Goal: Task Accomplishment & Management: Complete application form

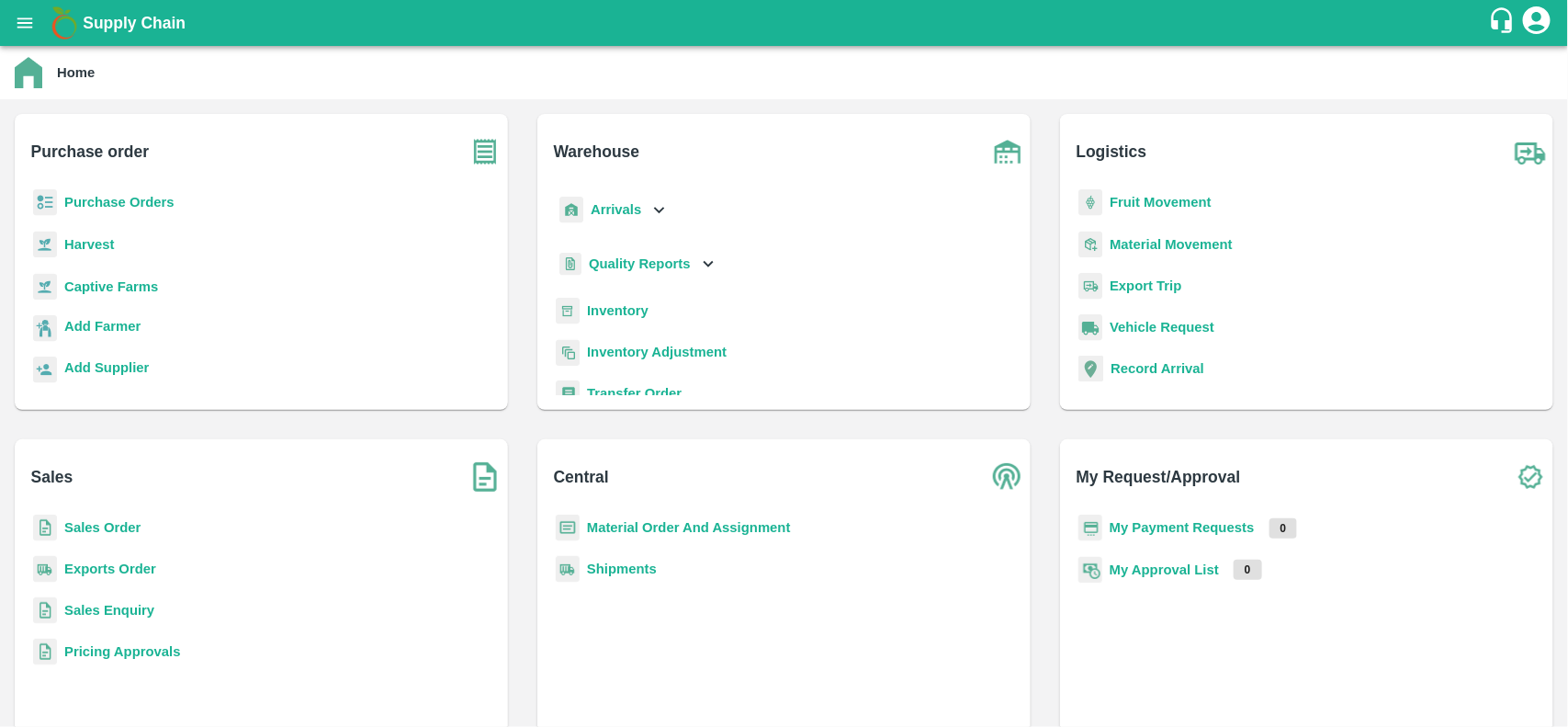
click at [92, 203] on b "Purchase Orders" at bounding box center [119, 201] width 110 height 15
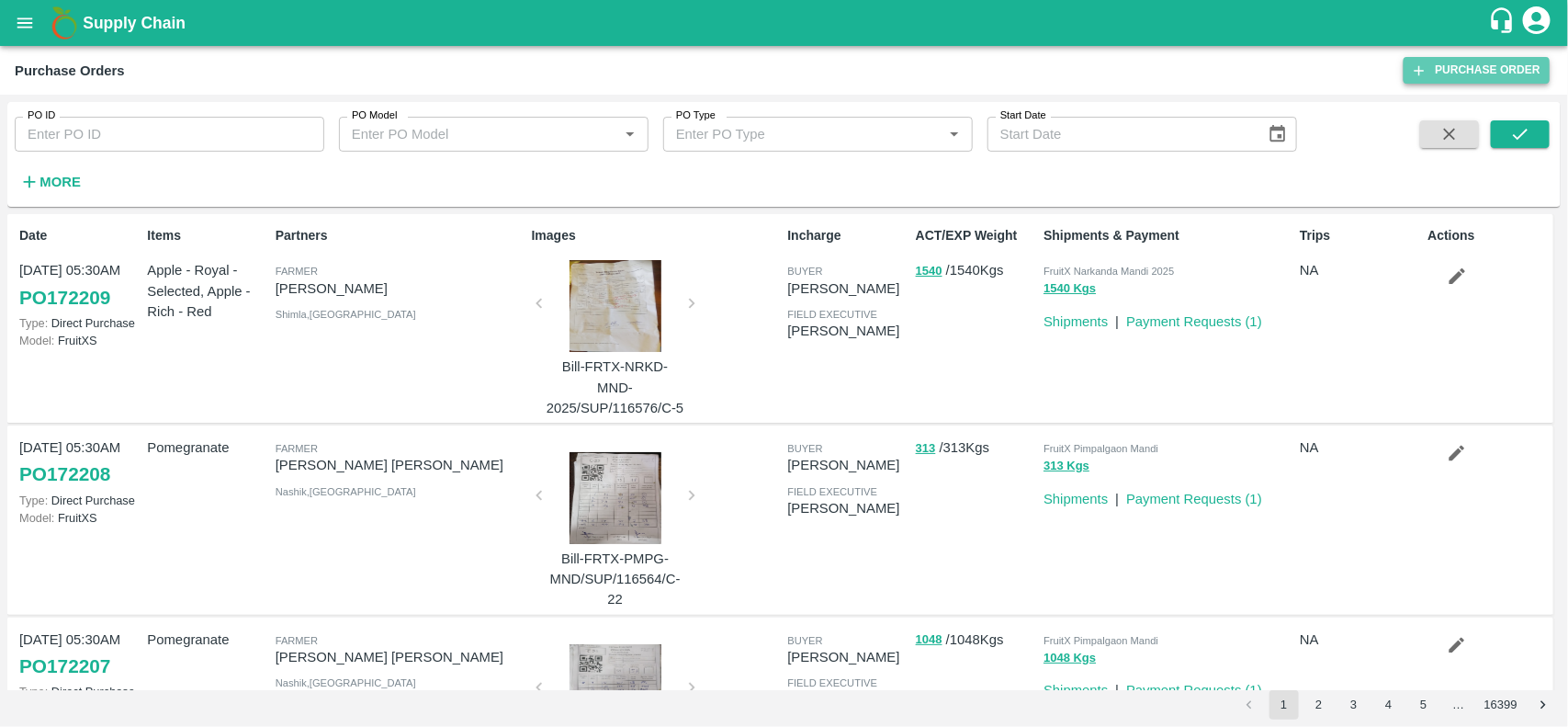
click at [1512, 79] on link "Purchase Order" at bounding box center [1476, 69] width 146 height 27
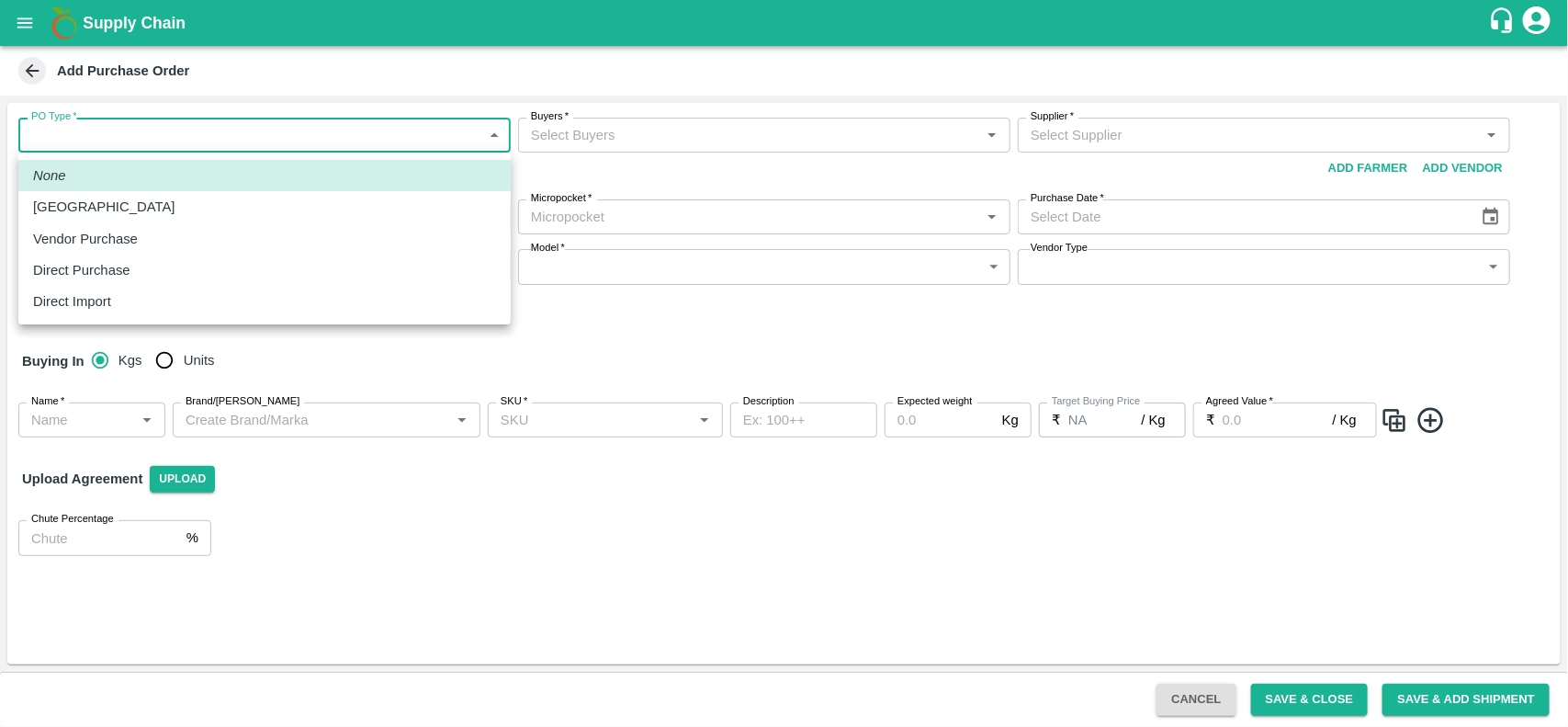
click at [188, 140] on body "Supply Chain Add Purchase Order PO Type   * ​ PO Type Buyers   * Buyers   * Sup…" at bounding box center [784, 363] width 1568 height 727
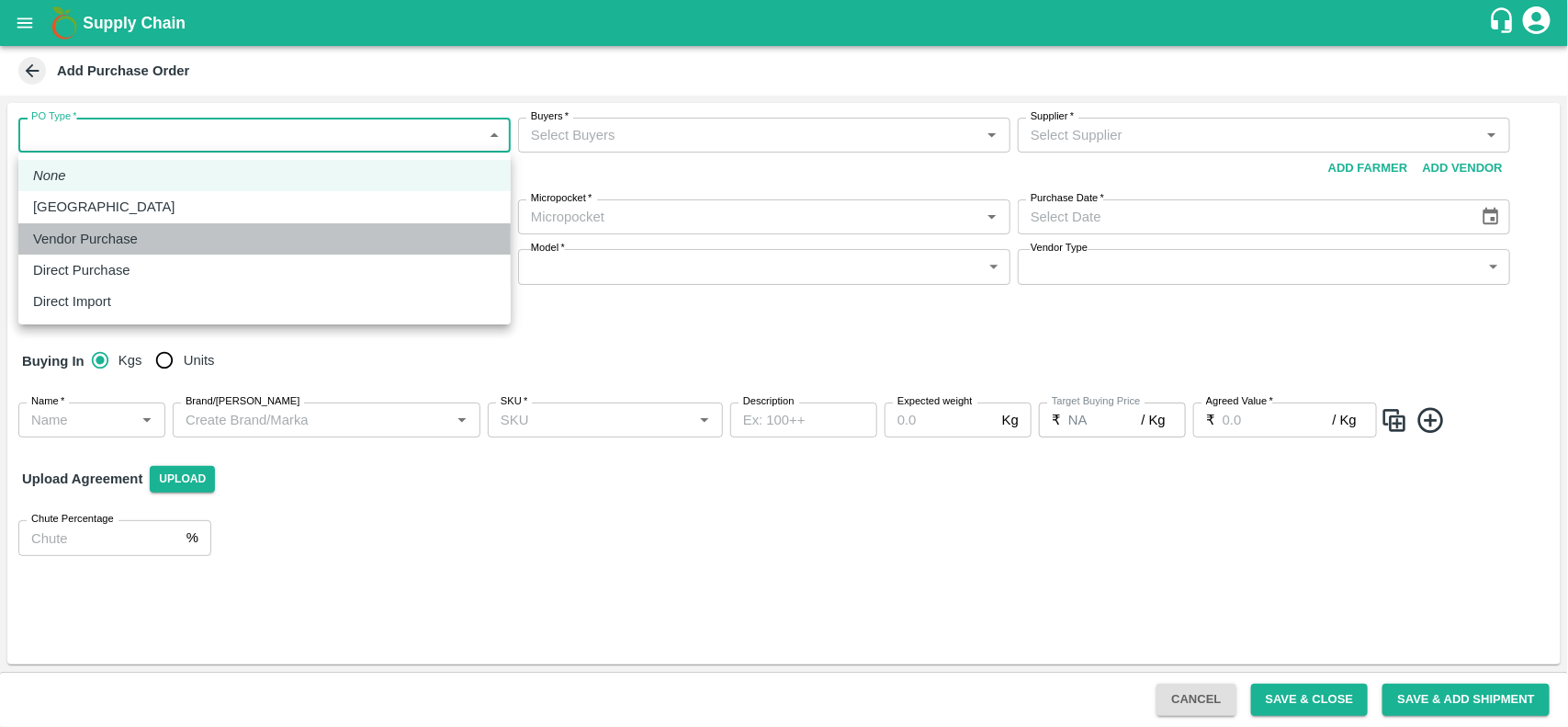
click at [113, 223] on li "Vendor Purchase" at bounding box center [265, 239] width 493 height 32
type input "2"
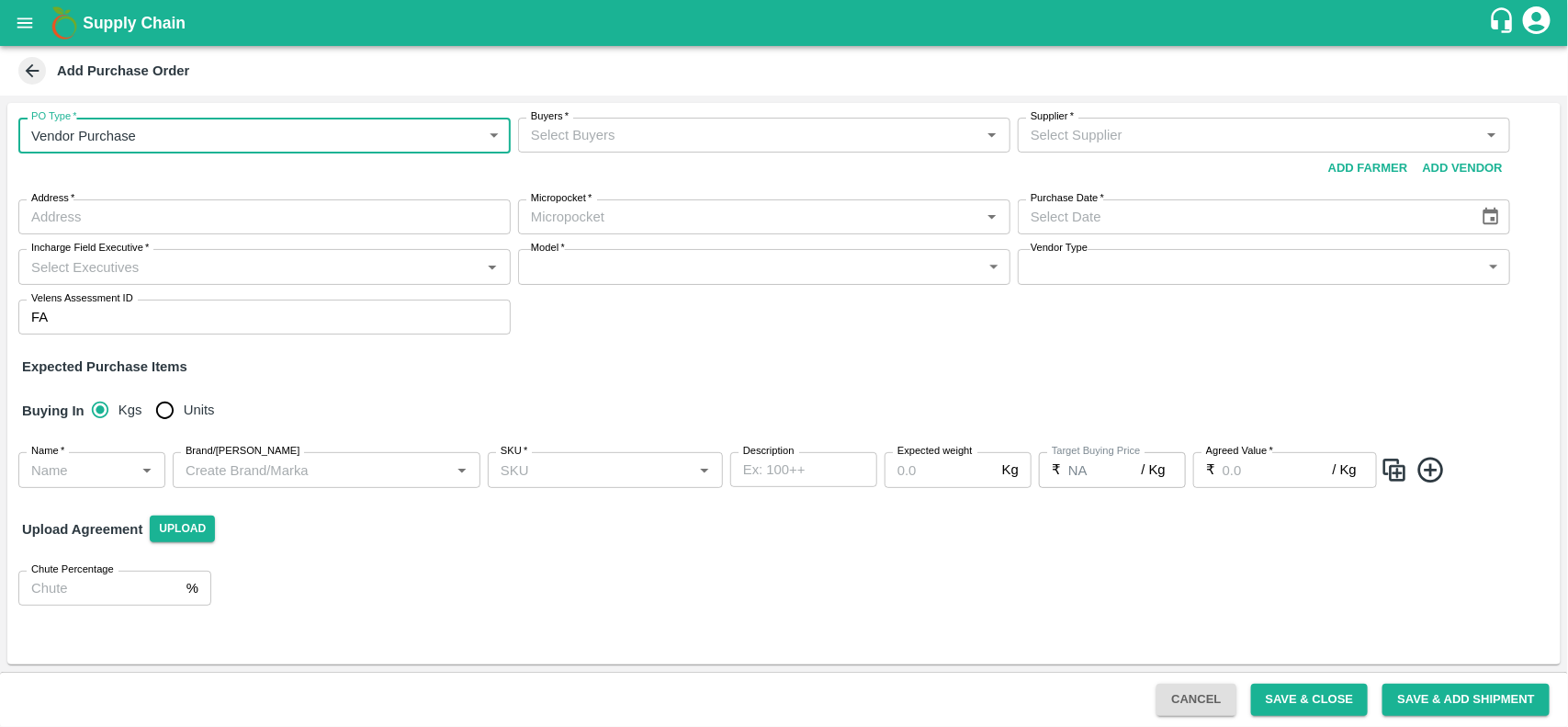
click at [634, 134] on input "Buyers   *" at bounding box center [748, 135] width 451 height 24
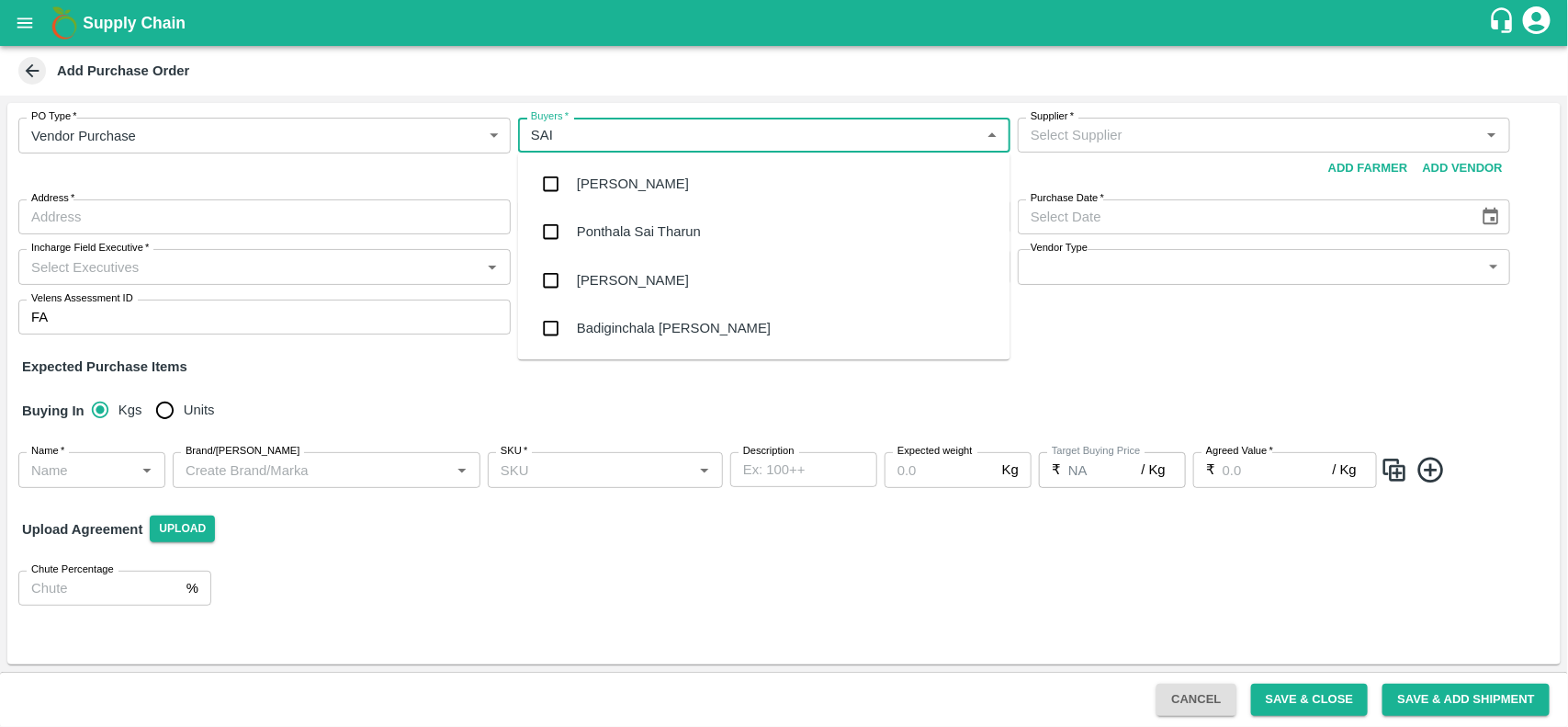
click at [634, 136] on input "Buyers   *" at bounding box center [748, 135] width 451 height 24
type input "S"
type input "C"
type input "NEET"
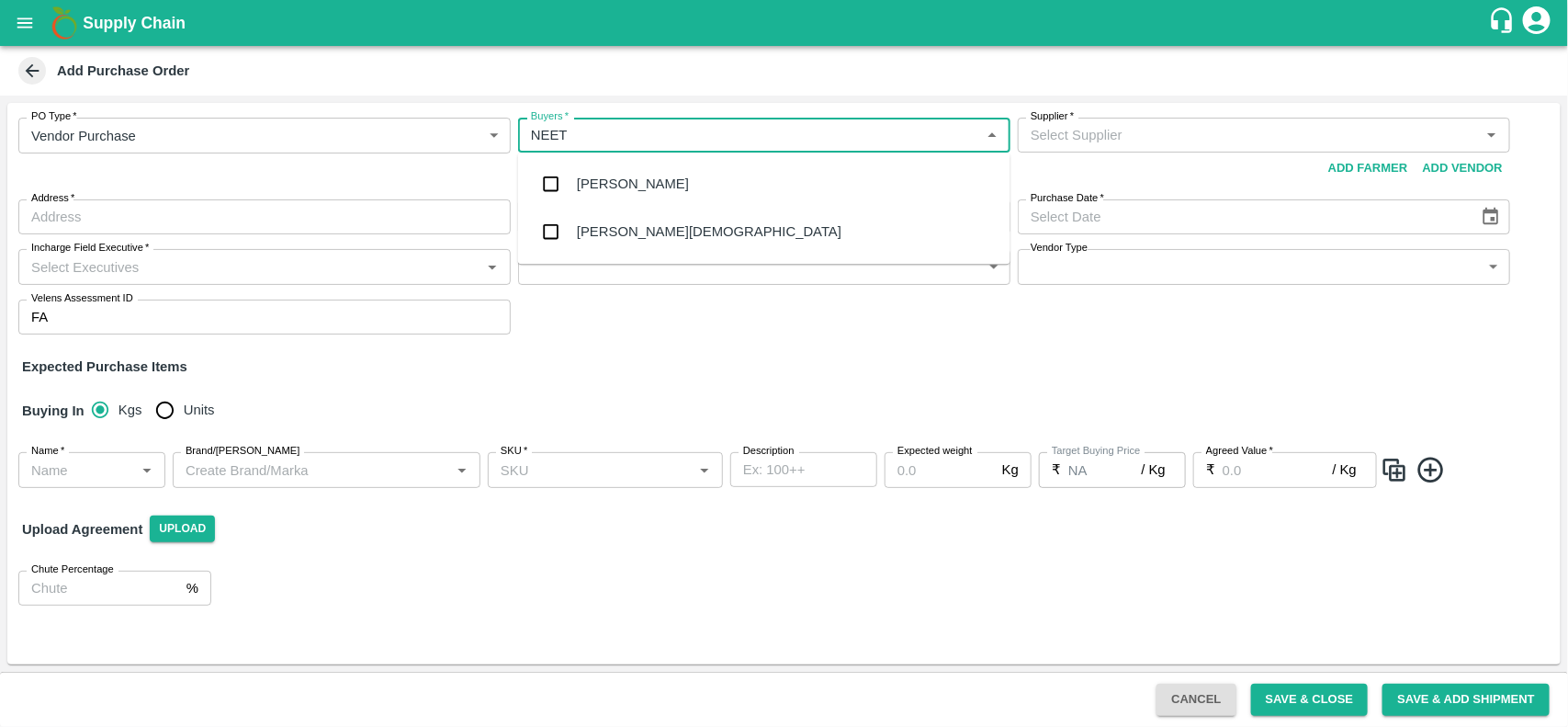
click at [626, 220] on div "[PERSON_NAME][DEMOGRAPHIC_DATA]" at bounding box center [764, 232] width 493 height 48
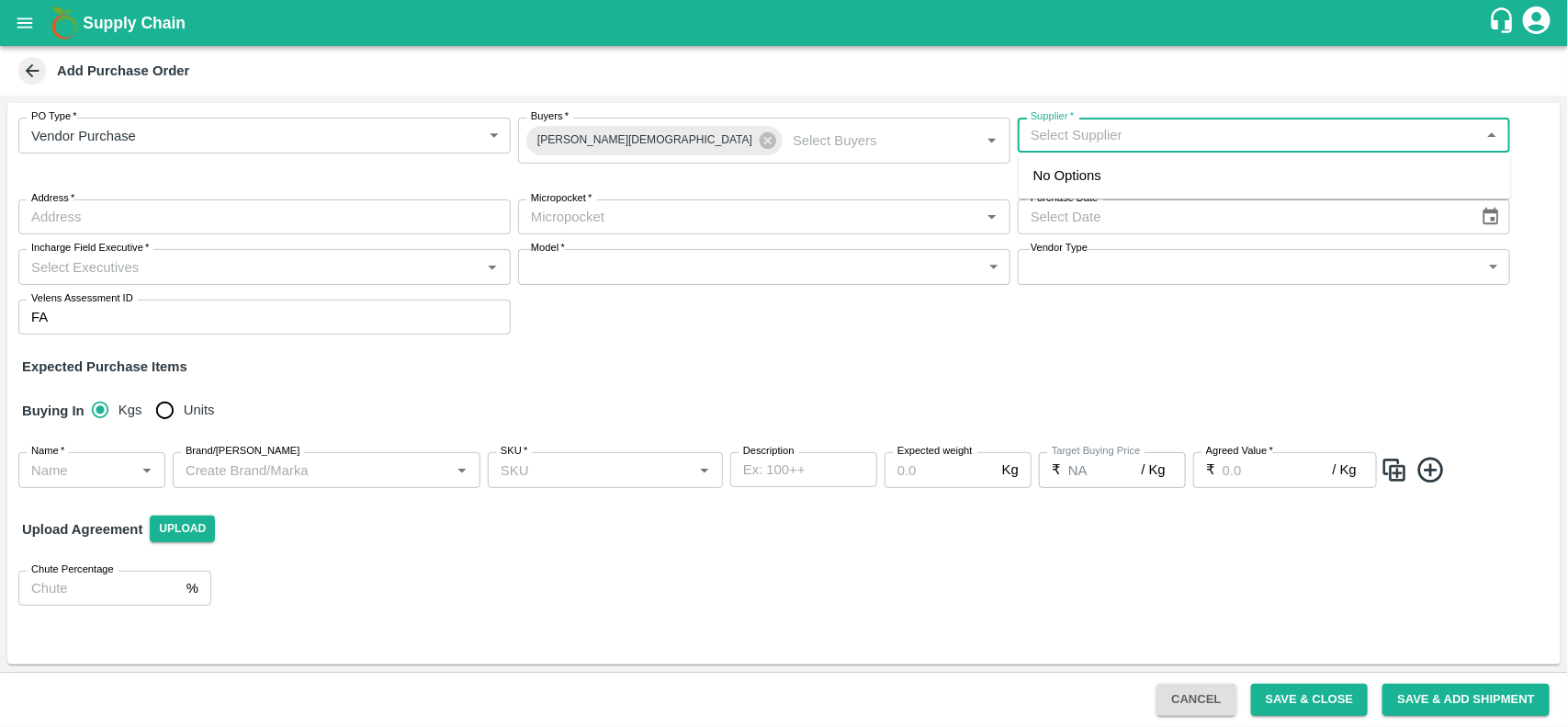
click at [1287, 131] on input "Supplier   *" at bounding box center [1248, 135] width 451 height 24
click at [1184, 184] on div "DFC Global LLP-, -8056805889(Supplier)" at bounding box center [1158, 176] width 251 height 20
type input "DFC Global LLP-, -8056805889(Supplier)"
type input ", , , [GEOGRAPHIC_DATA]"
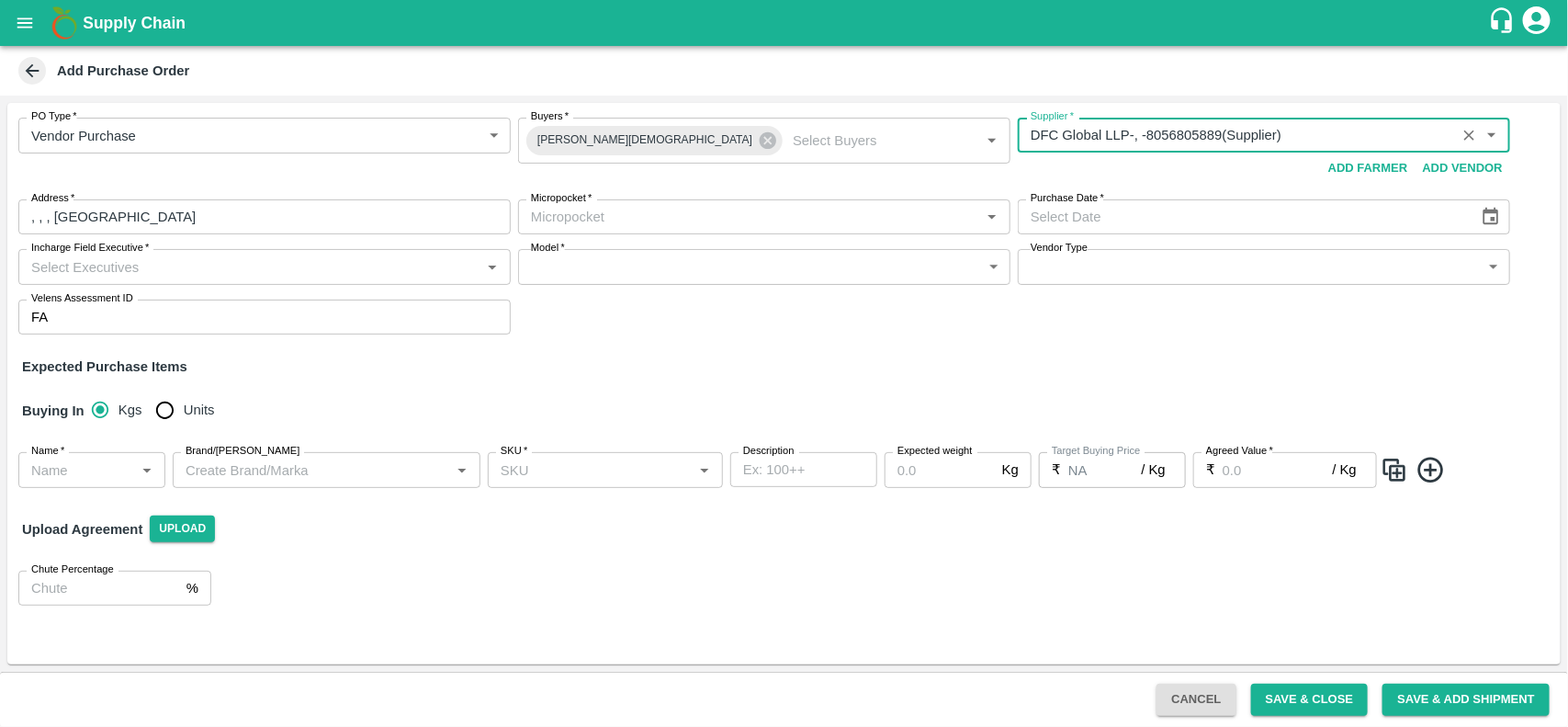
type input "DFC Global LLP-, -8056805889(Supplier)"
click at [686, 223] on input "Micropocket   *" at bounding box center [748, 217] width 451 height 24
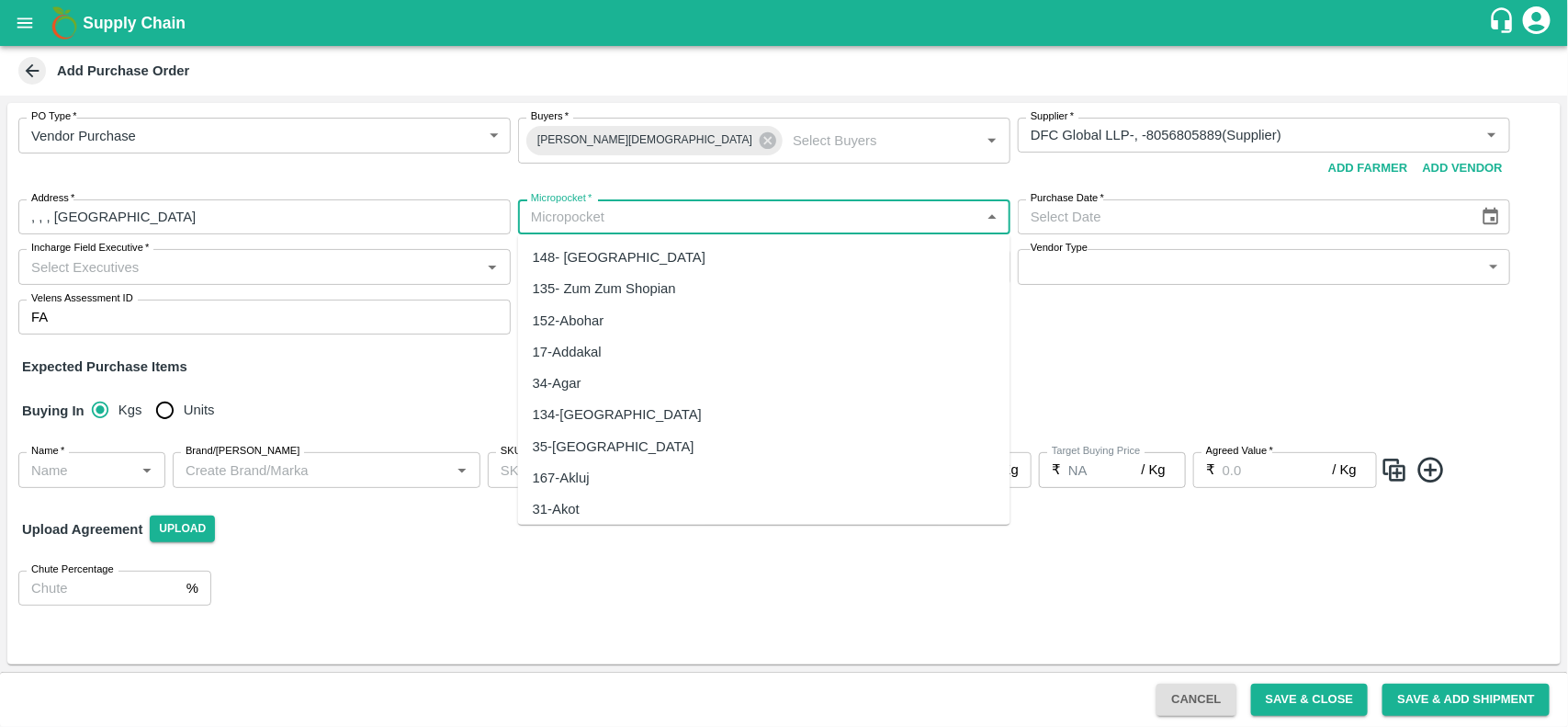
type input "N"
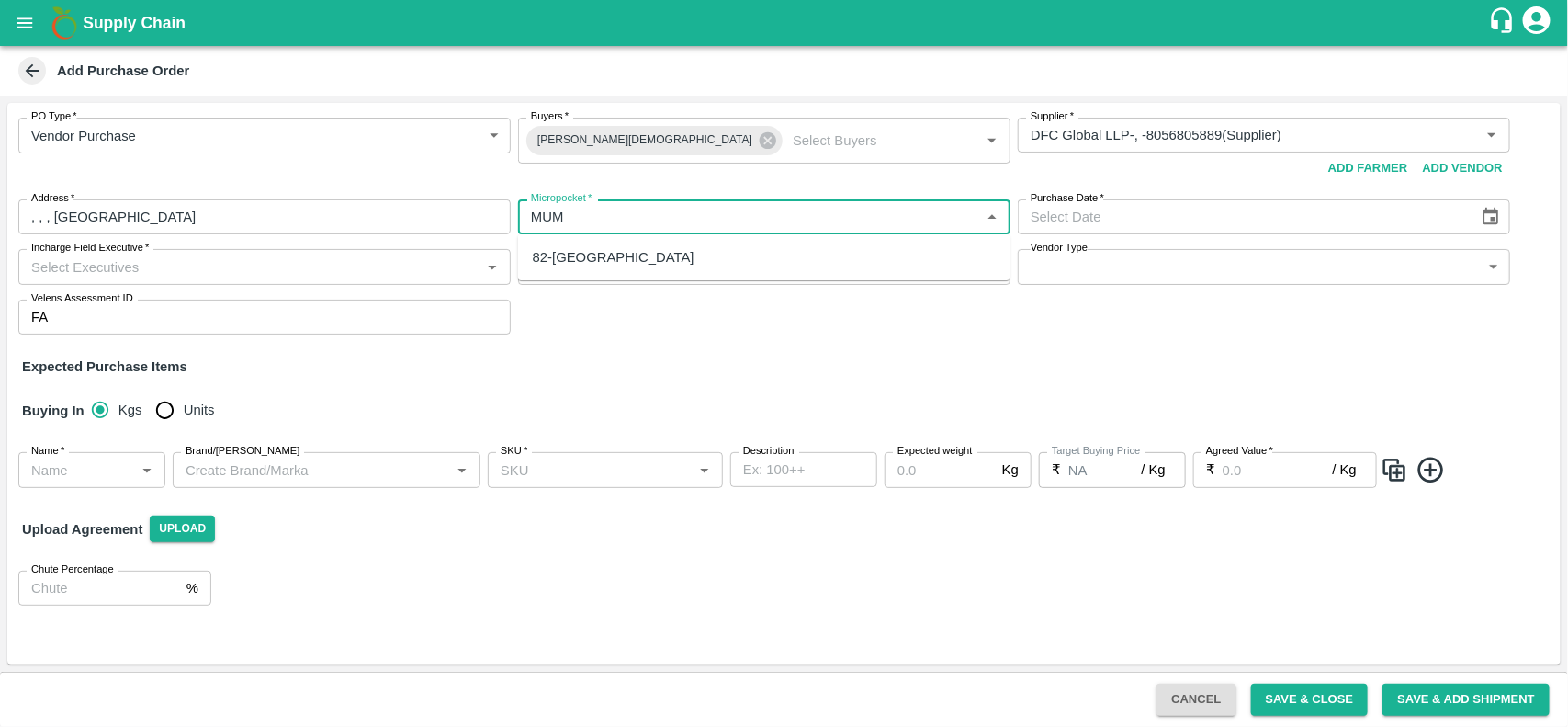
click at [616, 265] on div "82-[GEOGRAPHIC_DATA]" at bounding box center [764, 258] width 493 height 32
type input "82-[GEOGRAPHIC_DATA]"
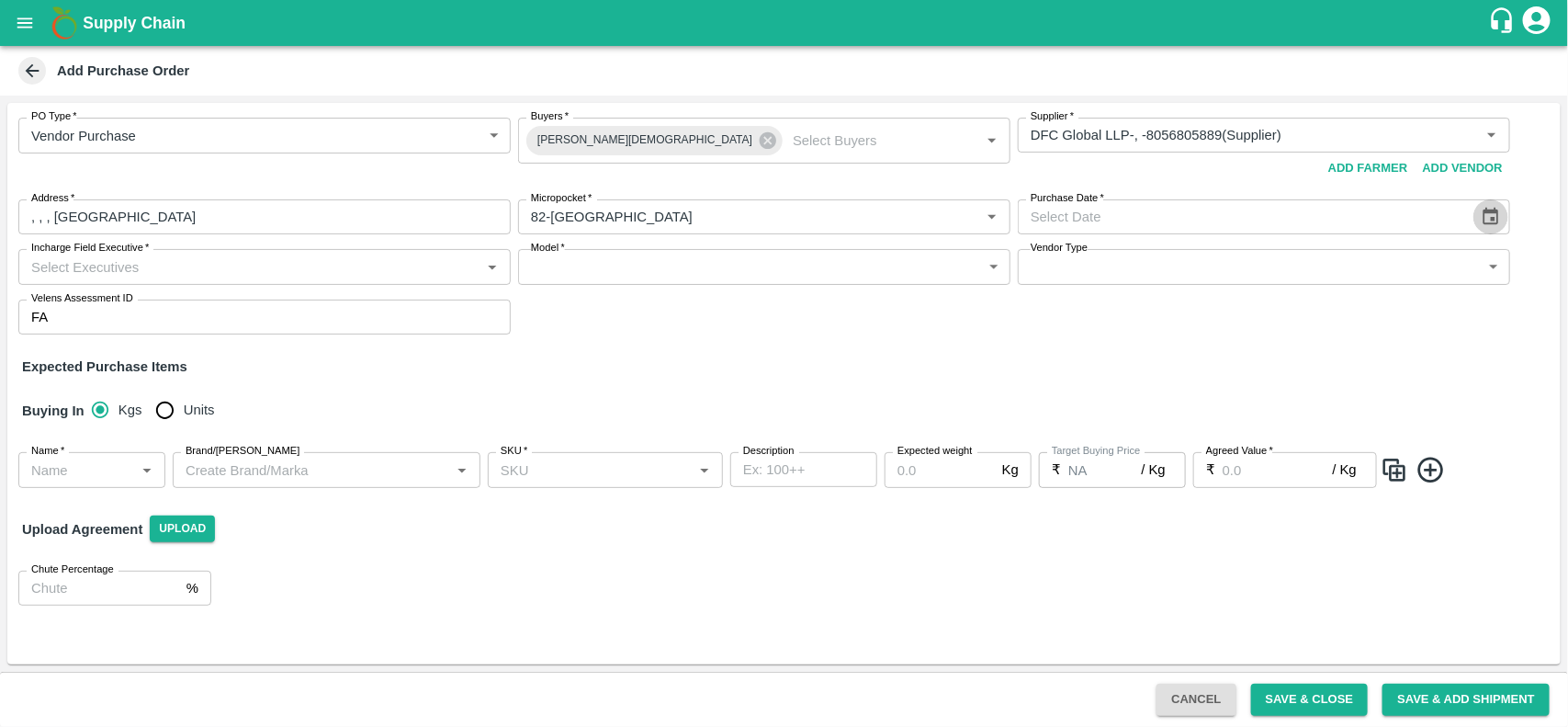
click at [1493, 219] on icon "Choose date" at bounding box center [1492, 216] width 16 height 18
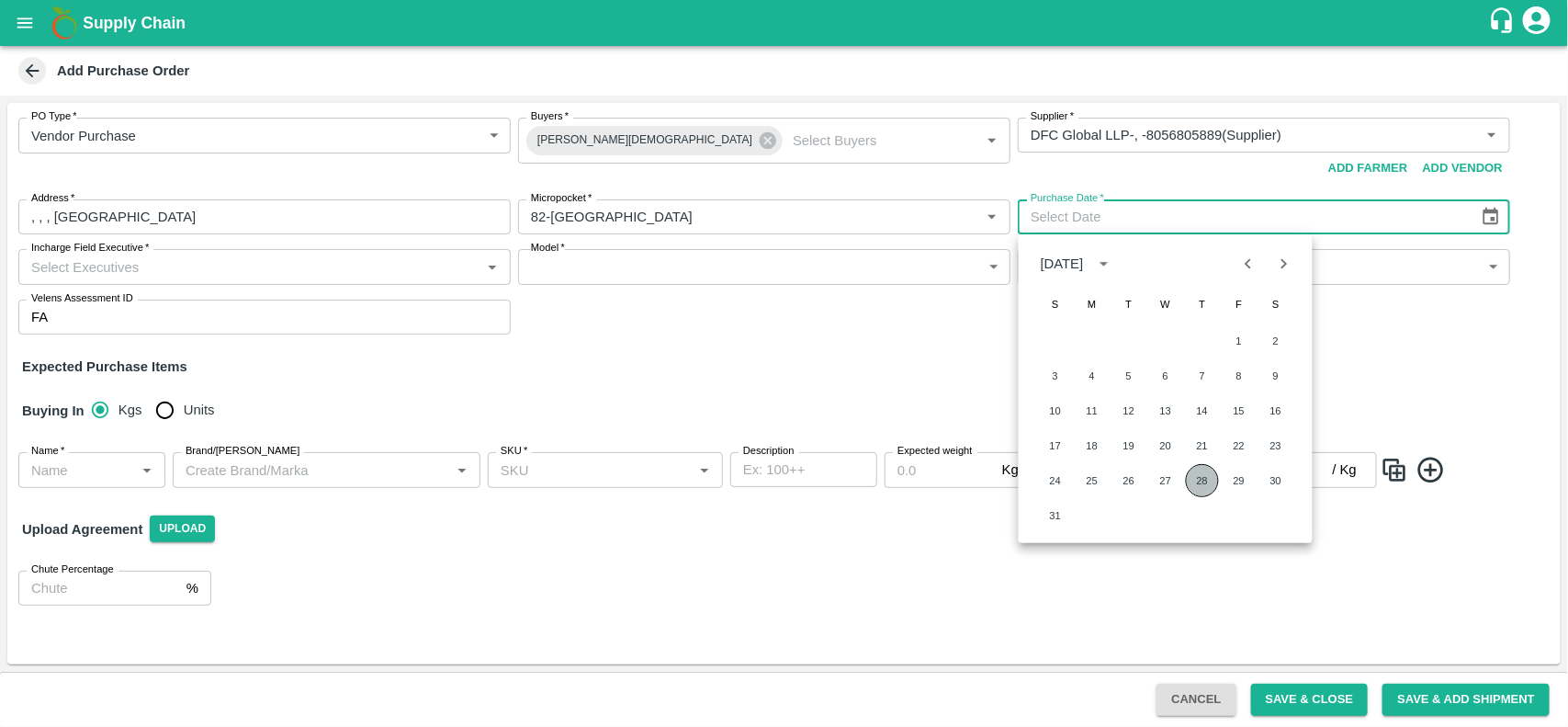
click at [1196, 493] on button "28" at bounding box center [1201, 480] width 33 height 33
type input "[DATE]"
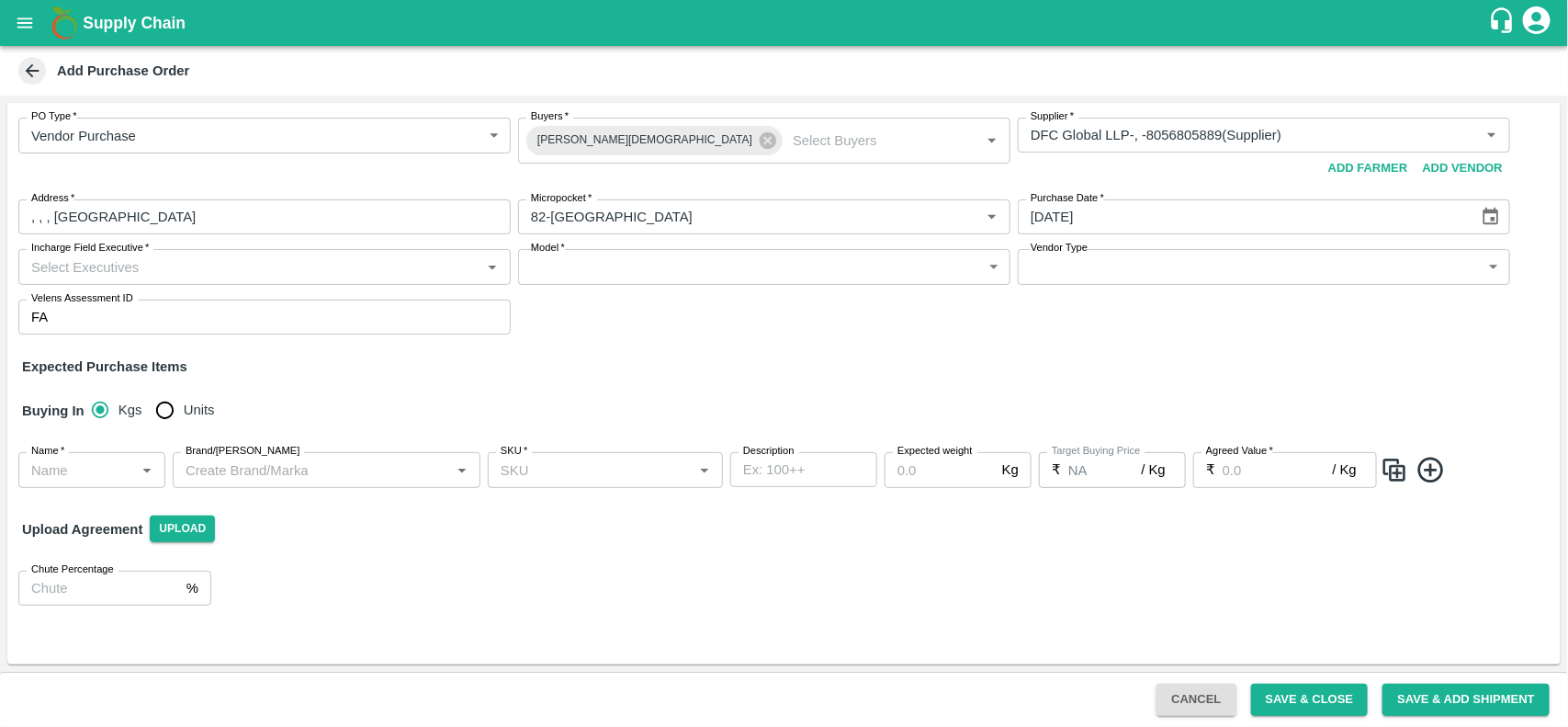
click at [170, 282] on div "Incharge Field Executive   *" at bounding box center [265, 266] width 493 height 35
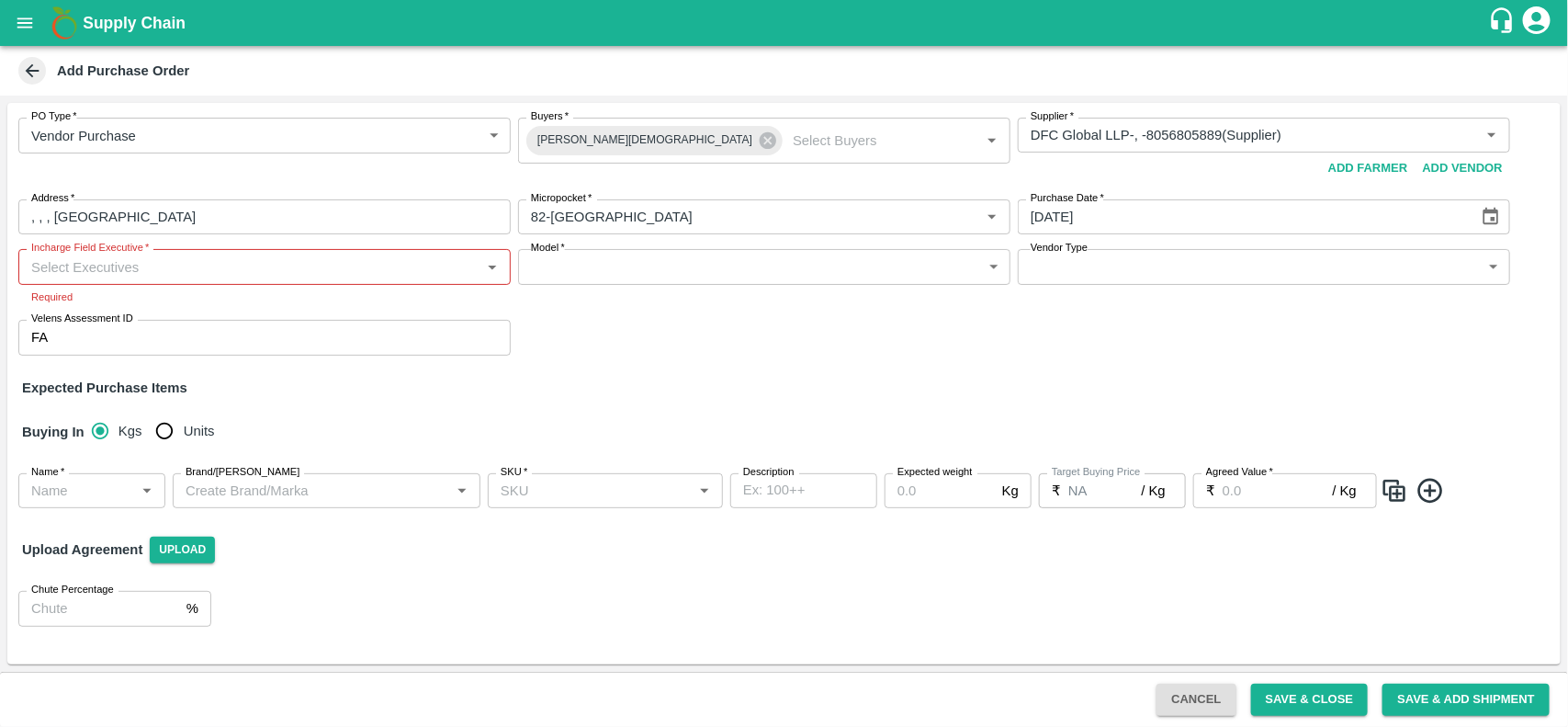
click at [625, 356] on div "PO Type   * Vendor Purchase 2 PO Type Buyers   * Neeti Jain Buyers   * Supplier…" at bounding box center [783, 384] width 1553 height 561
click at [157, 439] on input "Units" at bounding box center [164, 430] width 37 height 37
radio input "true"
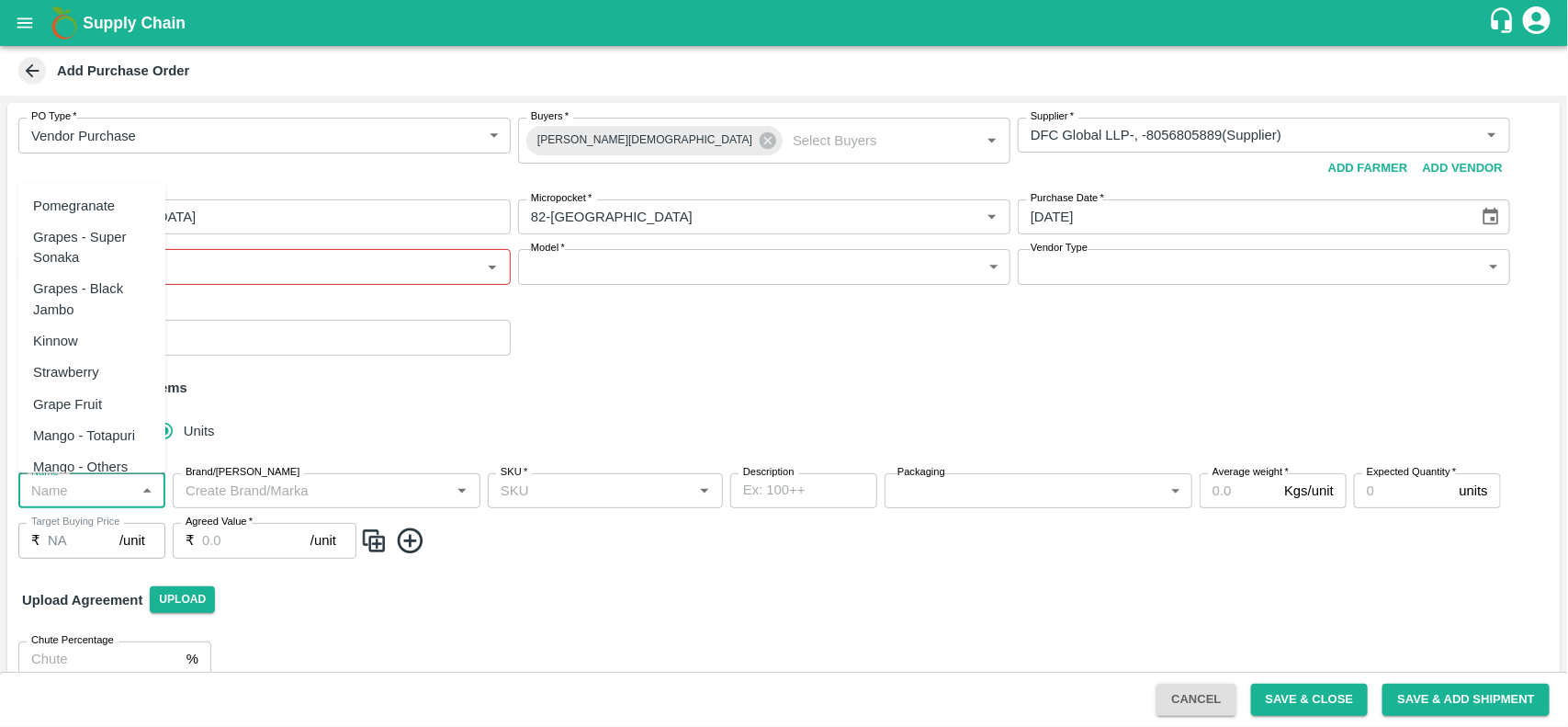
click at [80, 489] on input "Name   *" at bounding box center [76, 491] width 106 height 24
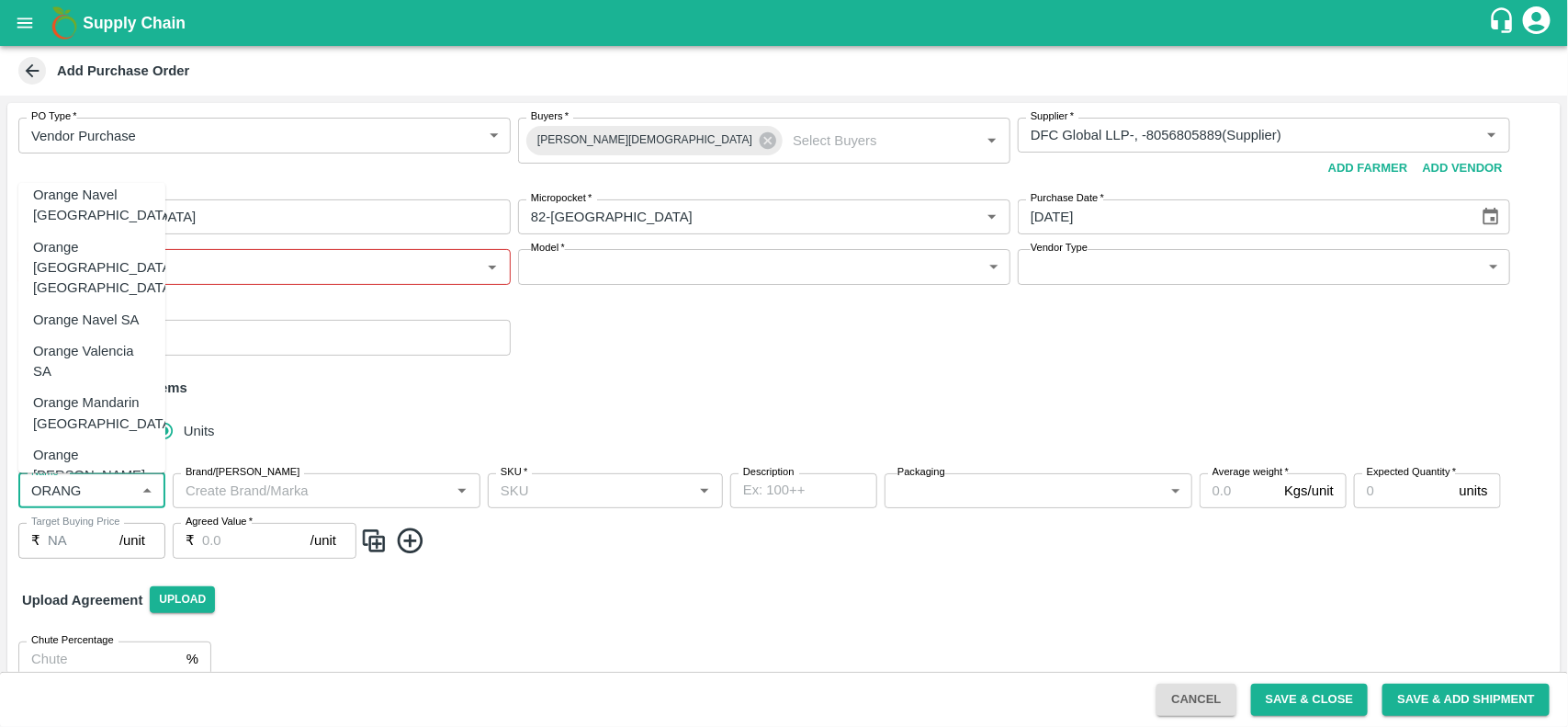
scroll to position [74, 0]
click at [85, 444] on div "Orange [PERSON_NAME] - DI" at bounding box center [91, 475] width 118 height 61
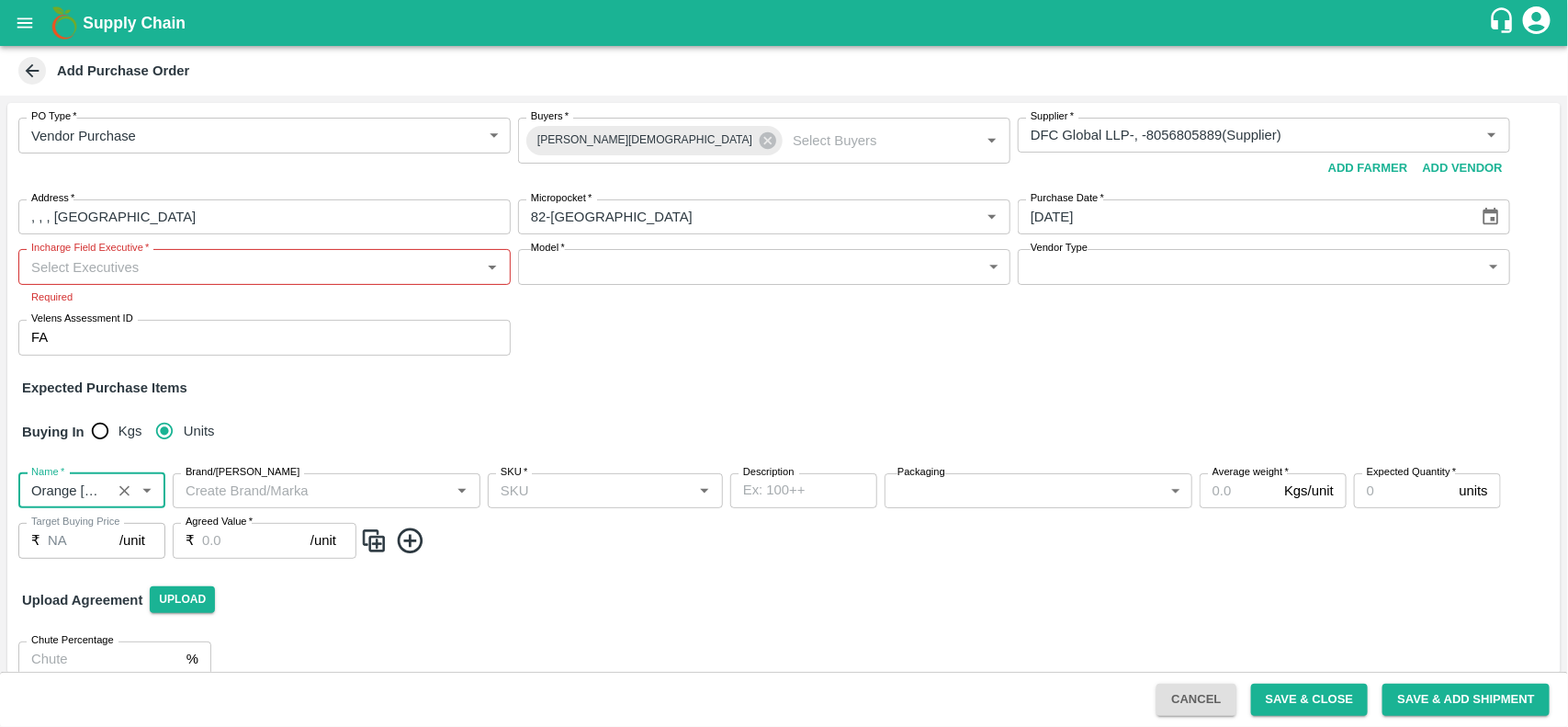
type input "Orange [PERSON_NAME] - DI"
click at [523, 502] on input "SKU   *" at bounding box center [591, 491] width 194 height 24
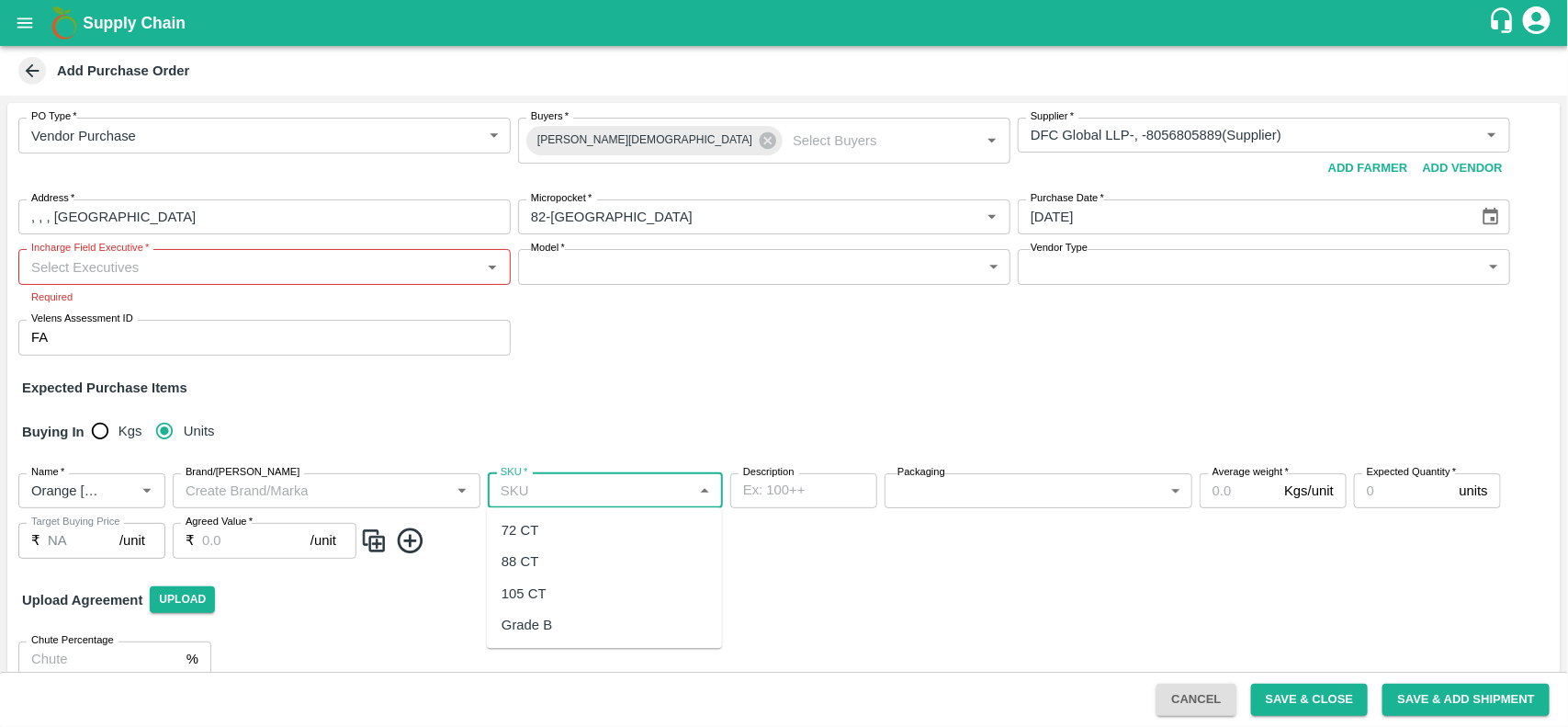
click at [171, 271] on input "Incharge Field Executive   *" at bounding box center [249, 267] width 451 height 24
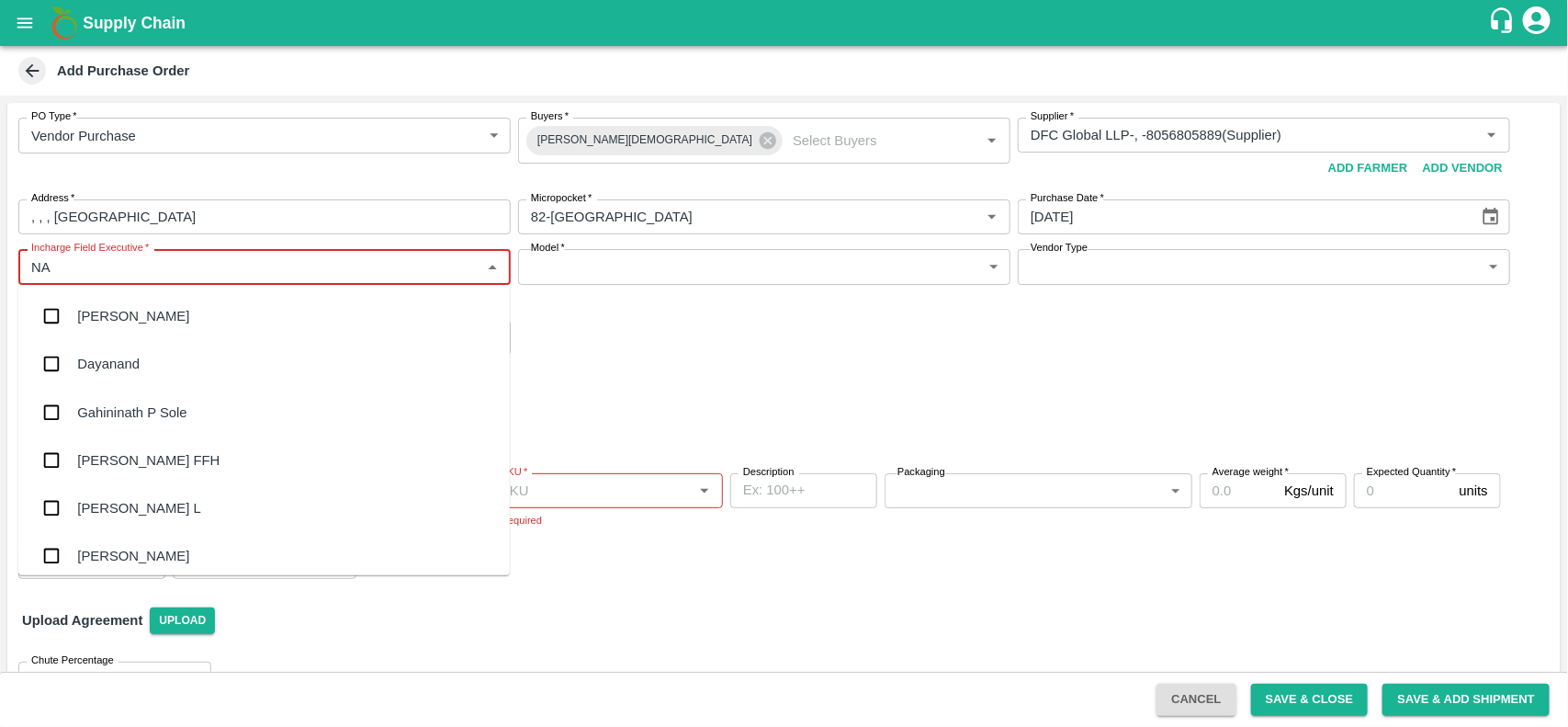
type input "NAN"
click at [140, 361] on div "[PERSON_NAME] L" at bounding box center [139, 364] width 123 height 20
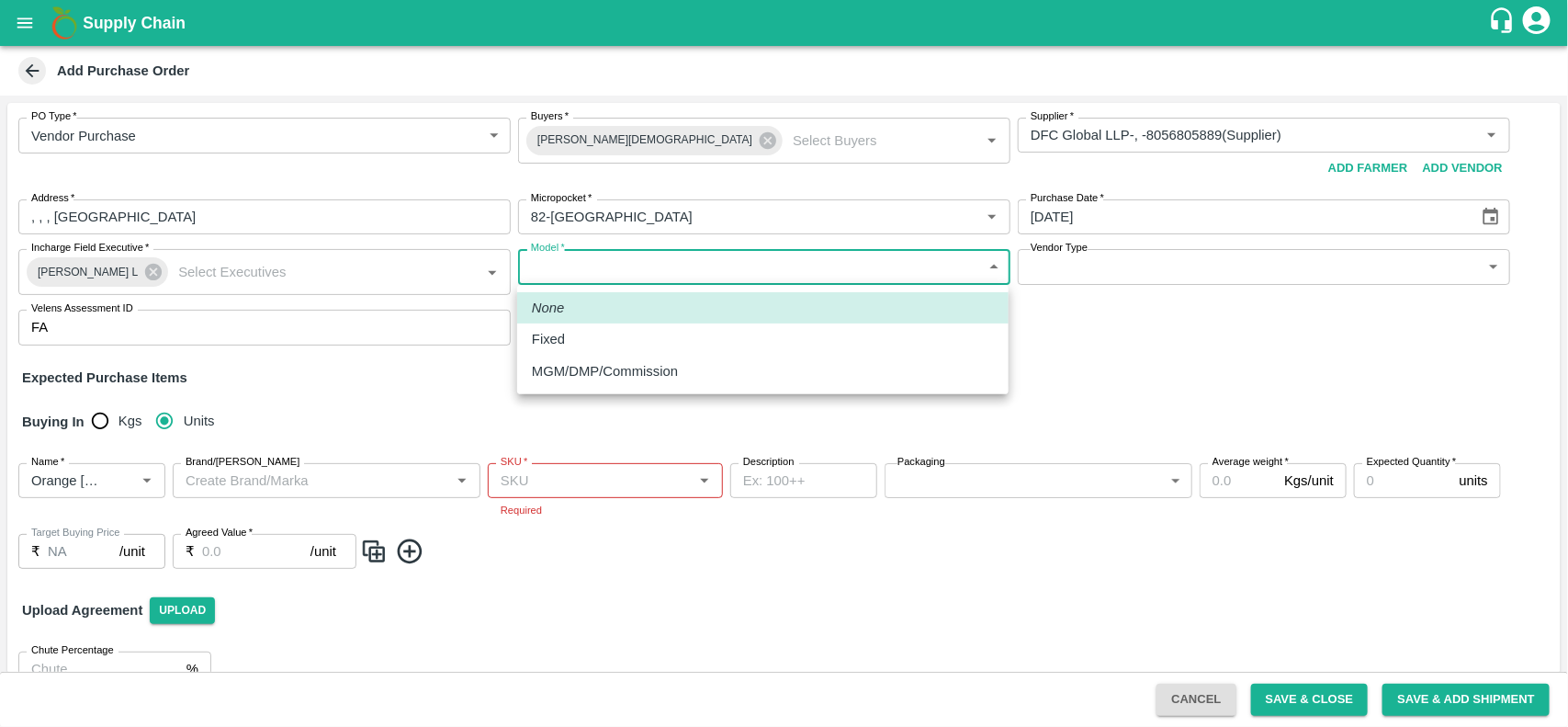
click at [657, 262] on body "Supply Chain Add Purchase Order PO Type   * Vendor Purchase 2 PO Type Buyers   …" at bounding box center [784, 363] width 1568 height 727
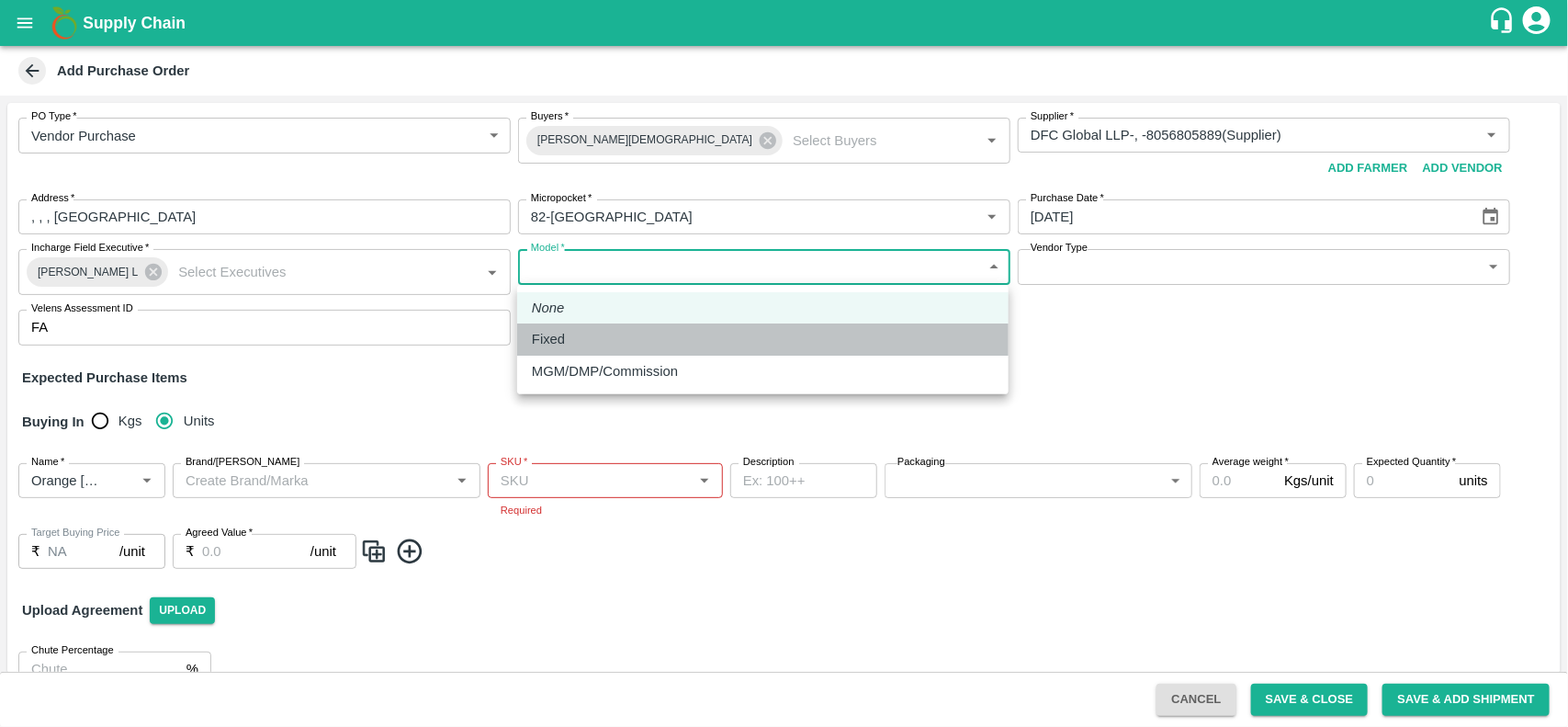
click at [582, 331] on div "Fixed" at bounding box center [763, 339] width 462 height 20
type input "Fixed"
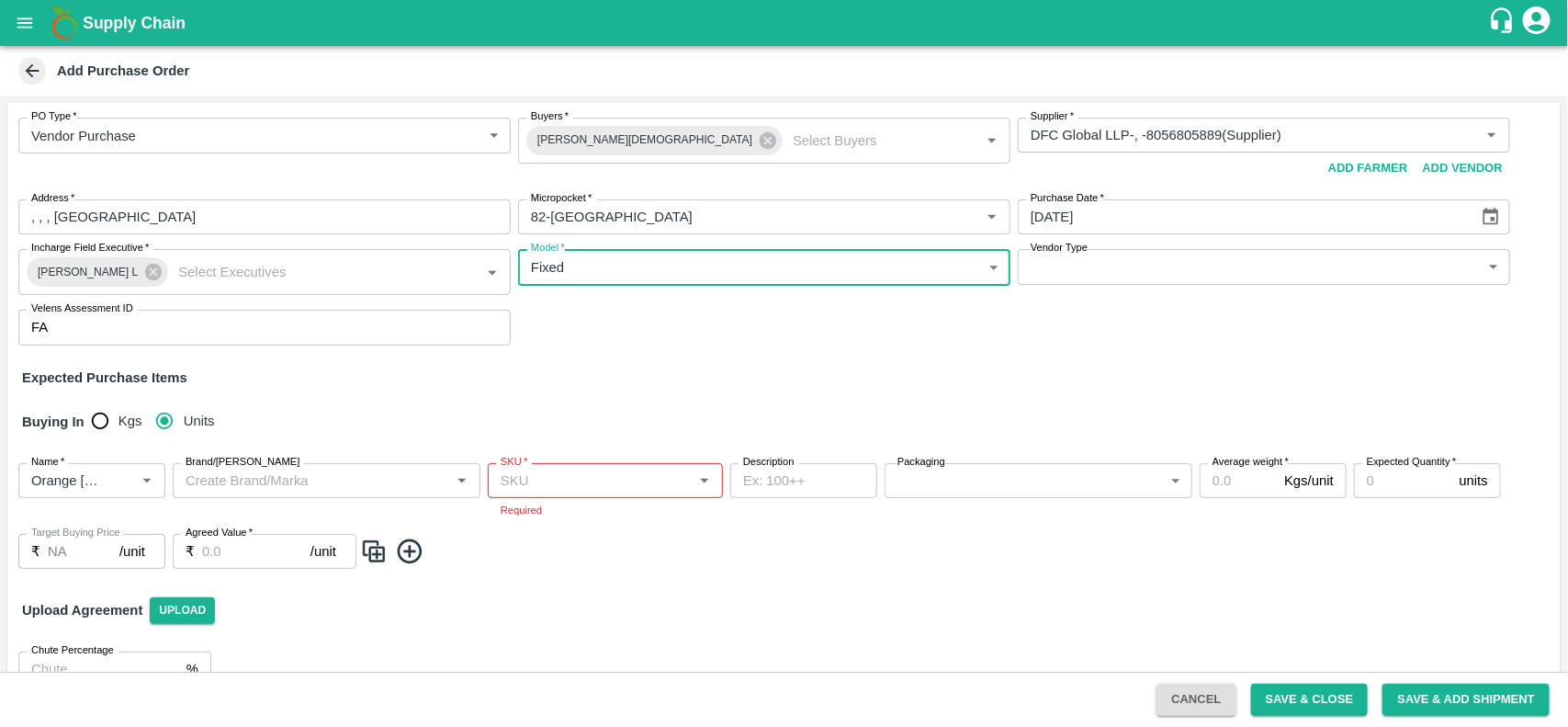
click at [332, 483] on input "Brand/[PERSON_NAME]" at bounding box center [311, 481] width 267 height 24
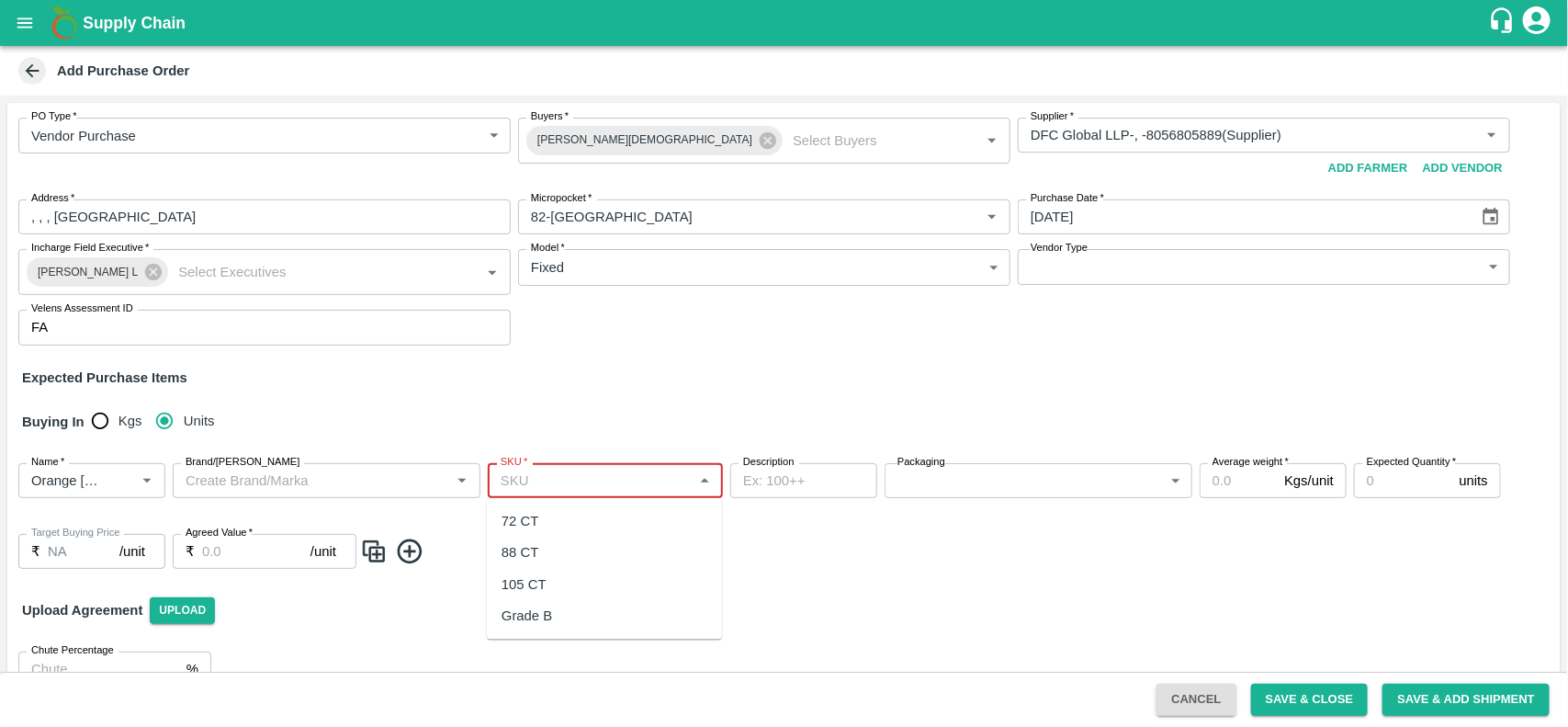
click at [594, 480] on input "SKU   *" at bounding box center [591, 481] width 194 height 24
click at [551, 520] on div "72 CT" at bounding box center [604, 523] width 235 height 32
type input "72 CT"
click at [969, 469] on body "Supply Chain Add Purchase Order PO Type   * Vendor Purchase 2 PO Type Buyers   …" at bounding box center [784, 363] width 1568 height 727
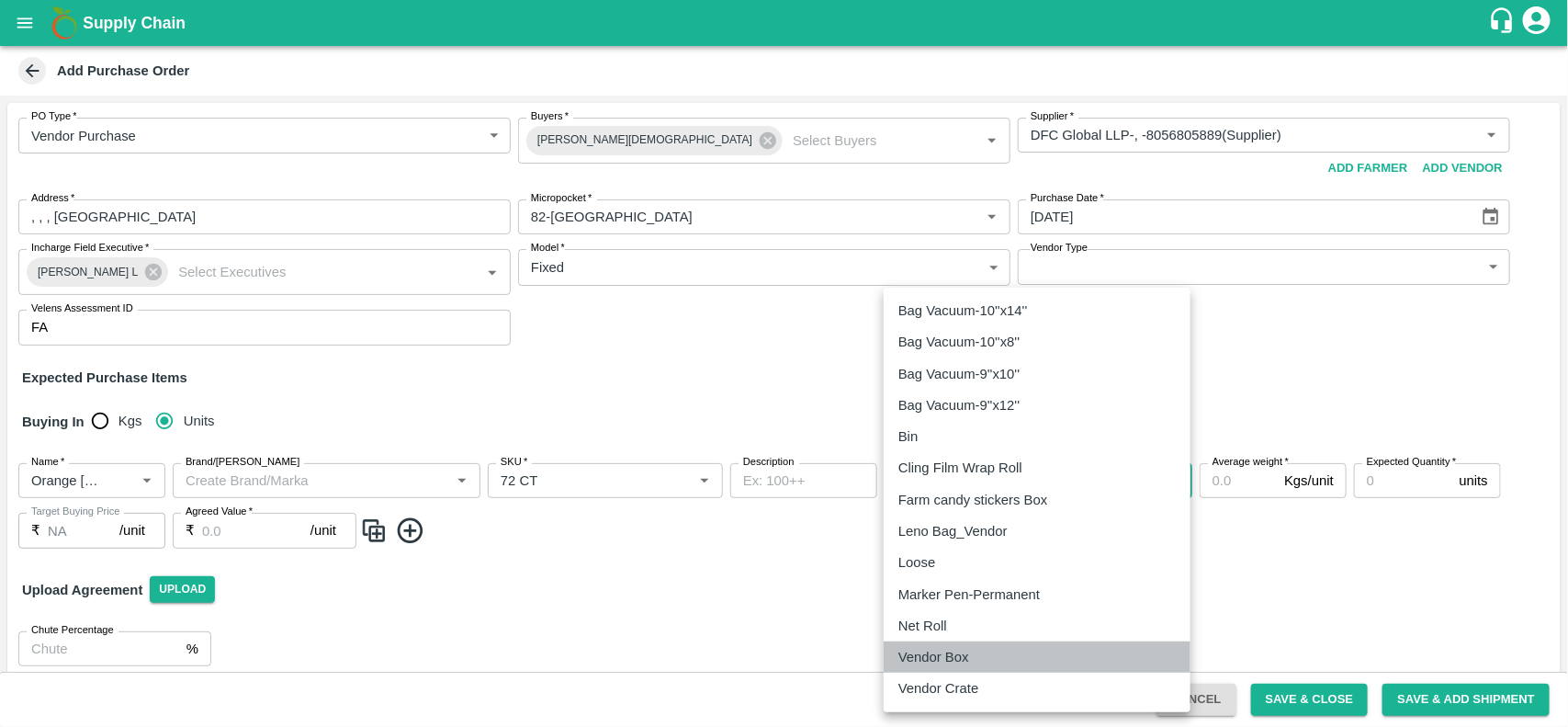
click at [946, 651] on p "Vendor Box" at bounding box center [933, 657] width 70 height 20
type input "276"
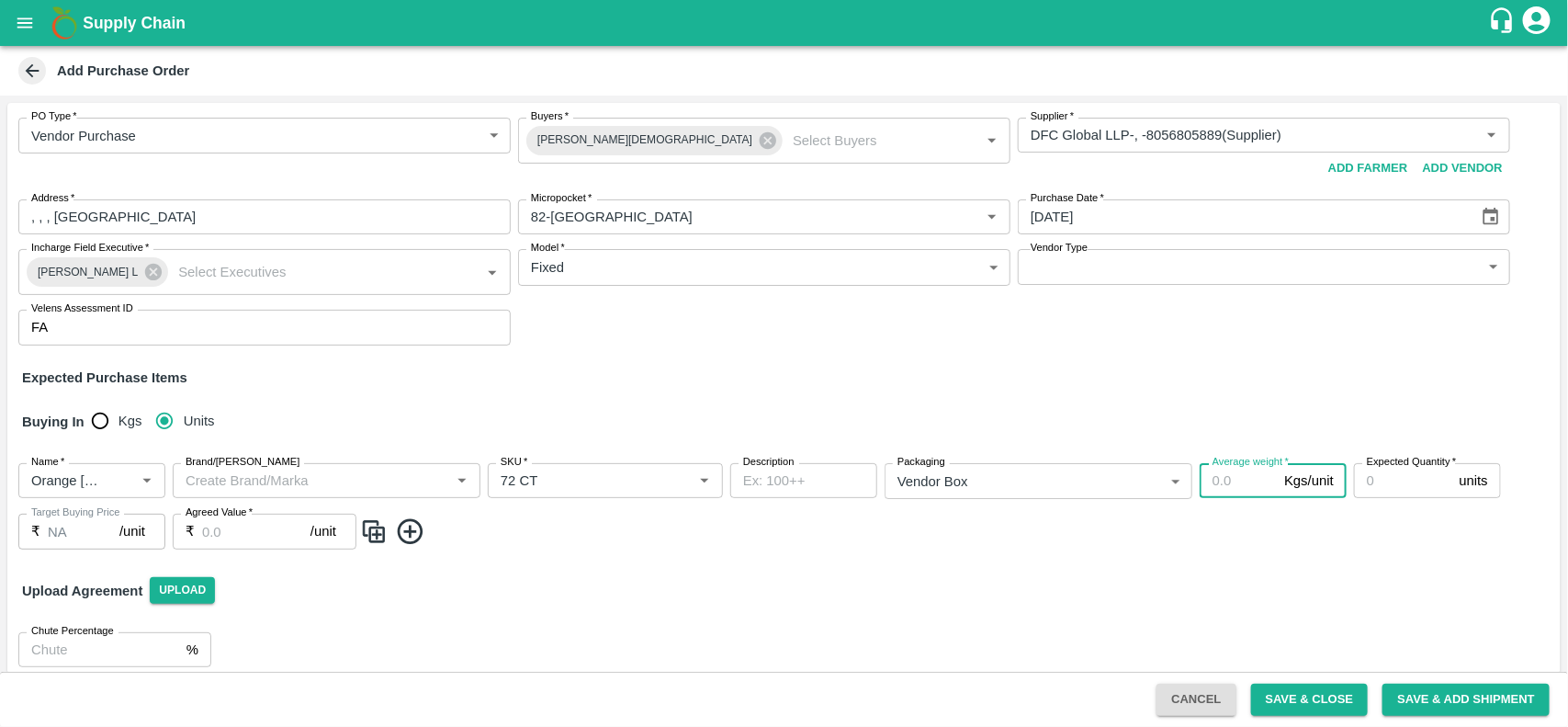
click at [1237, 480] on input "Average weight   *" at bounding box center [1238, 480] width 77 height 35
type input "15"
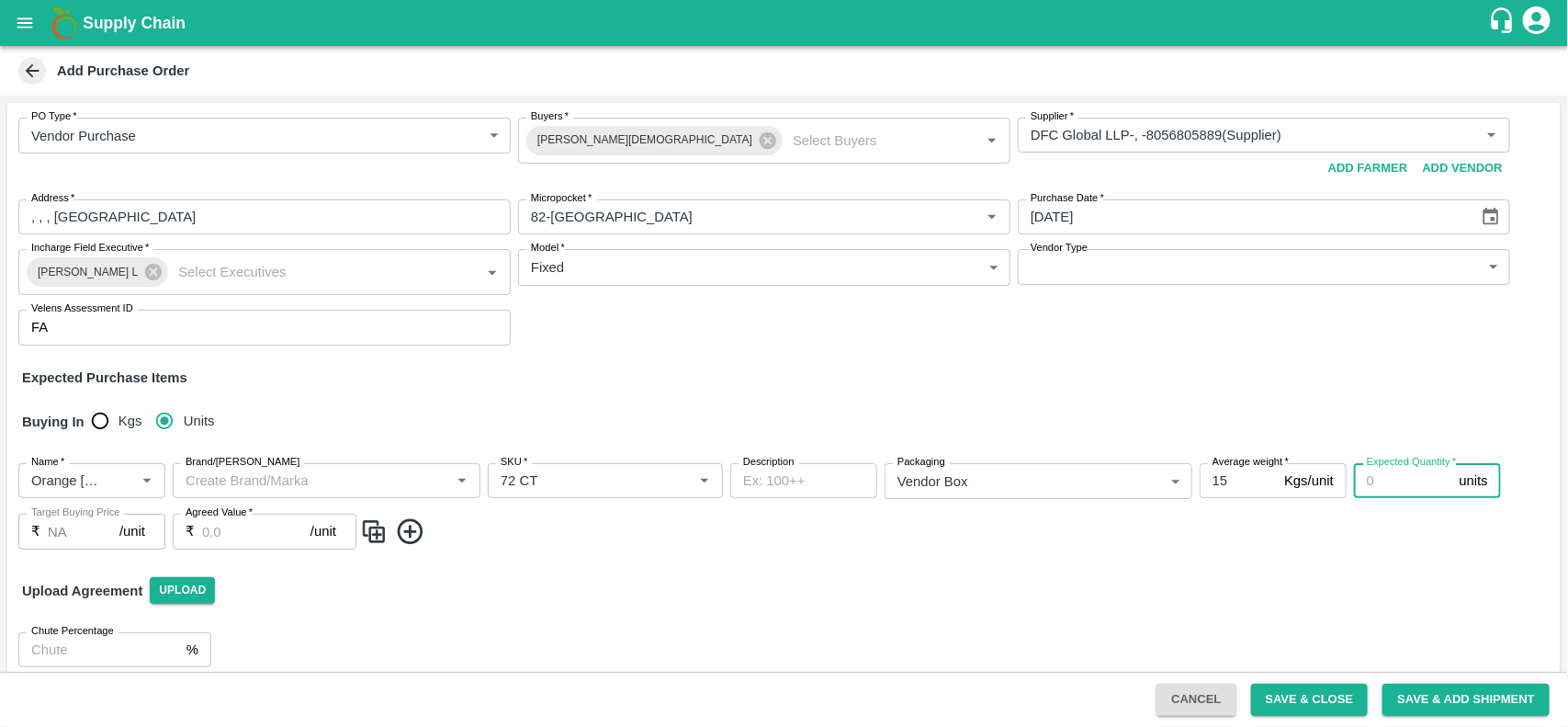
click at [1411, 480] on input "Expected Quantity   *" at bounding box center [1402, 480] width 98 height 35
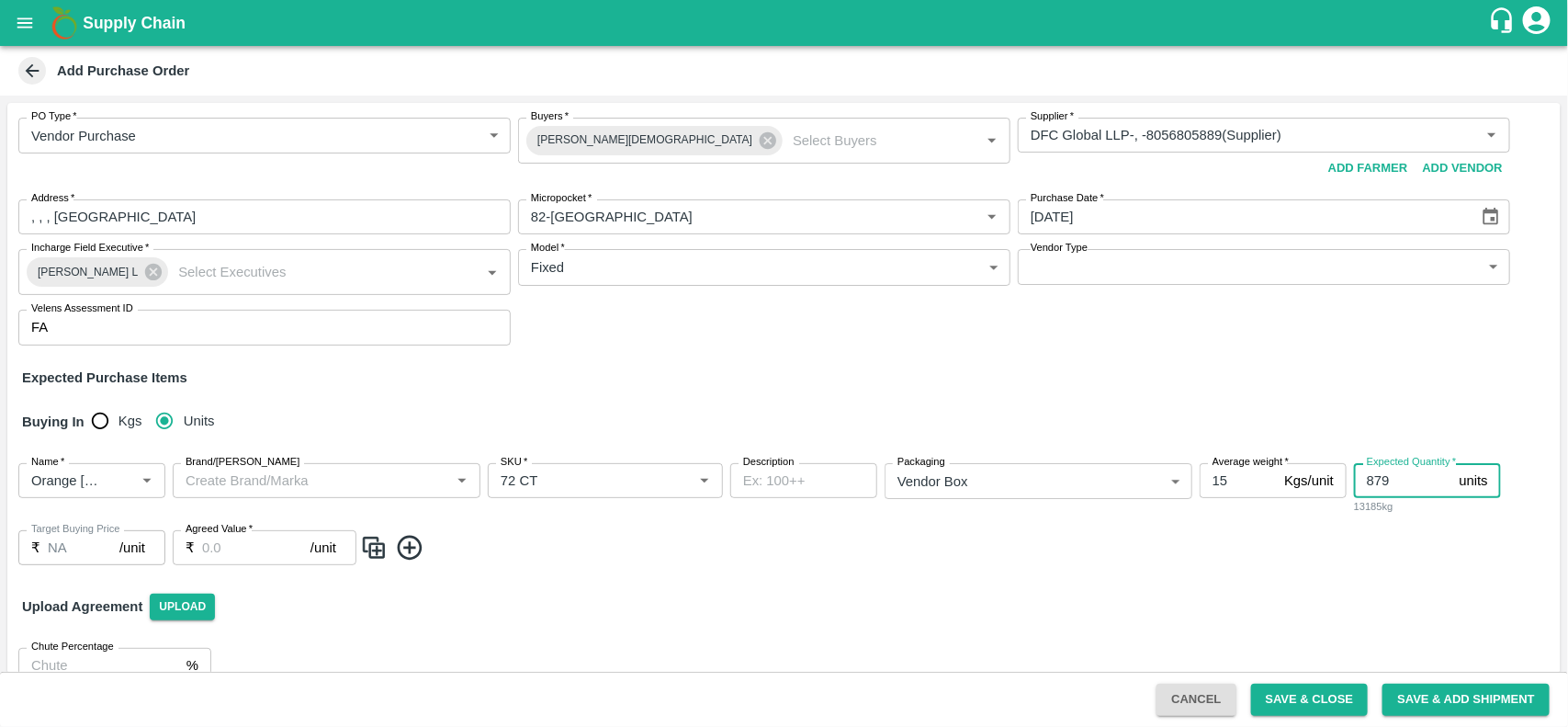
type input "879"
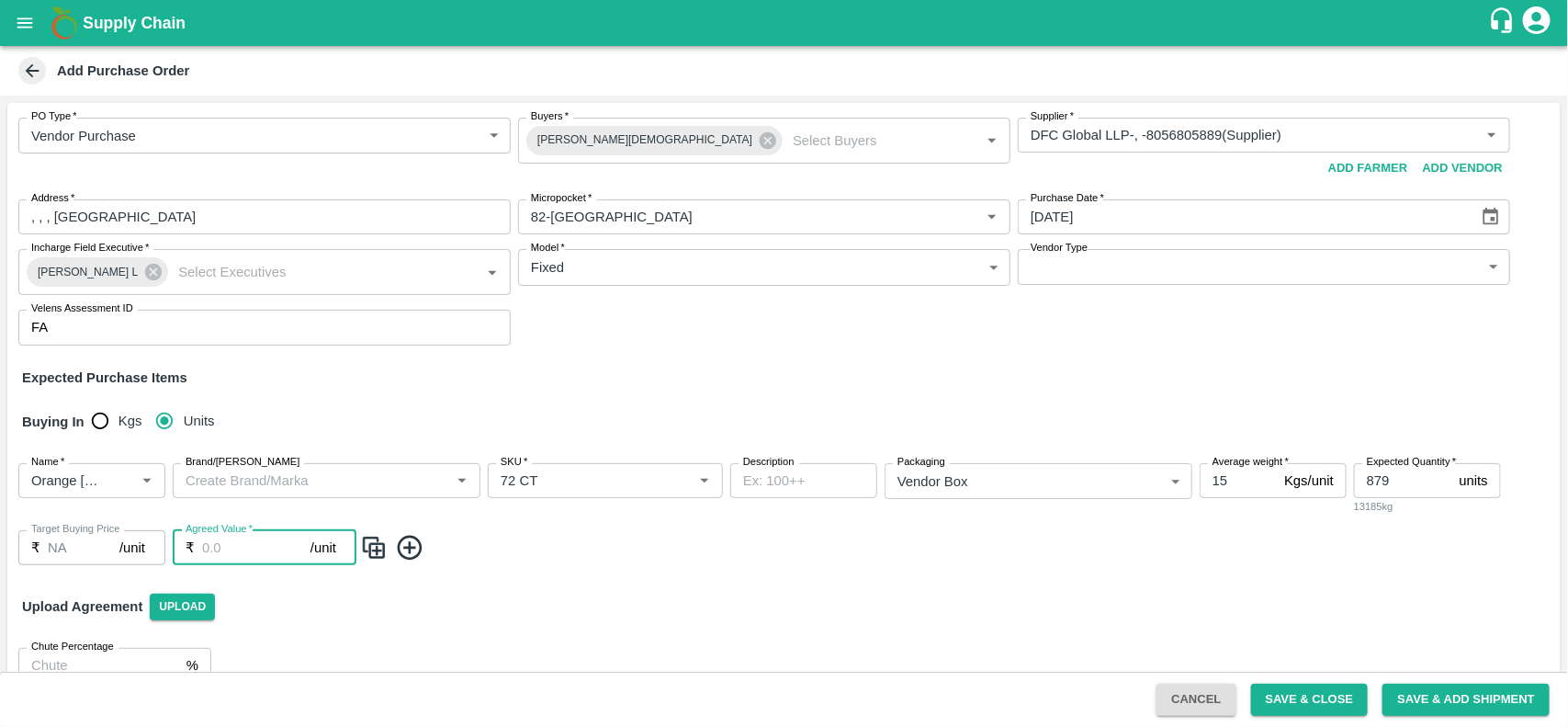
click at [240, 560] on input "Agreed Value   *" at bounding box center [256, 547] width 108 height 35
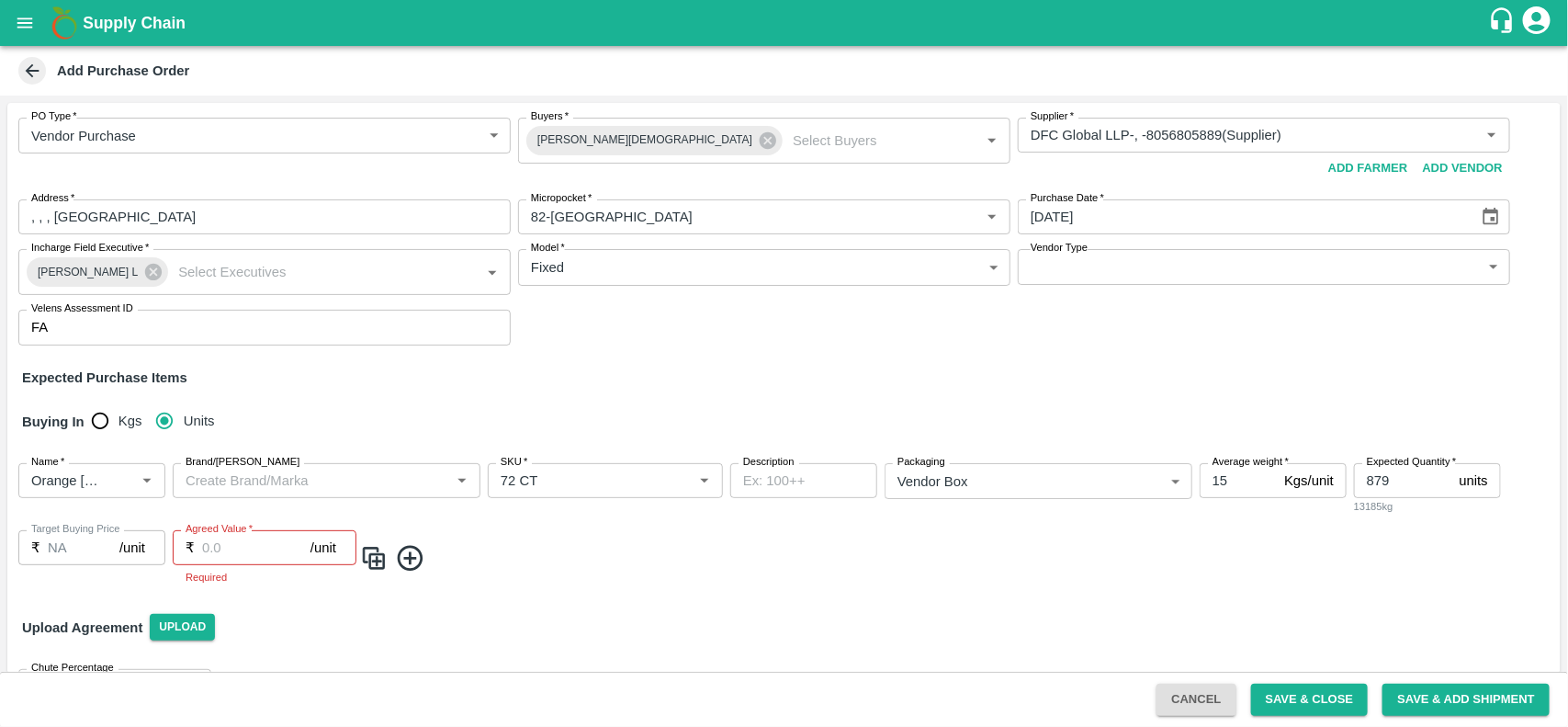
click at [368, 549] on img at bounding box center [374, 558] width 28 height 31
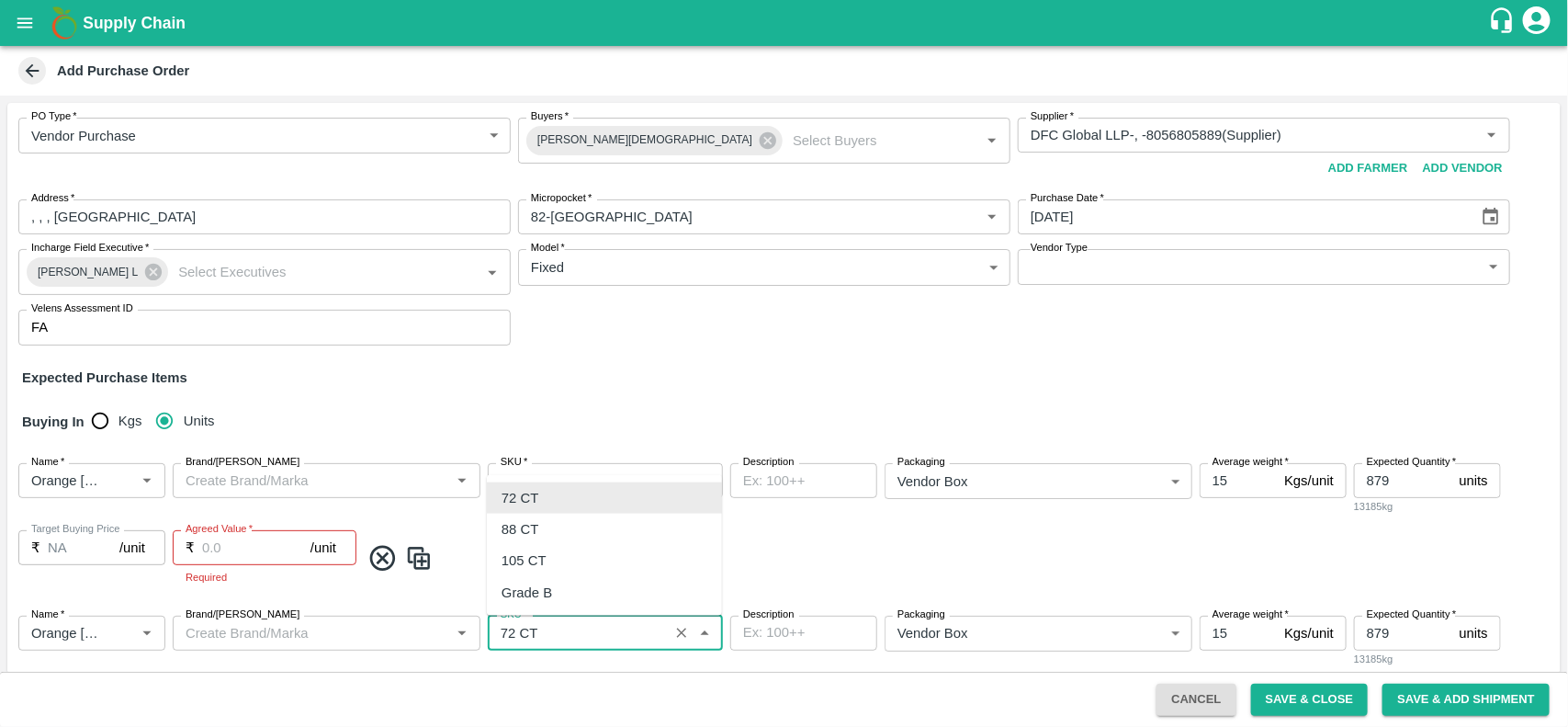
click at [546, 627] on input "SKU   *" at bounding box center [578, 633] width 169 height 24
click at [519, 529] on div "88 CT" at bounding box center [519, 530] width 37 height 20
type input "88 CT"
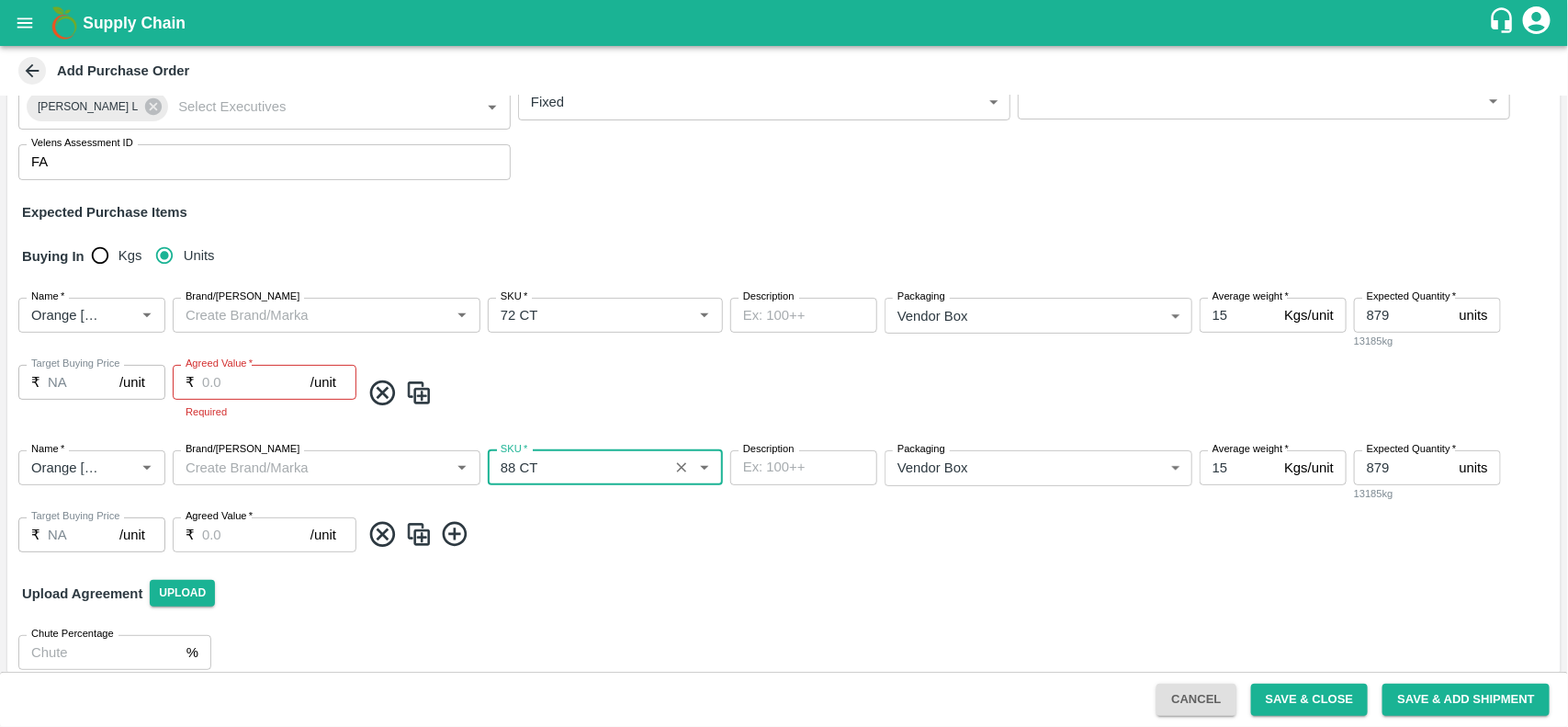
scroll to position [178, 0]
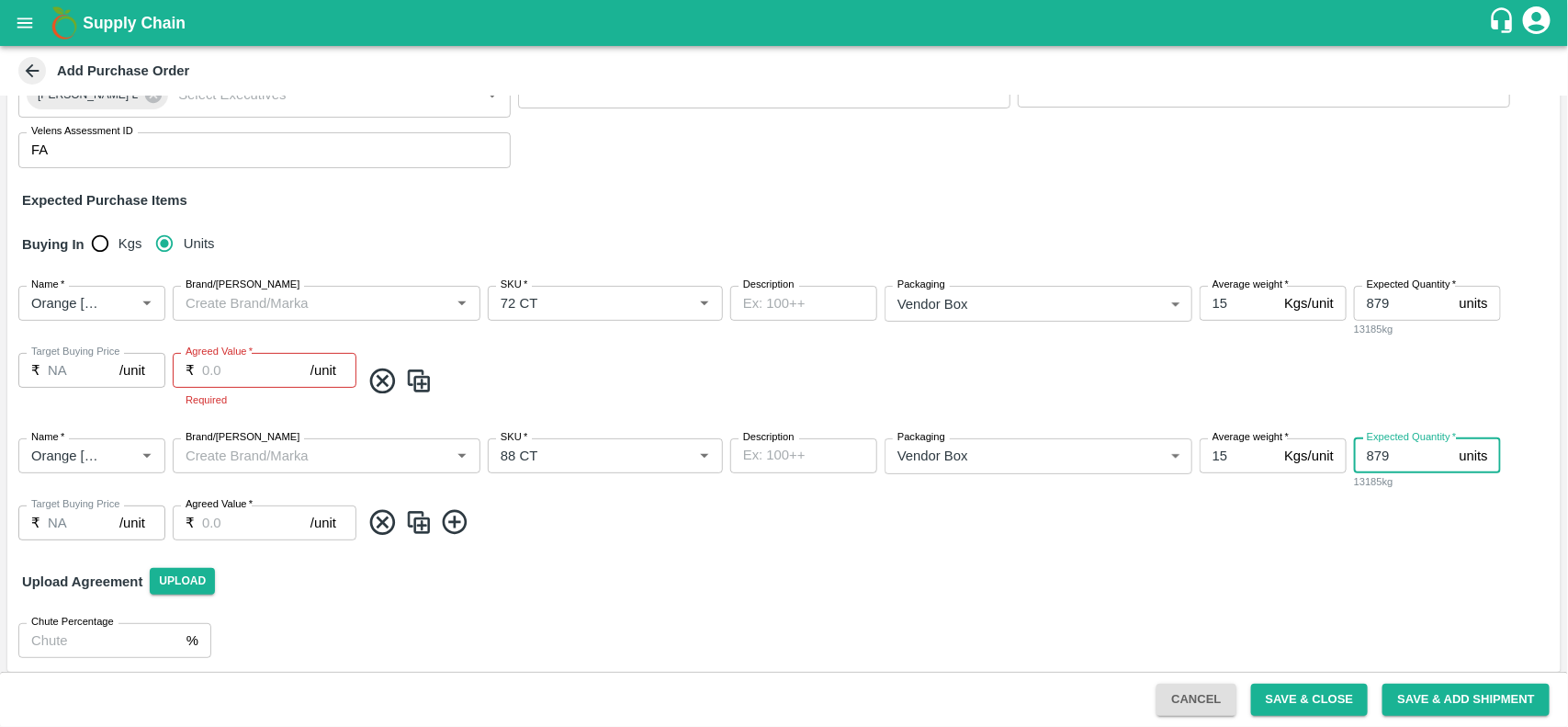
click at [1433, 447] on input "879" at bounding box center [1402, 455] width 98 height 35
type input "8"
type input "719"
click at [221, 361] on input "Agreed Value   *" at bounding box center [256, 370] width 108 height 35
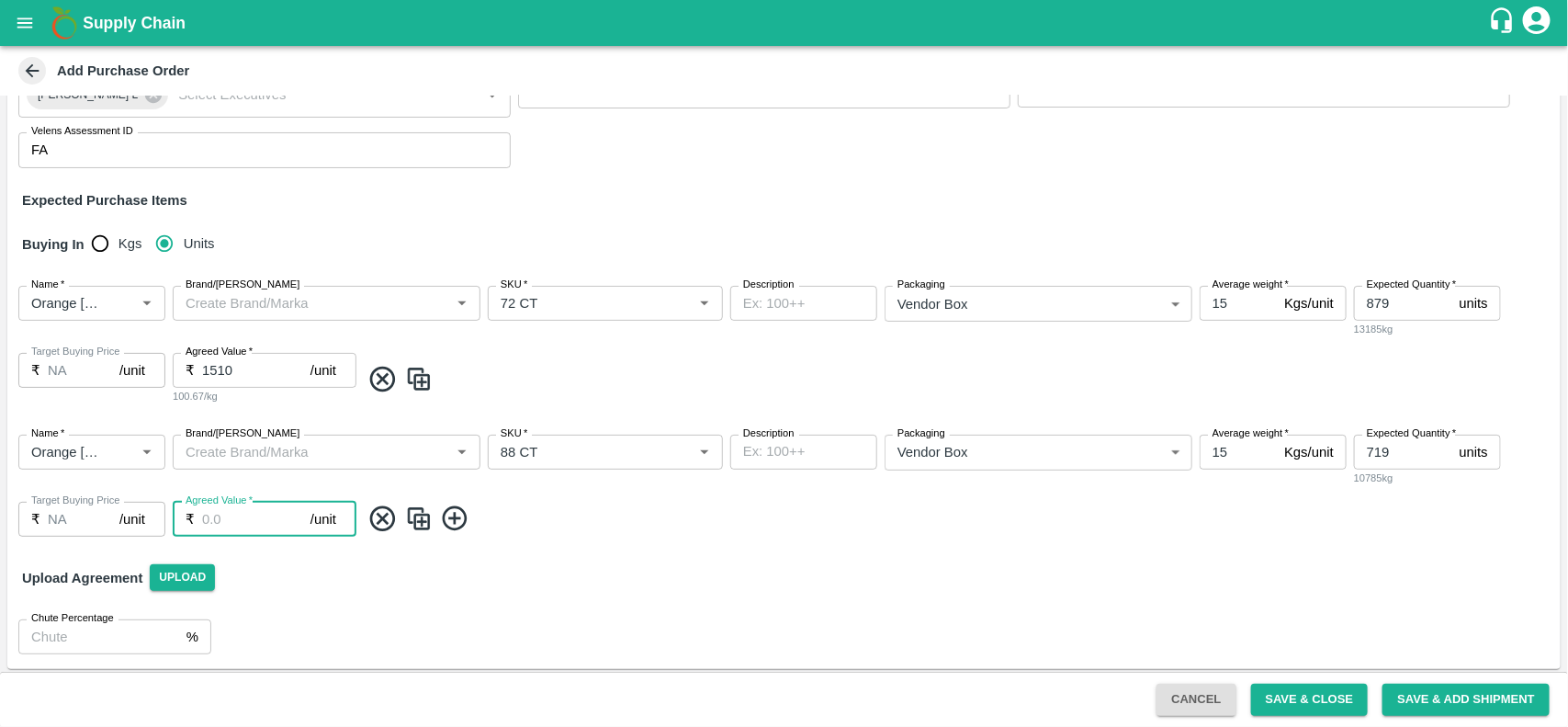
click at [234, 548] on div "Name   * Name   * Brand/Marka Brand/Marka SKU   * SKU   * Description x Descrip…" at bounding box center [783, 485] width 1553 height 132
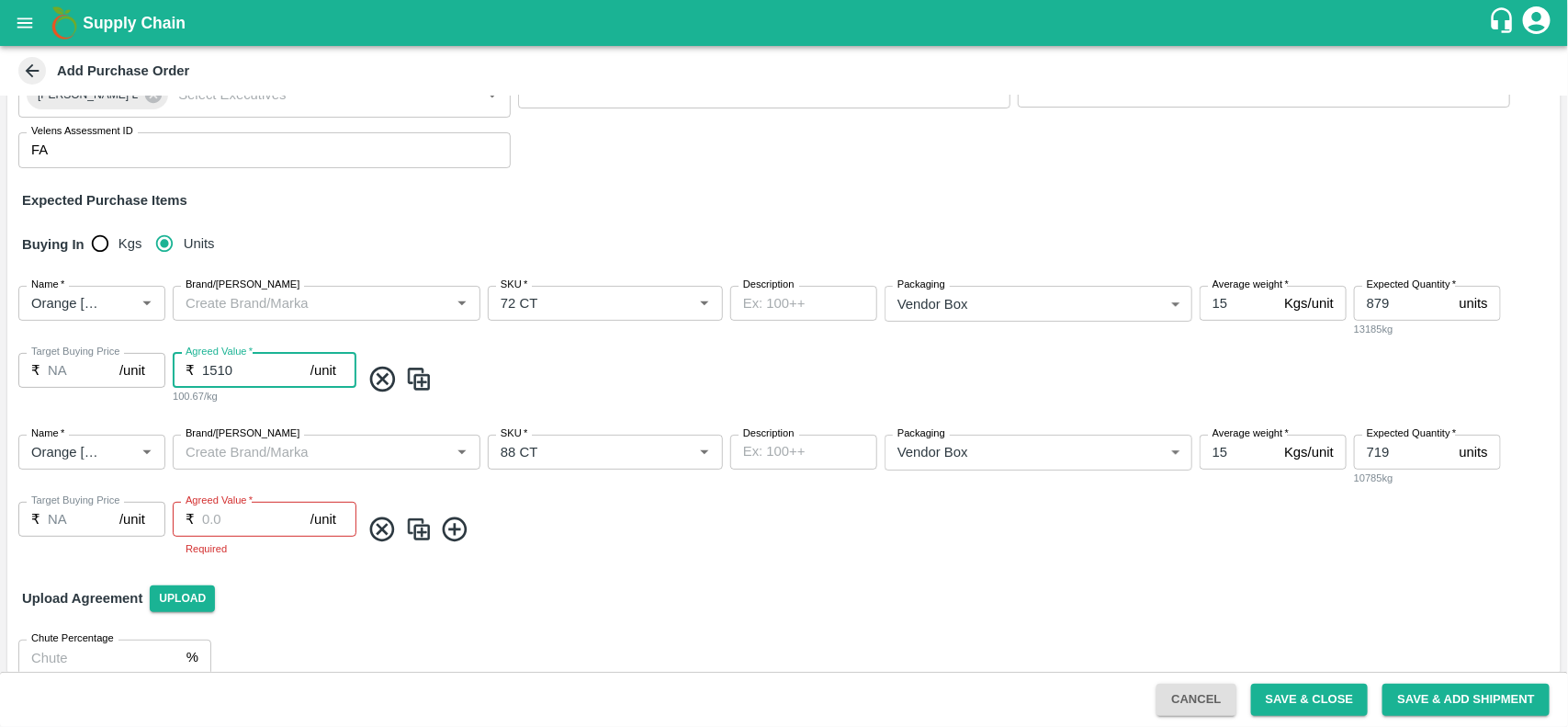
click at [235, 366] on input "1510" at bounding box center [256, 370] width 108 height 35
type input "1870"
click at [222, 520] on input "Agreed Value   *" at bounding box center [256, 519] width 108 height 35
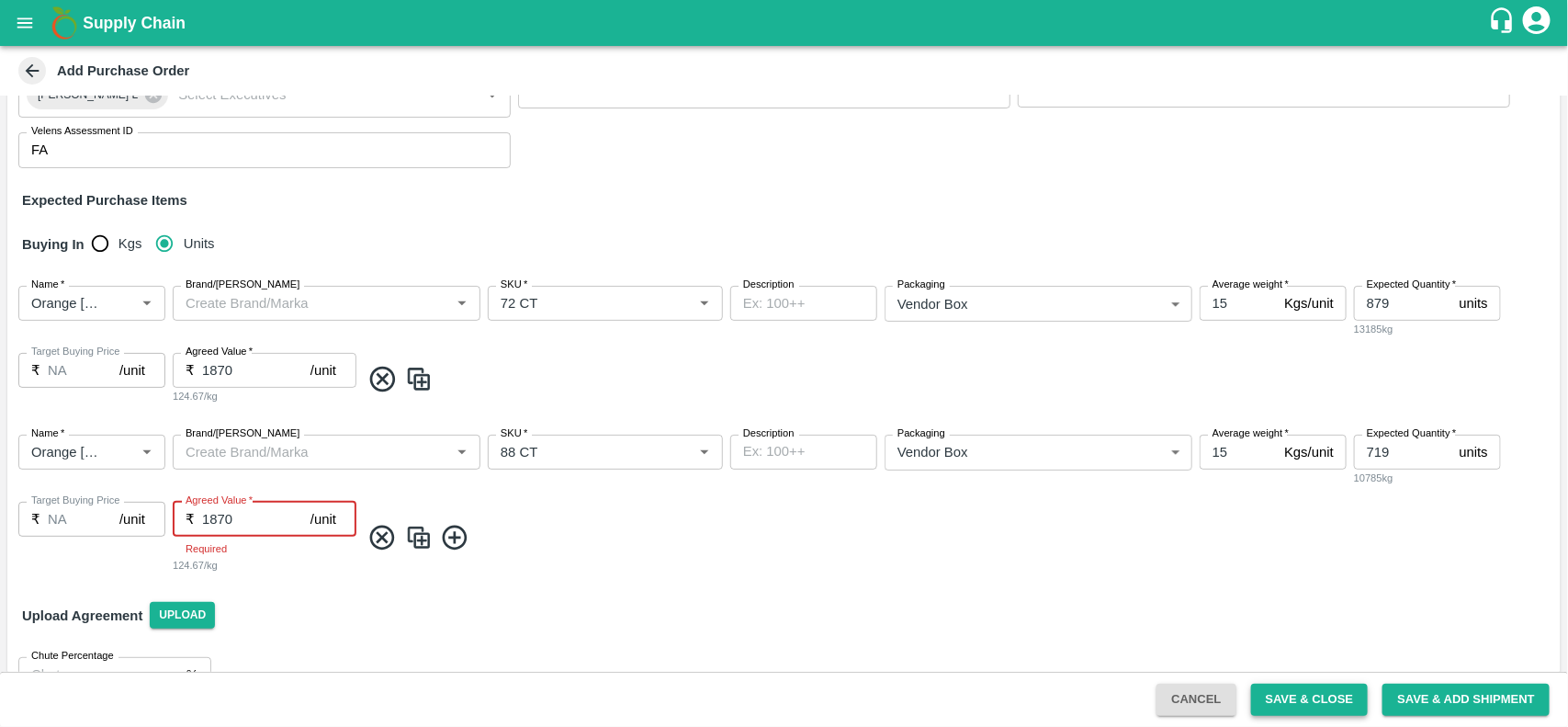
type input "1870"
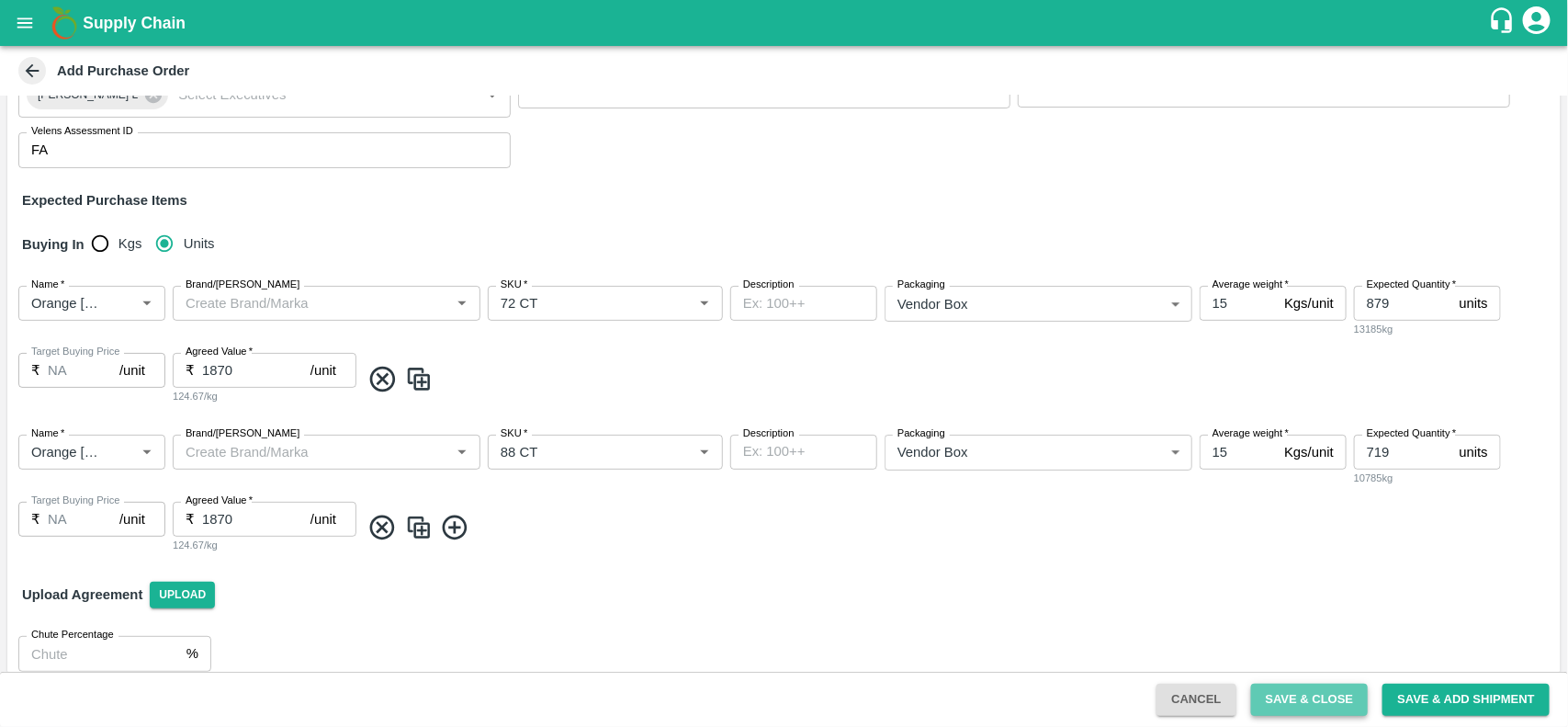
click at [1323, 691] on button "Save & Close" at bounding box center [1309, 699] width 118 height 32
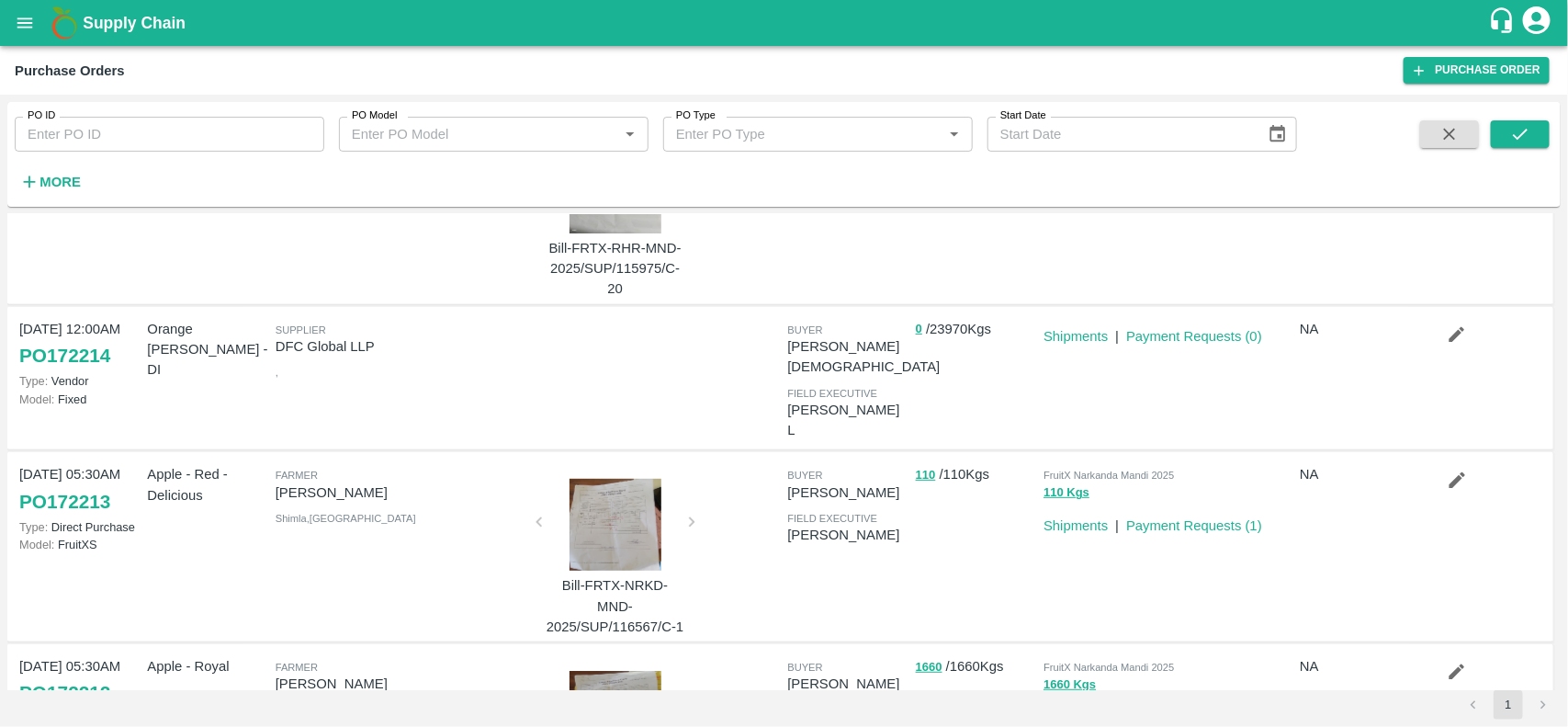
scroll to position [314, 0]
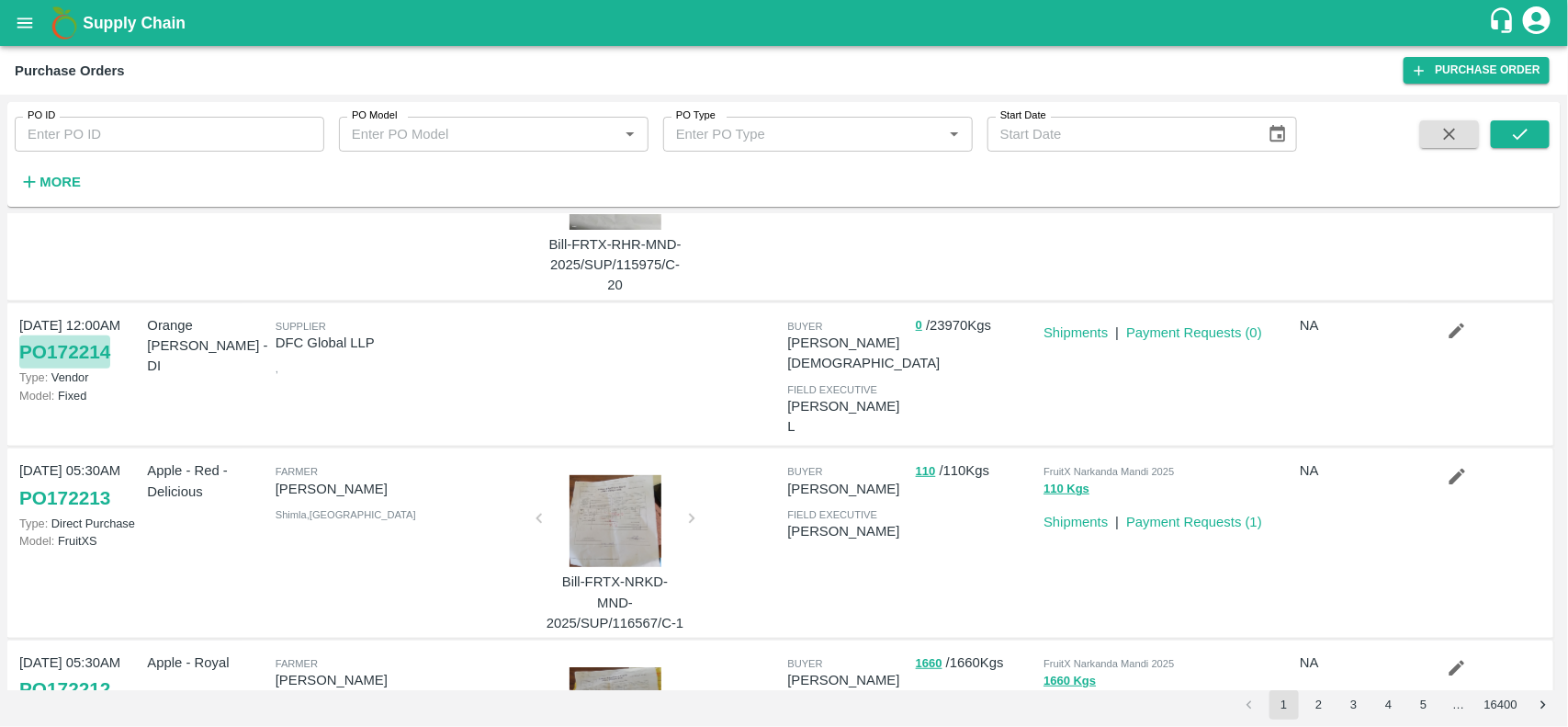
click at [62, 360] on link "PO 172214" at bounding box center [64, 351] width 91 height 33
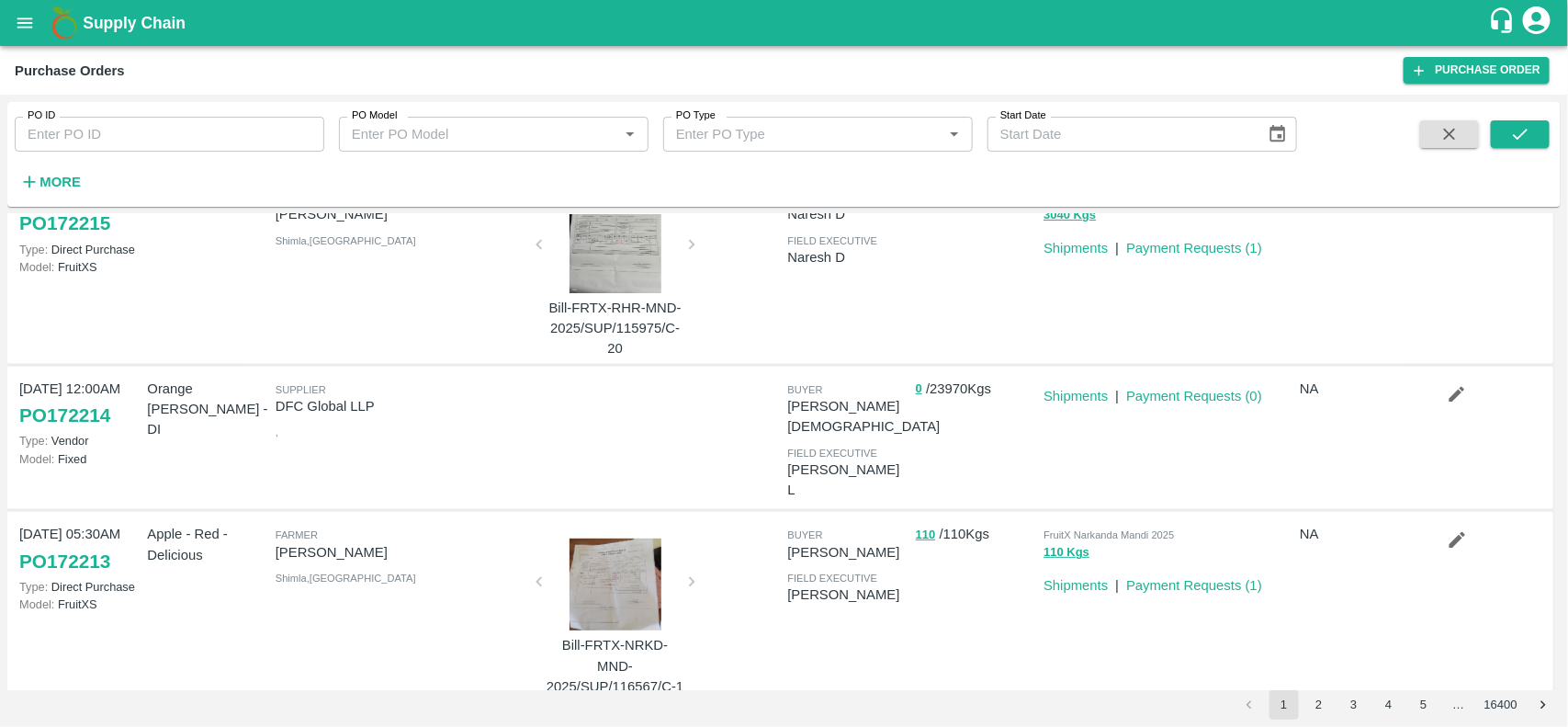
scroll to position [172, 0]
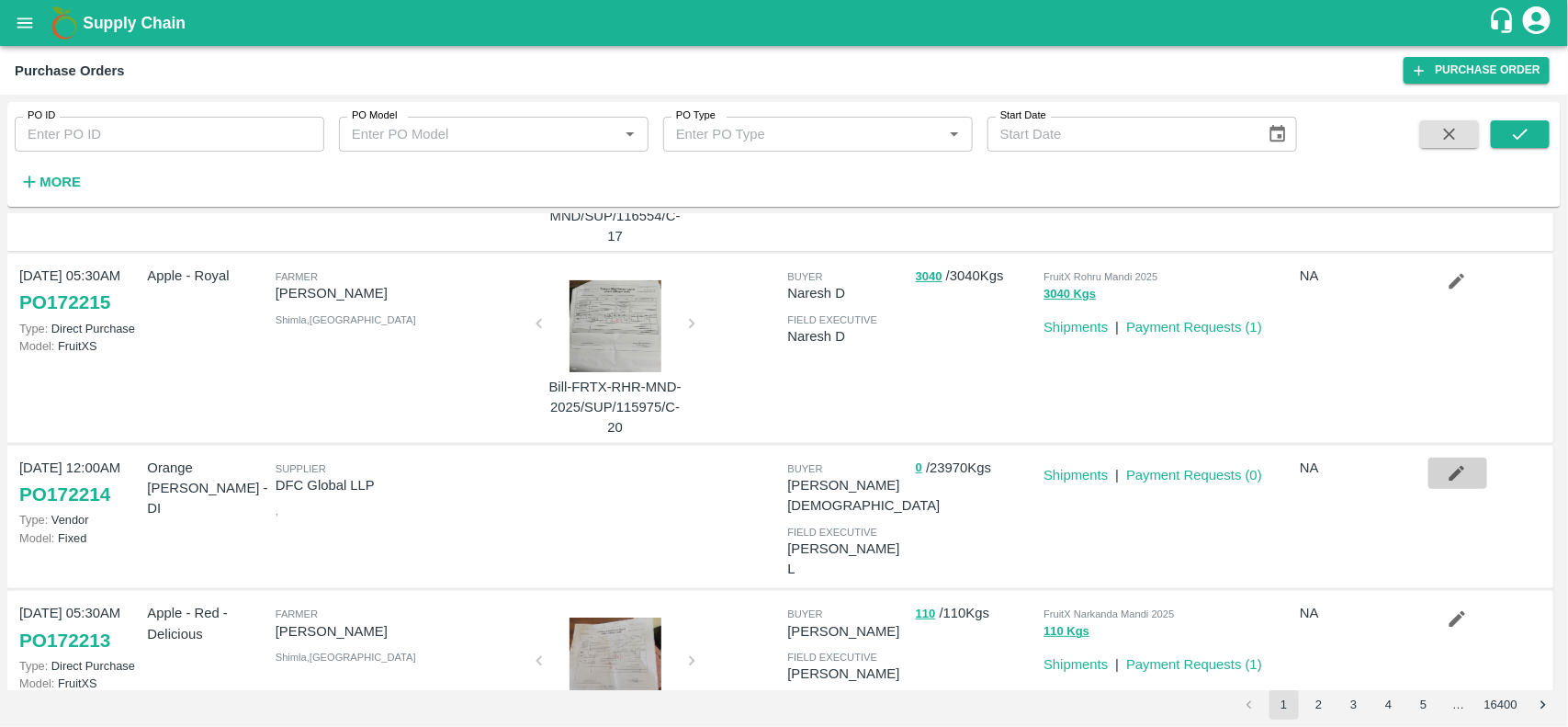
click at [1446, 471] on icon "button" at bounding box center [1456, 473] width 20 height 20
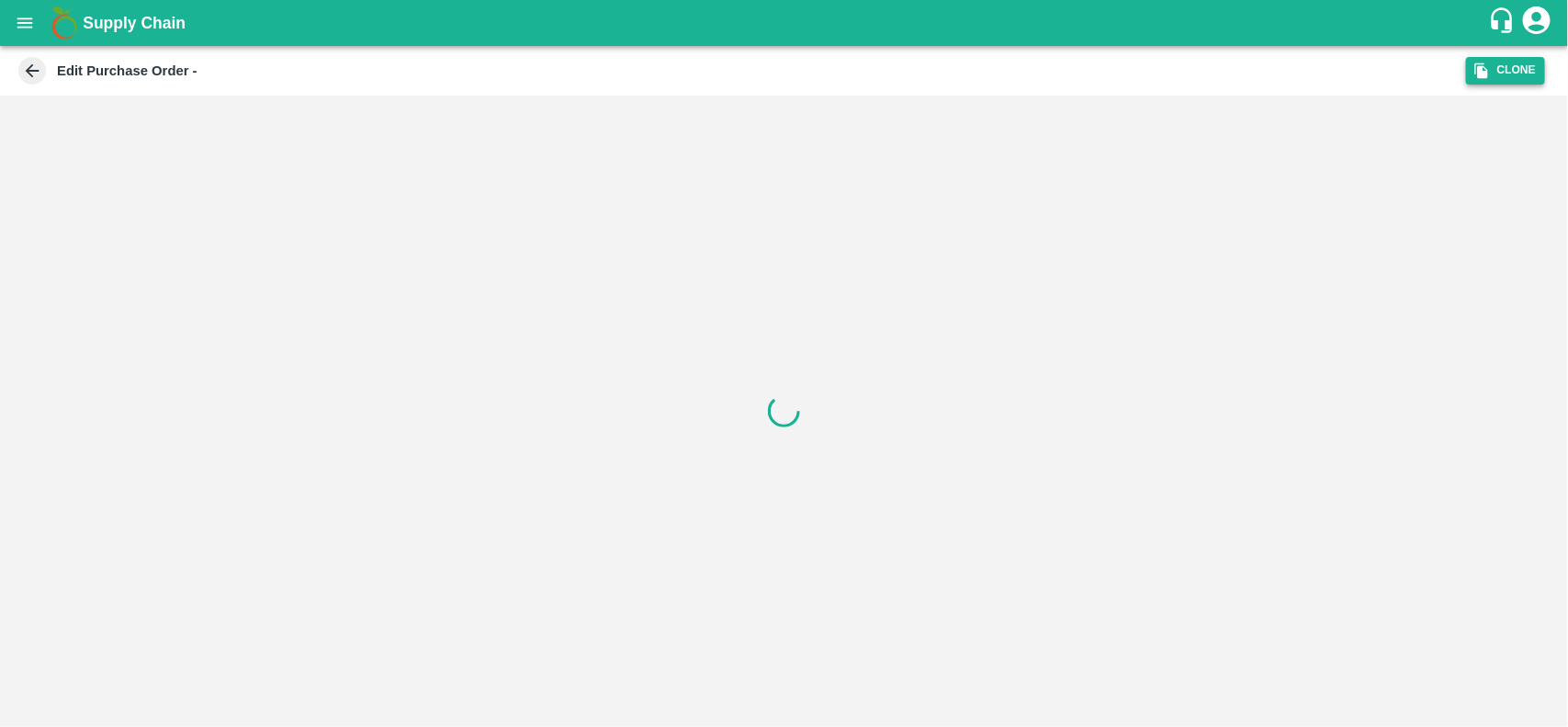
click at [1500, 69] on button "Clone" at bounding box center [1506, 69] width 79 height 27
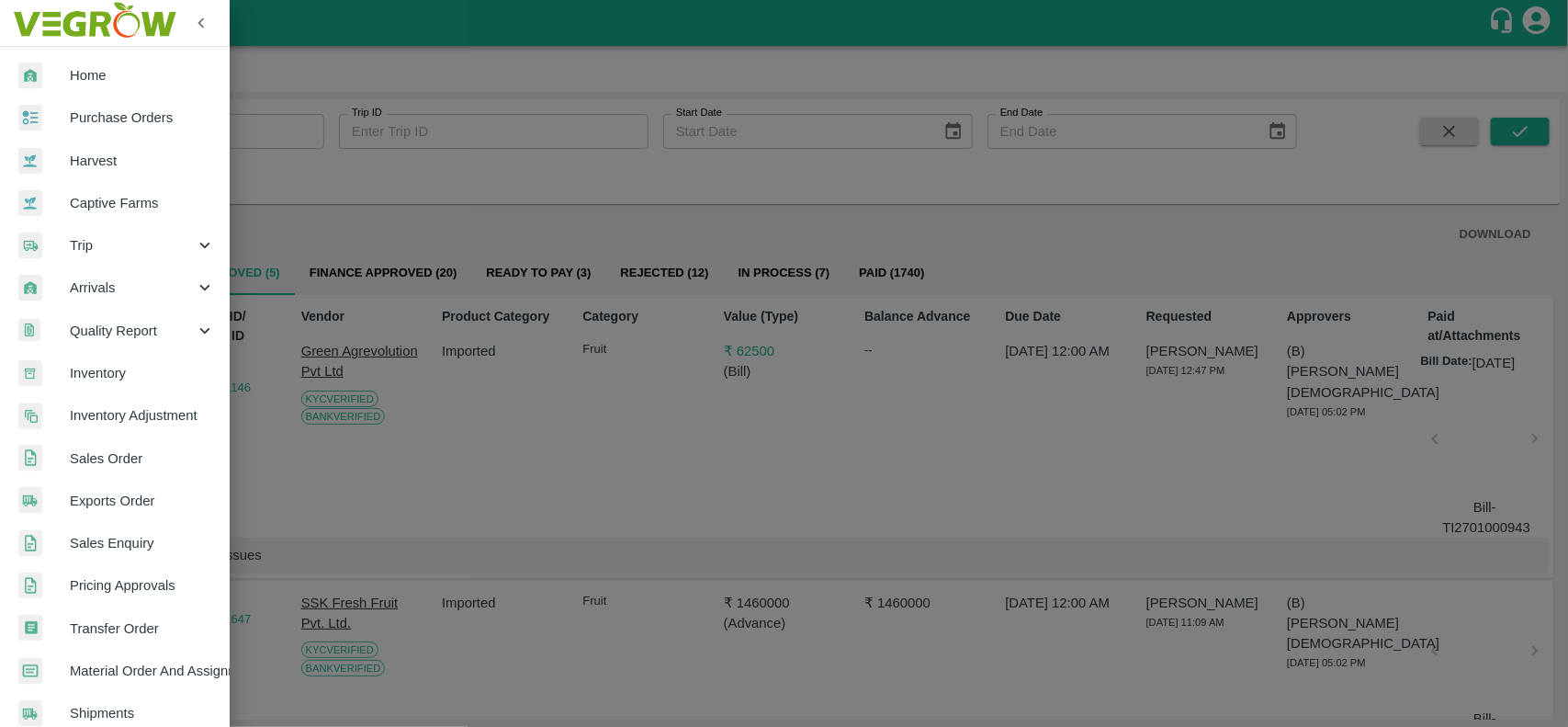
scroll to position [318, 0]
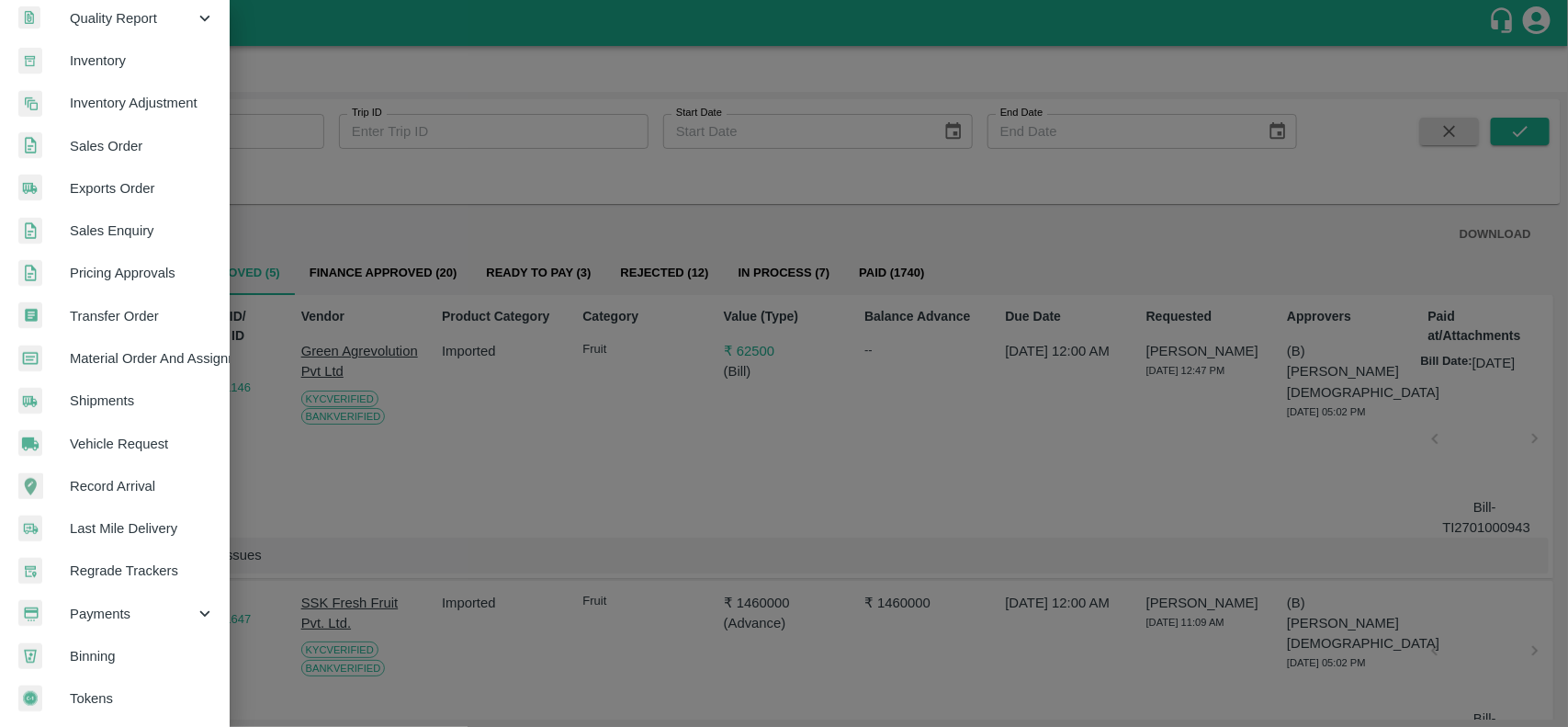
click at [346, 446] on div at bounding box center [784, 363] width 1568 height 727
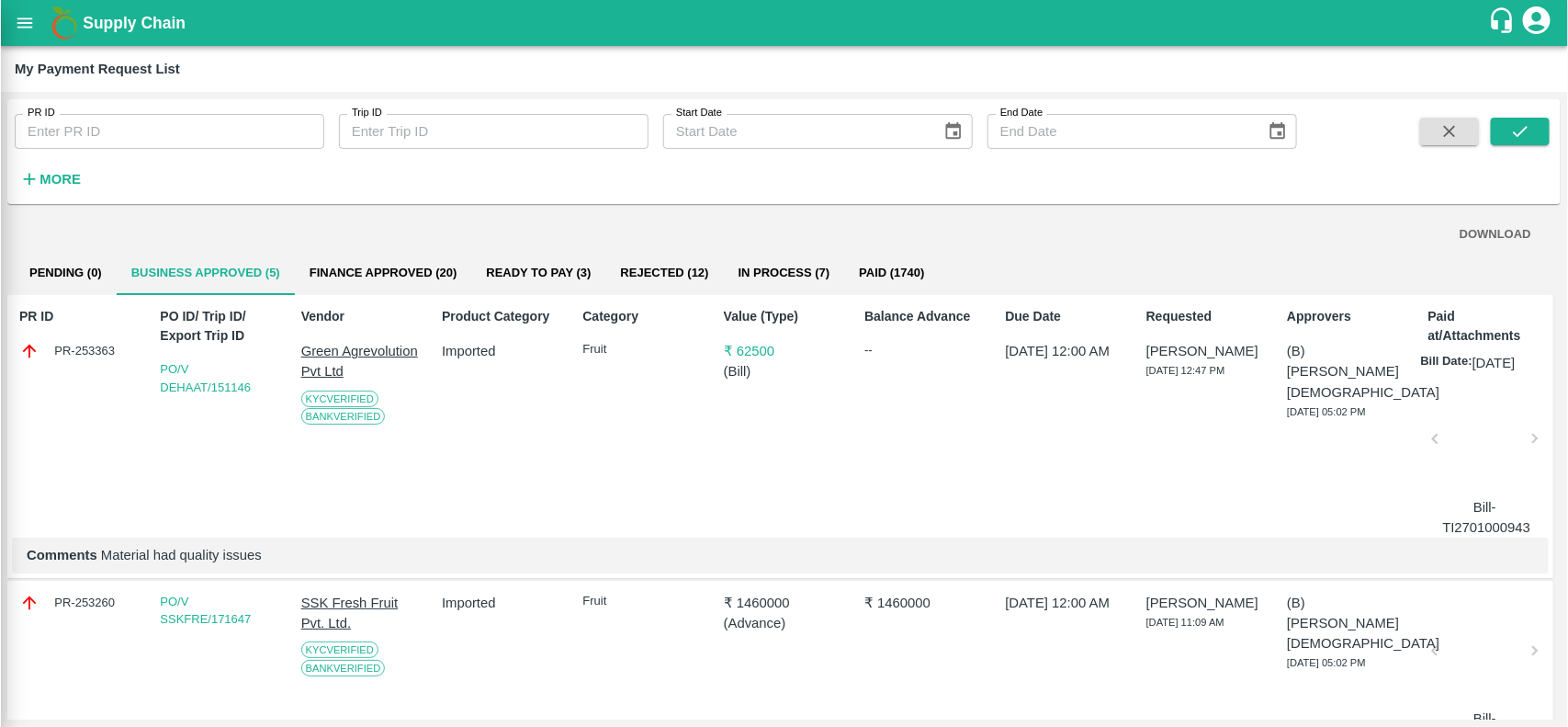
scroll to position [310, 0]
click at [57, 191] on button "More" at bounding box center [50, 180] width 70 height 32
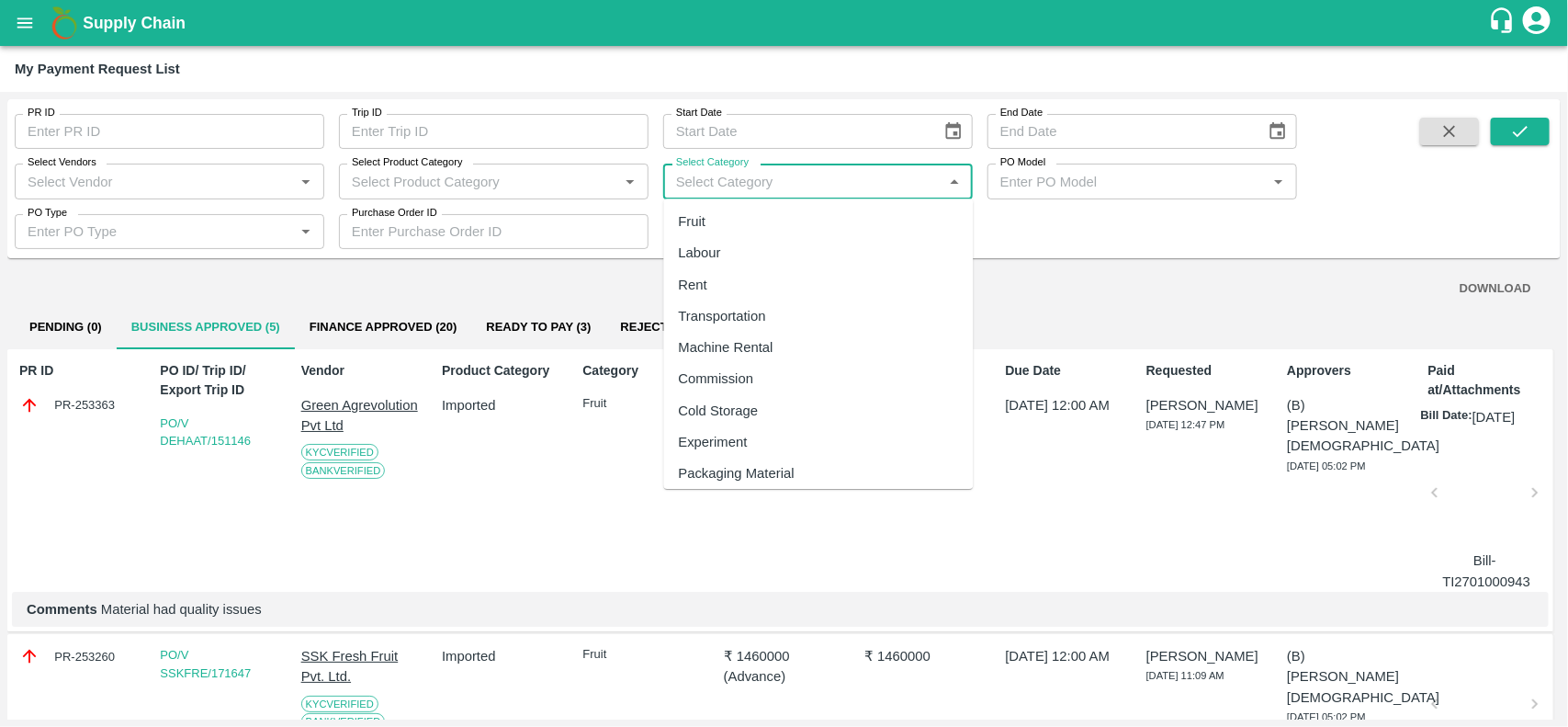
click at [717, 172] on input "Select Category" at bounding box center [803, 182] width 269 height 24
click at [40, 188] on input "Select Vendors" at bounding box center [154, 182] width 269 height 24
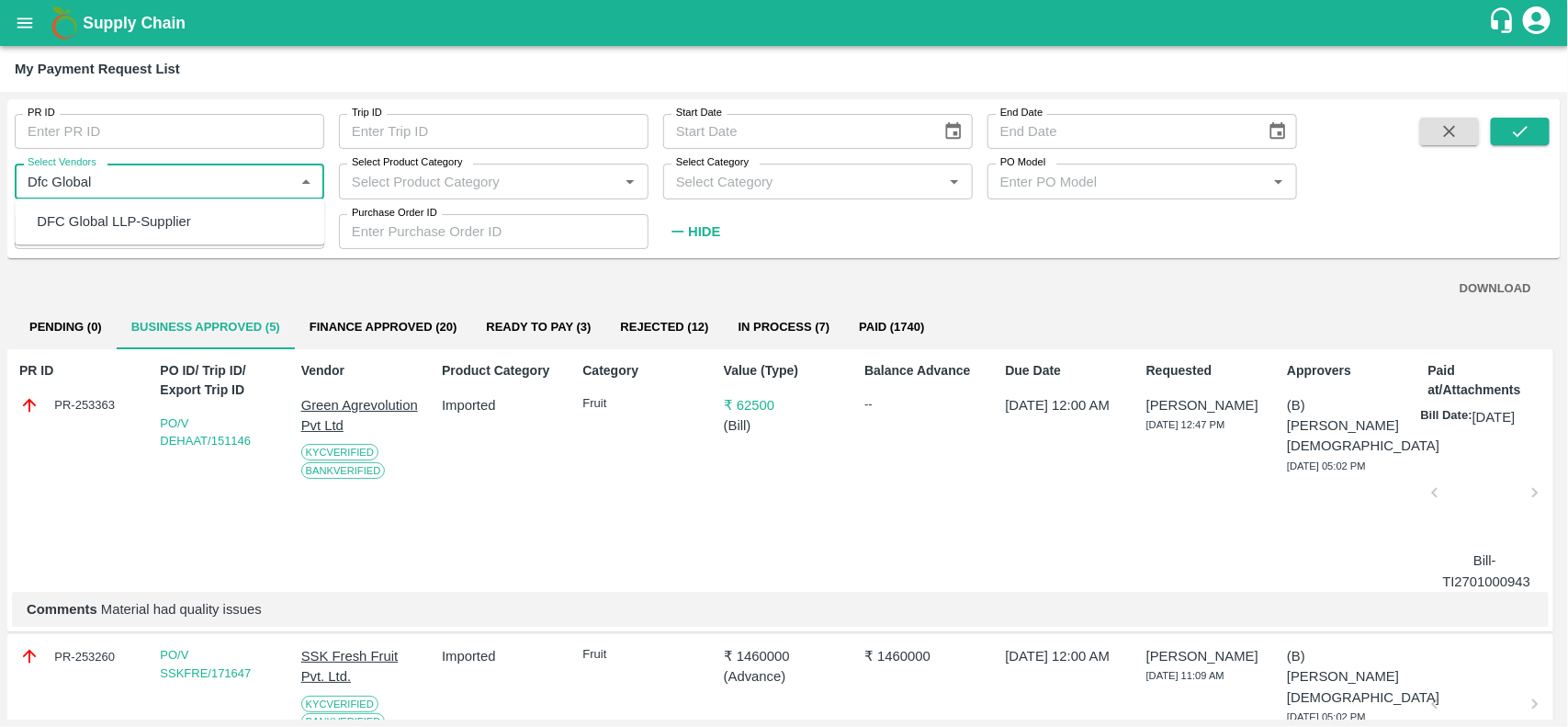
click at [80, 211] on div "DFC Global LLP-Supplier" at bounding box center [113, 221] width 154 height 20
type input "DFC Global LLP-Supplier"
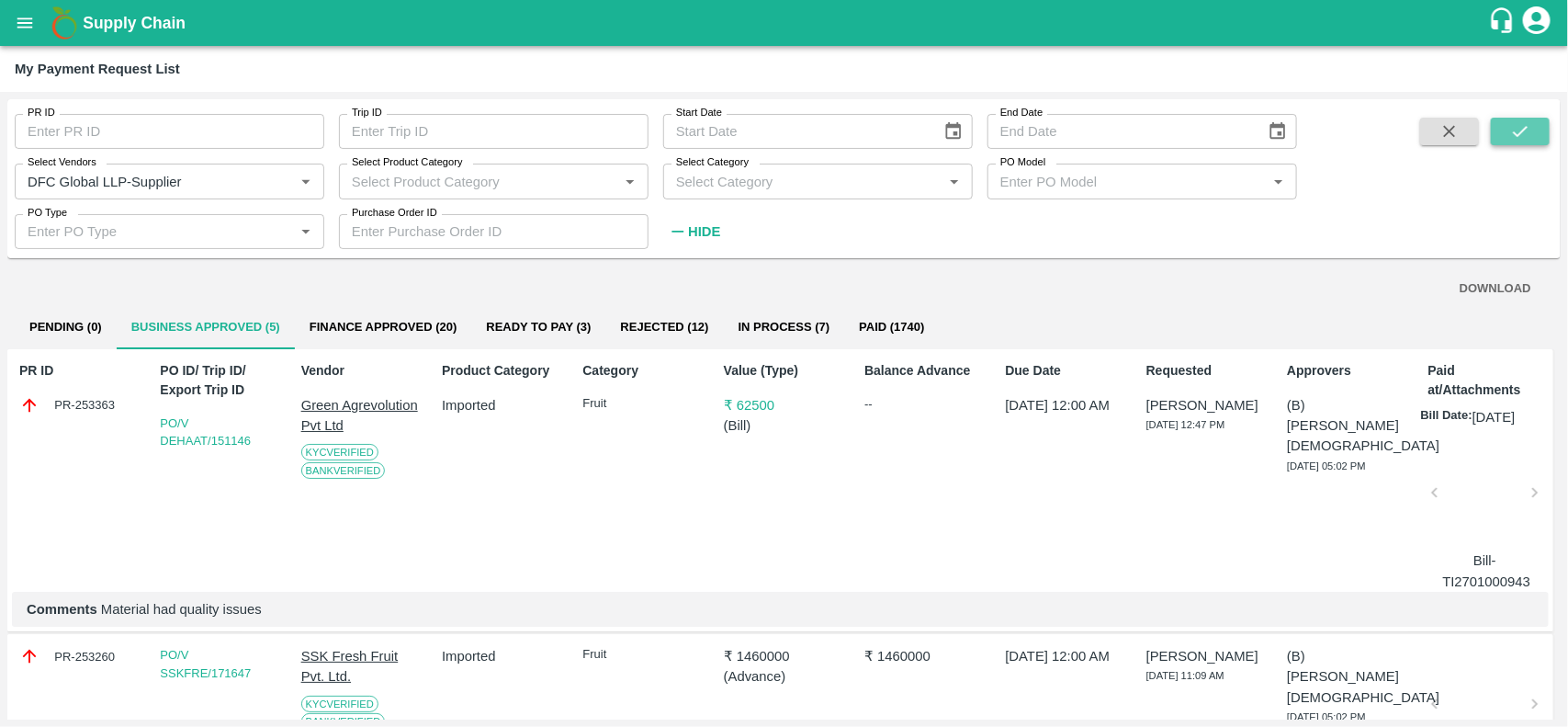
click at [1516, 144] on button "submit" at bounding box center [1519, 132] width 58 height 28
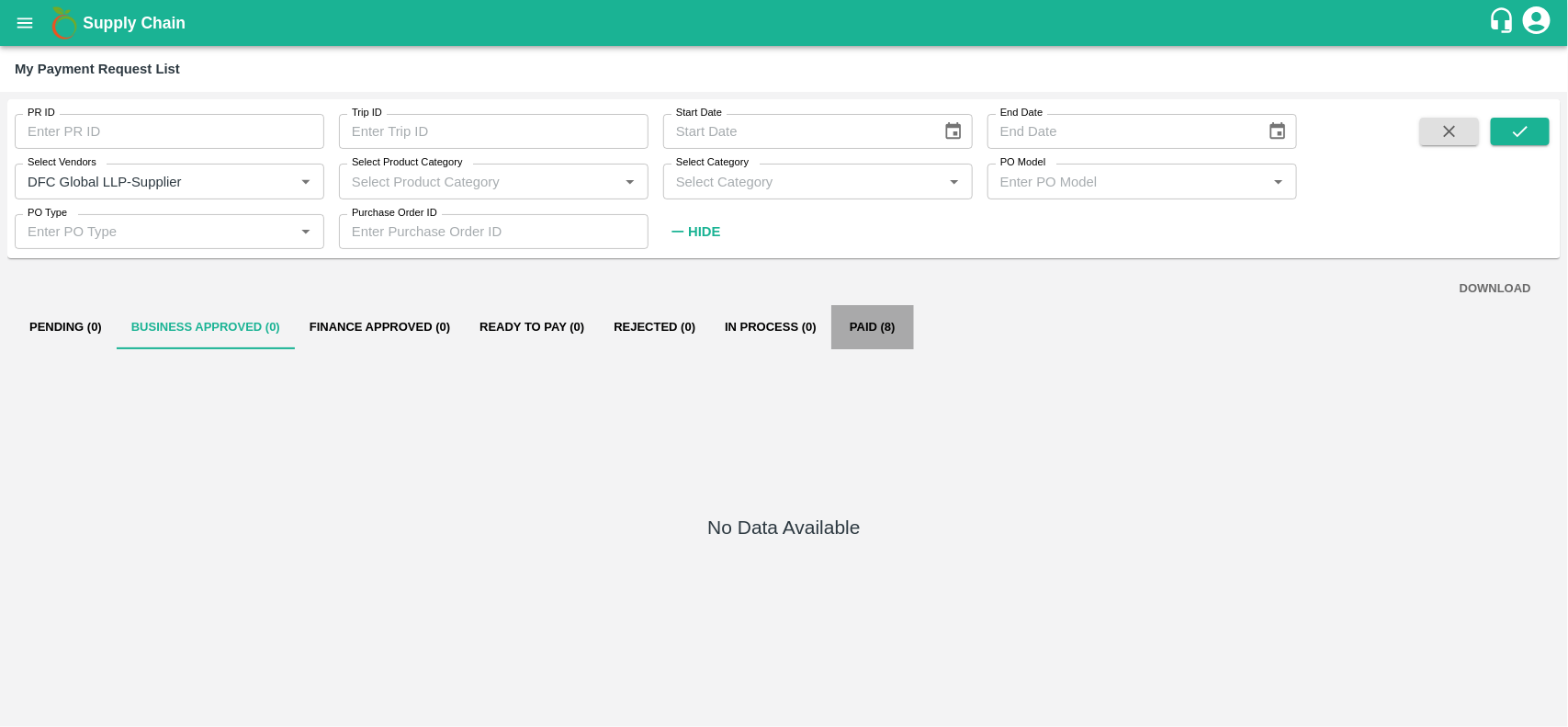
click at [887, 328] on button "Paid (8)" at bounding box center [872, 327] width 82 height 44
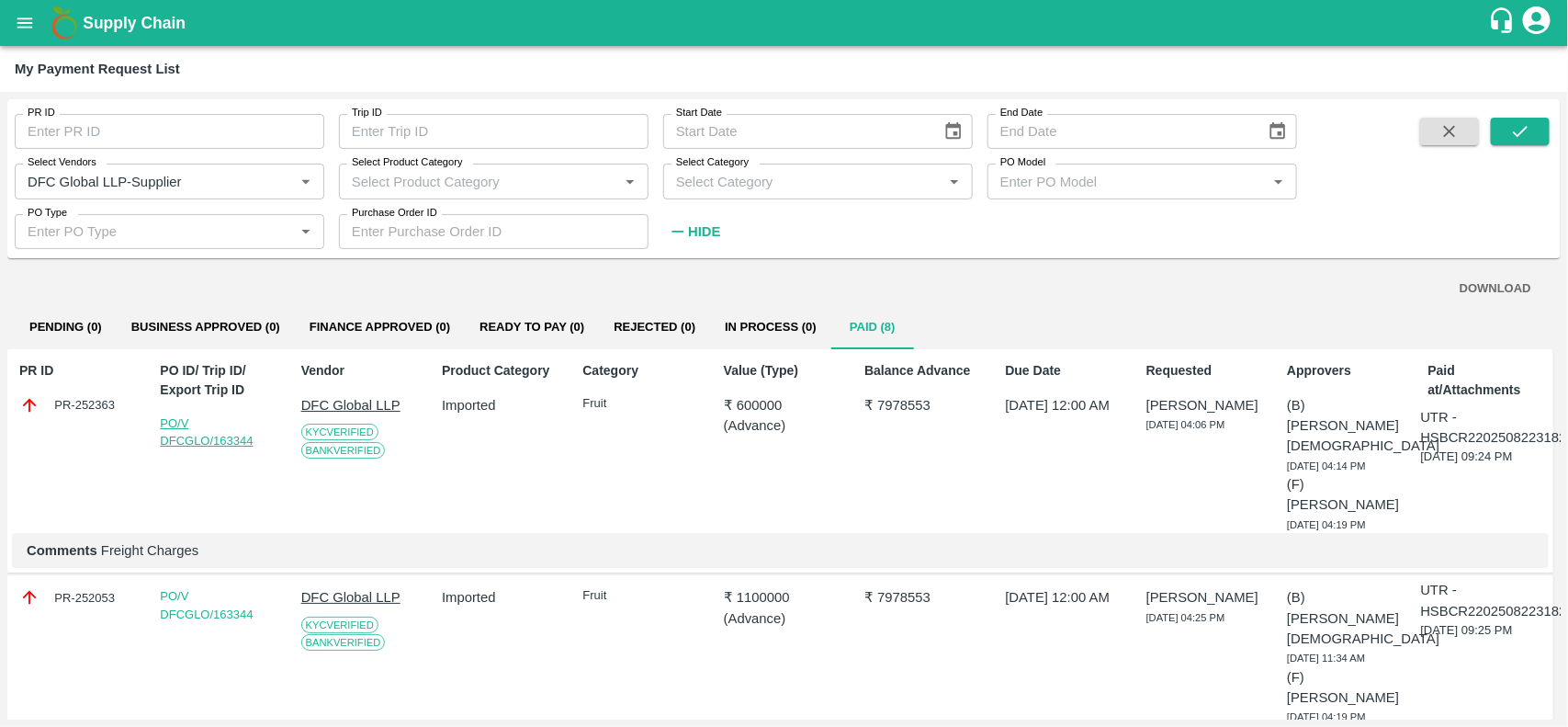
click at [239, 434] on link "PO/V DFCGLO/163344" at bounding box center [206, 432] width 93 height 32
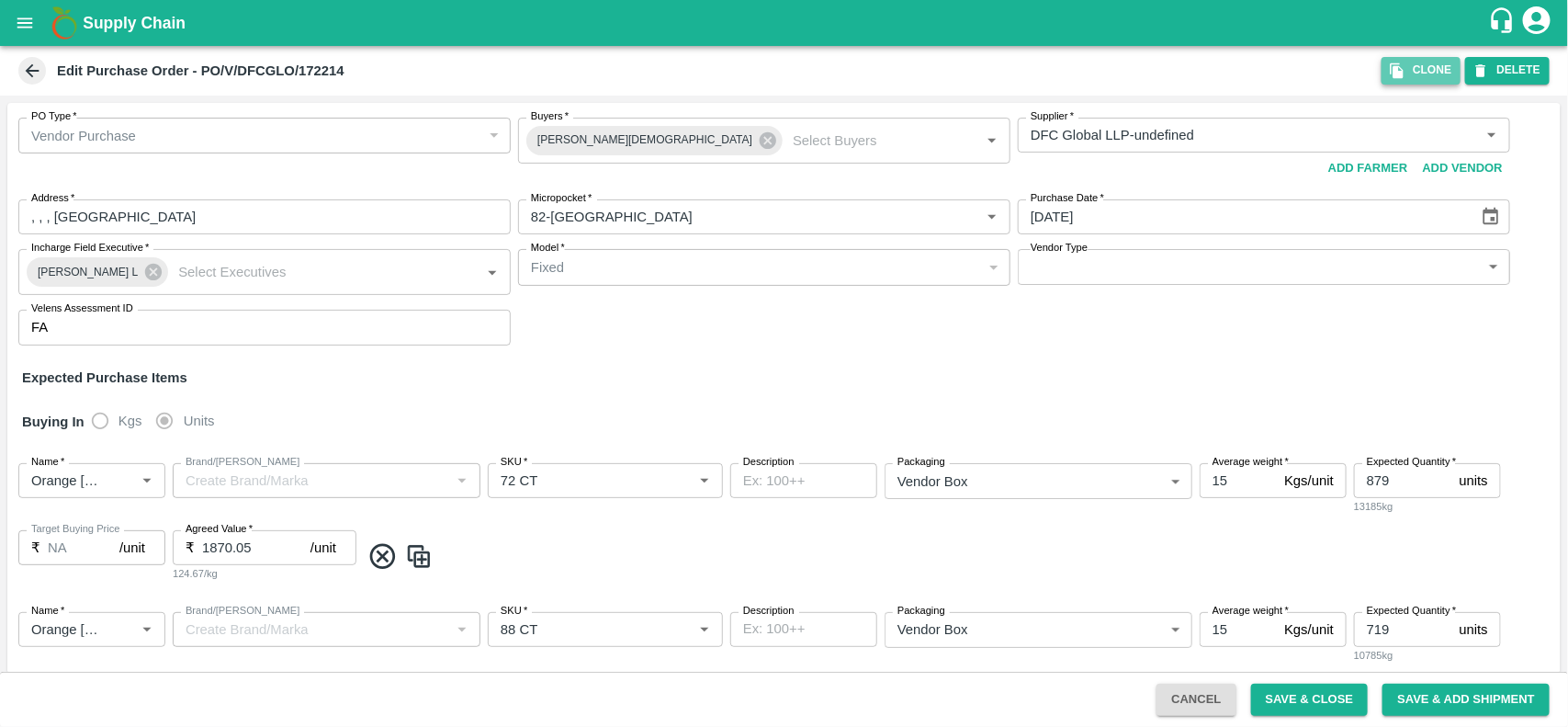
click at [1393, 80] on button "Clone" at bounding box center [1421, 69] width 79 height 27
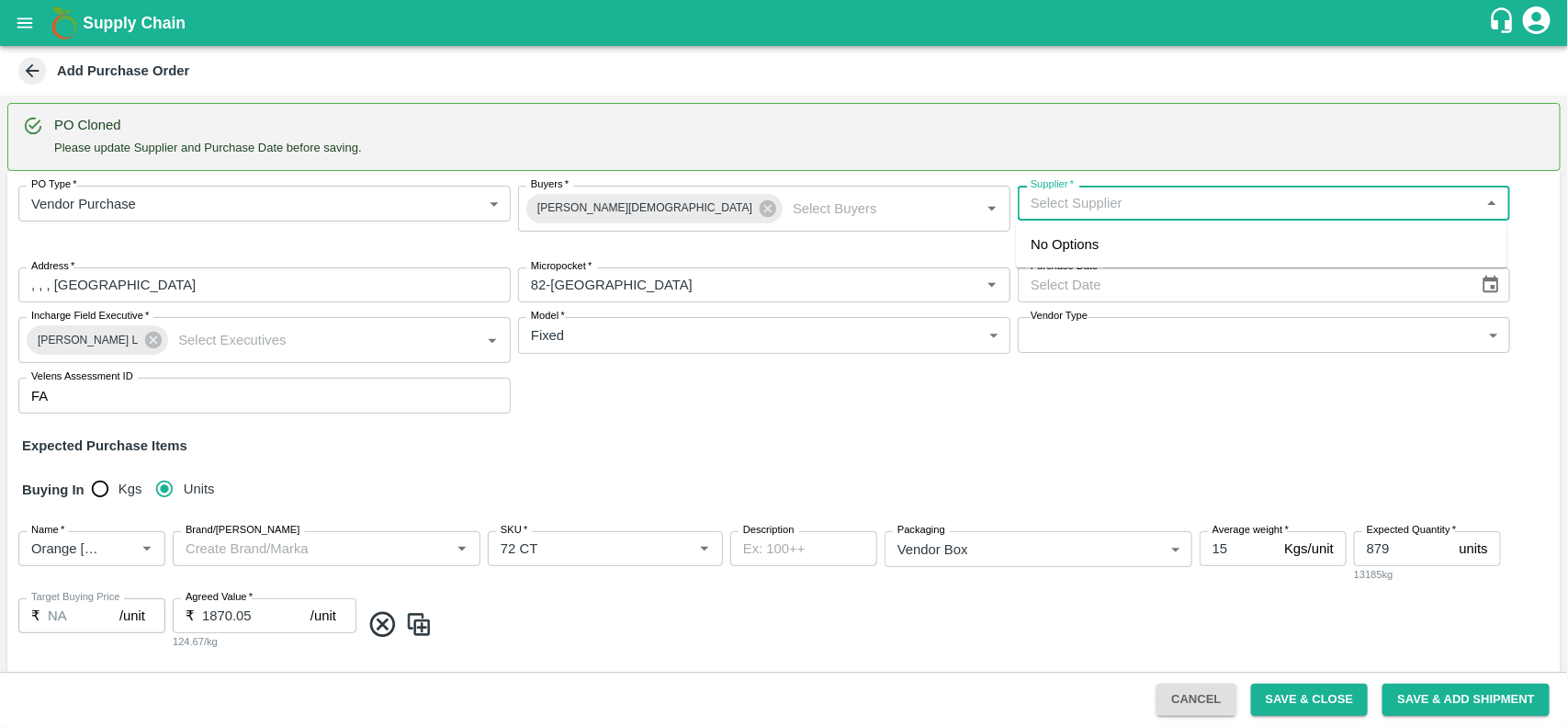
click at [1086, 207] on input "Supplier   *" at bounding box center [1248, 203] width 451 height 24
type input "DFC"
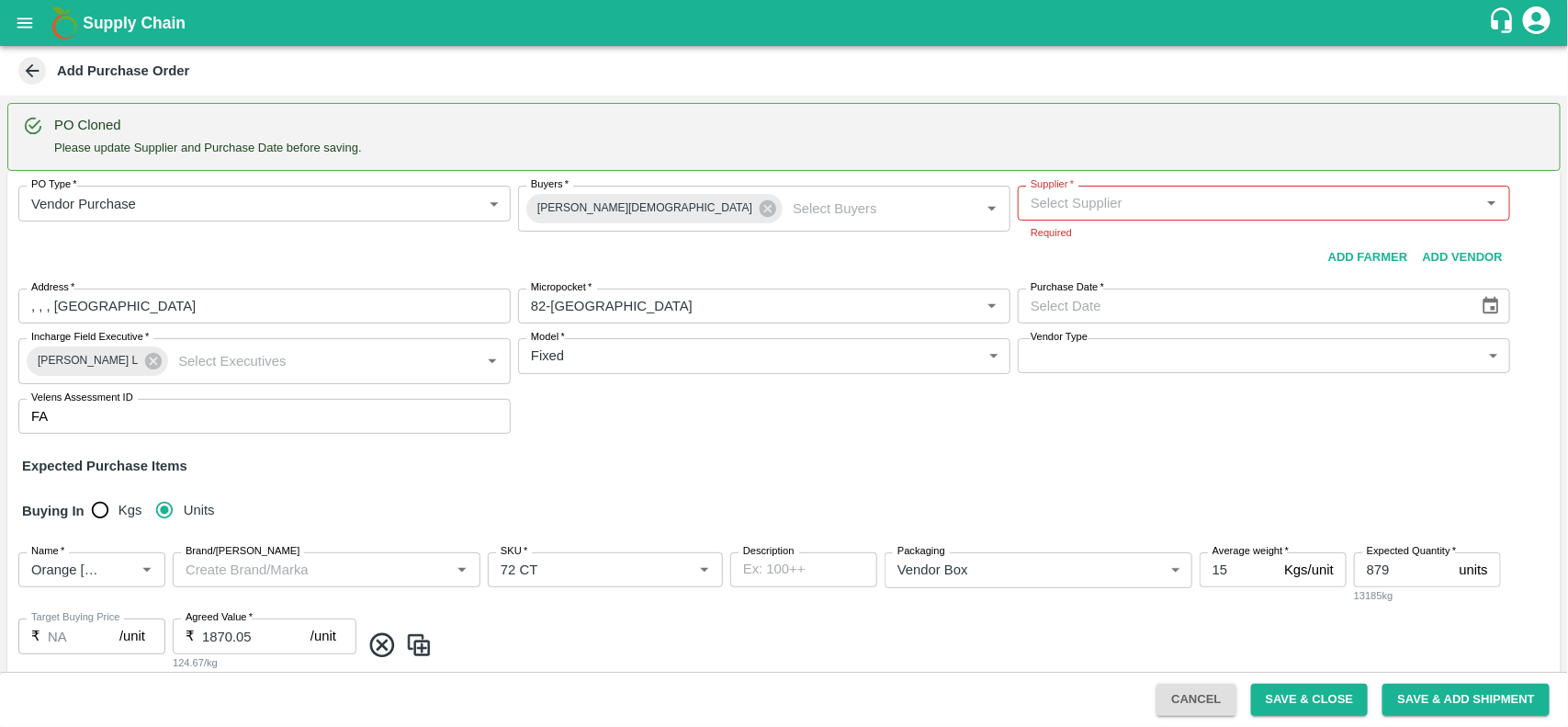
click at [1118, 164] on div "PO Cloned Please update Supplier and Purchase Date before saving." at bounding box center [783, 137] width 1553 height 68
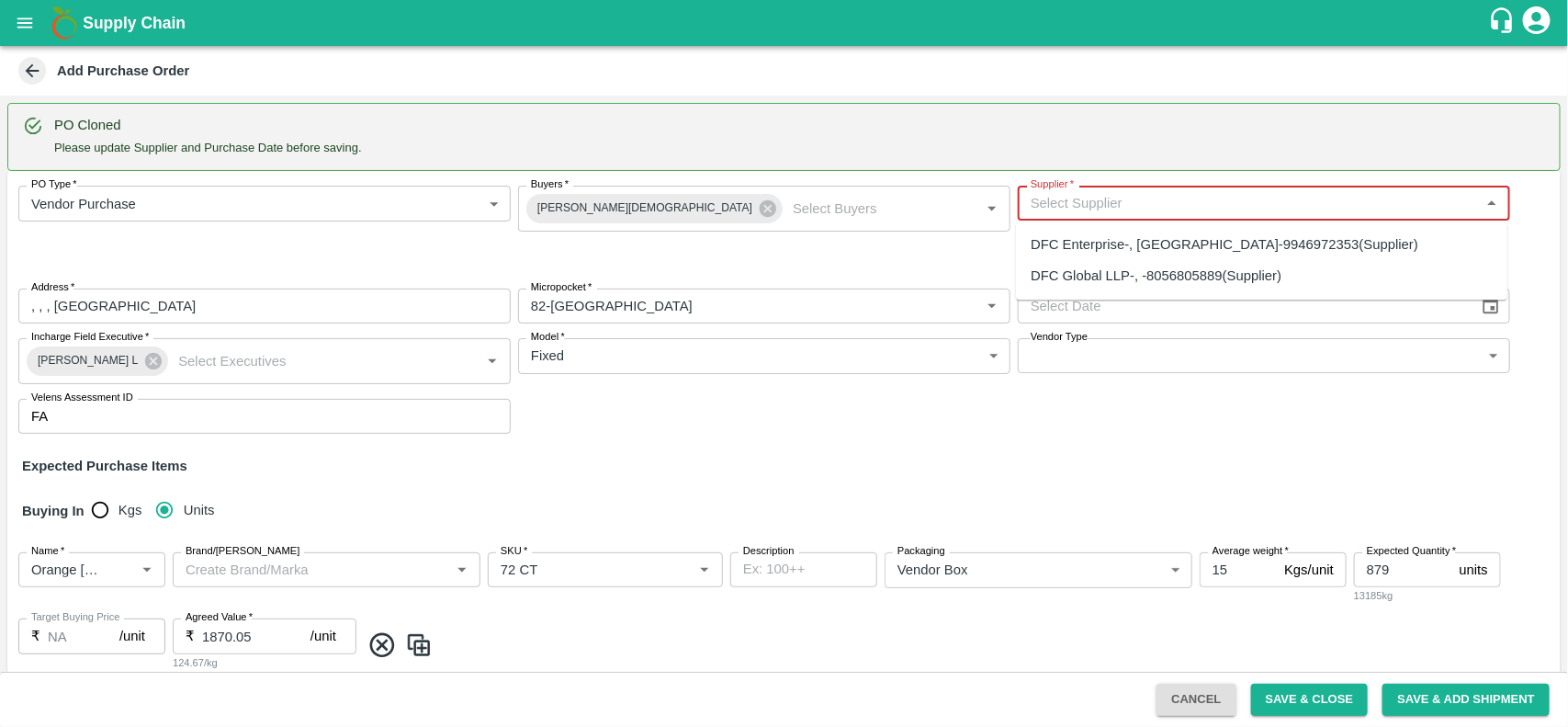
click at [1075, 209] on input "Supplier   *" at bounding box center [1248, 203] width 451 height 24
click at [1082, 272] on div "DFC Global LLP-, -8056805889(Supplier)" at bounding box center [1156, 277] width 251 height 20
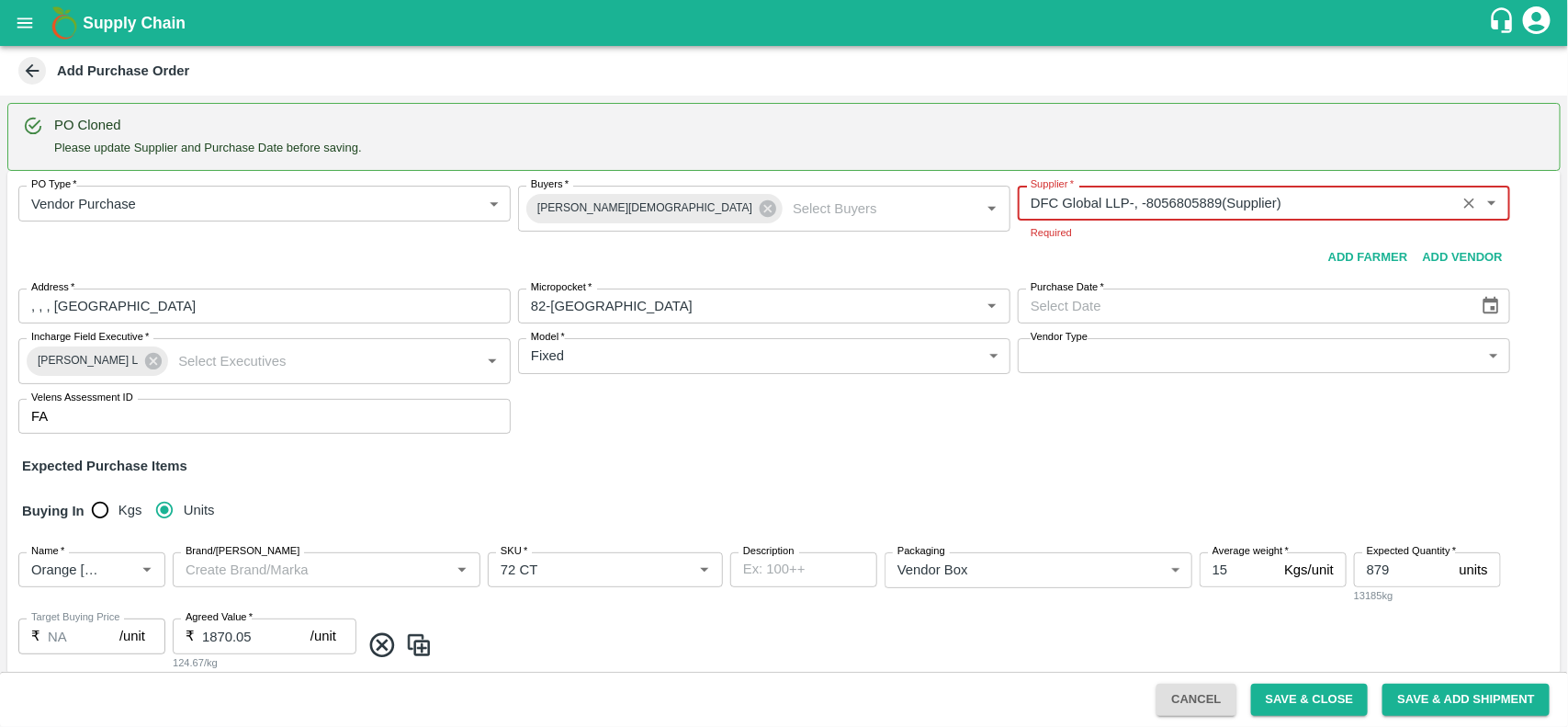
type input "DFC Global LLP-, -8056805889(Supplier)"
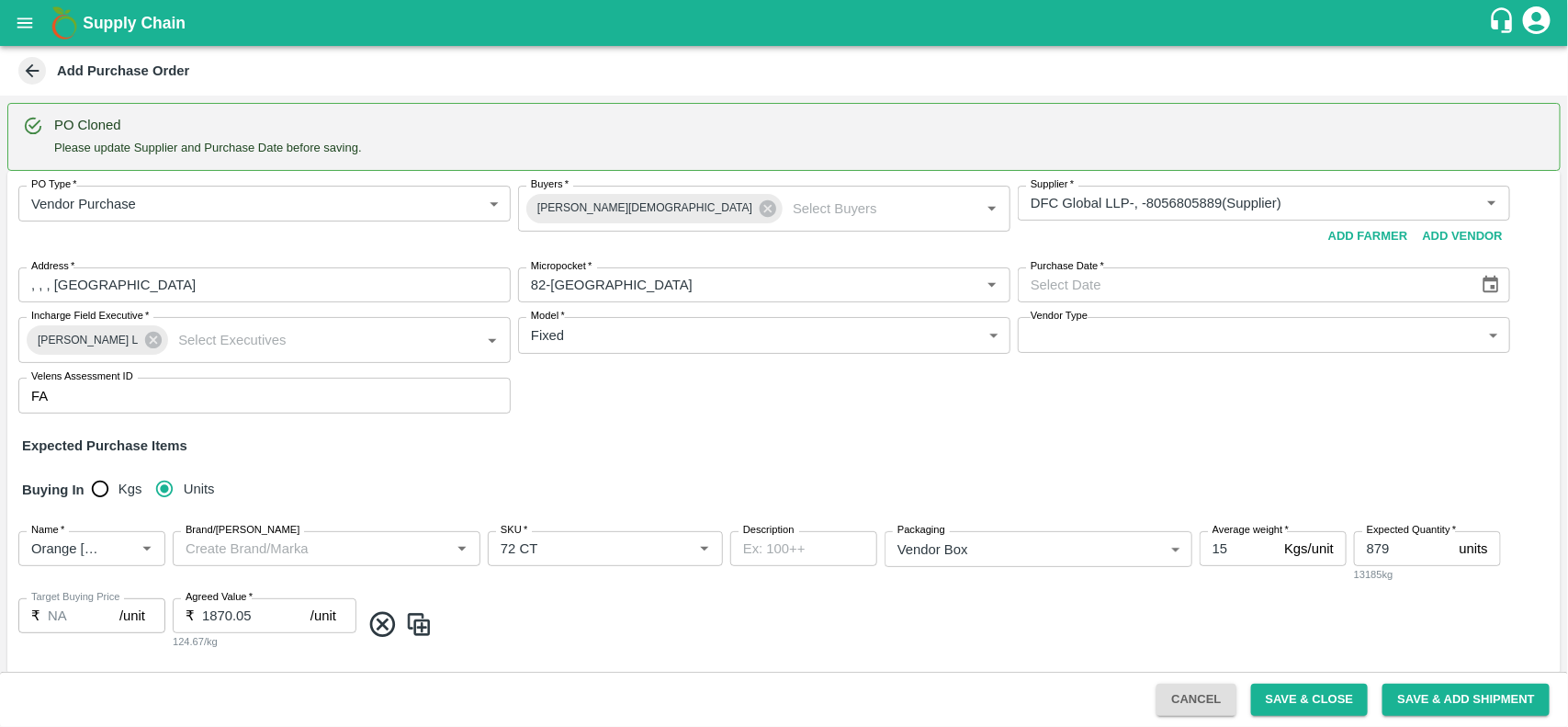
click at [1481, 304] on div "PO Type   * Vendor Purchase 2 PO Type Buyers   * Neeti Jain Buyers   * Supplier…" at bounding box center [783, 299] width 1553 height 257
click at [1484, 299] on button "Choose date" at bounding box center [1490, 285] width 35 height 35
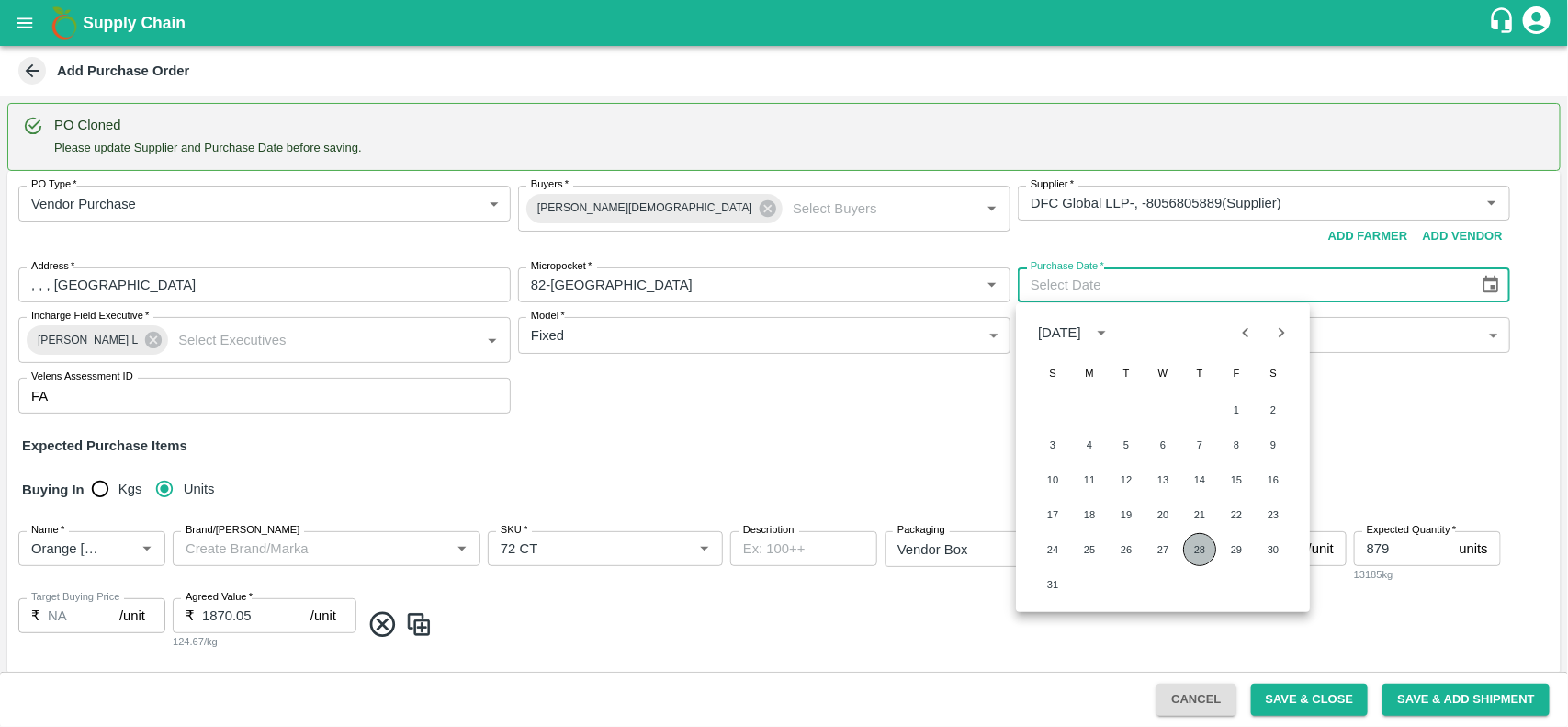
click at [1208, 540] on button "28" at bounding box center [1199, 548] width 33 height 33
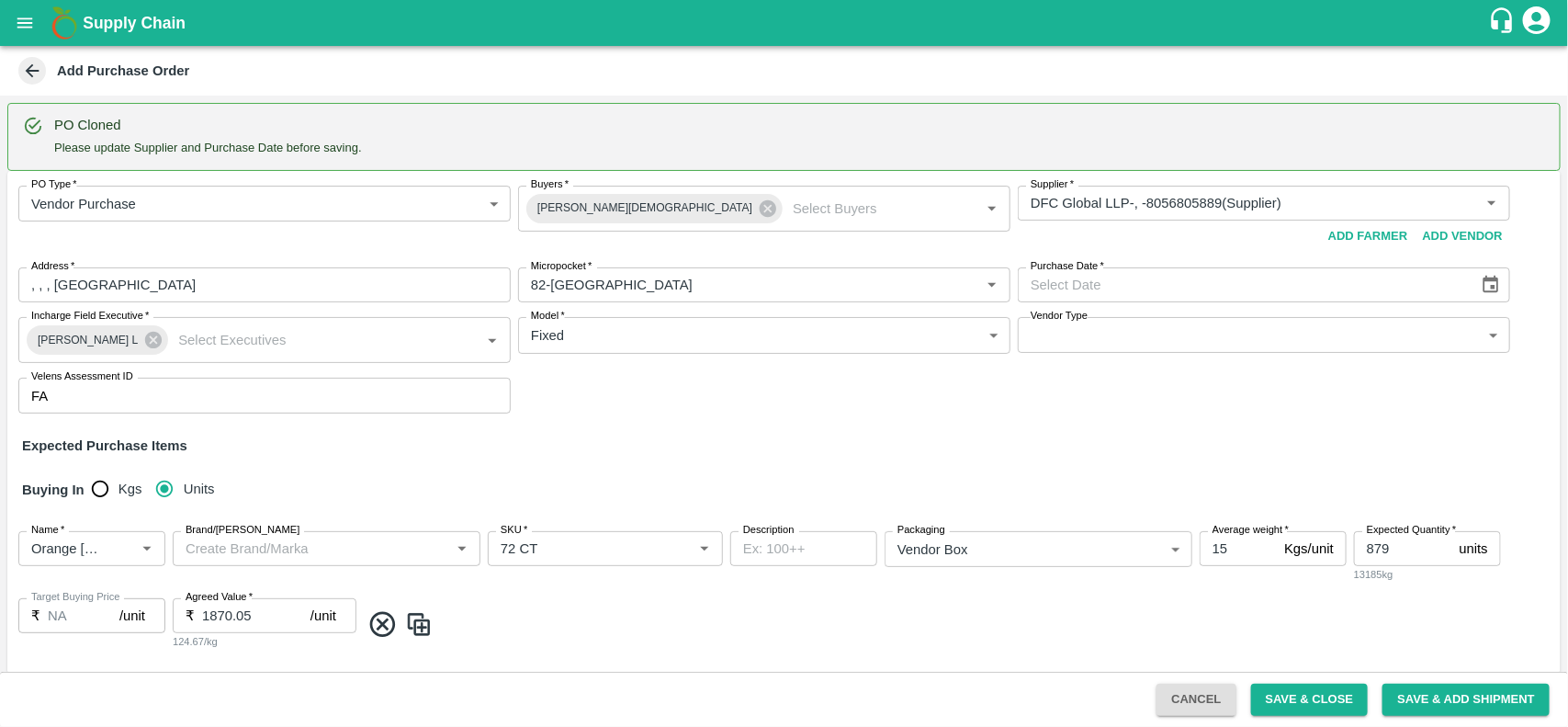
type input "28/08/2025"
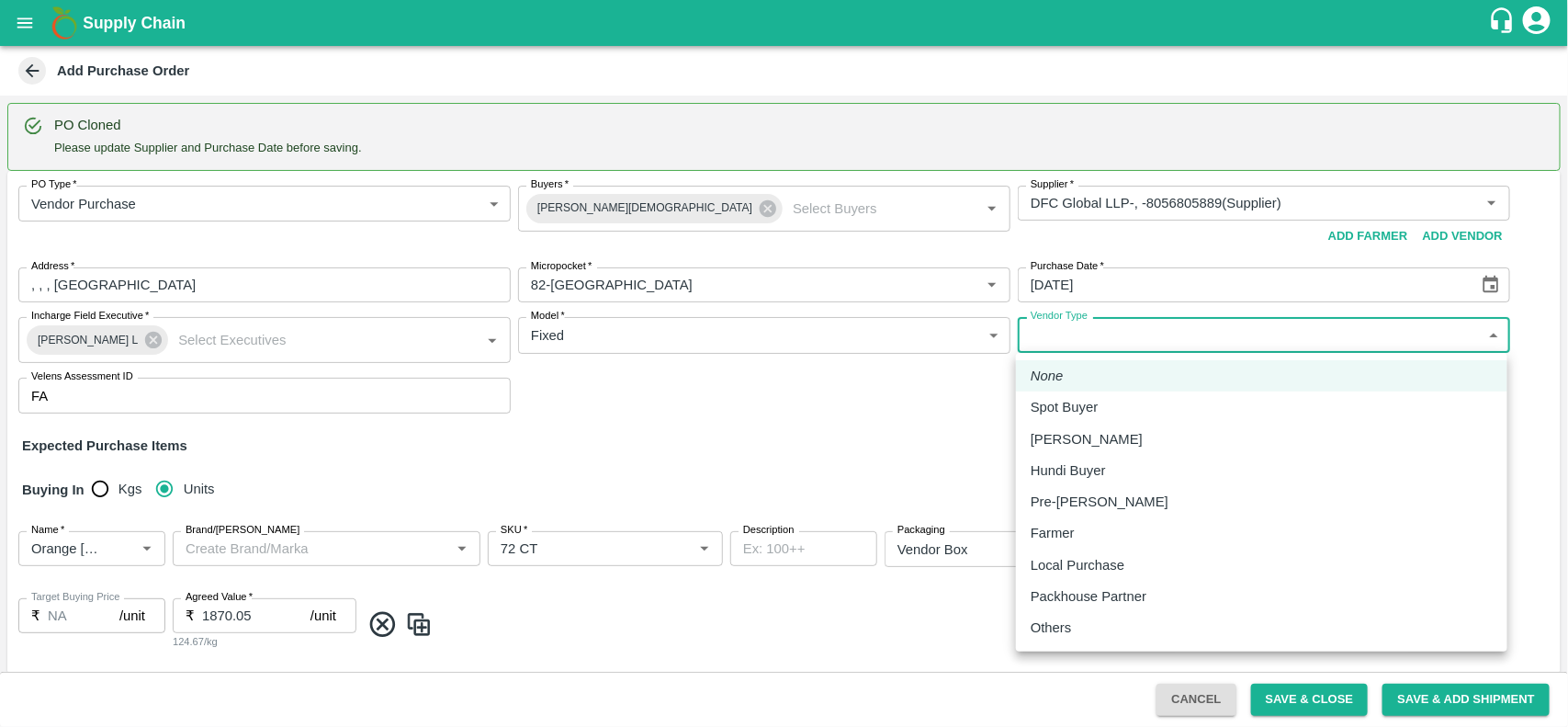
click at [1131, 338] on body "Supply Chain Add Purchase Order PO Cloned Please update Supplier and Purchase D…" at bounding box center [784, 363] width 1568 height 727
click at [819, 446] on div at bounding box center [784, 363] width 1568 height 727
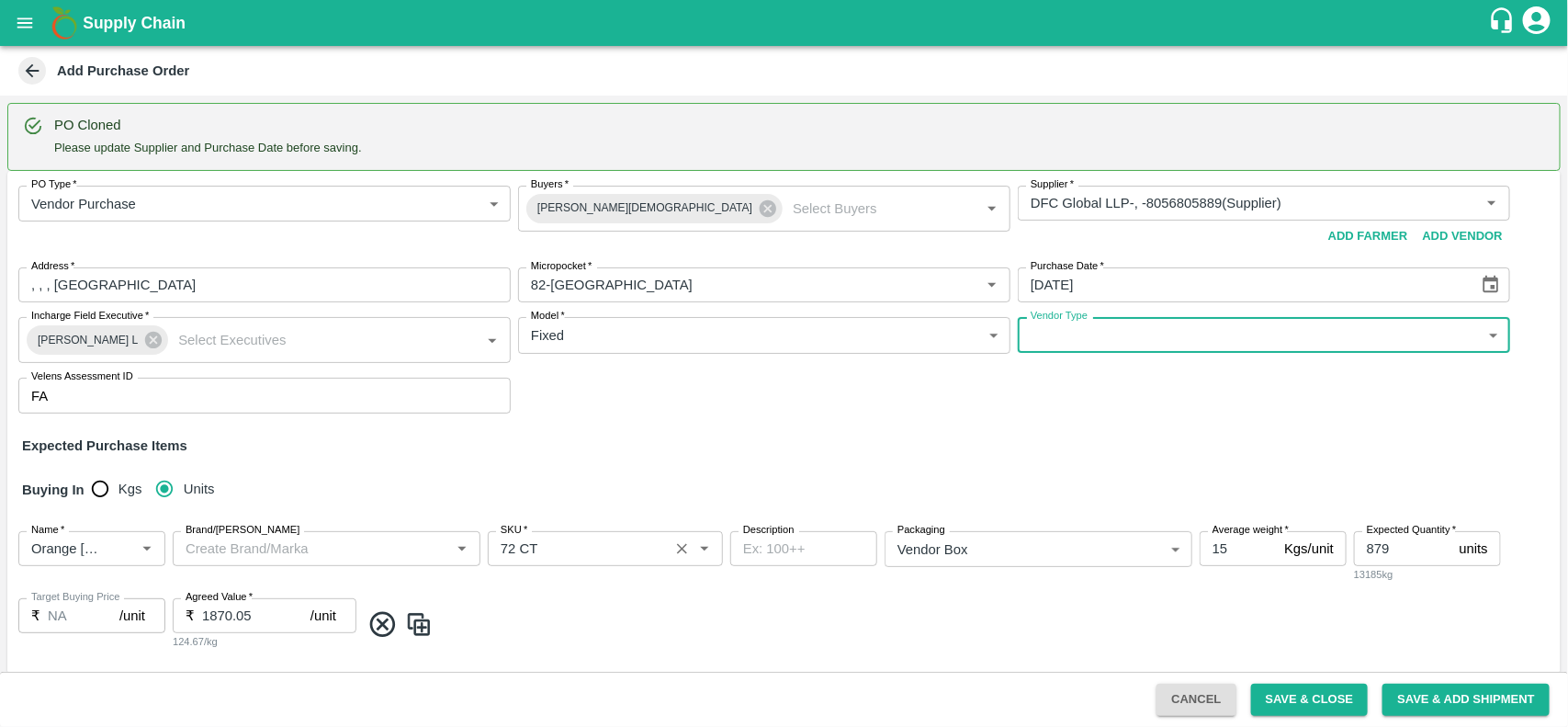
scroll to position [267, 0]
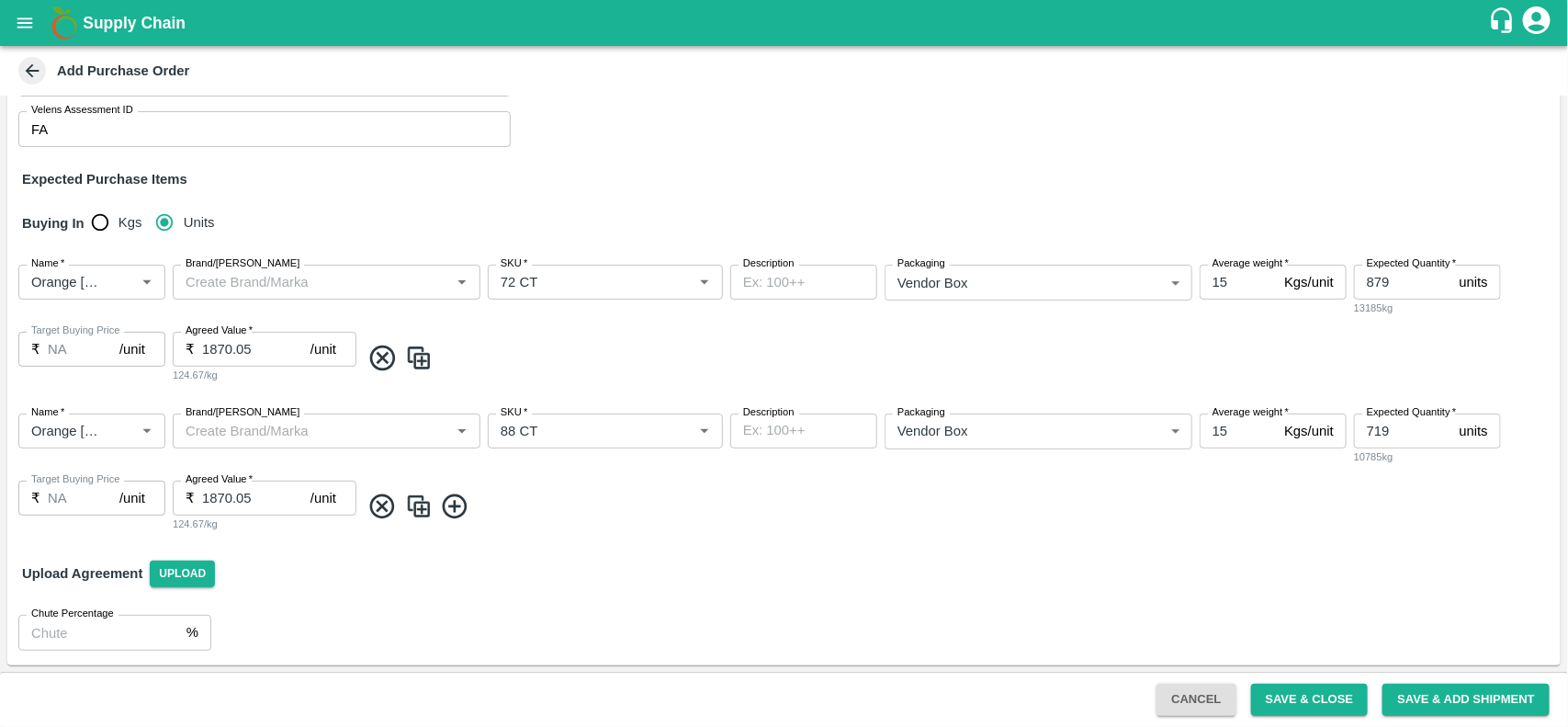
click at [373, 510] on icon at bounding box center [383, 507] width 31 height 31
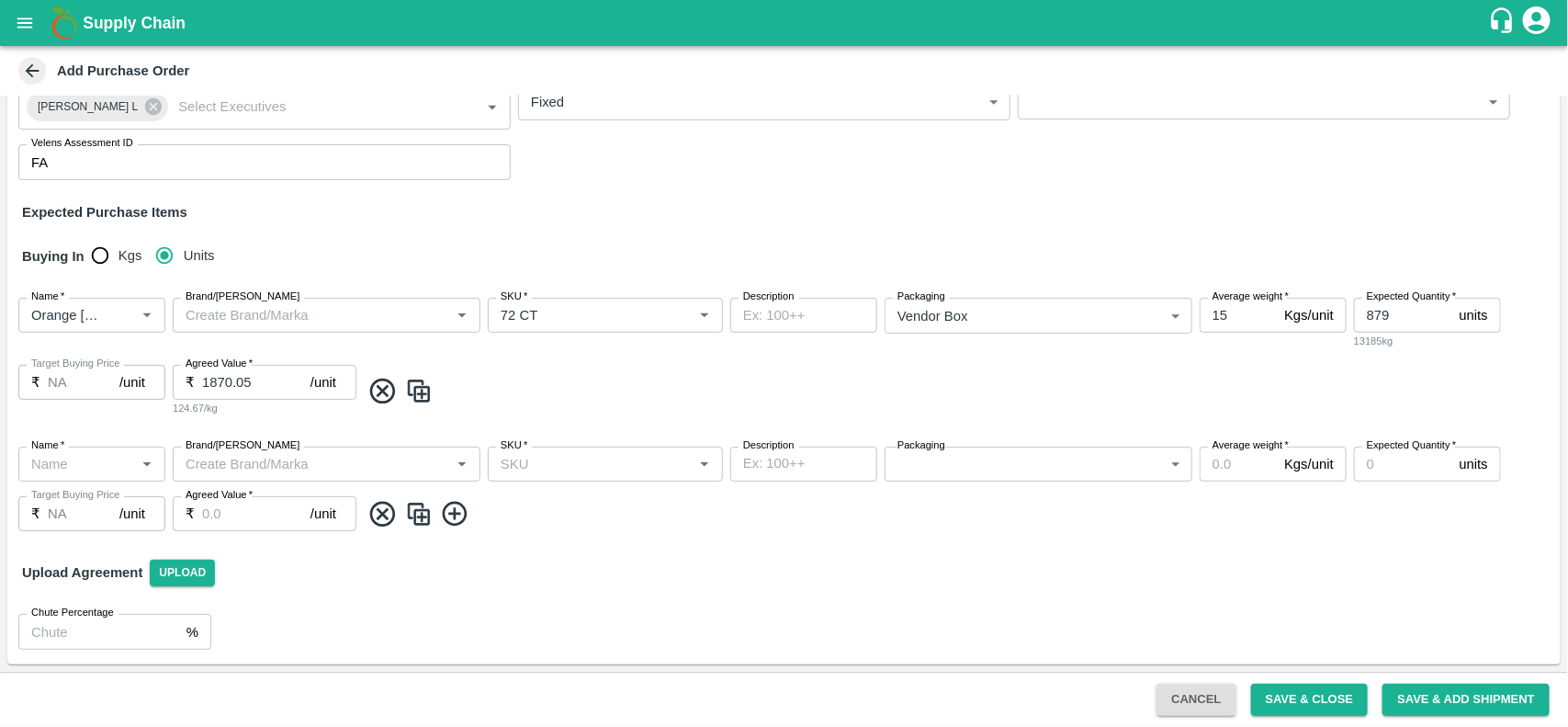
scroll to position [232, 0]
click at [368, 377] on icon at bounding box center [383, 392] width 31 height 31
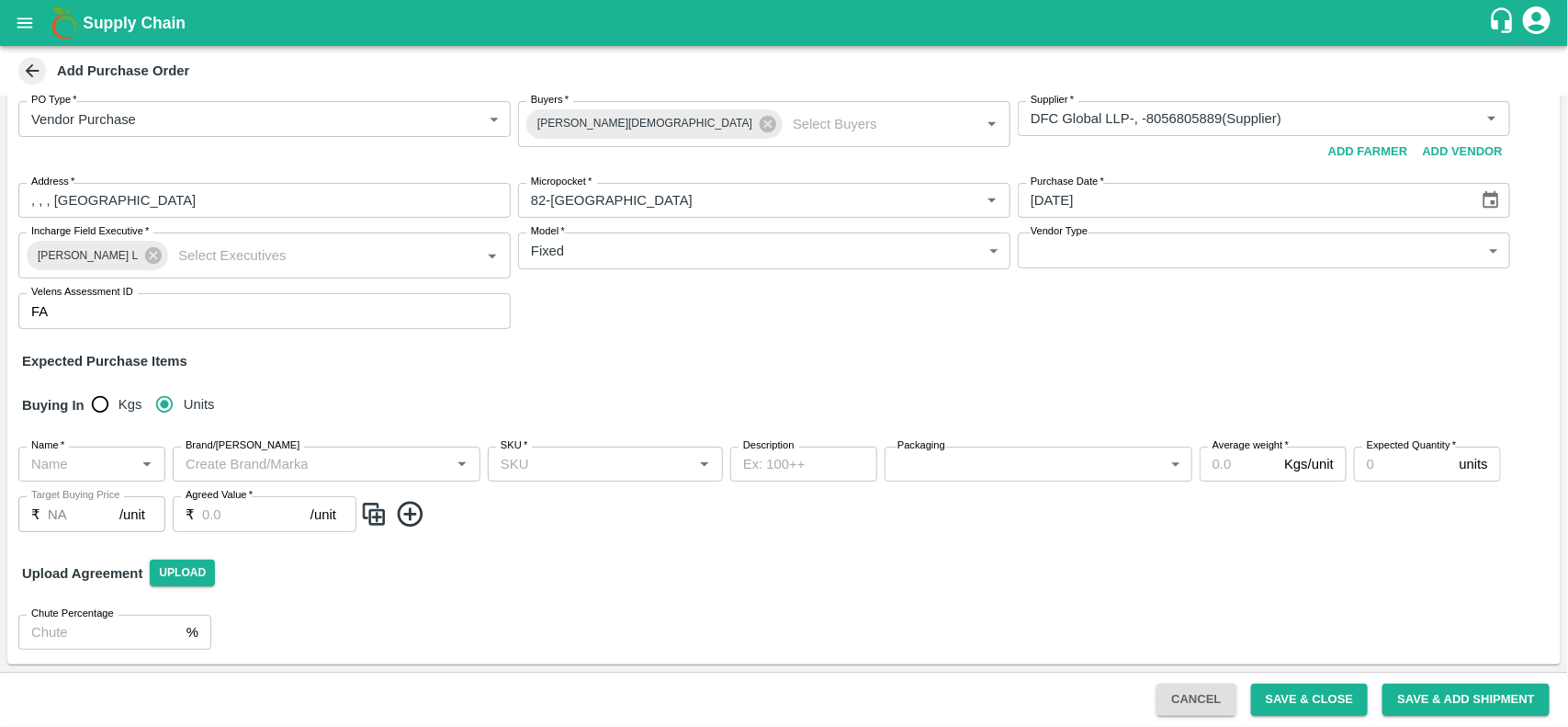
scroll to position [83, 0]
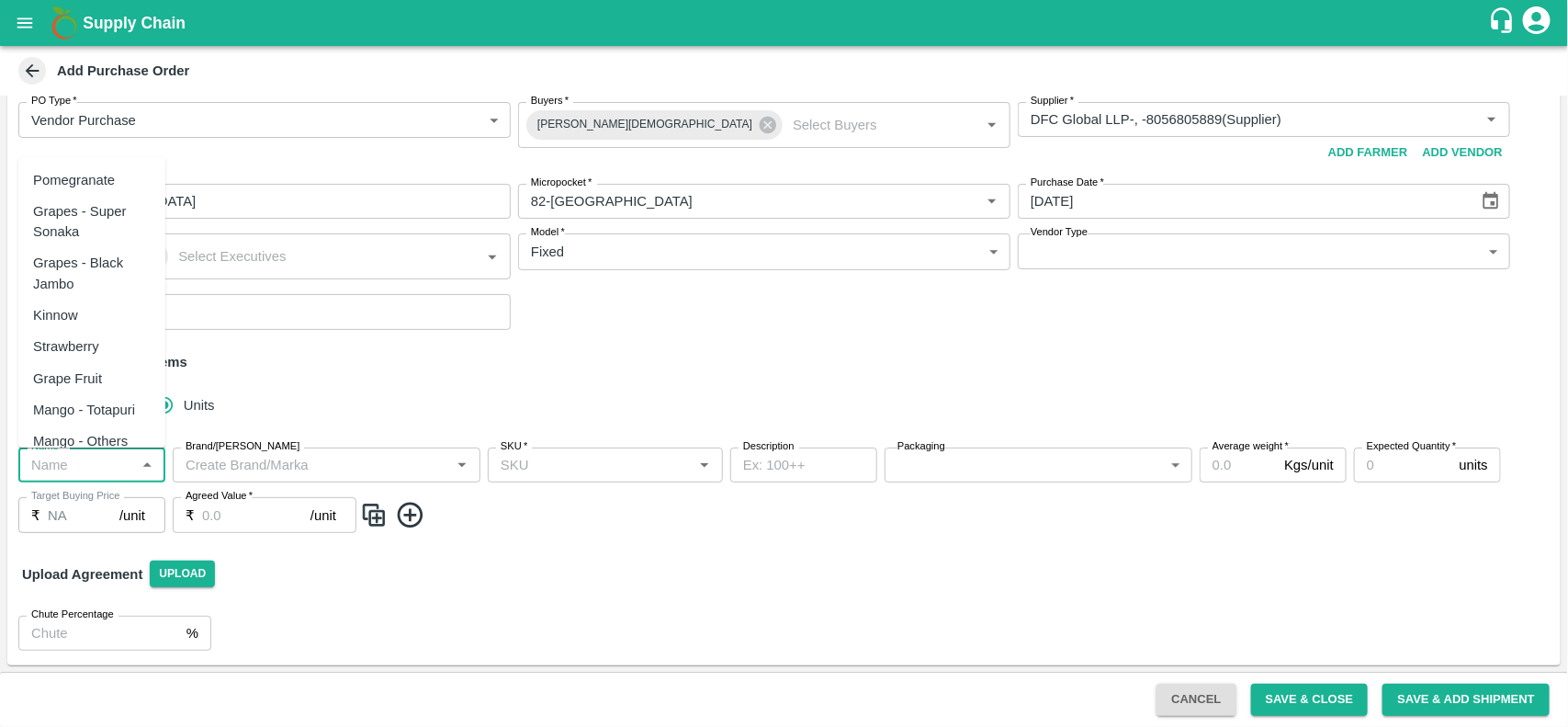
click at [88, 470] on input "Name   *" at bounding box center [76, 465] width 106 height 24
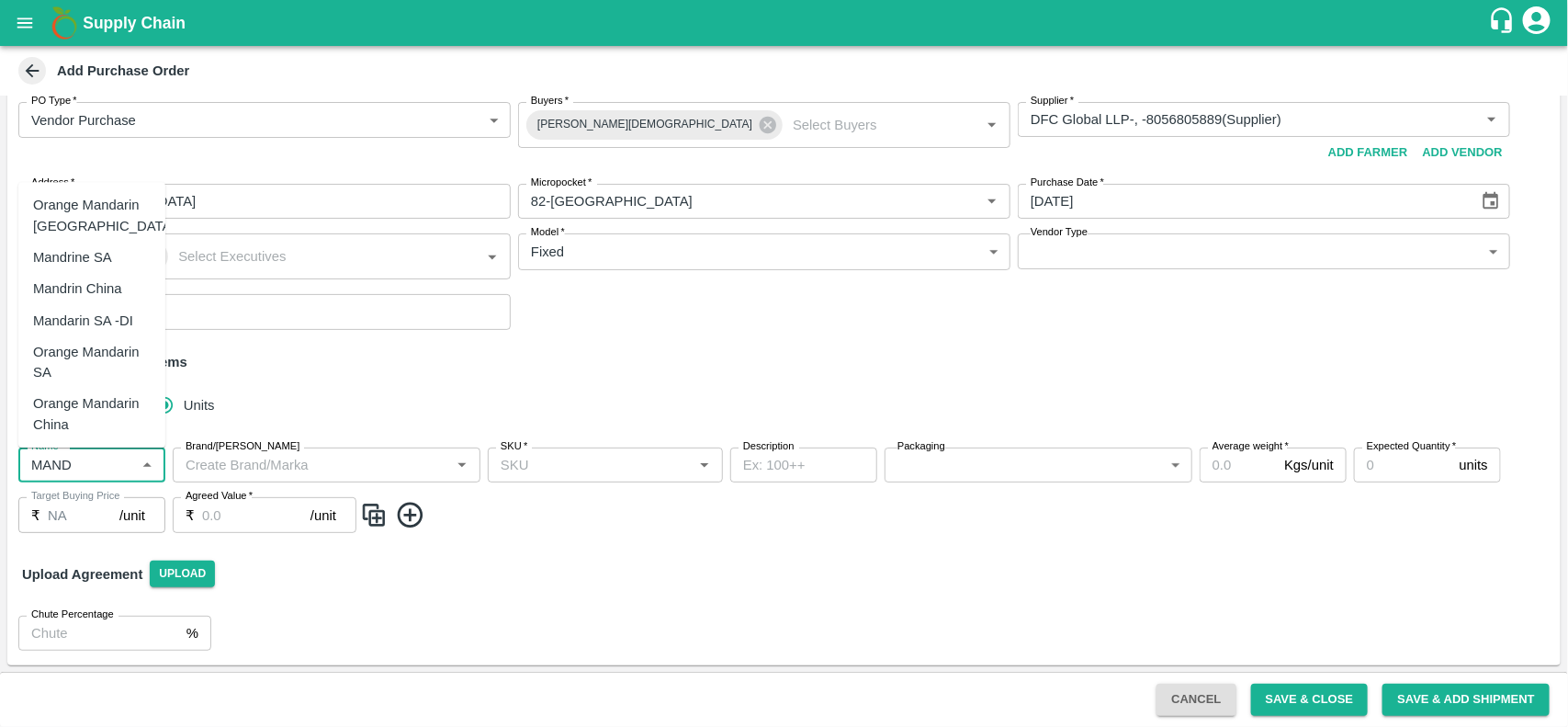
click at [94, 329] on div "Mandarin SA -DI" at bounding box center [82, 320] width 100 height 20
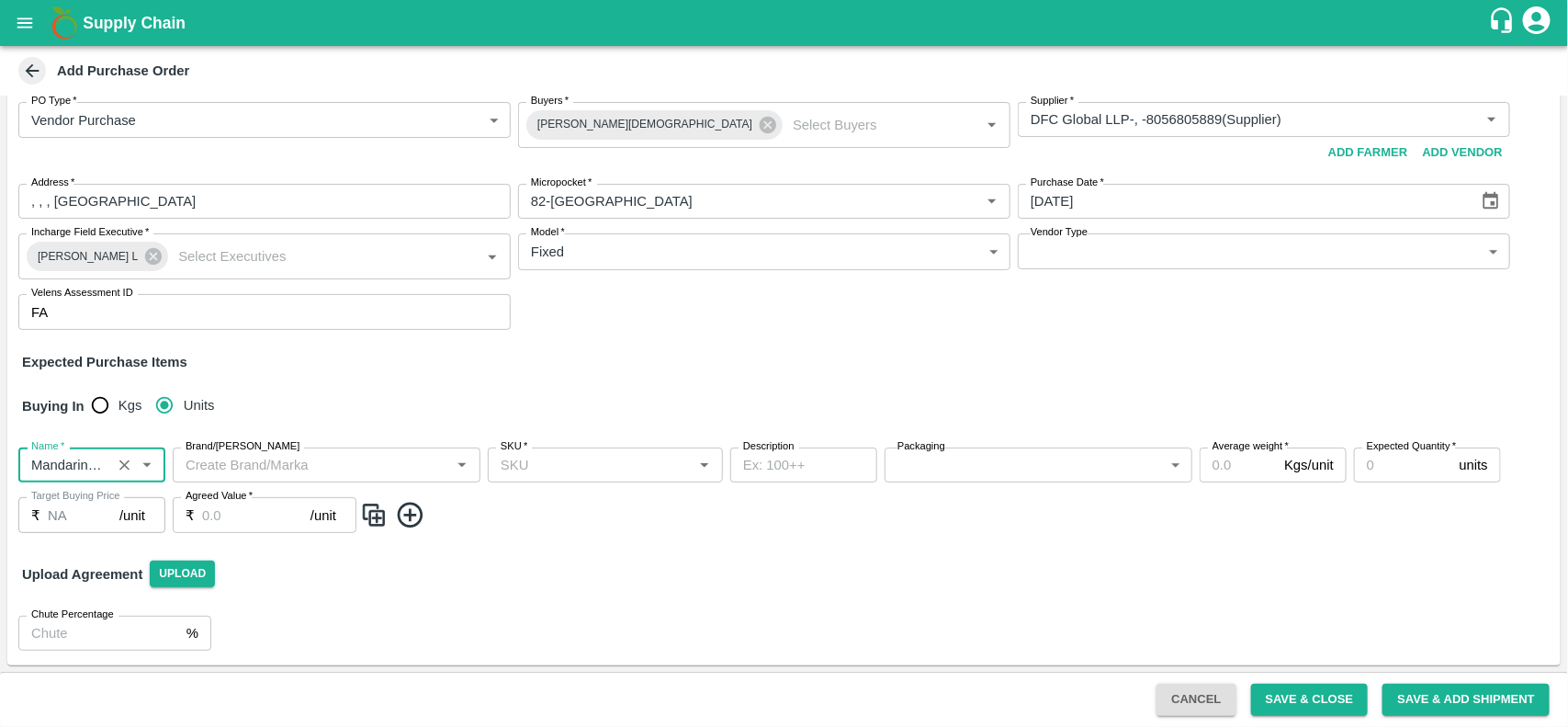
type input "Mandarin SA -DI"
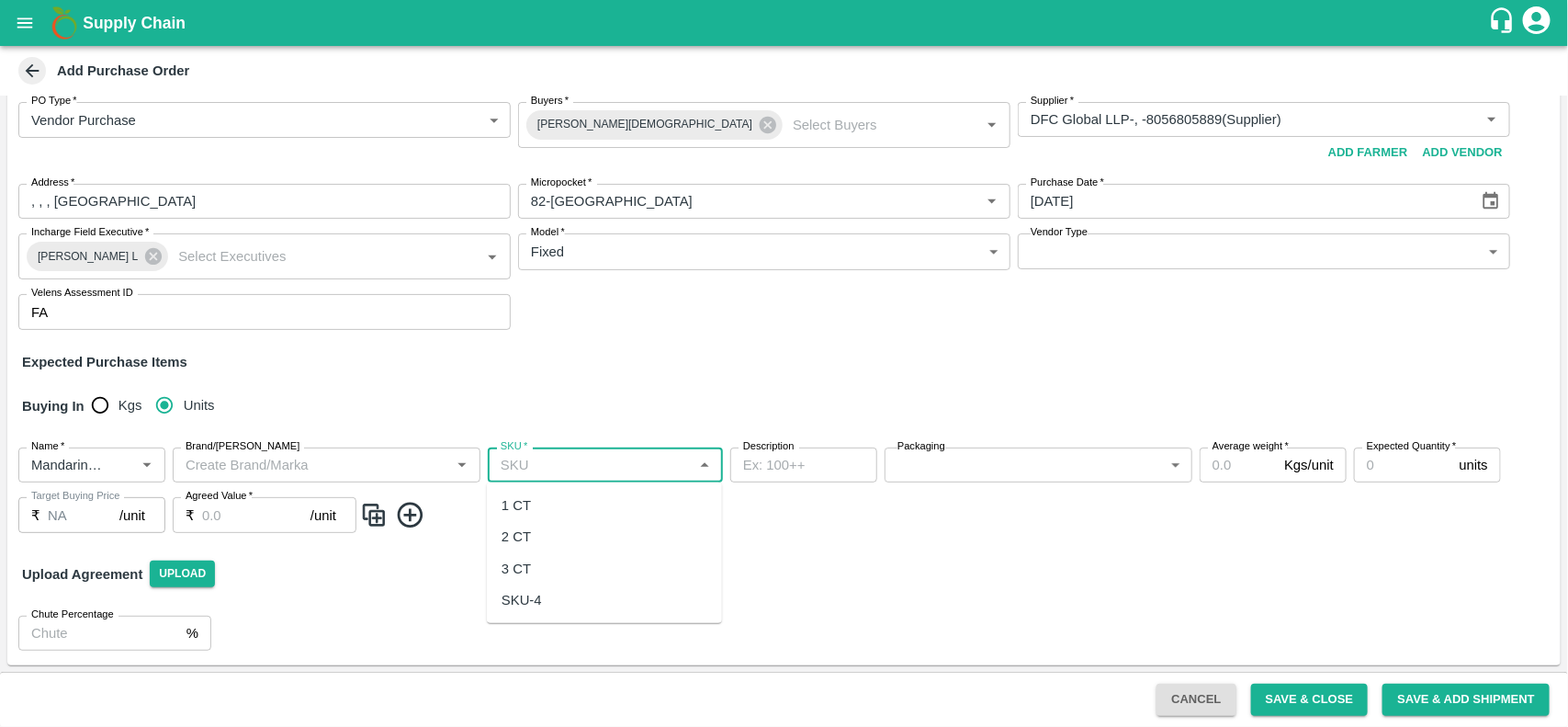
click at [600, 471] on input "SKU   *" at bounding box center [591, 465] width 194 height 24
click at [543, 501] on div "1 CT" at bounding box center [604, 506] width 235 height 32
type input "1 CT"
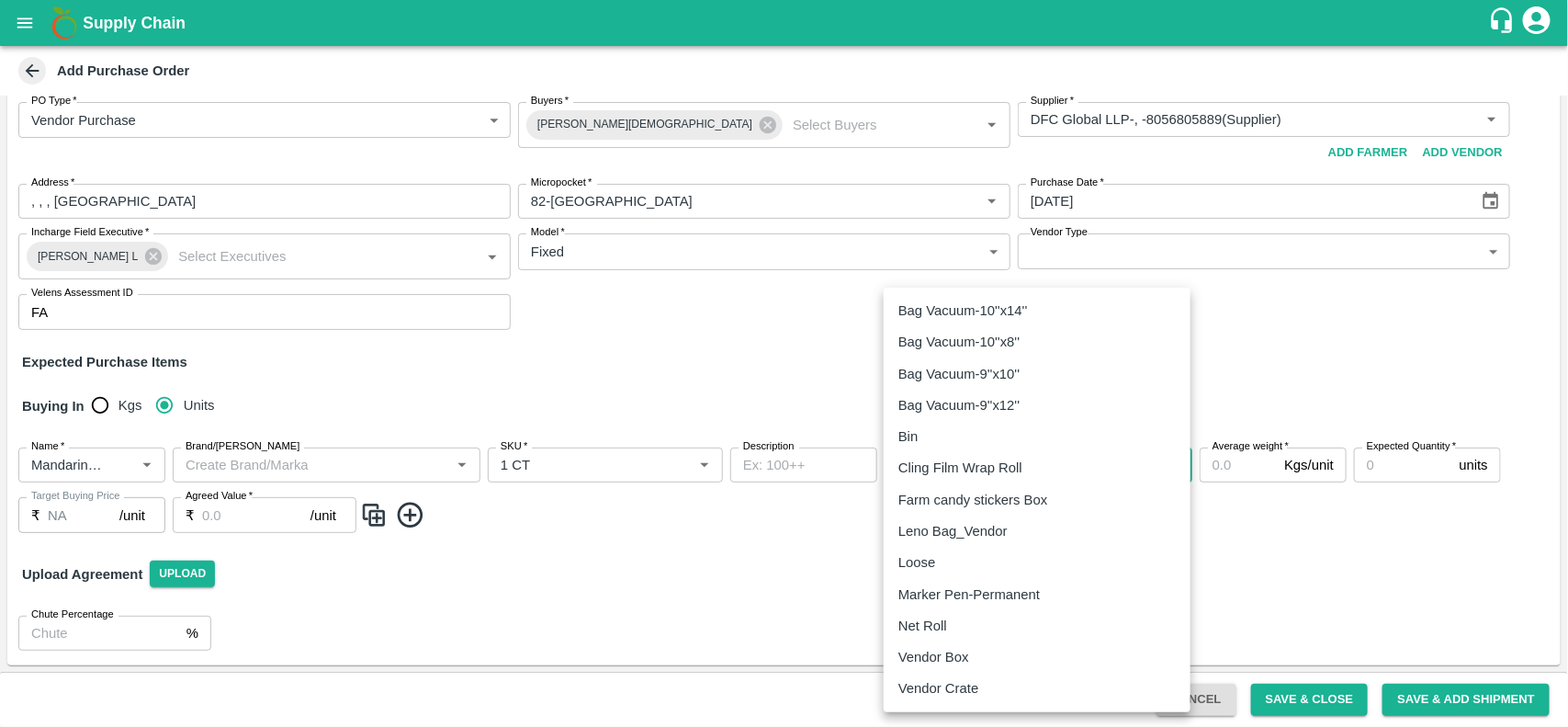
click at [1047, 457] on body "Supply Chain Add Purchase Order PO Cloned Please update Supplier and Purchase D…" at bounding box center [784, 363] width 1568 height 727
click at [929, 650] on p "Vendor Box" at bounding box center [933, 657] width 70 height 20
type input "276"
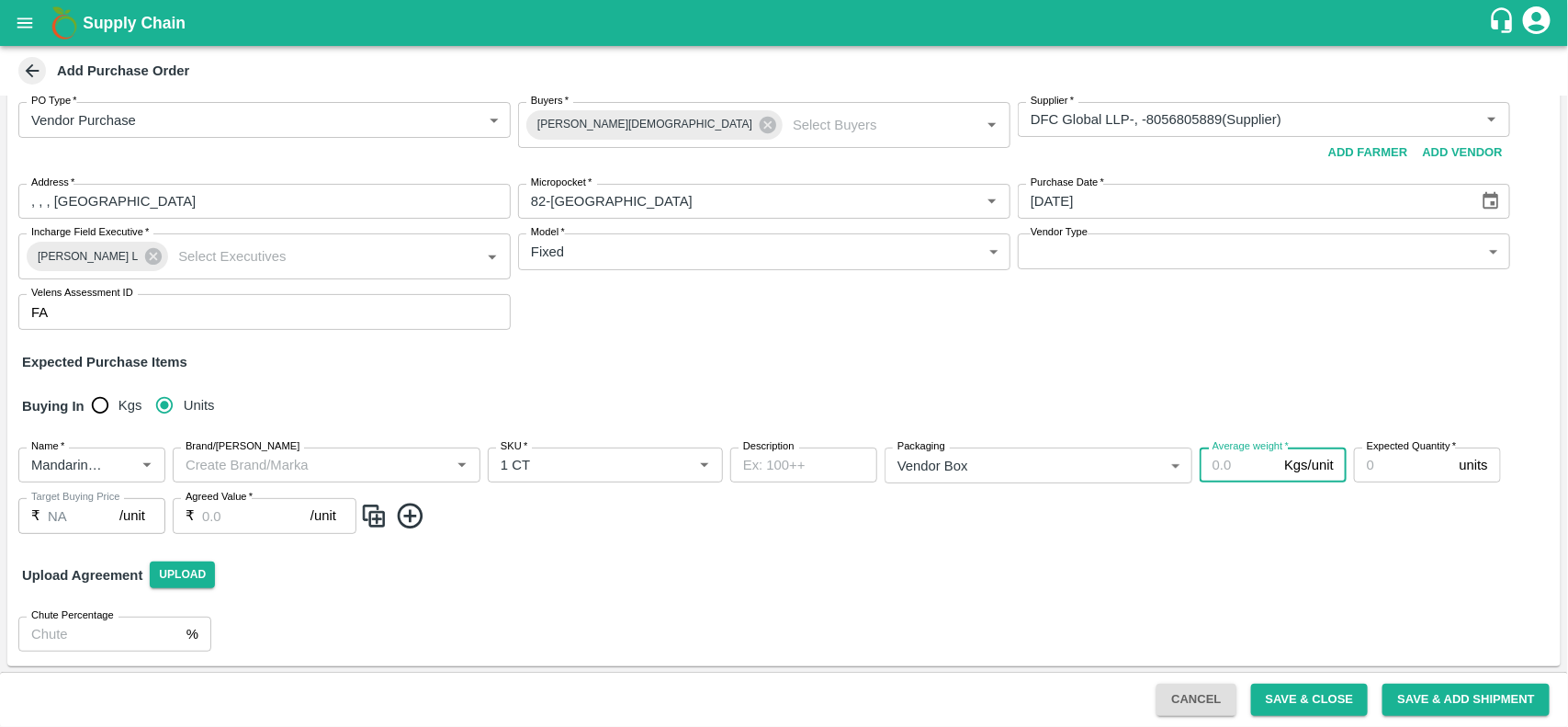
click at [1222, 473] on input "Average weight   *" at bounding box center [1238, 464] width 77 height 35
type input "10"
click at [1383, 457] on input "Expected Quantity   *" at bounding box center [1402, 464] width 98 height 35
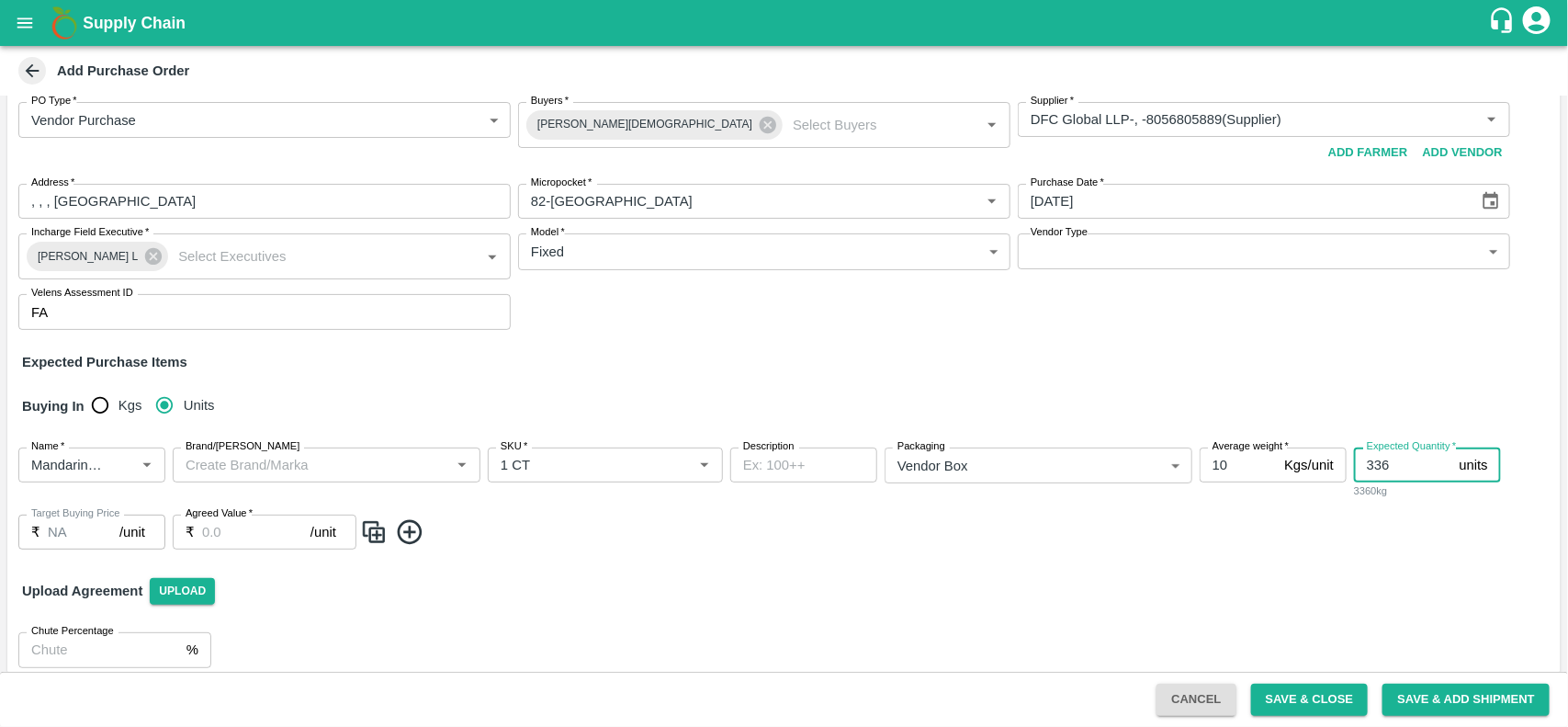
type input "336"
click at [378, 535] on img at bounding box center [374, 533] width 28 height 31
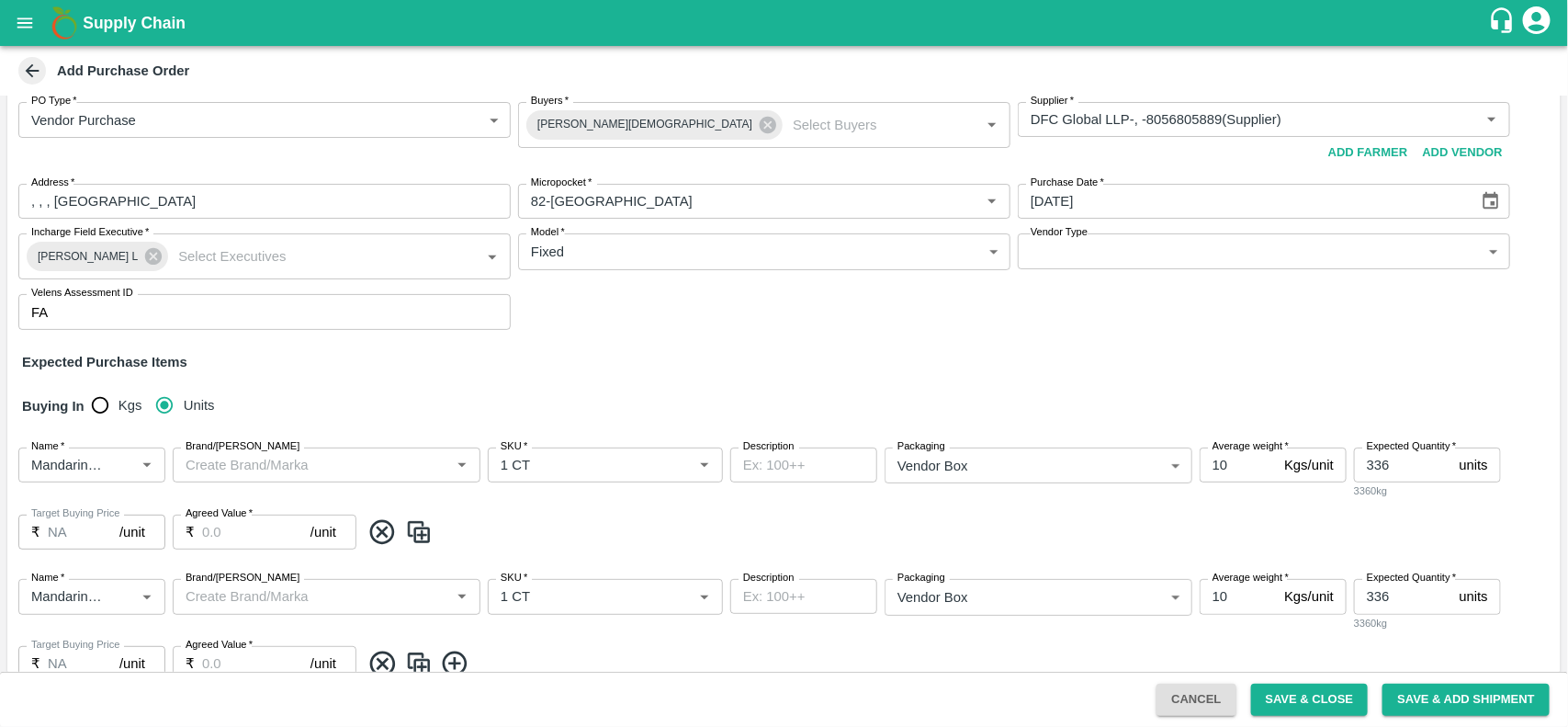
scroll to position [232, 0]
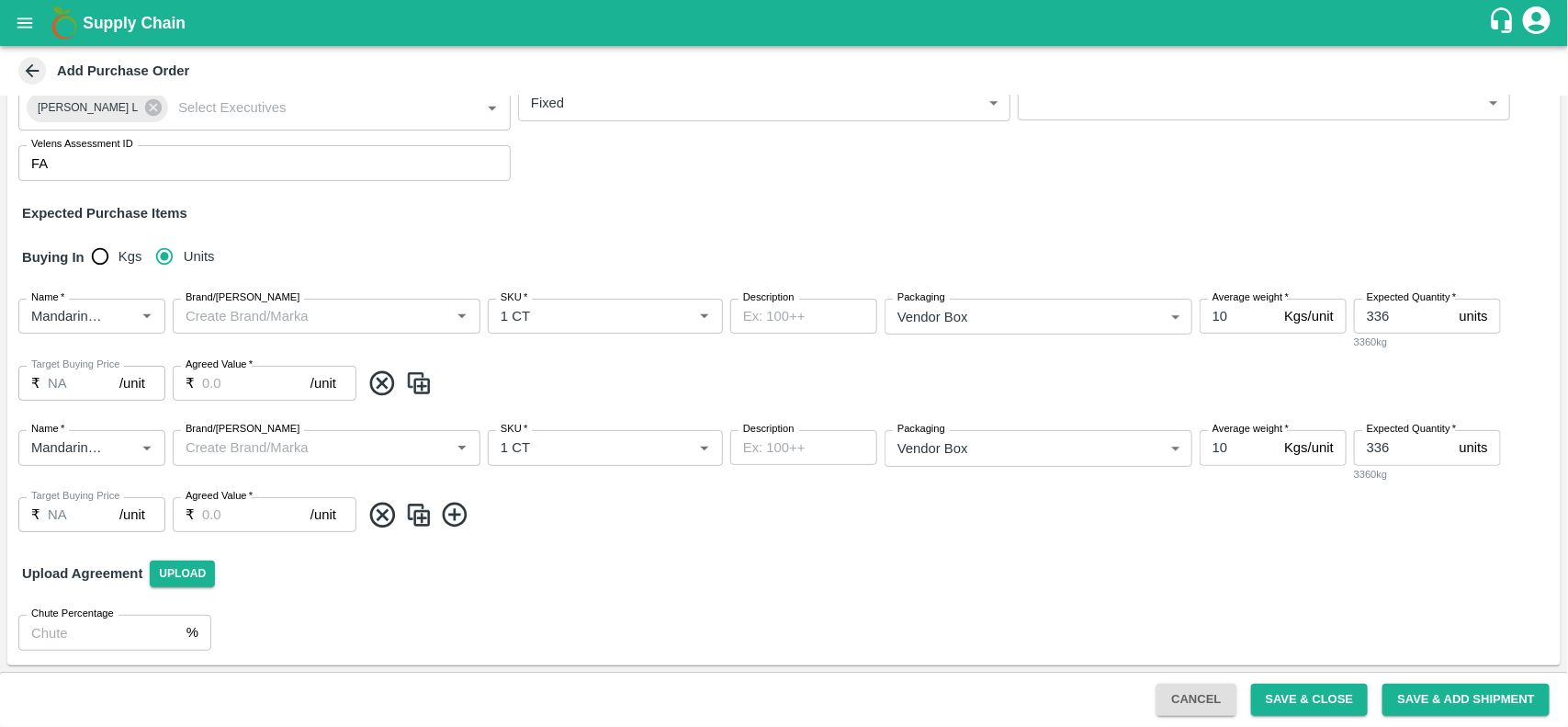
click at [414, 517] on img at bounding box center [419, 515] width 28 height 31
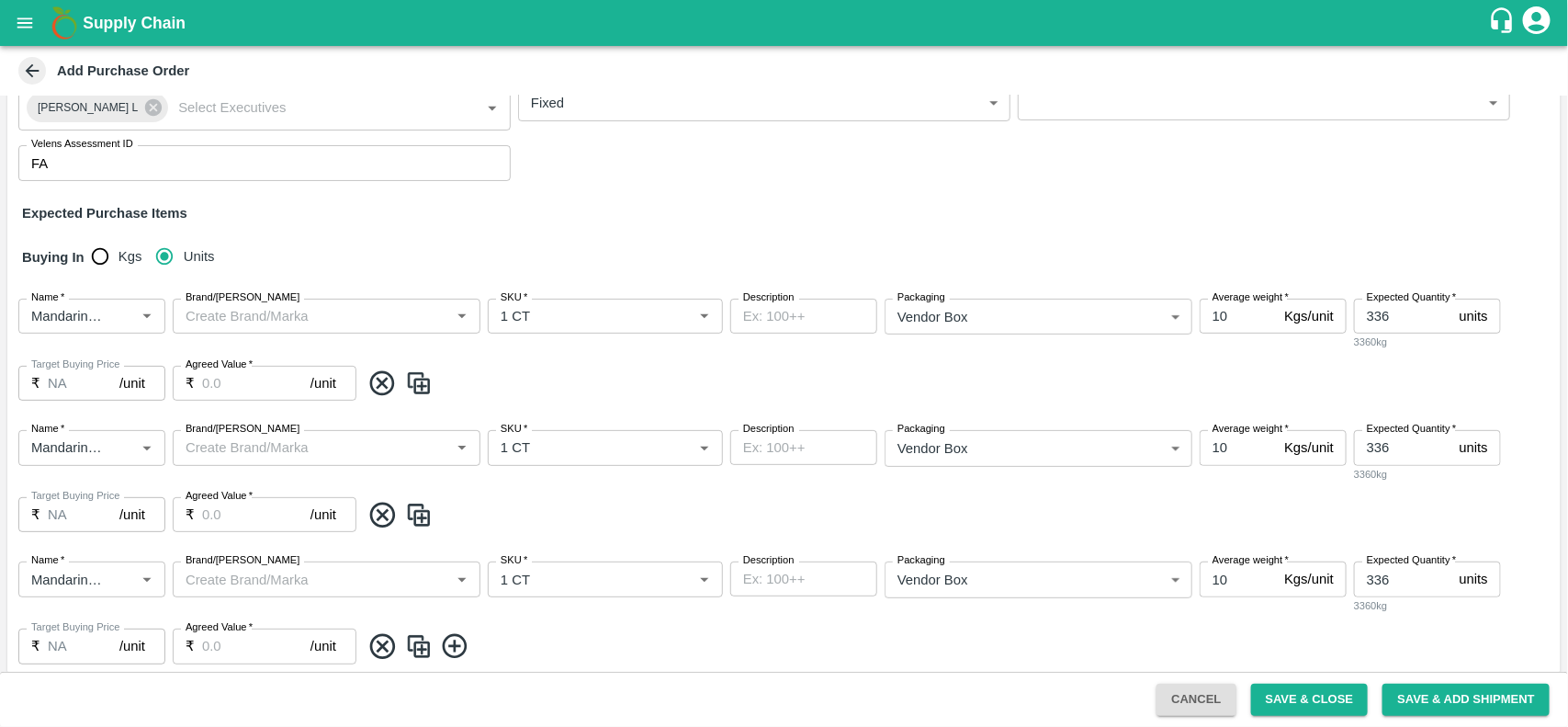
scroll to position [364, 0]
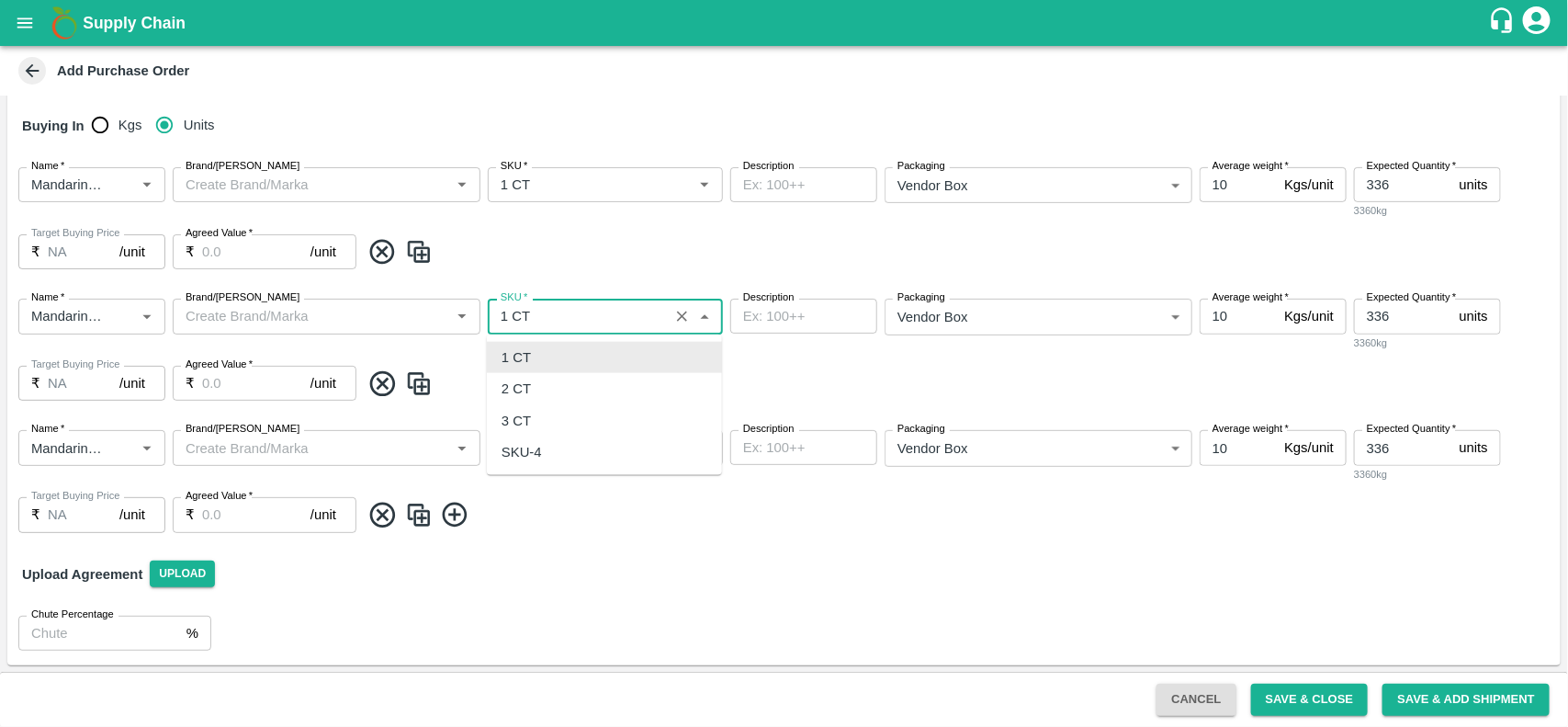
click at [629, 319] on input "SKU   *" at bounding box center [578, 316] width 169 height 24
click at [544, 384] on div "2 CT" at bounding box center [604, 389] width 235 height 32
type input "2 CT"
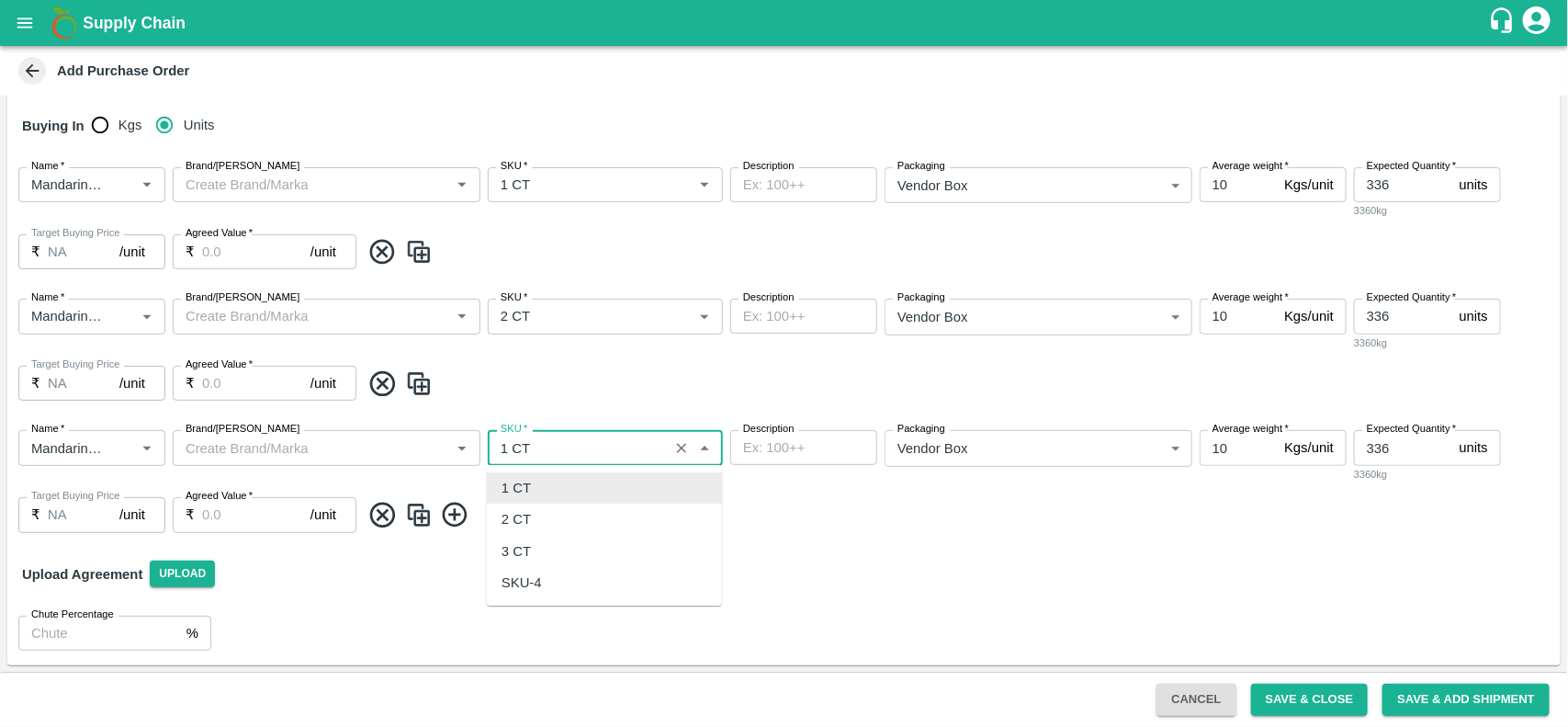
click at [540, 456] on input "SKU   *" at bounding box center [578, 447] width 169 height 24
click at [523, 536] on div "3 CT" at bounding box center [604, 551] width 235 height 32
type input "3 CT"
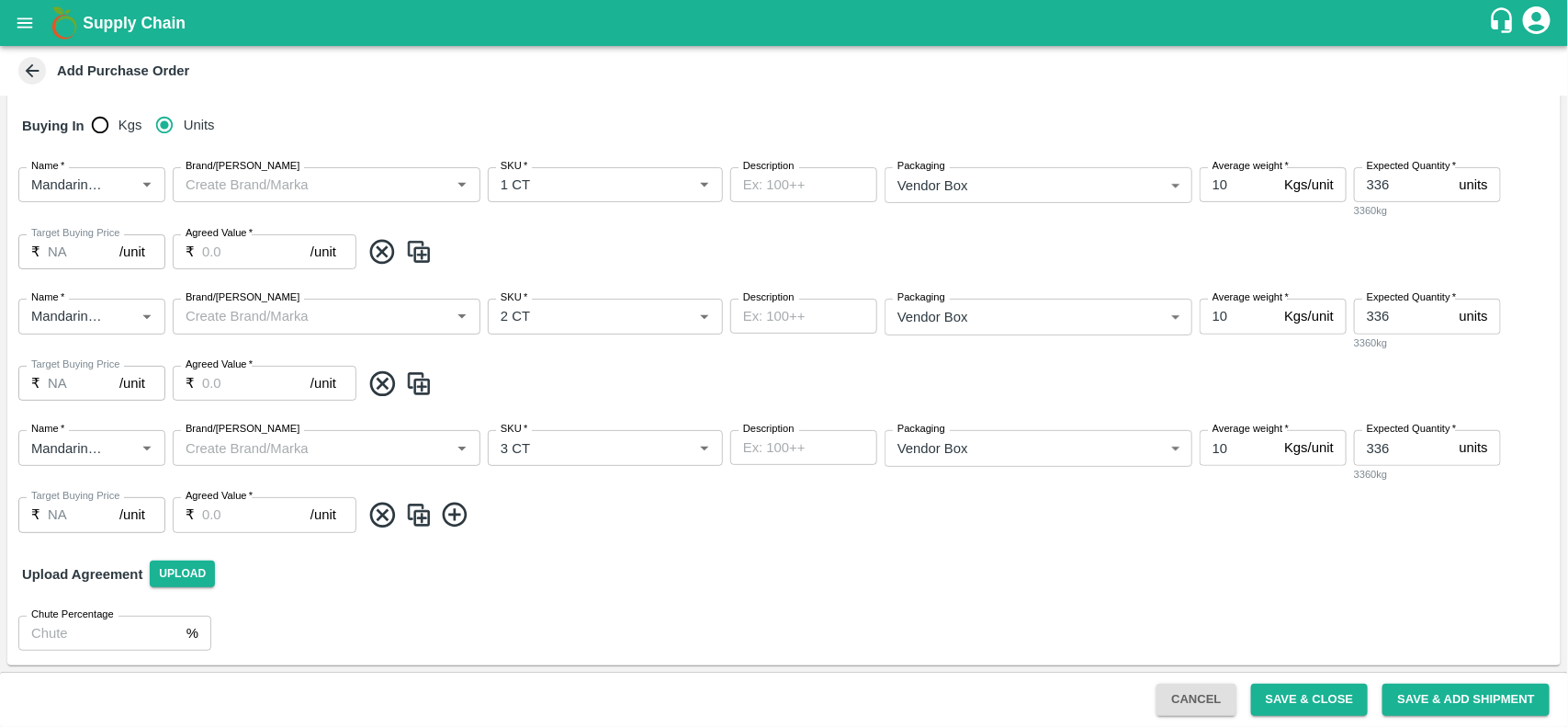
click at [407, 513] on img at bounding box center [419, 515] width 28 height 31
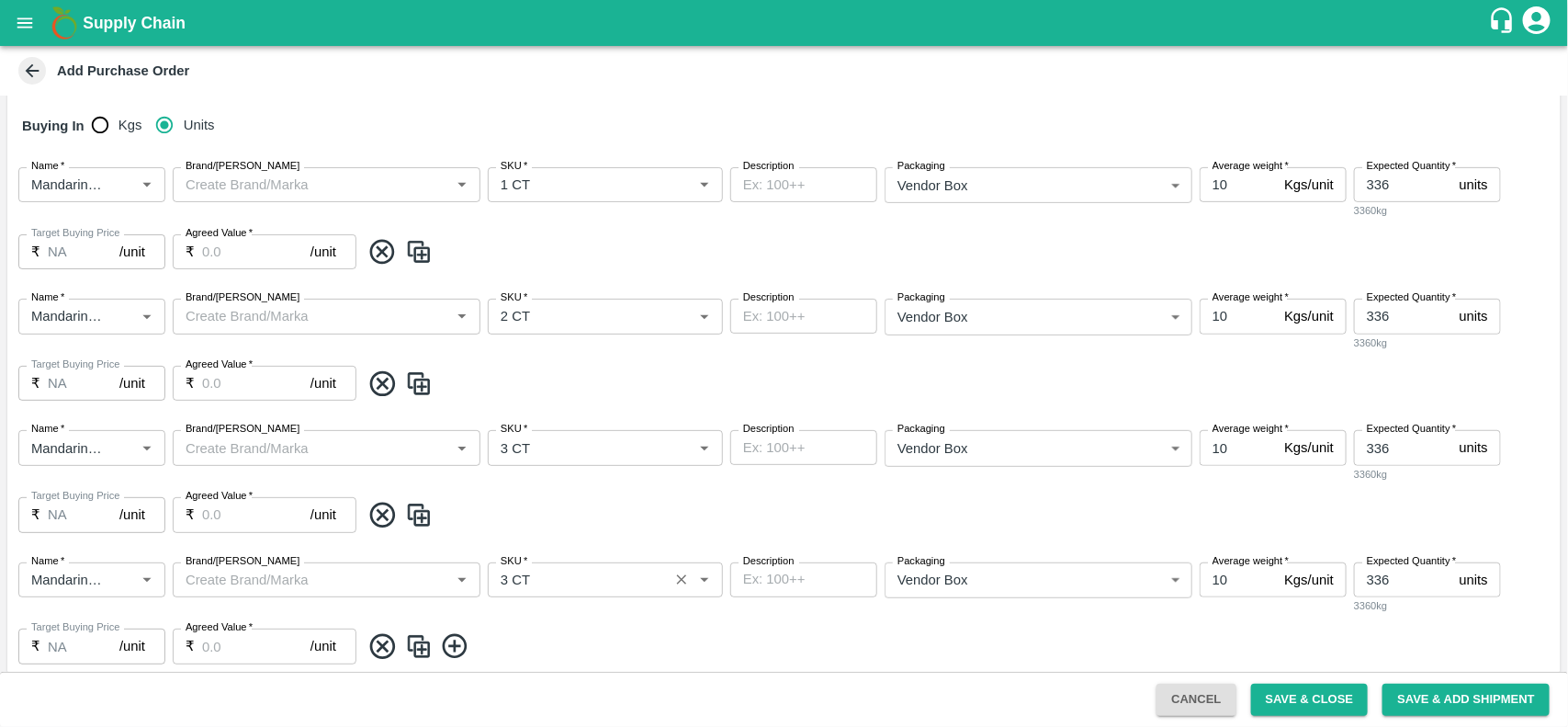
click at [568, 595] on div "SKU   *" at bounding box center [605, 579] width 235 height 35
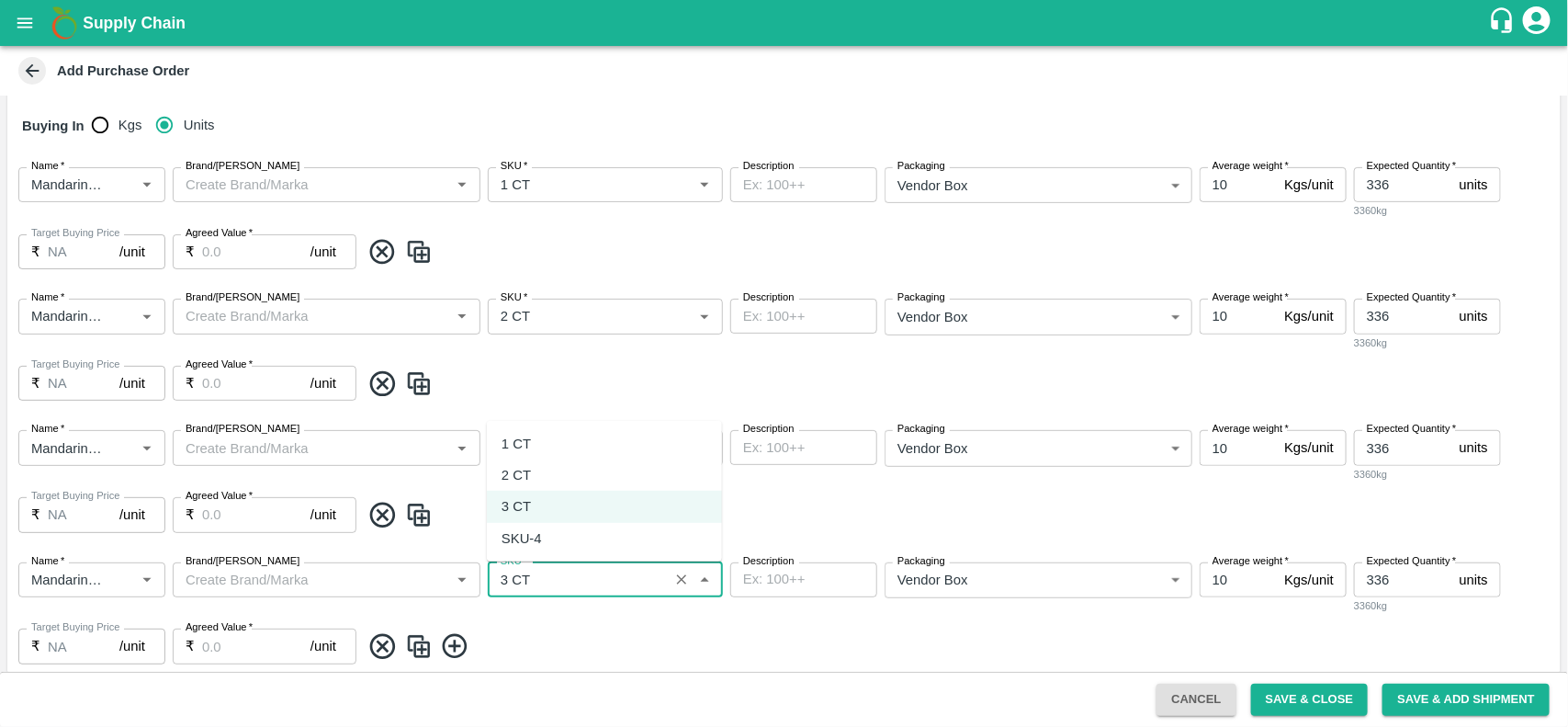
click at [535, 534] on div "SKU-4" at bounding box center [521, 539] width 41 height 20
type input "SKU-4"
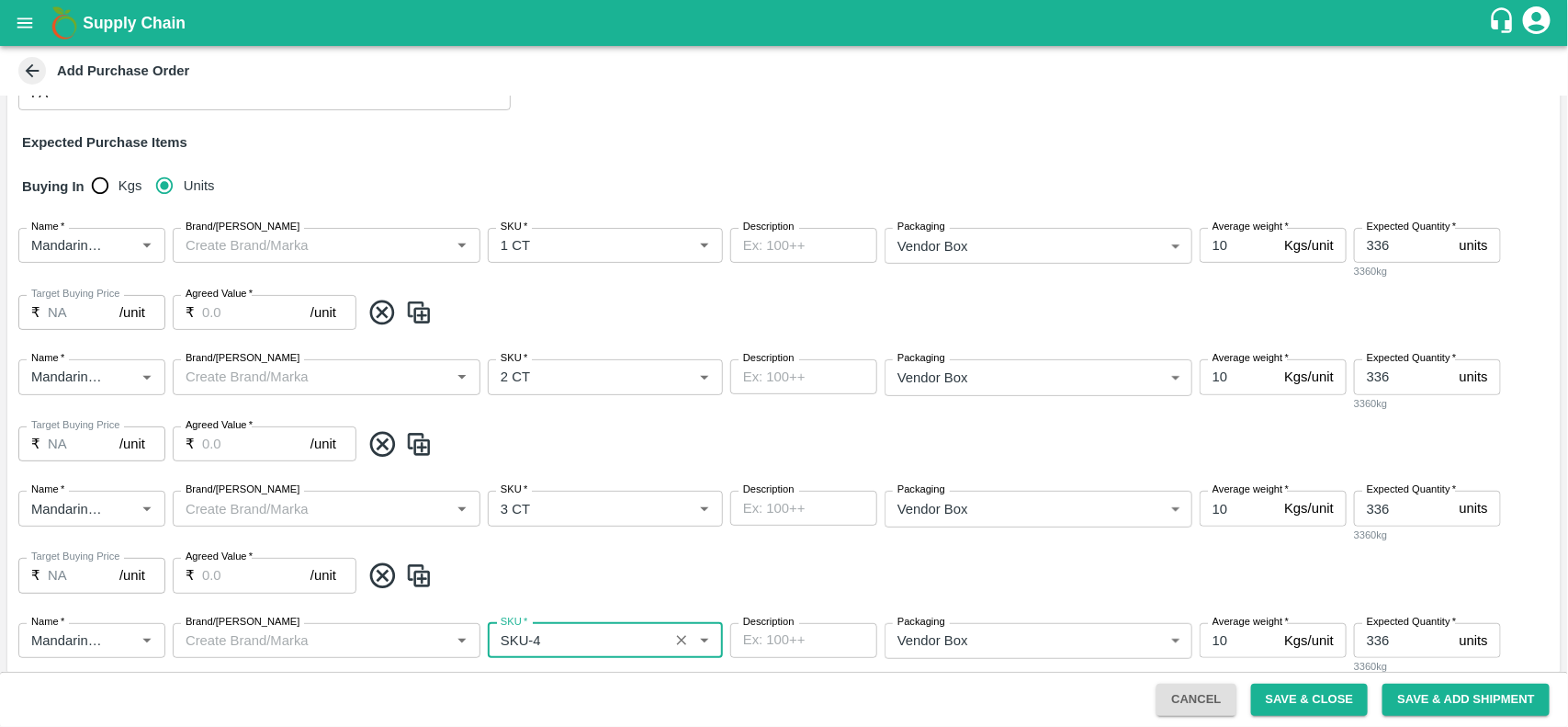
scroll to position [496, 0]
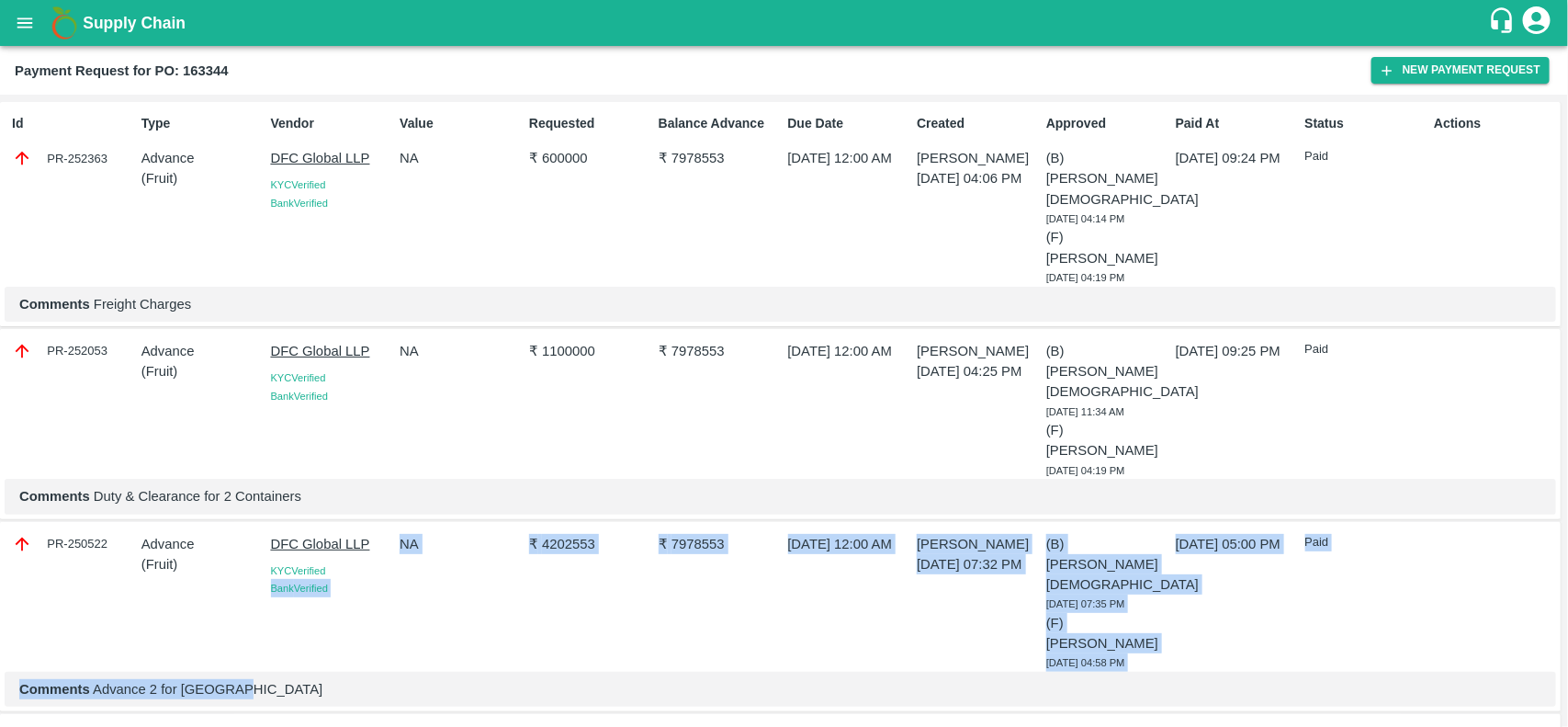
drag, startPoint x: 387, startPoint y: 485, endPoint x: 255, endPoint y: 535, distance: 141.2
click at [255, 535] on div "PR-250522 Advance ( Fruit ) DFC Global LLP KYC Verified Bank Verified NA ₹ 4202…" at bounding box center [780, 617] width 1560 height 191
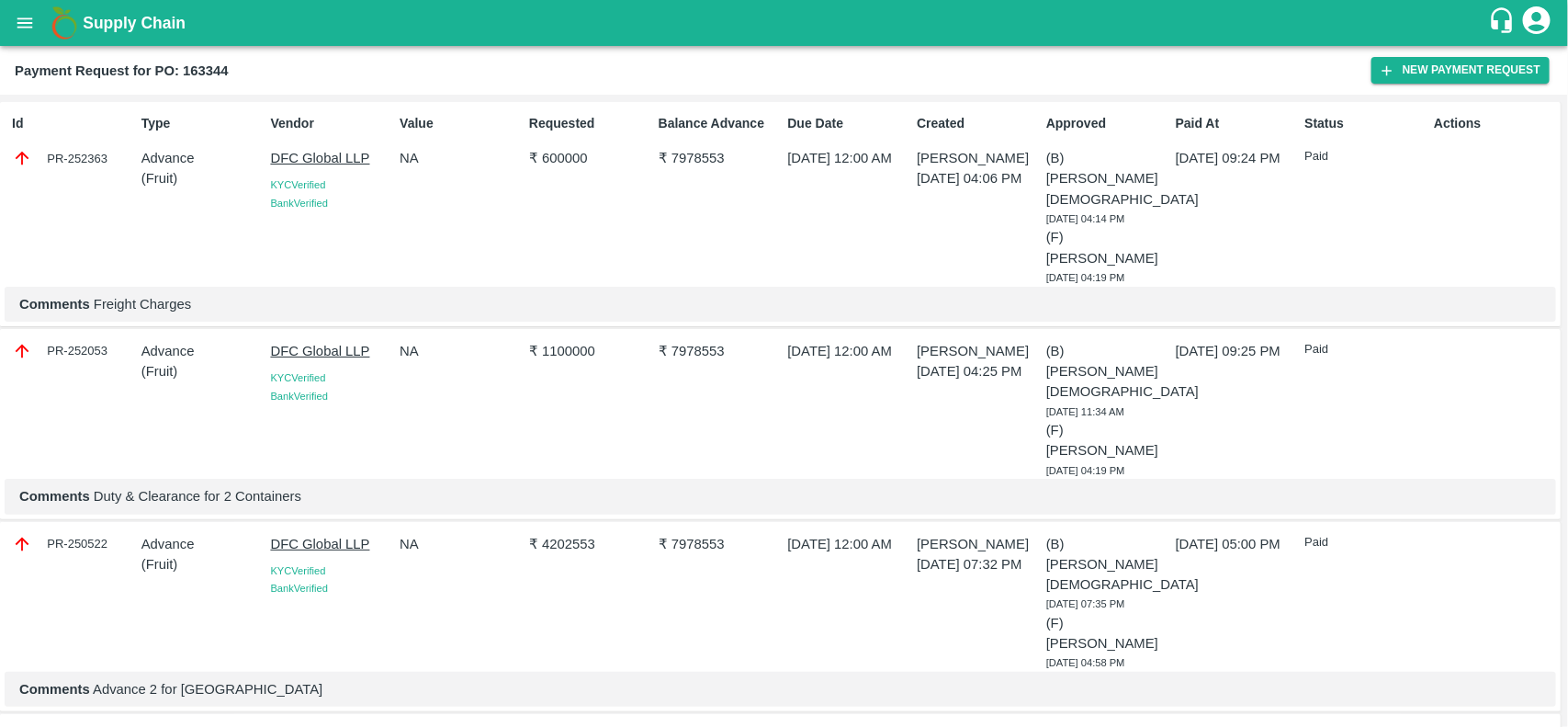
click at [942, 361] on p "21 Aug 2025, 04:25 PM" at bounding box center [977, 371] width 122 height 20
click at [1417, 69] on button "New Payment Request" at bounding box center [1460, 69] width 178 height 27
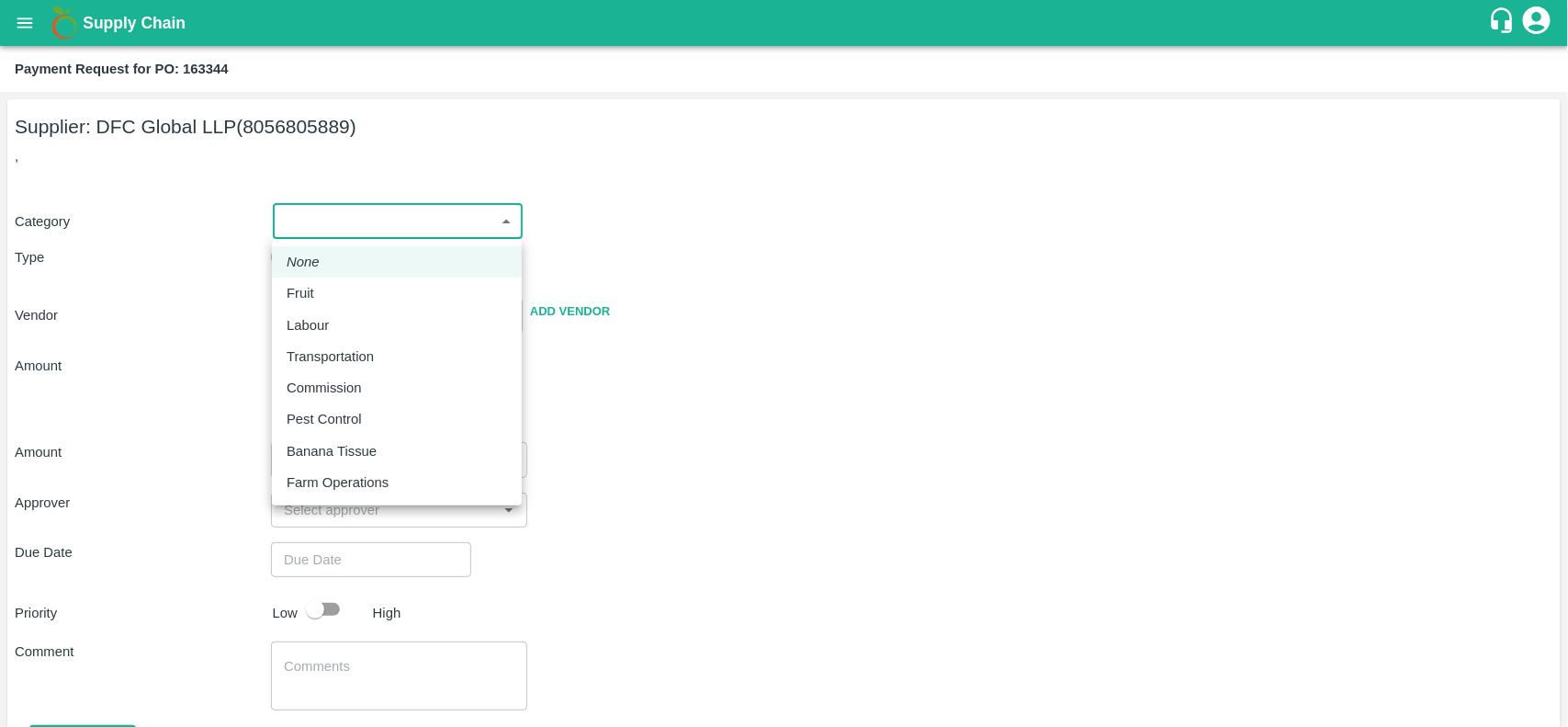
click at [314, 223] on body "Supply Chain Payment Request for PO: 163344 Supplier: DFC Global LLP (805680588…" at bounding box center [784, 363] width 1568 height 727
click at [308, 286] on p "Fruit" at bounding box center [300, 293] width 28 height 20
type input "1"
type input "DFC Global LLP - 8056805889(Supplier)"
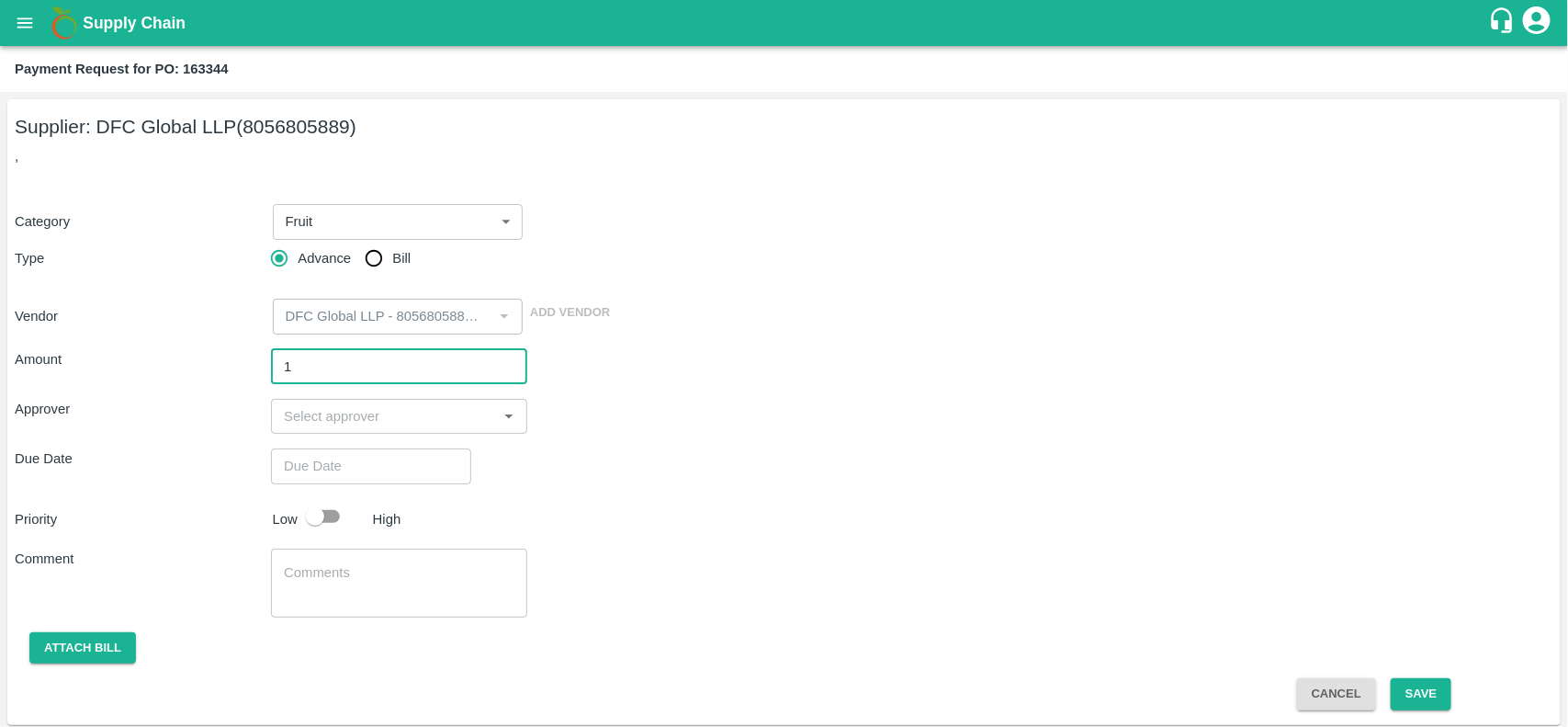
click at [328, 370] on input "1" at bounding box center [398, 366] width 257 height 35
type input "1700000"
click at [346, 420] on input "input" at bounding box center [384, 417] width 215 height 24
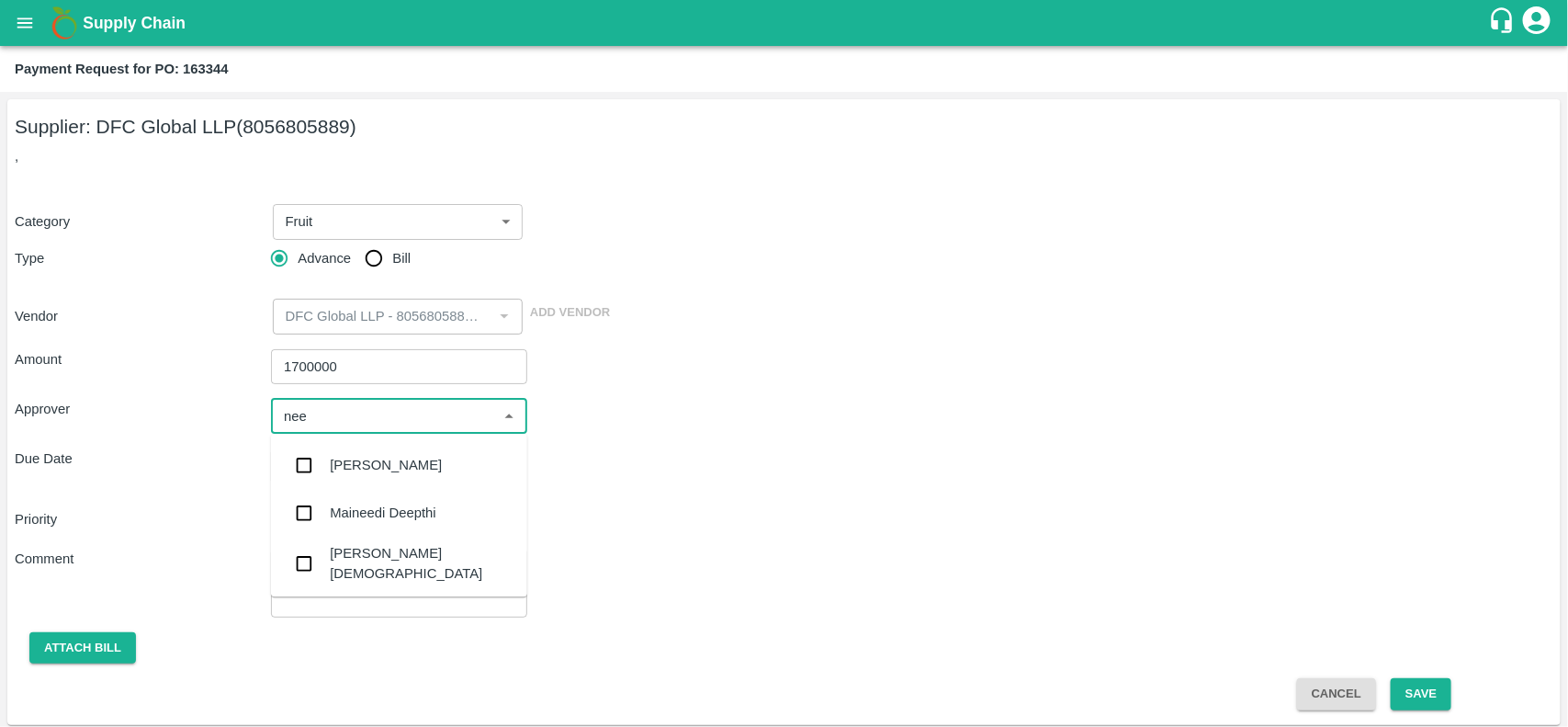
type input "neet"
click at [310, 507] on input "checkbox" at bounding box center [303, 515] width 37 height 37
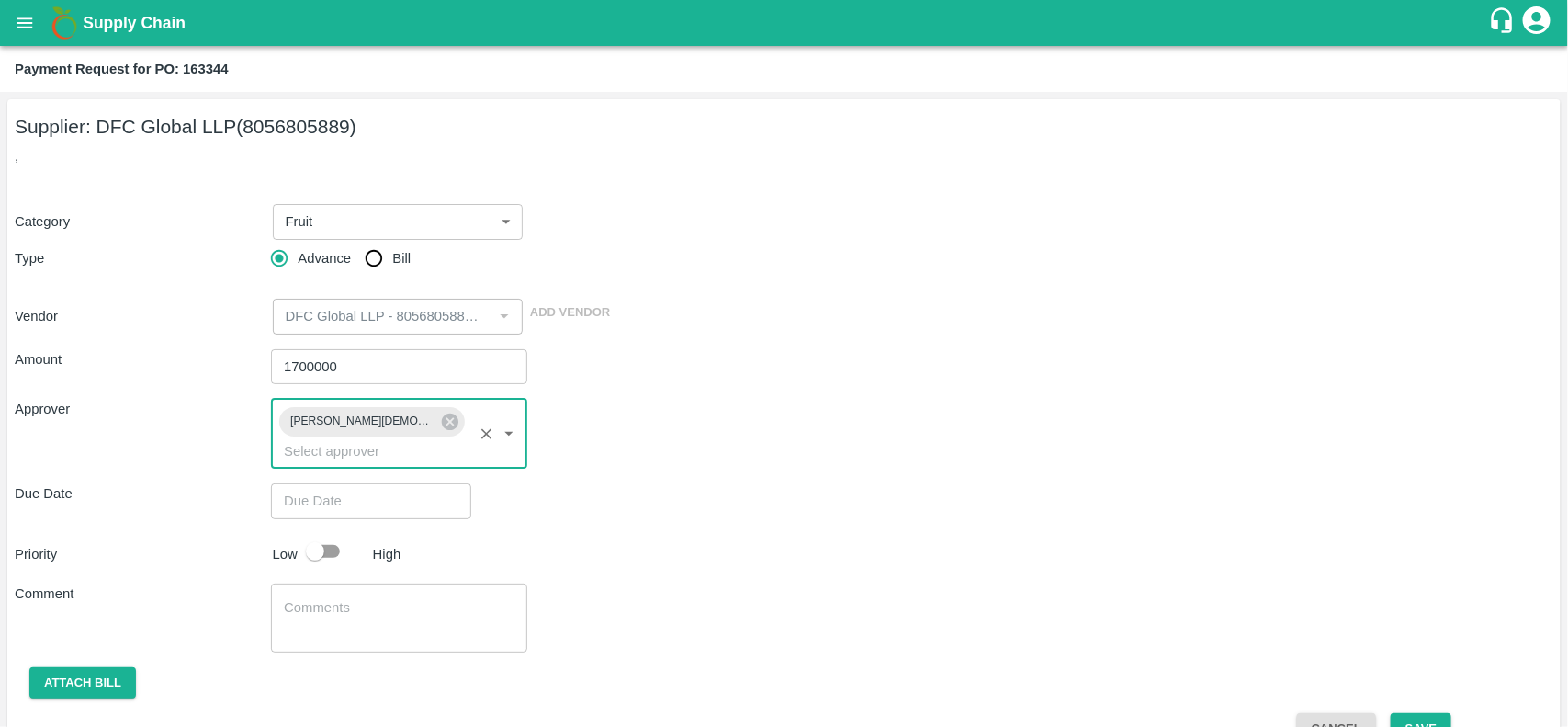
type input "DD/MM/YYYY hh:mm aa"
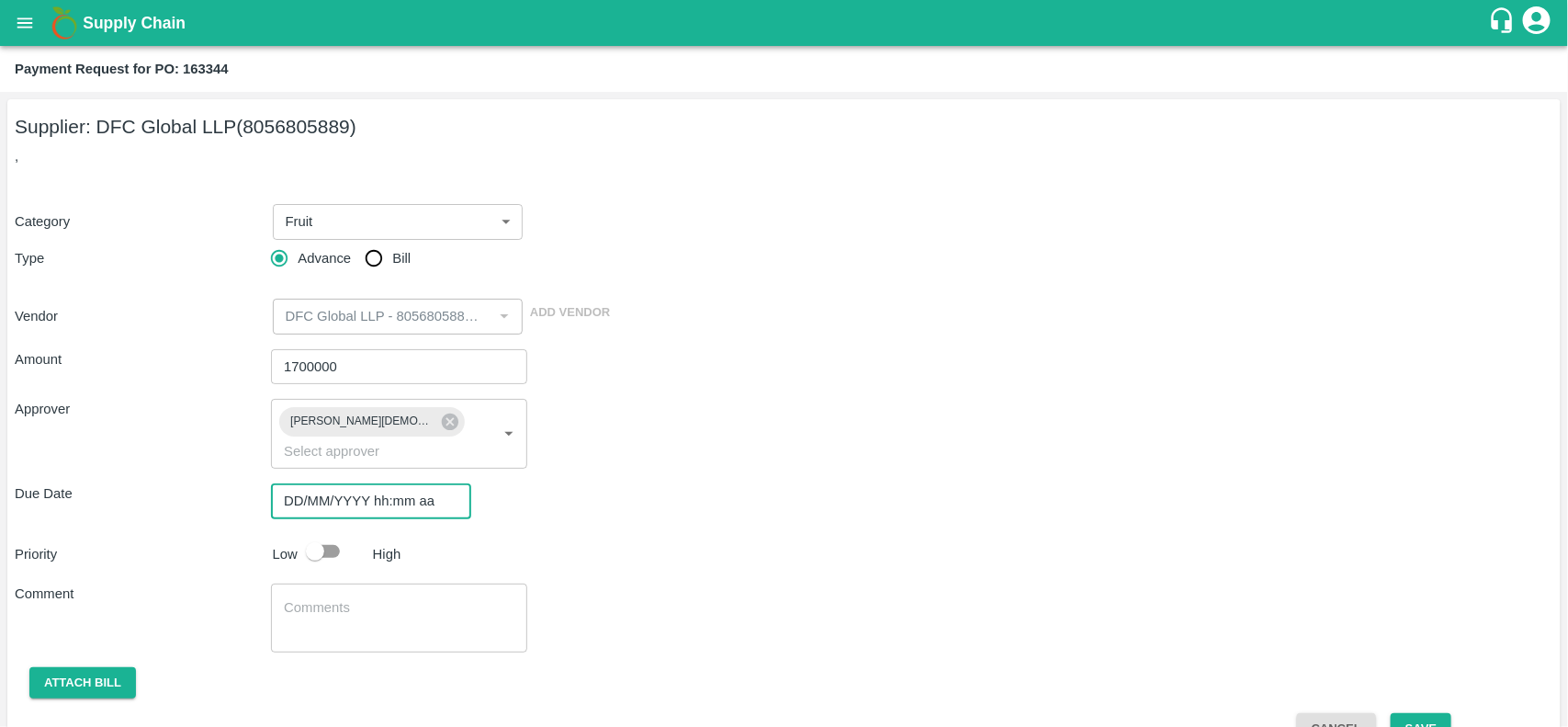
click at [344, 483] on input "DD/MM/YYYY hh:mm aa" at bounding box center [364, 500] width 187 height 35
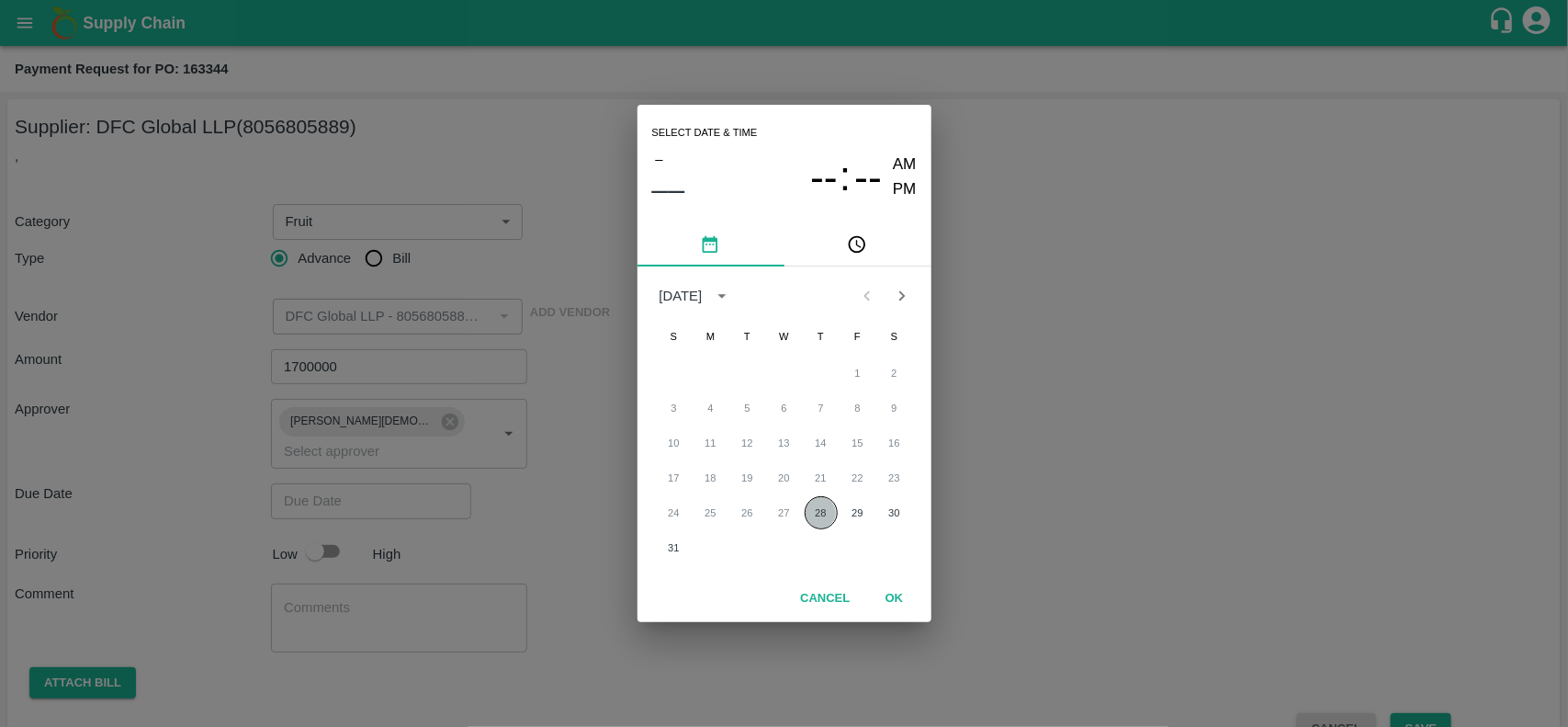
click at [815, 507] on button "28" at bounding box center [821, 512] width 33 height 33
type input "28/08/2025 12:00 AM"
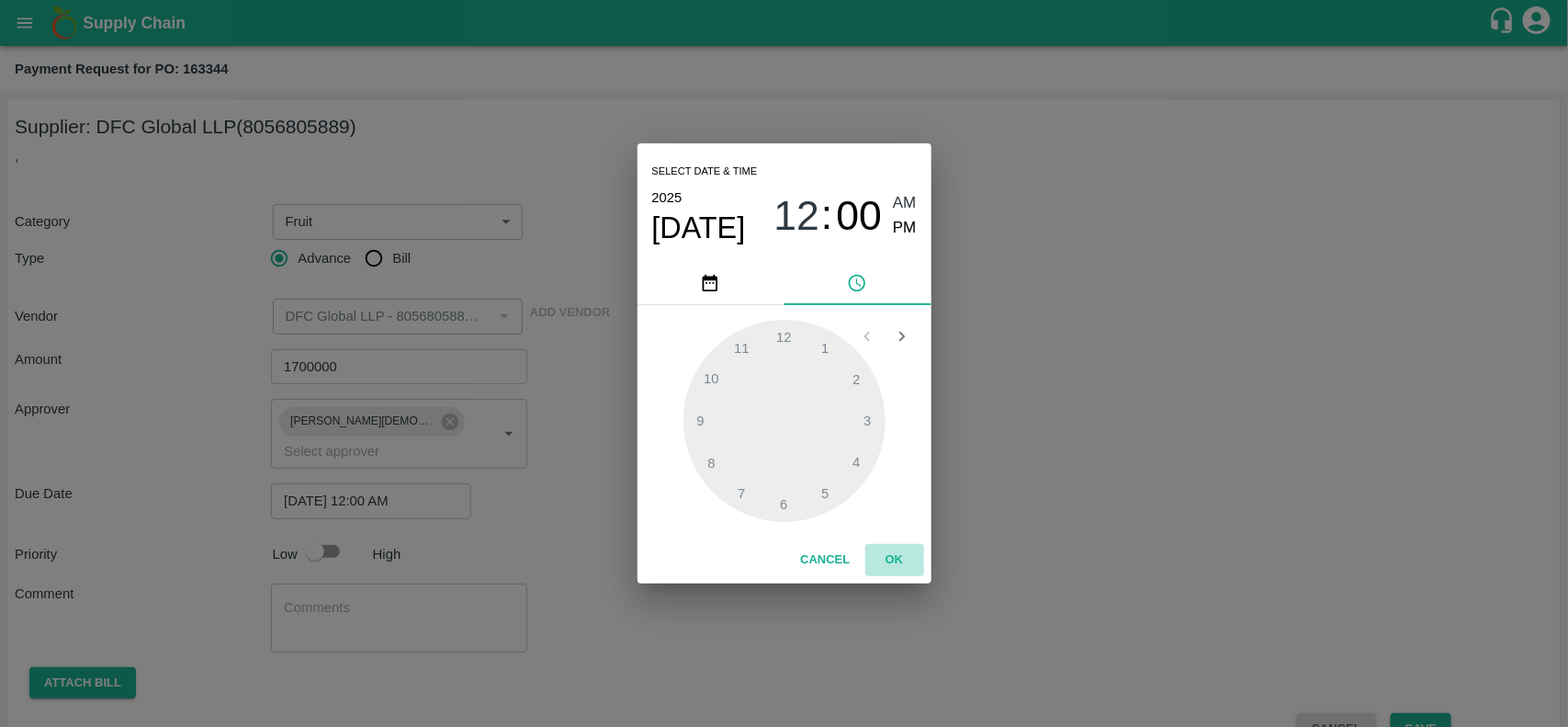
click at [908, 563] on button "OK" at bounding box center [894, 560] width 58 height 32
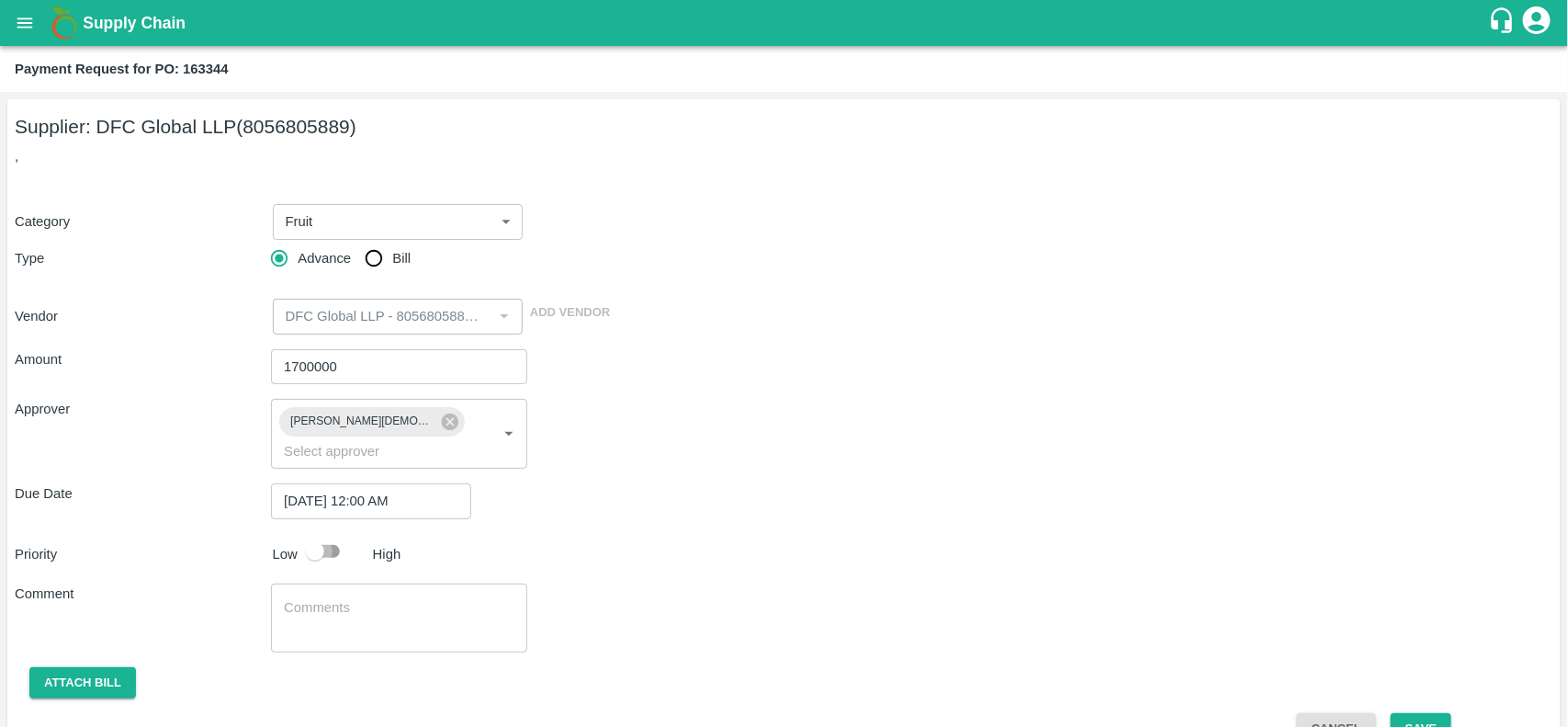
click at [319, 536] on input "checkbox" at bounding box center [315, 550] width 105 height 35
checkbox input "true"
click at [328, 603] on textarea at bounding box center [398, 617] width 231 height 39
type textarea "F"
type textarea "3"
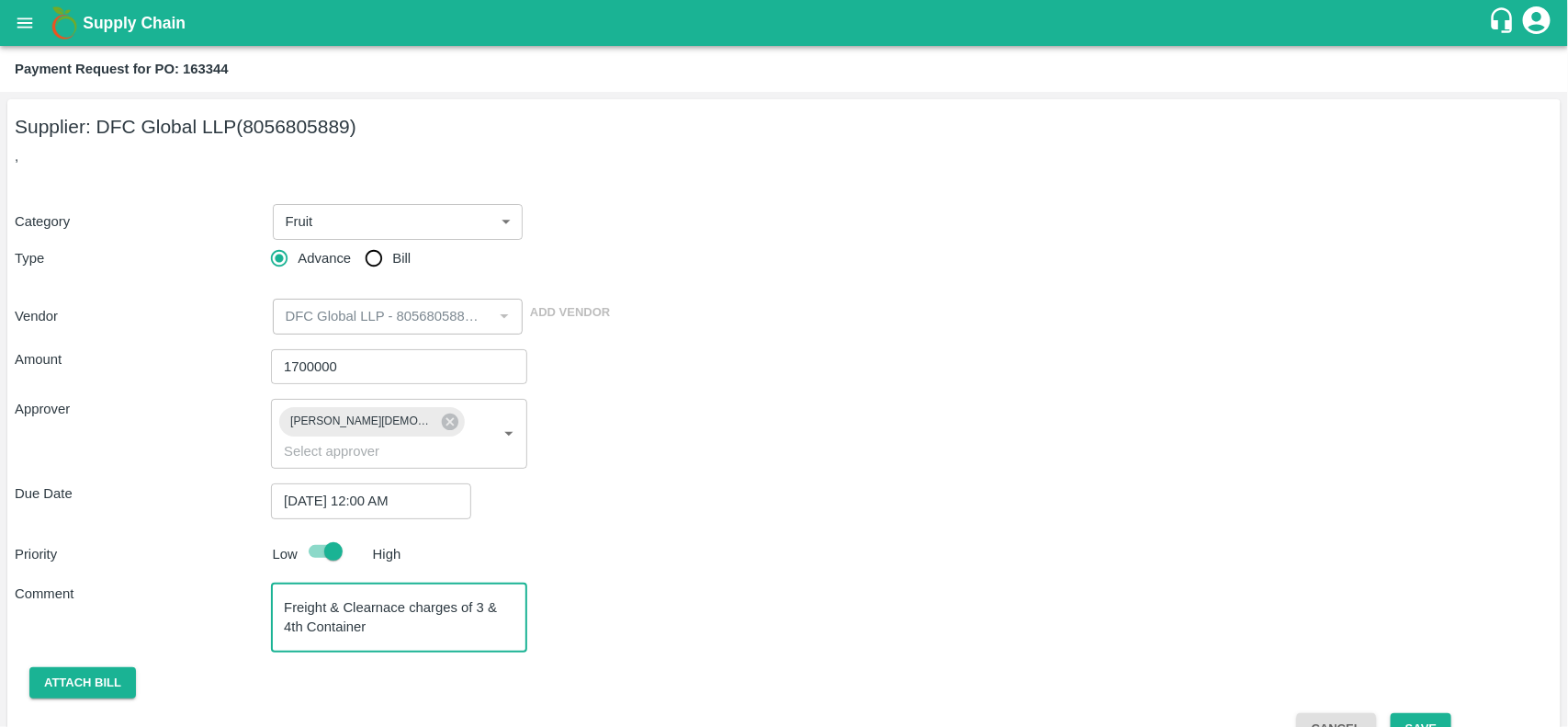
scroll to position [16, 0]
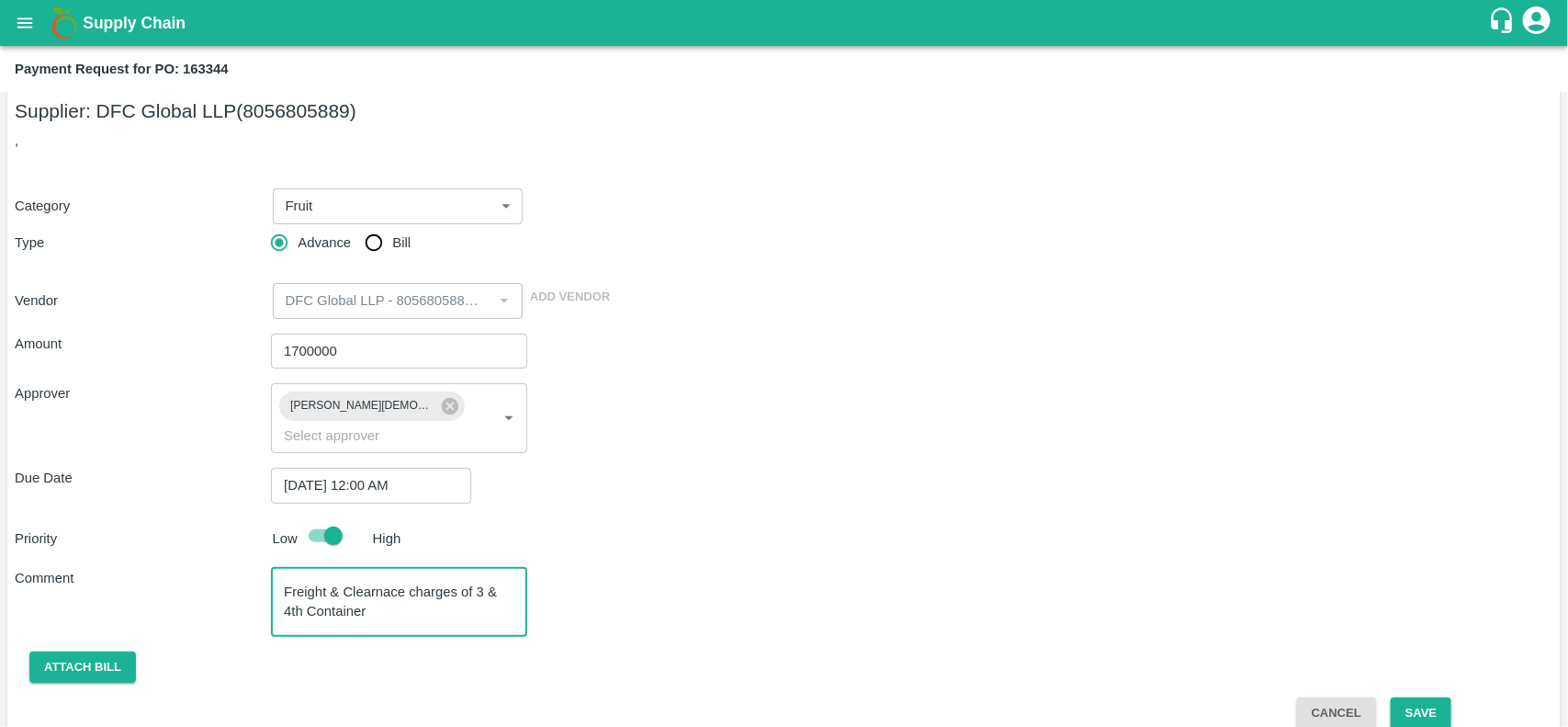
type textarea "Freight & Clearnace charges of 3 & 4th Container"
click at [1410, 670] on div "Amount 1700000 ​ Approver Neeti Jain ​ Due Date 28/08/2025 12:00 AM ​ Priority …" at bounding box center [784, 525] width 1538 height 412
drag, startPoint x: 1451, startPoint y: 561, endPoint x: 1430, endPoint y: 694, distance: 134.6
click at [1430, 697] on button "Save" at bounding box center [1420, 713] width 60 height 32
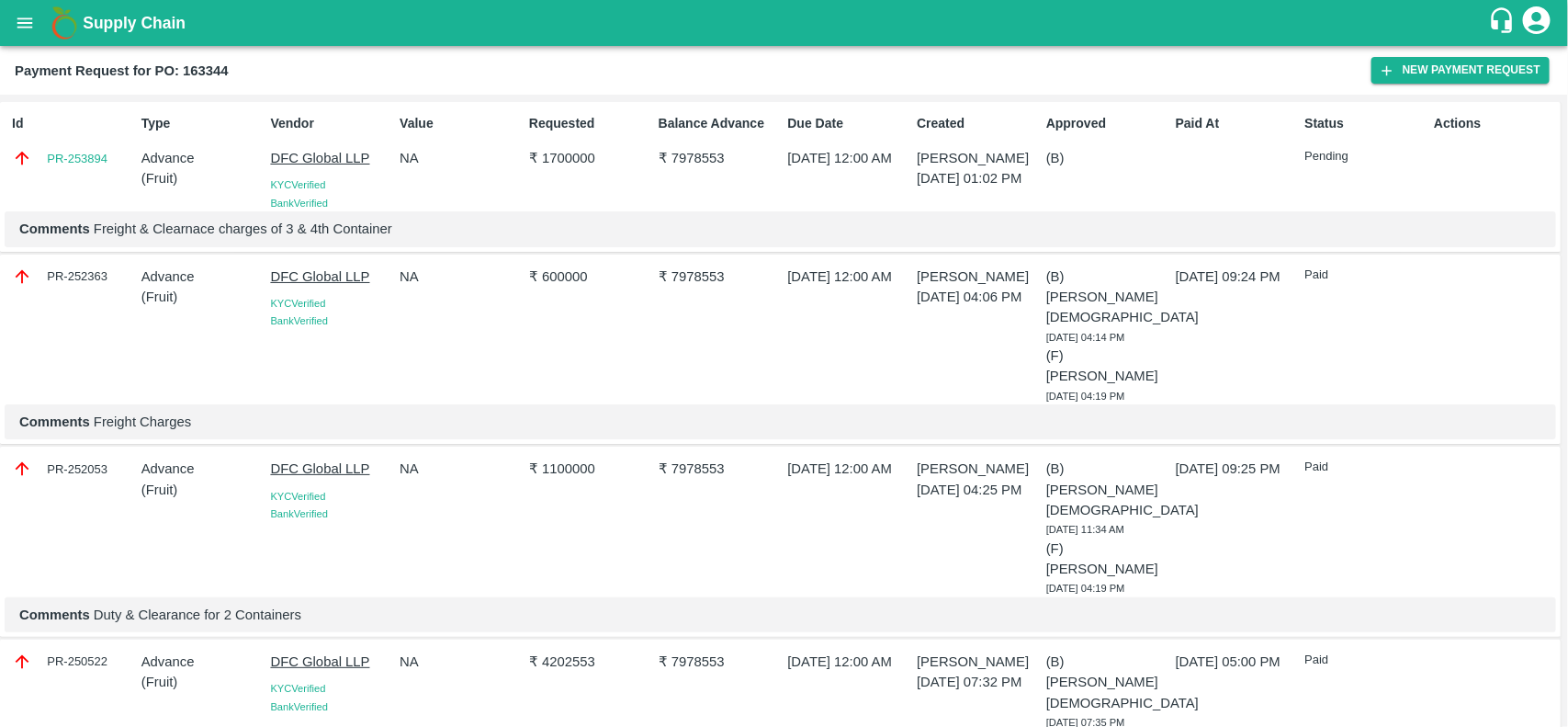
click at [0, 184] on div "Id PR-253894 Type Advance ( Fruit ) Vendor DFC Global LLP KYC Verified Bank Ver…" at bounding box center [780, 178] width 1560 height 151
click at [19, 17] on icon "open drawer" at bounding box center [25, 23] width 20 height 20
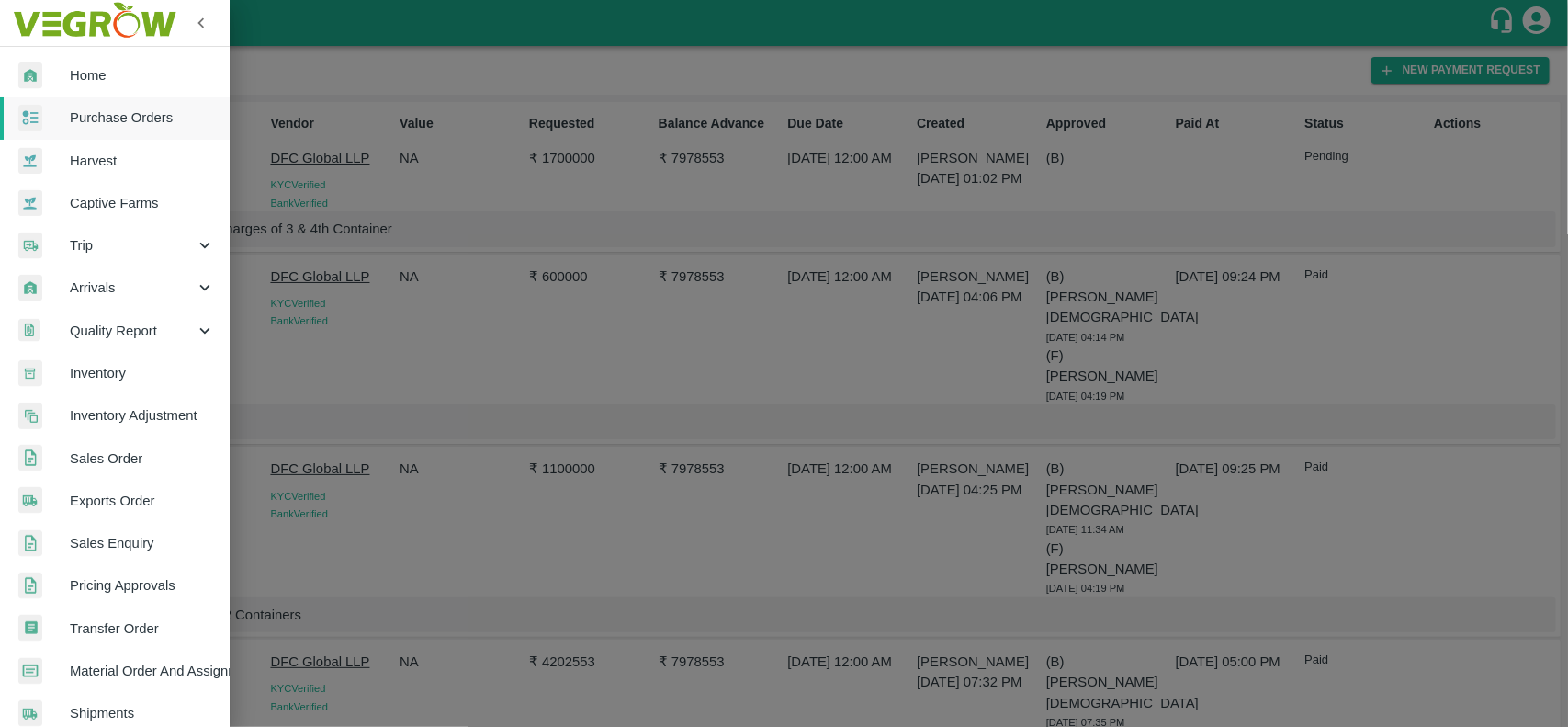
scroll to position [318, 0]
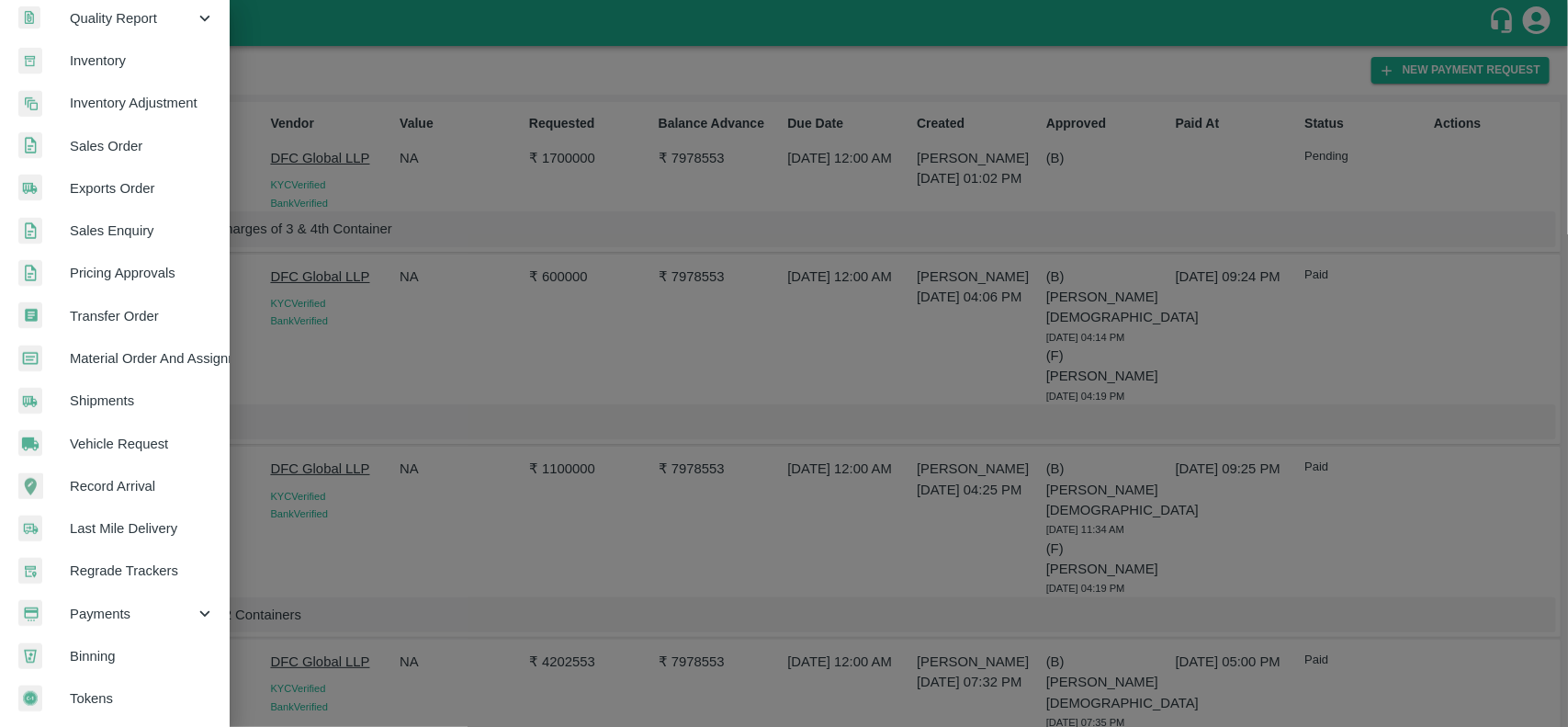
click at [116, 607] on span "Payments" at bounding box center [132, 614] width 125 height 20
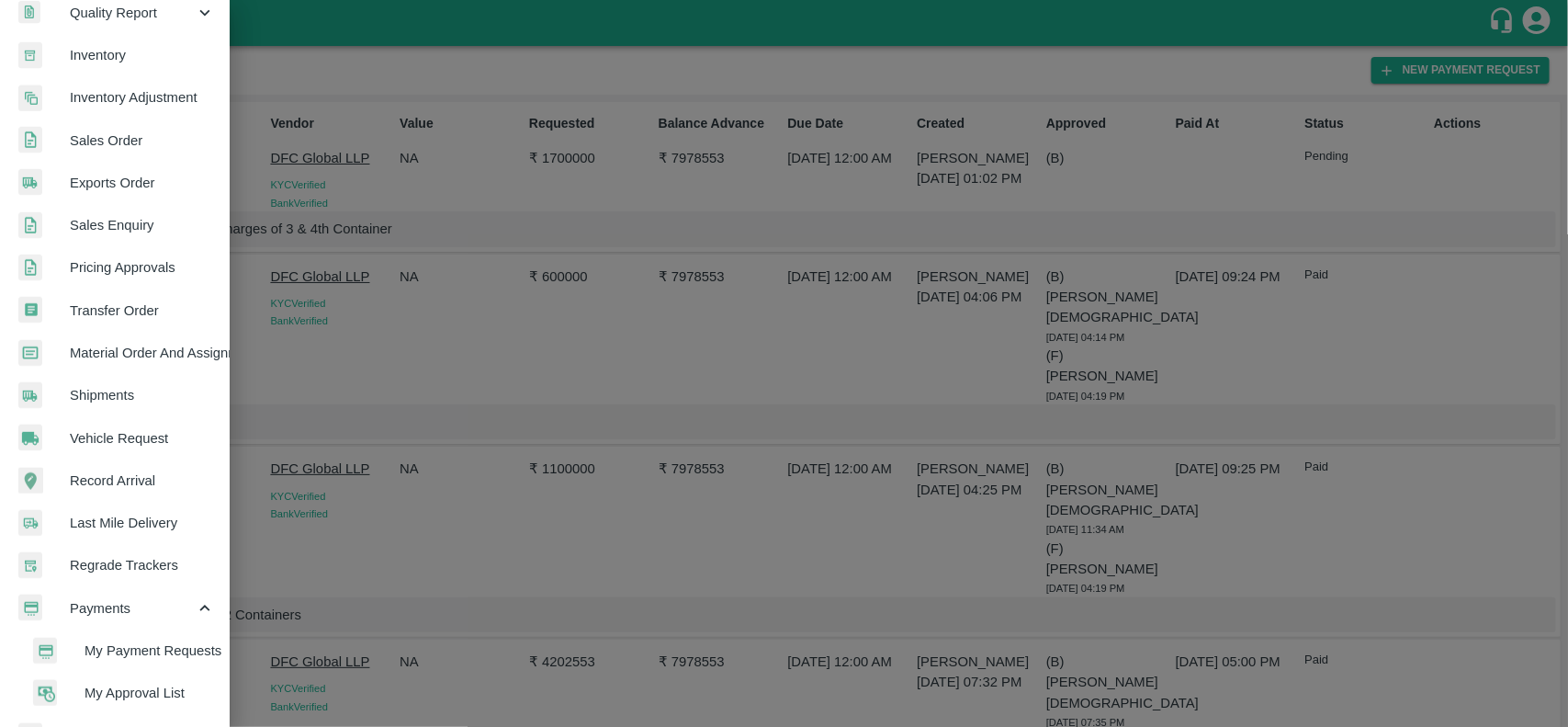
click at [134, 649] on span "My Payment Requests" at bounding box center [150, 651] width 131 height 20
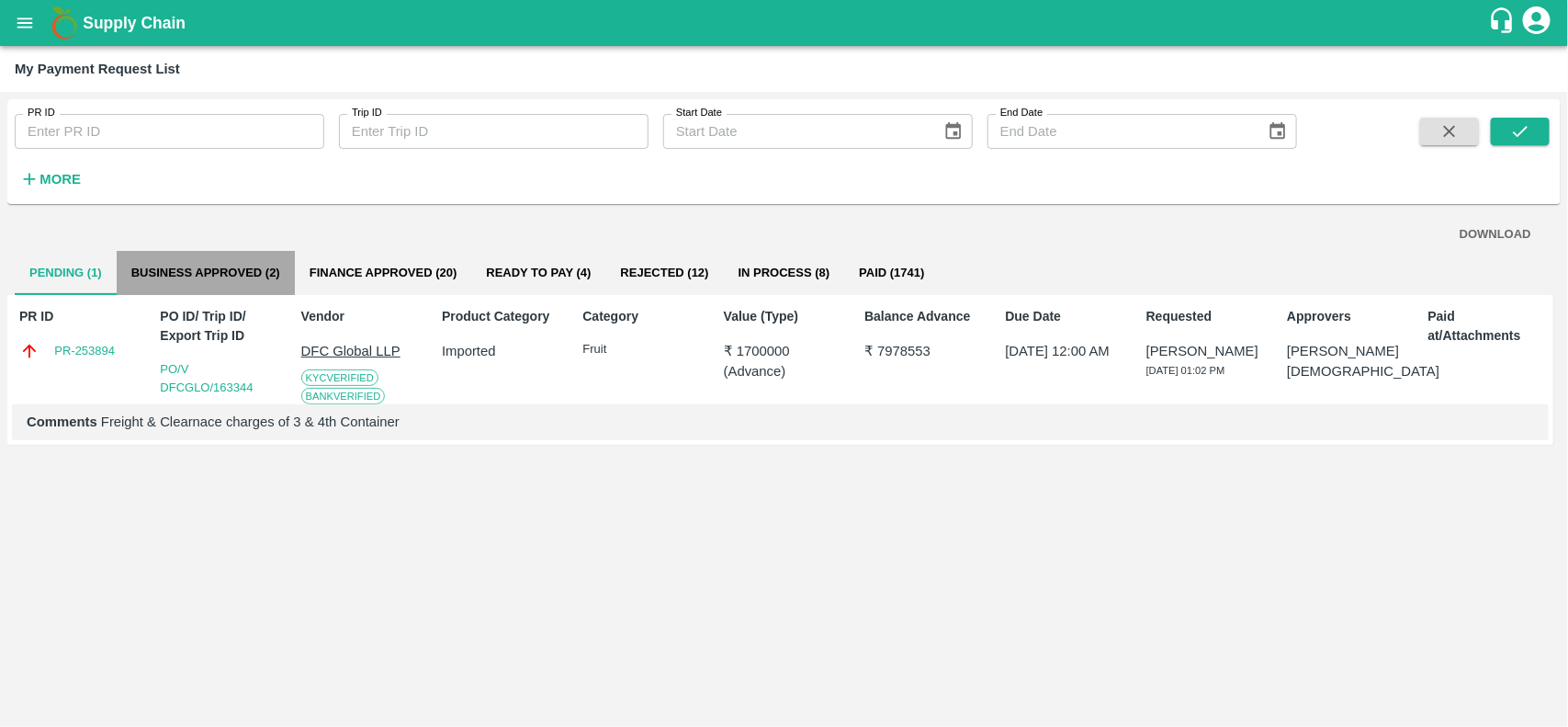
click at [244, 270] on button "Business Approved (2)" at bounding box center [206, 273] width 178 height 44
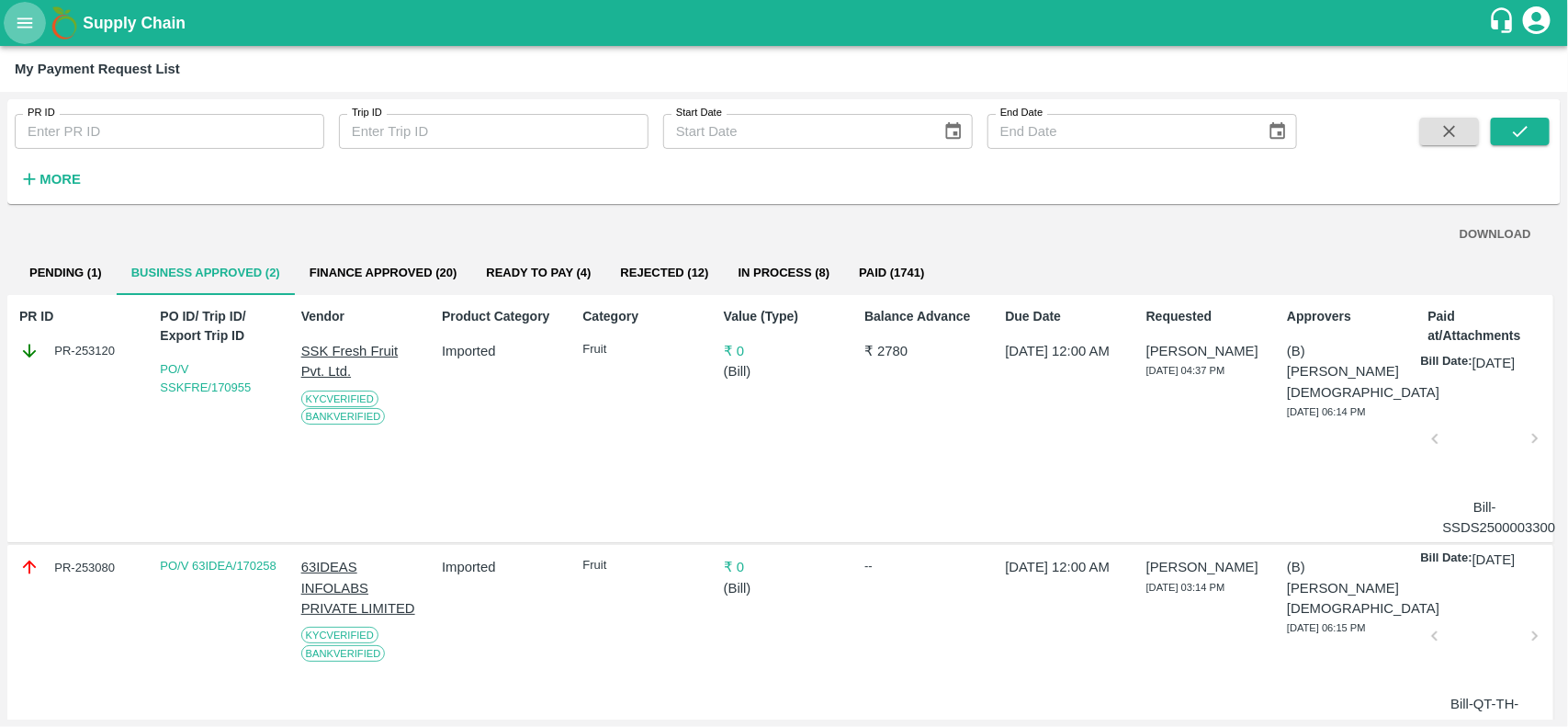
click at [15, 24] on icon "open drawer" at bounding box center [25, 23] width 20 height 20
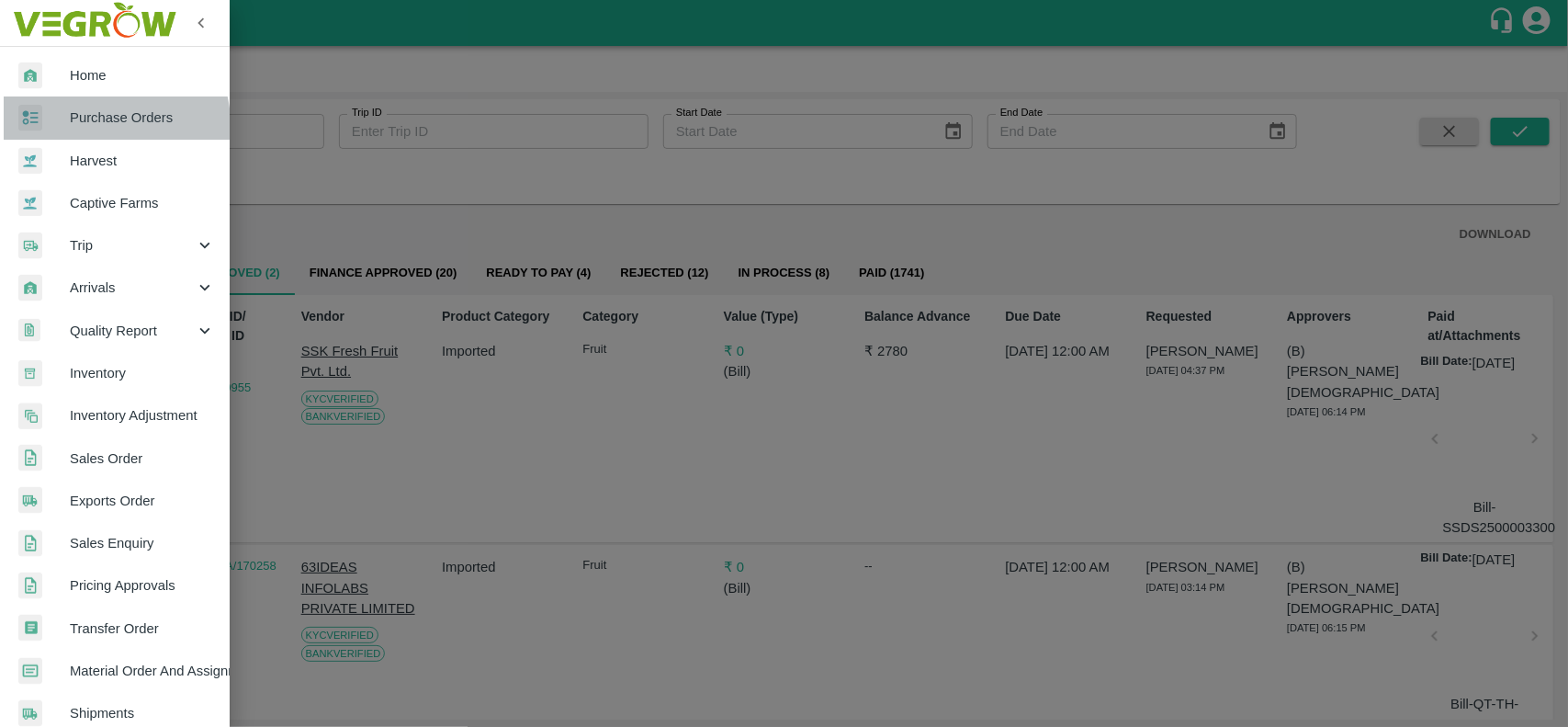
click at [44, 134] on link "Purchase Orders" at bounding box center [115, 117] width 230 height 43
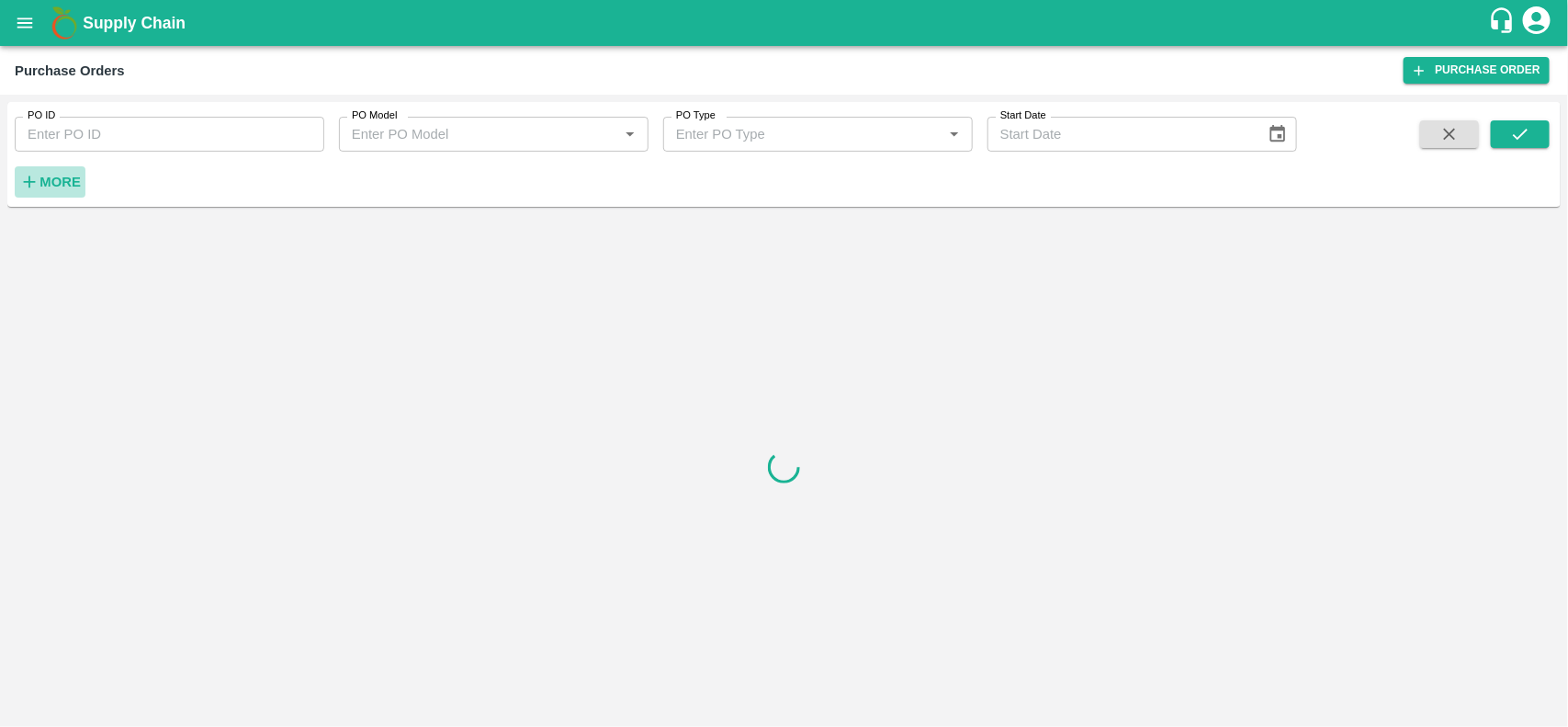
click at [56, 185] on strong "More" at bounding box center [60, 182] width 42 height 15
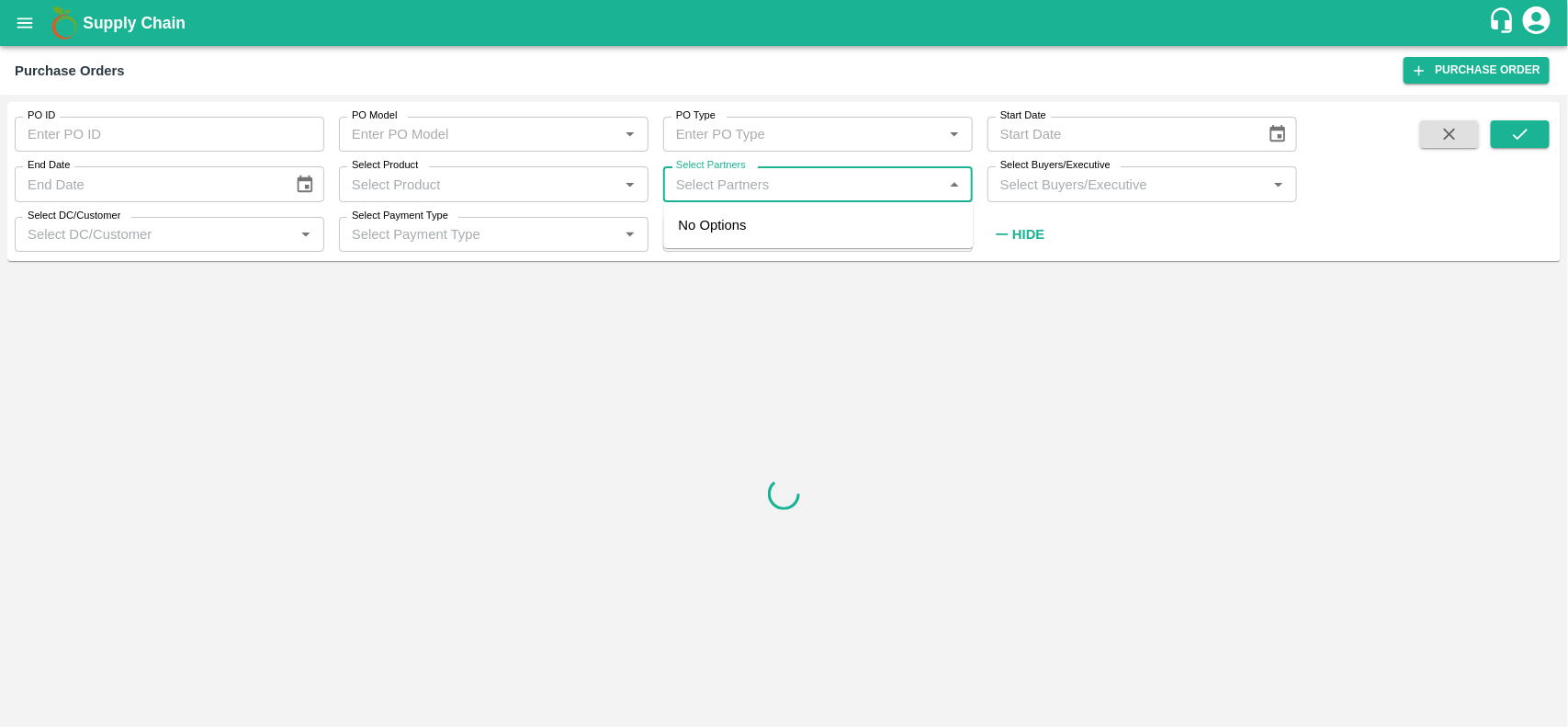
click at [721, 190] on input "Select Partners" at bounding box center [803, 183] width 269 height 24
type input "6"
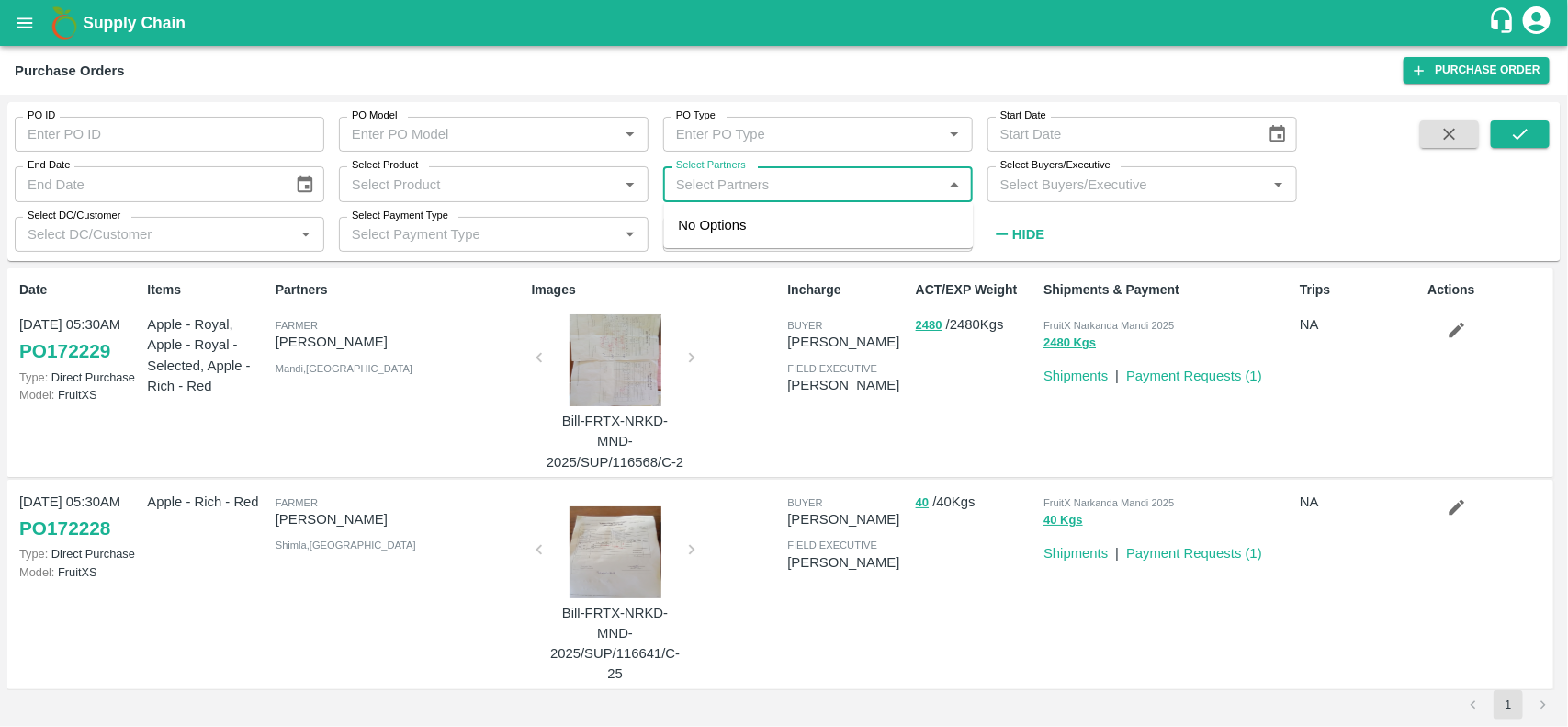
click at [736, 184] on input "Select Partners" at bounding box center [803, 183] width 269 height 24
type input "5"
type input "6"
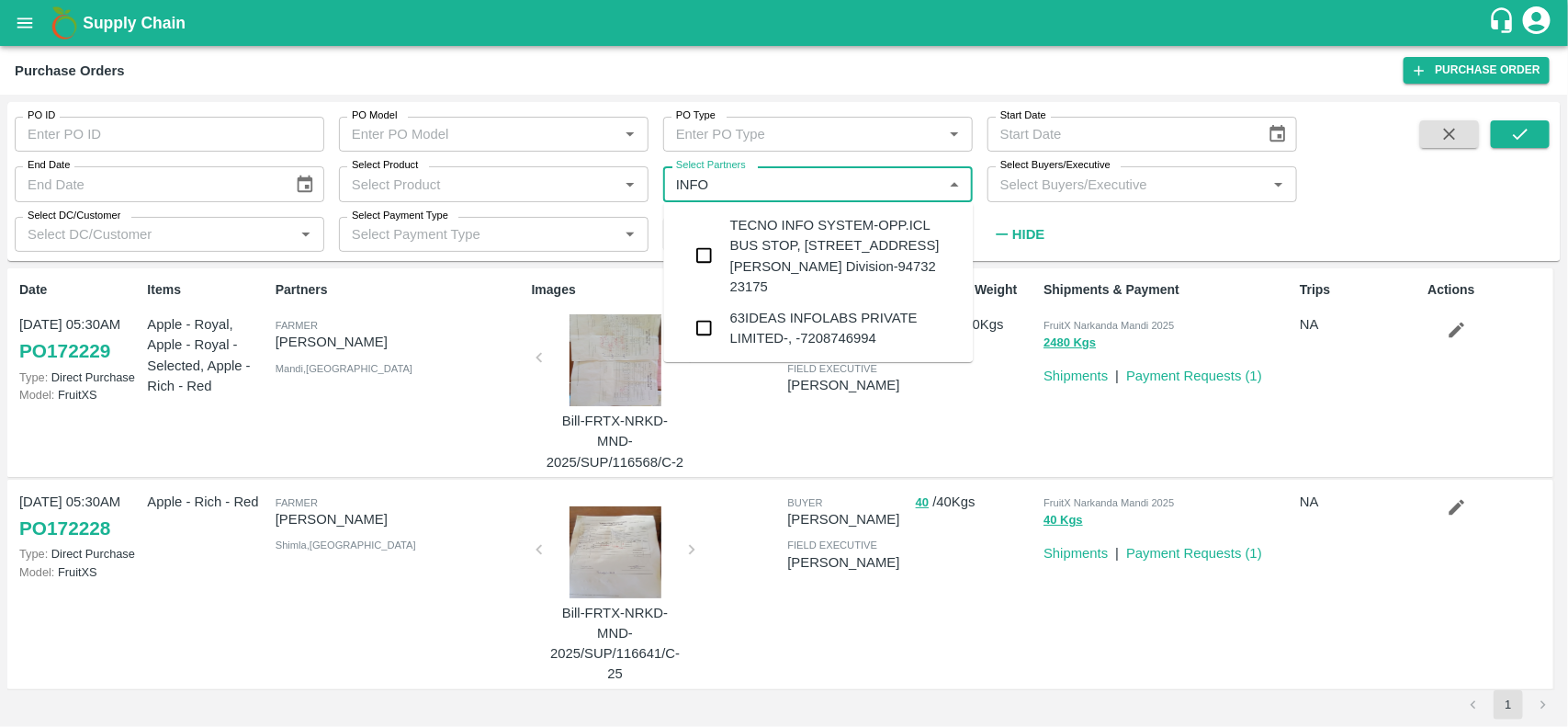
type input "INFOL"
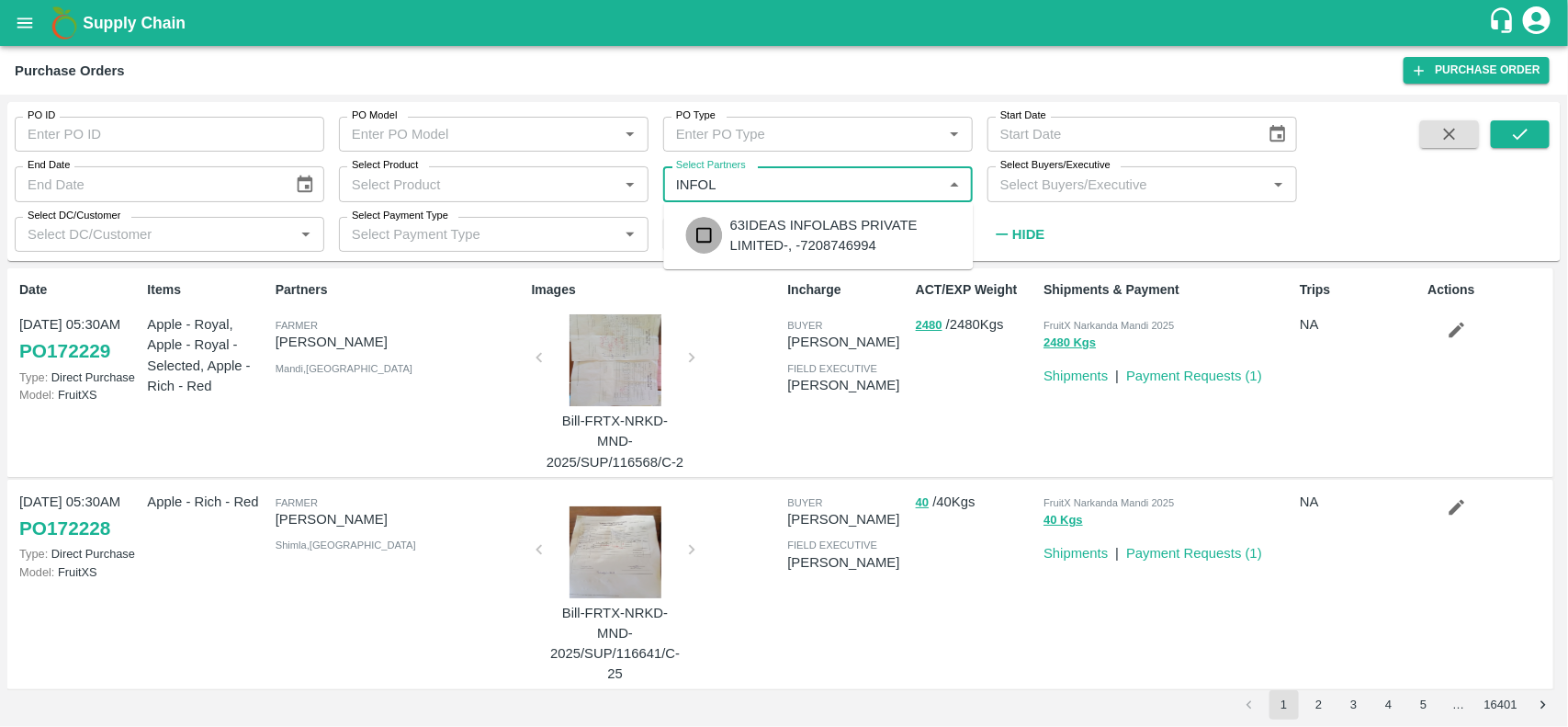
click at [695, 239] on input "checkbox" at bounding box center [704, 235] width 37 height 37
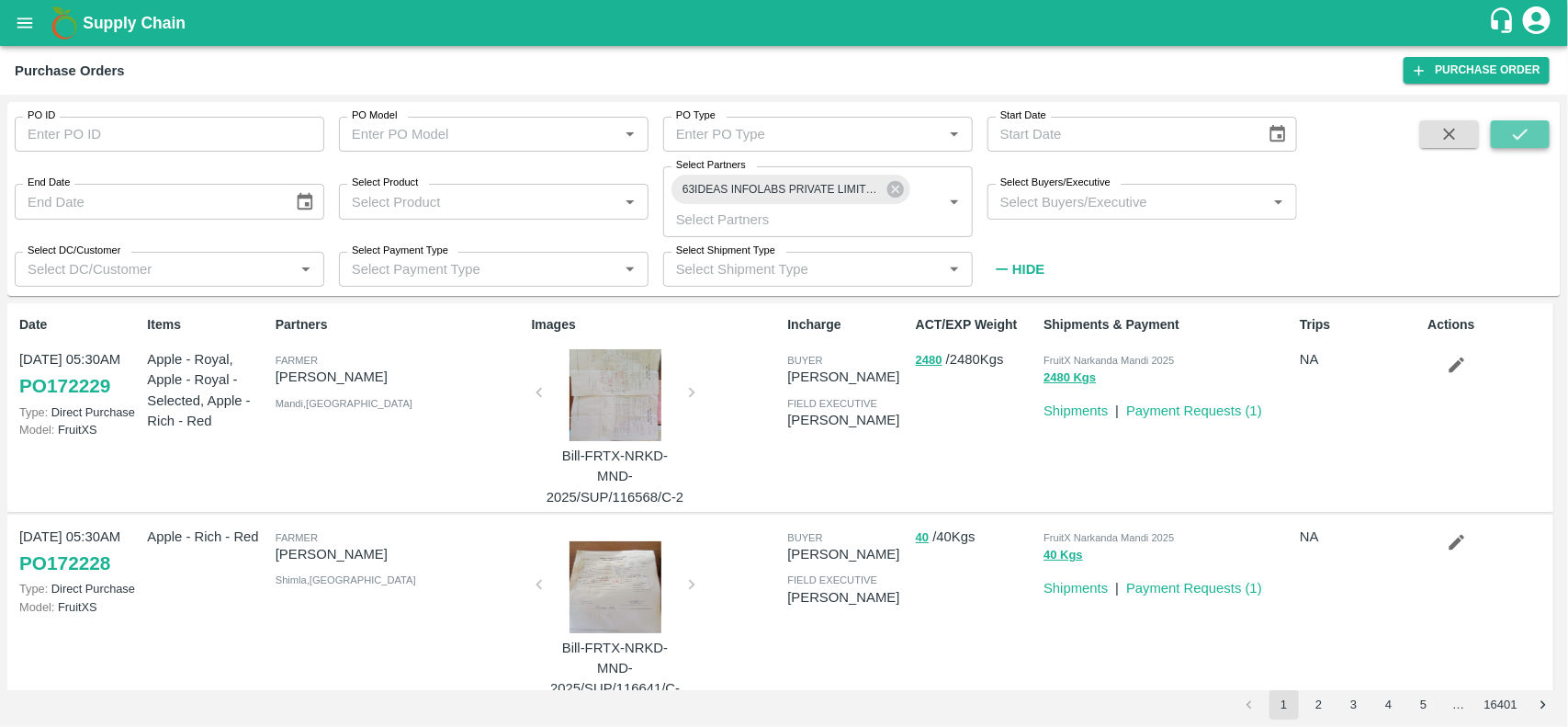
click at [1533, 147] on button "submit" at bounding box center [1519, 134] width 58 height 28
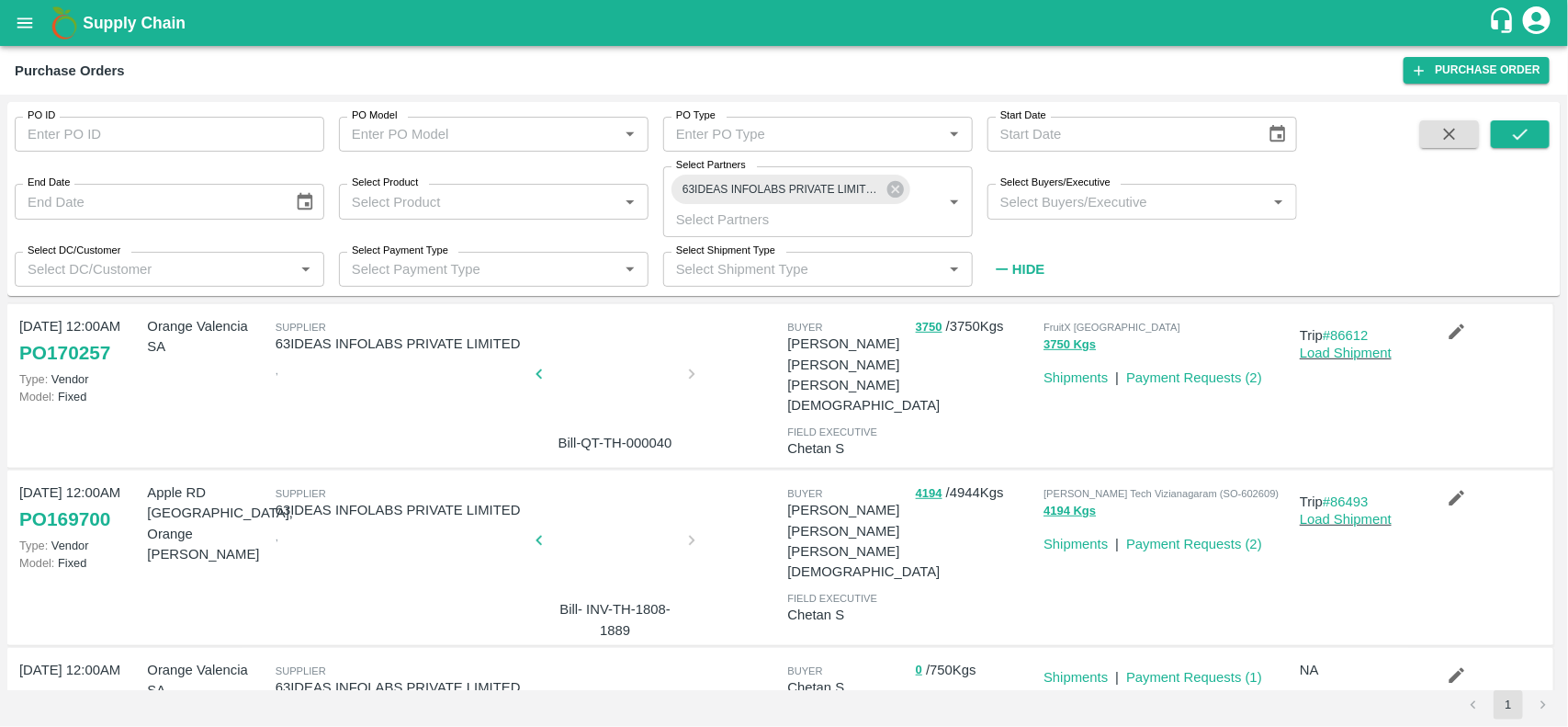
scroll to position [613, 0]
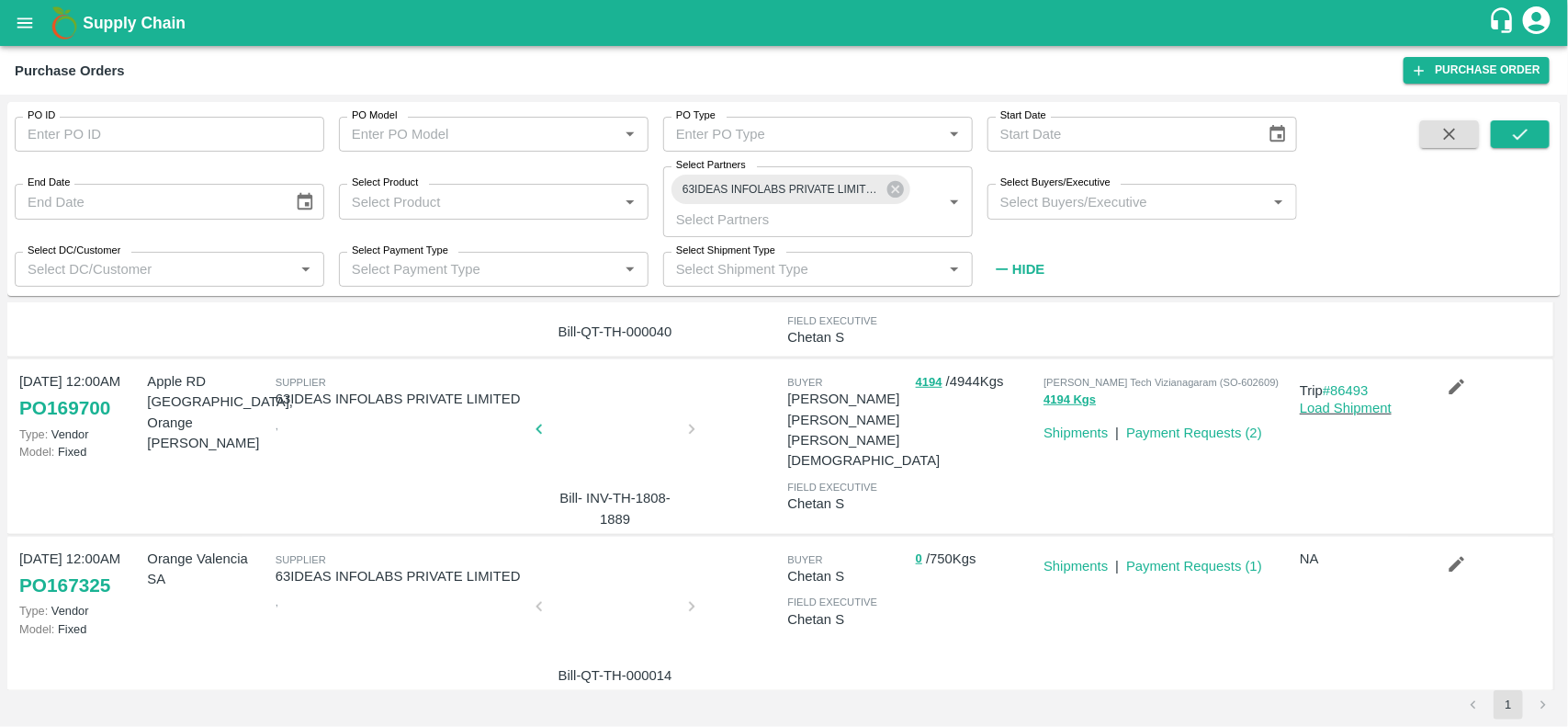
click at [605, 406] on div at bounding box center [615, 434] width 138 height 97
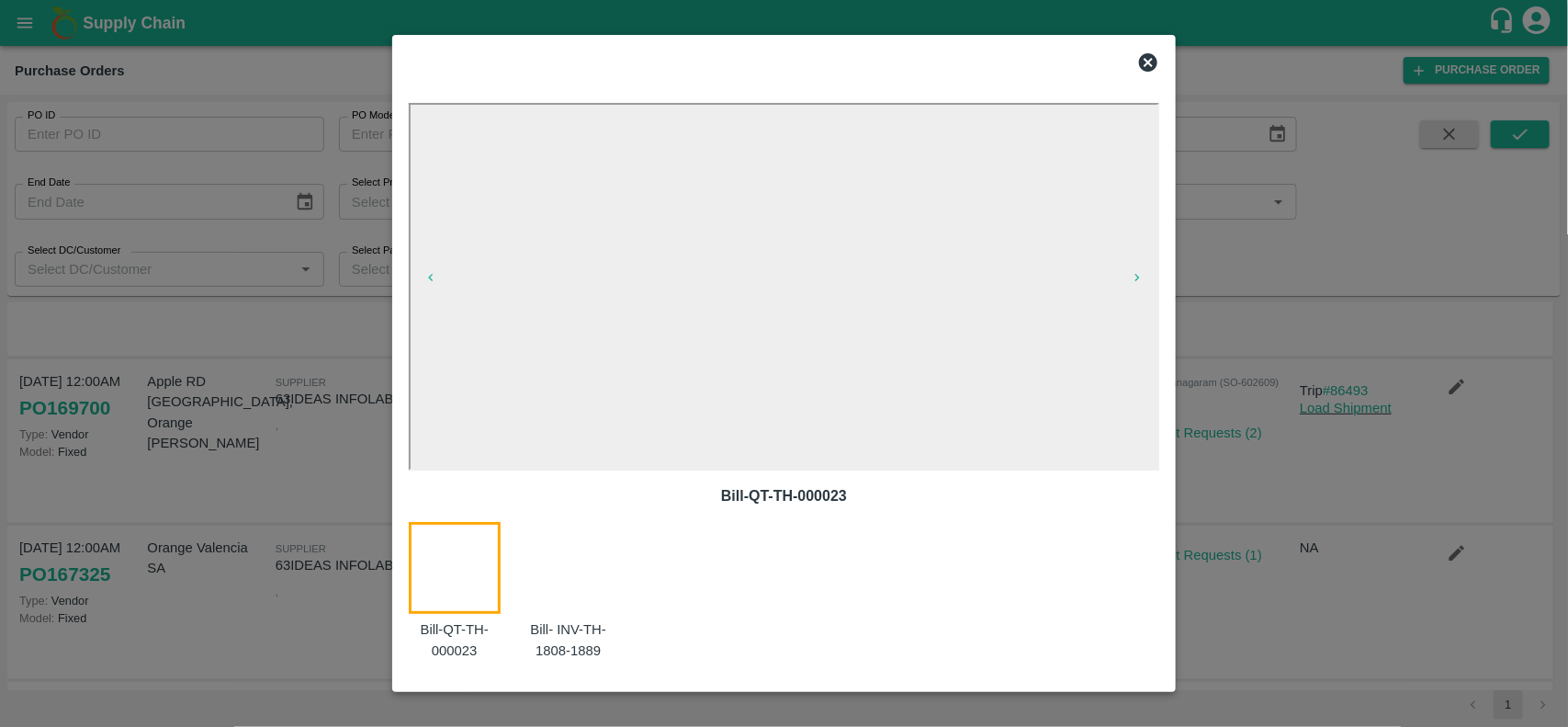
click at [1151, 64] on icon at bounding box center [1148, 62] width 22 height 22
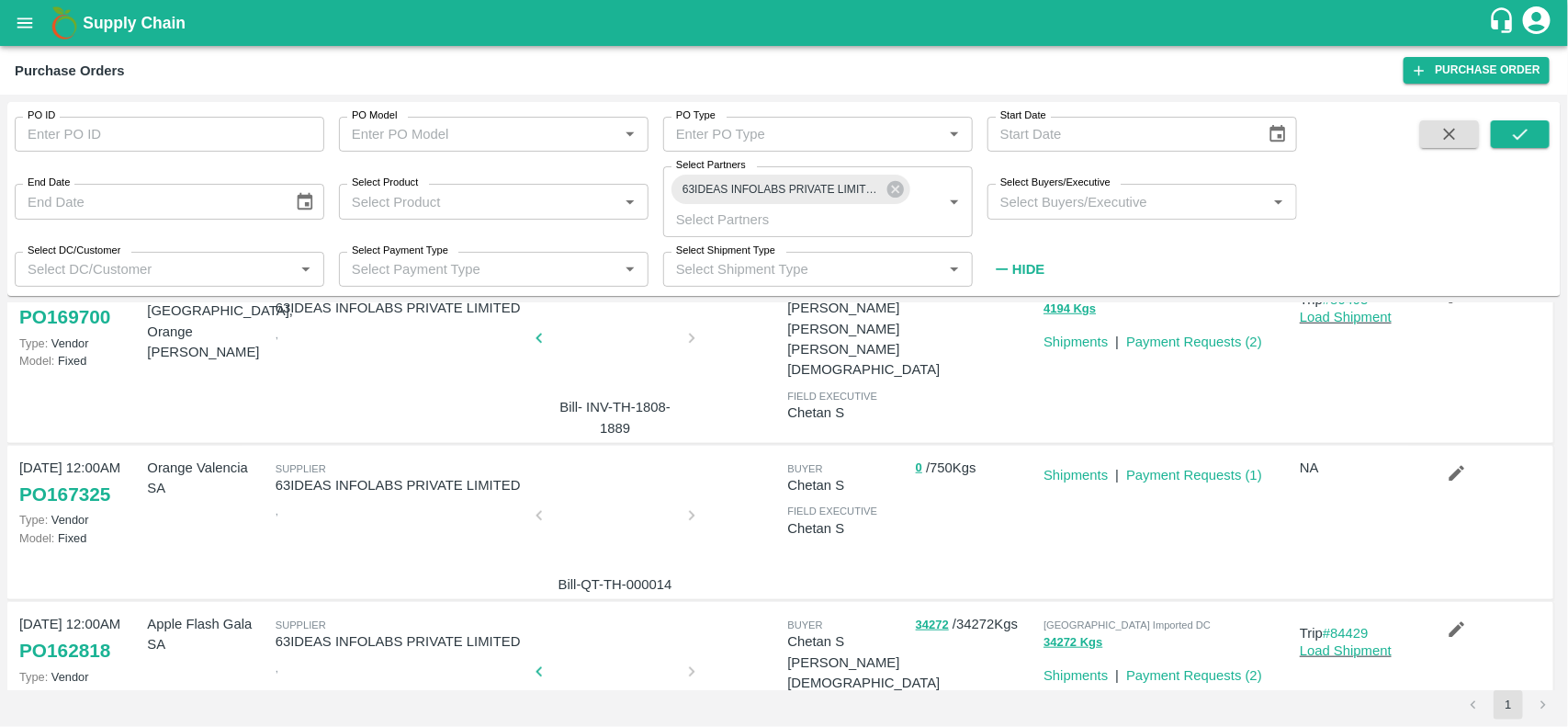
scroll to position [705, 0]
click at [616, 483] on div at bounding box center [615, 520] width 138 height 97
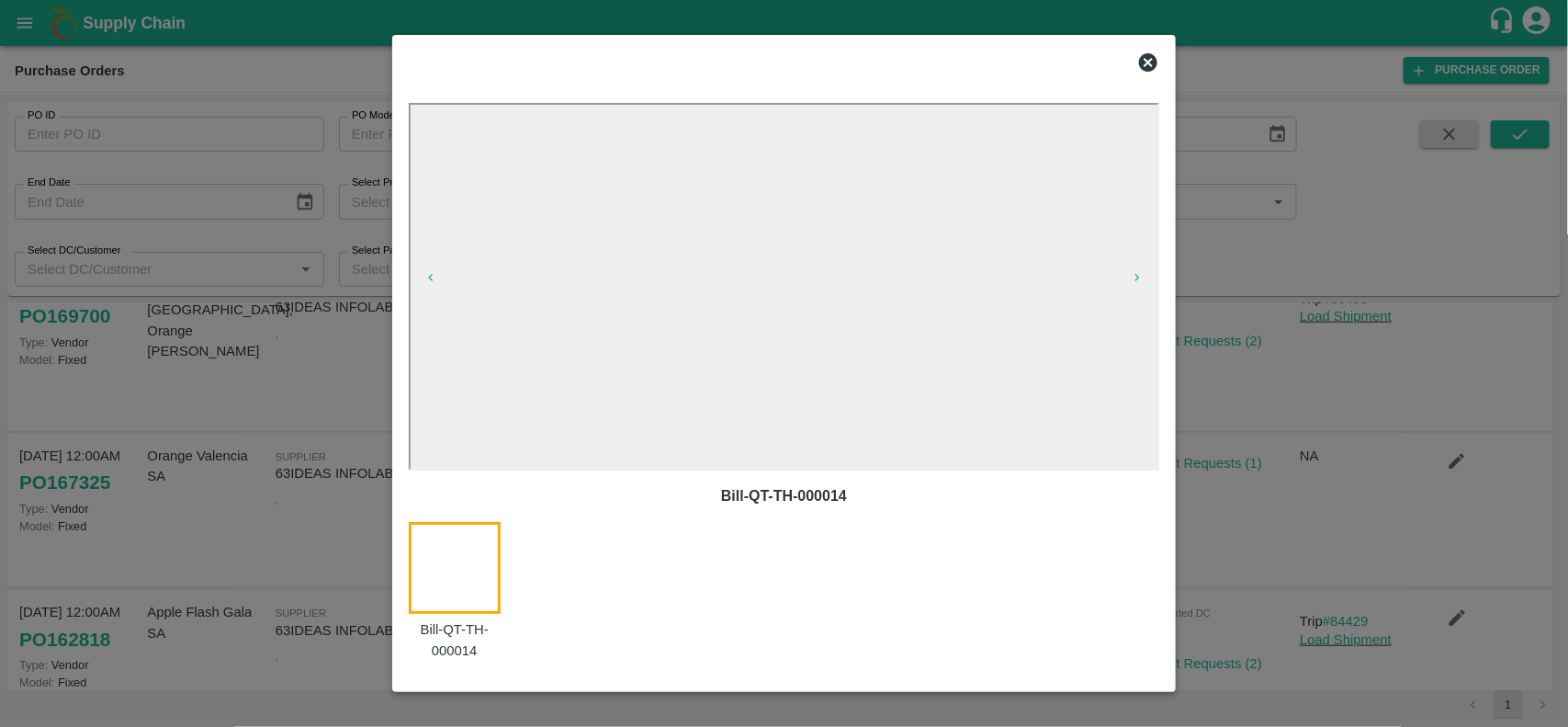
click at [1148, 57] on icon at bounding box center [1148, 62] width 19 height 19
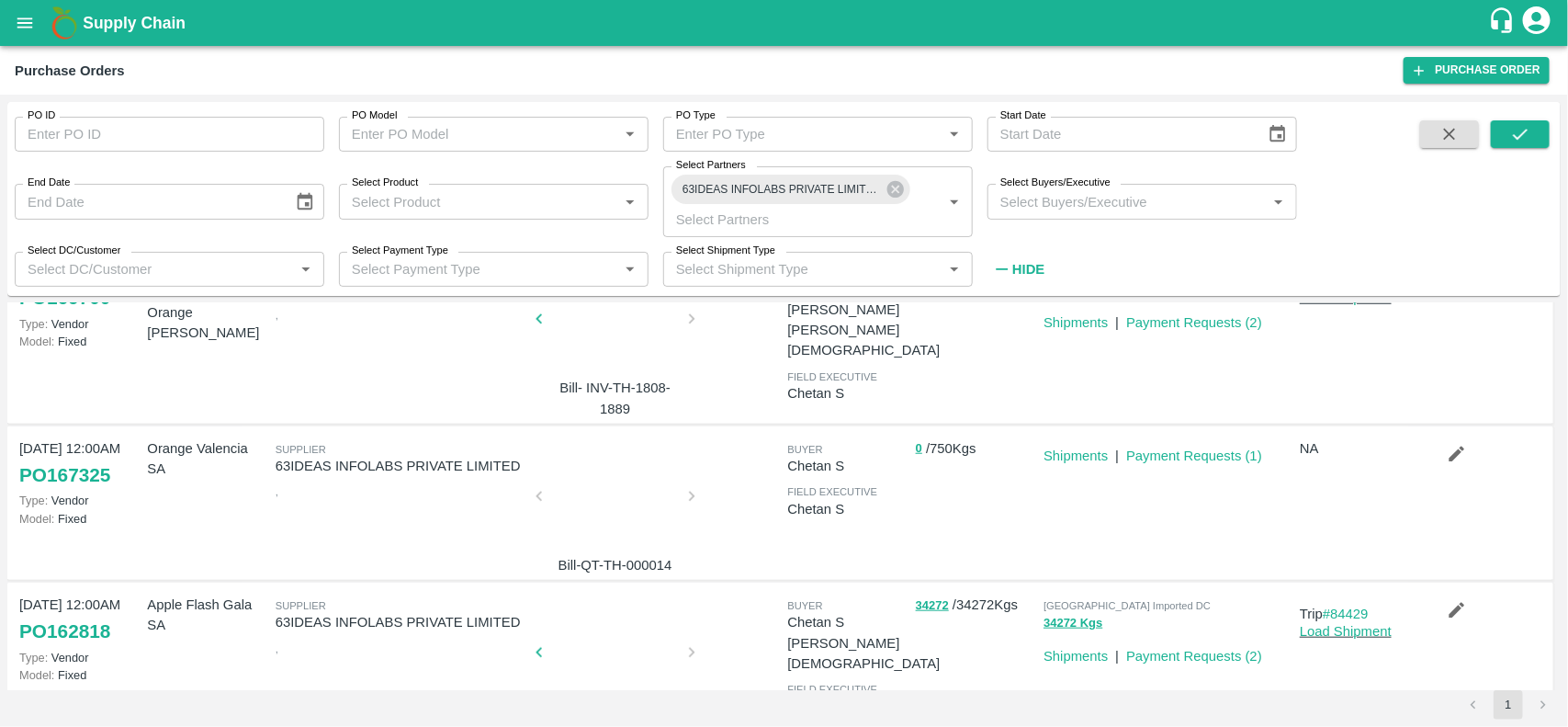
scroll to position [724, 0]
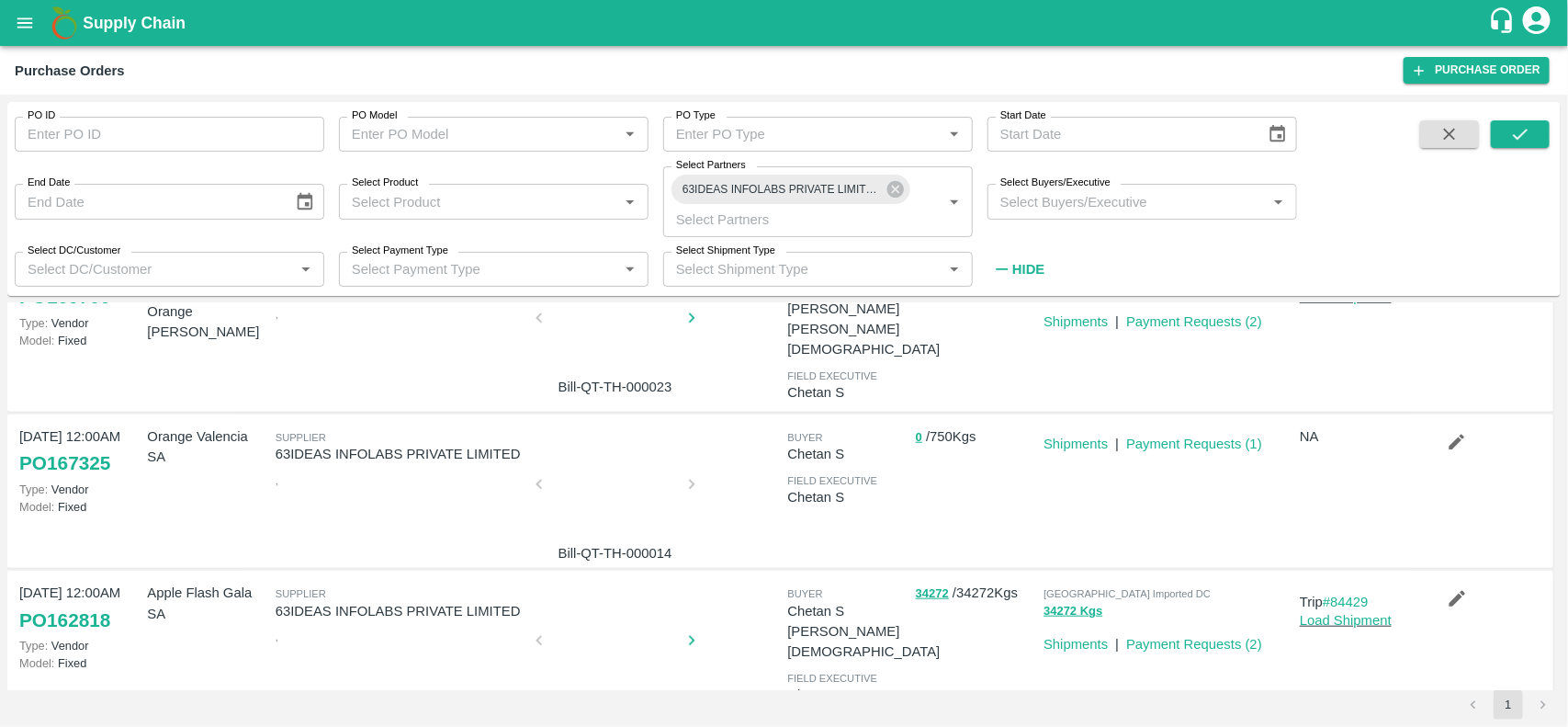
drag, startPoint x: 3, startPoint y: 423, endPoint x: 19, endPoint y: 425, distance: 16.1
click at [19, 425] on div "PO ID PO ID PO Model PO Model   * PO Type PO Type   * Start Date Start Date End…" at bounding box center [784, 411] width 1568 height 633
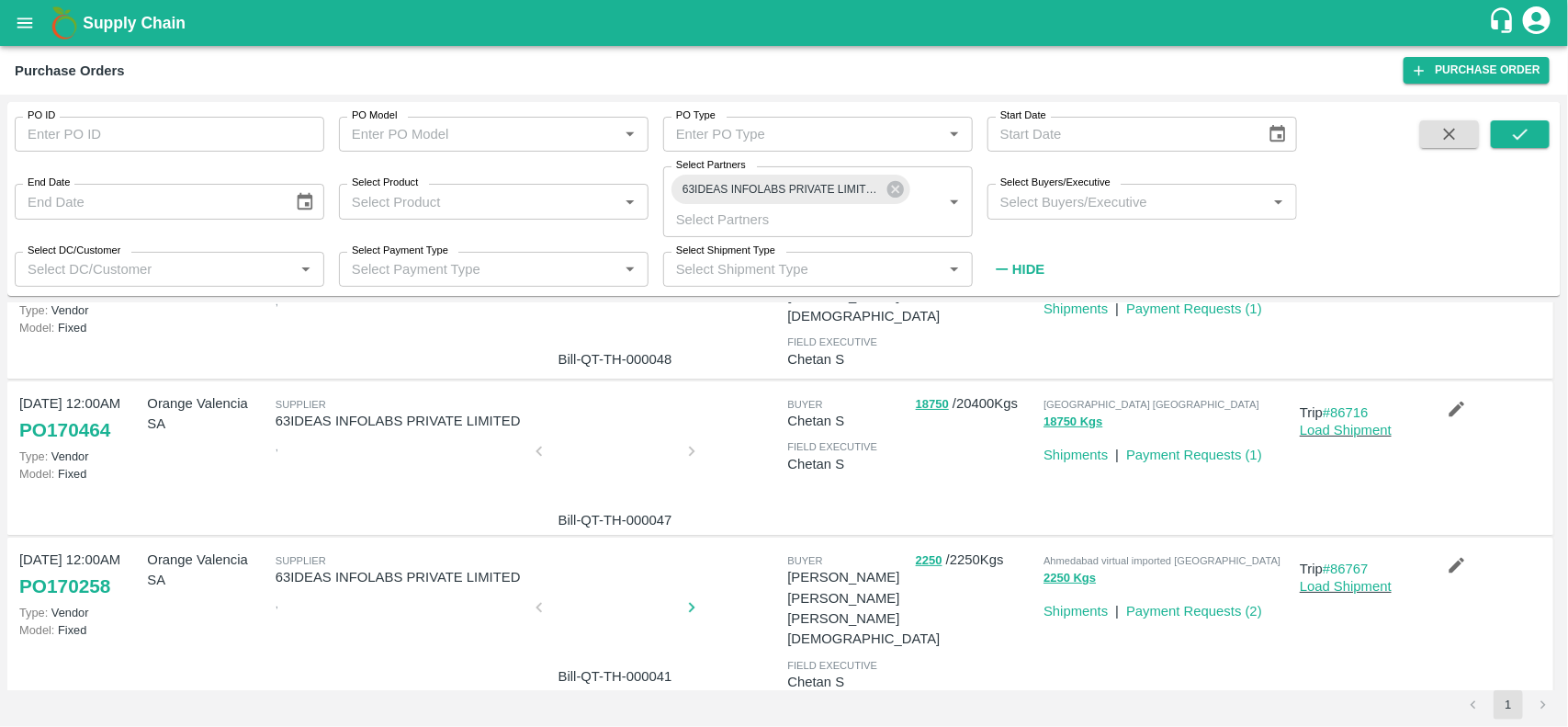
scroll to position [0, 0]
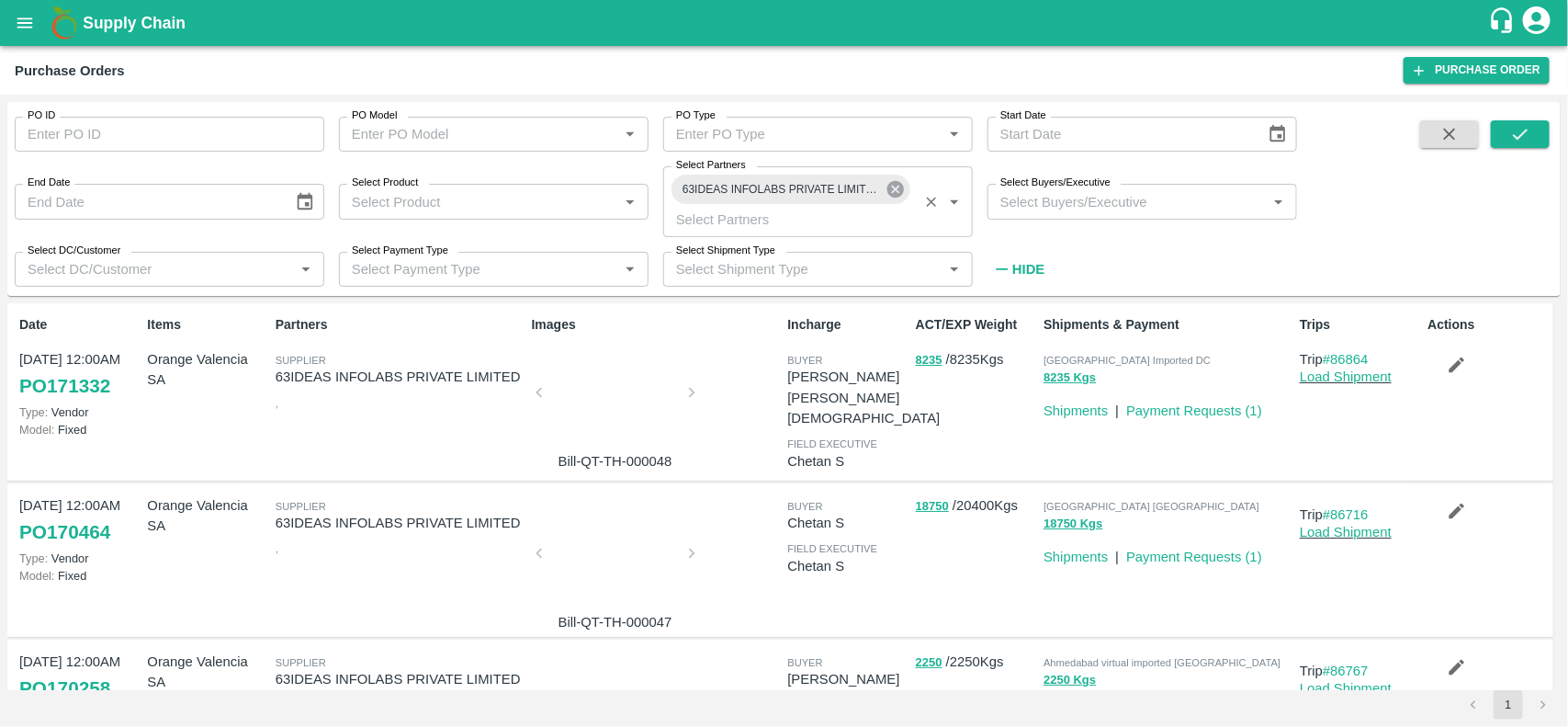
click at [891, 180] on icon at bounding box center [895, 189] width 20 height 20
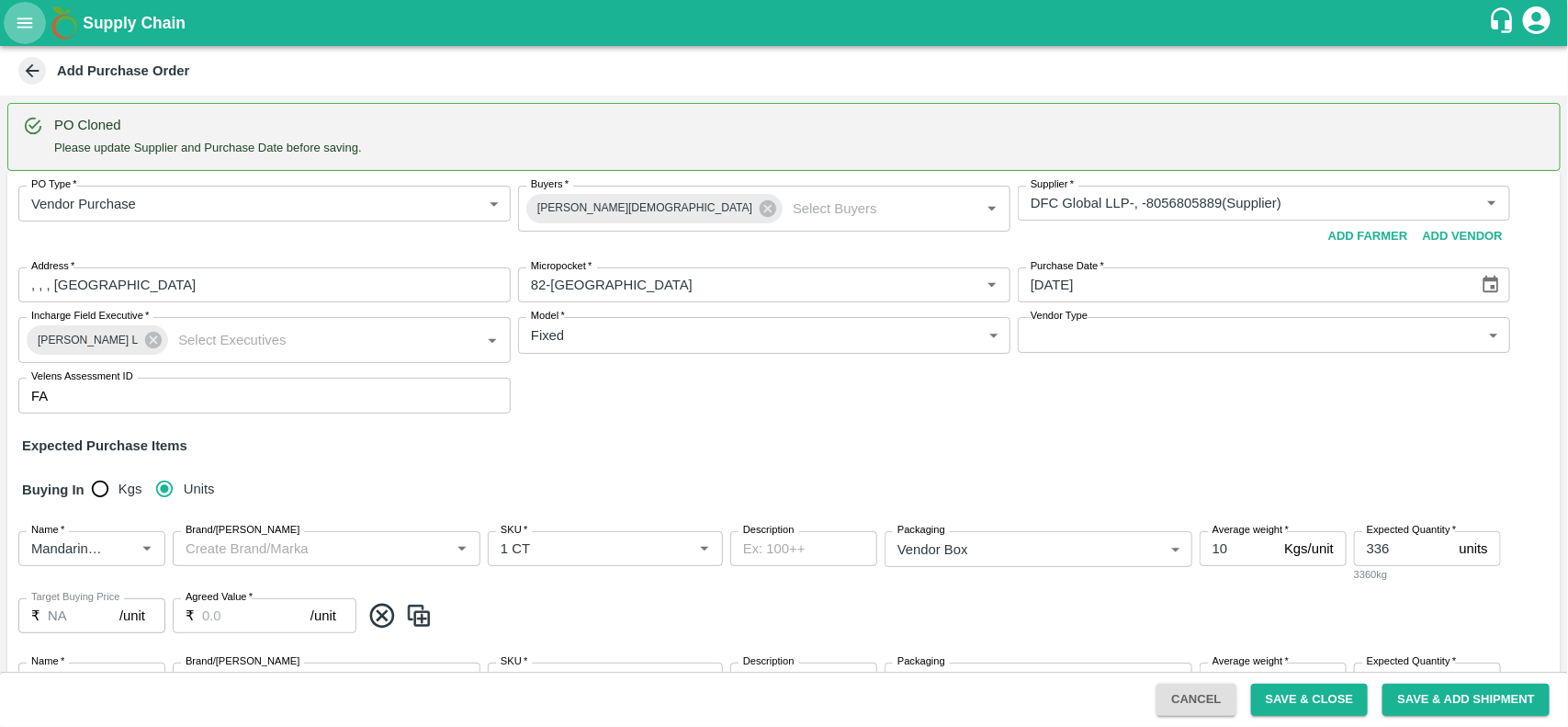
click at [19, 24] on icon "open drawer" at bounding box center [25, 23] width 20 height 20
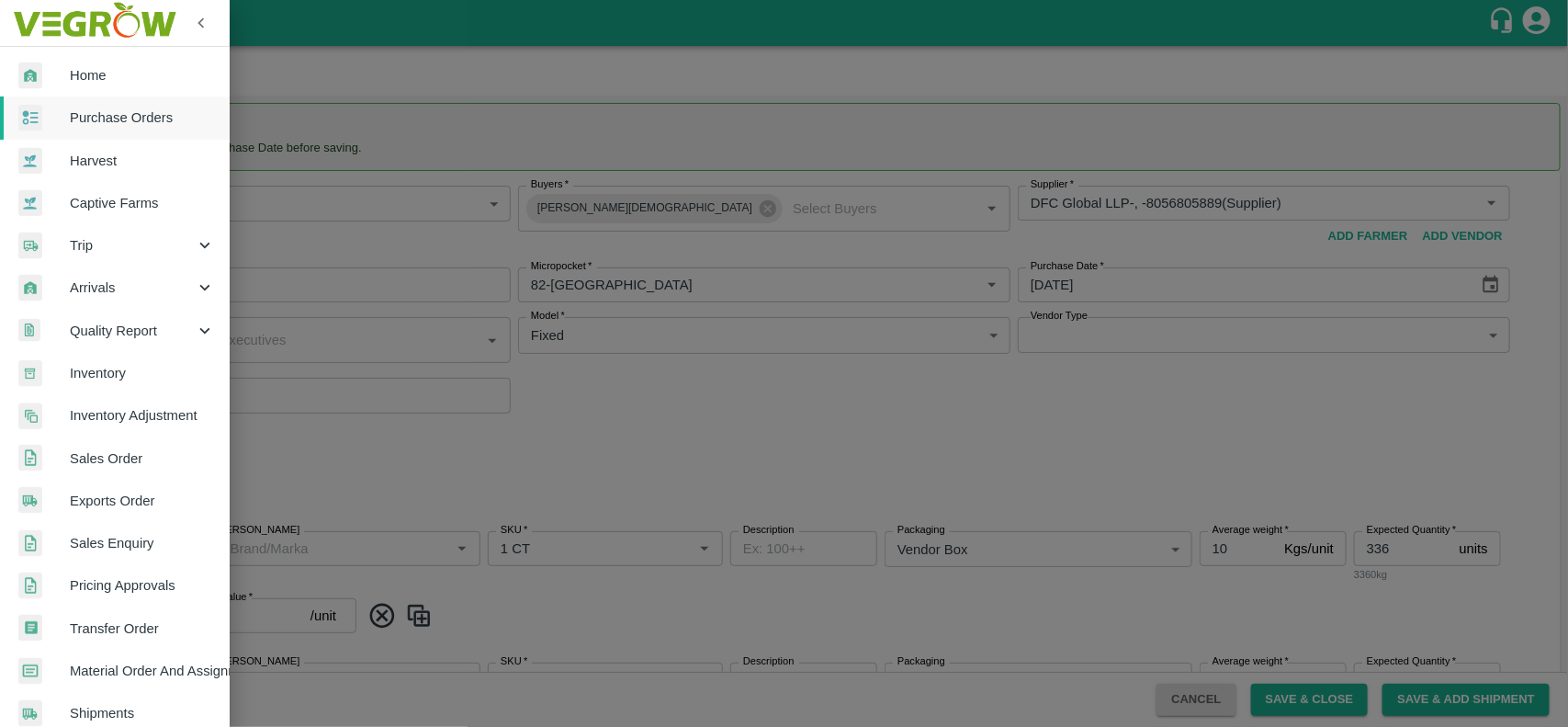
scroll to position [496, 0]
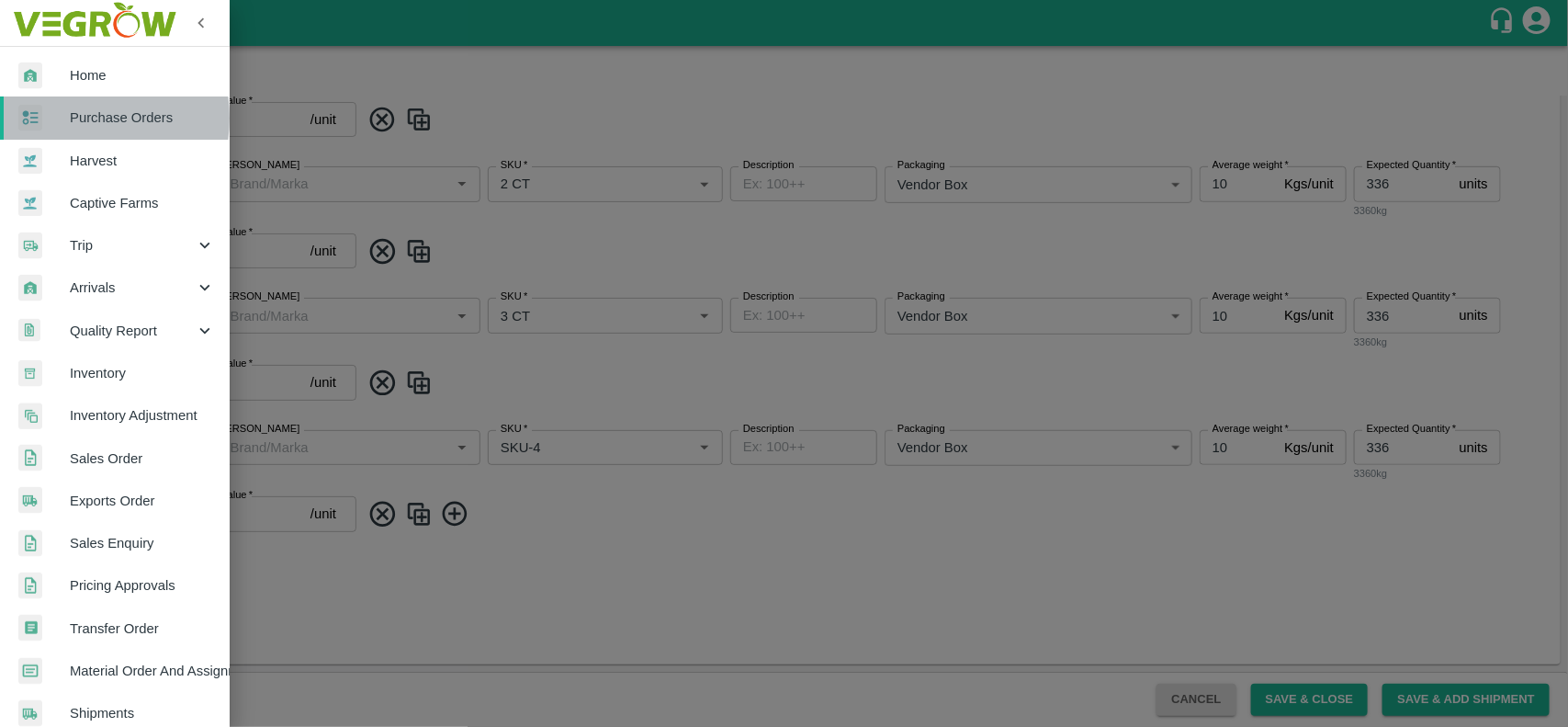
click at [69, 118] on span "Purchase Orders" at bounding box center [142, 117] width 145 height 20
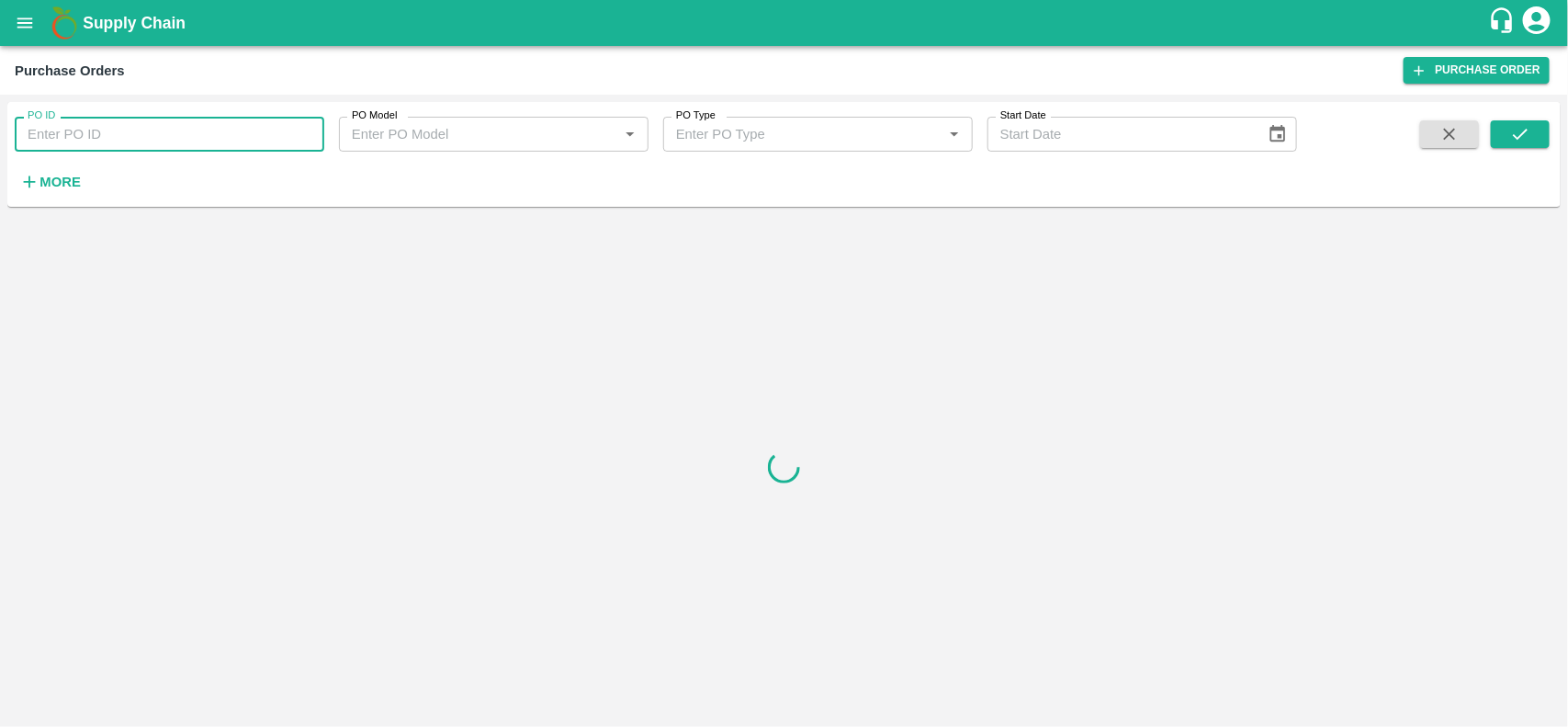
click at [61, 134] on input "PO ID" at bounding box center [169, 134] width 309 height 35
type input "169700"
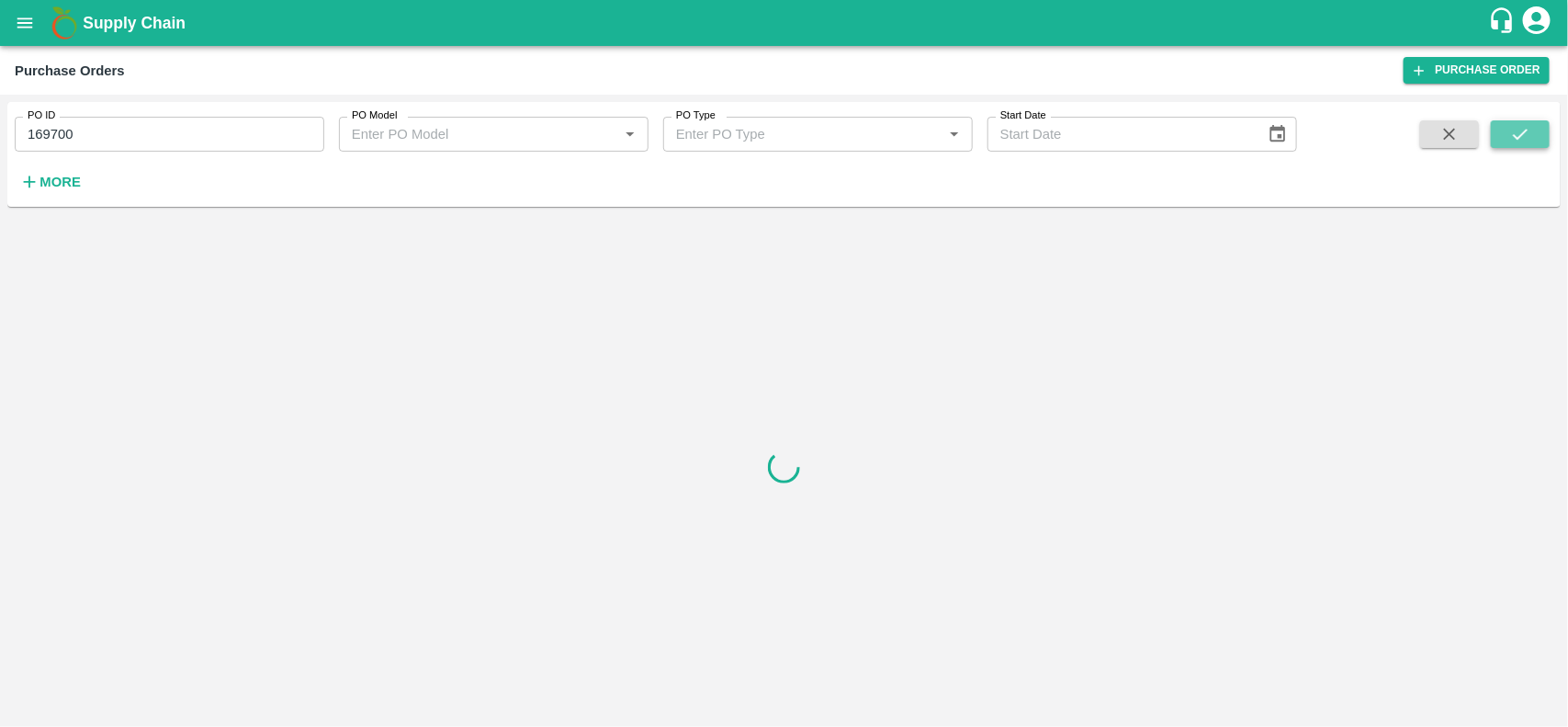
click at [1511, 136] on icon "submit" at bounding box center [1519, 134] width 20 height 20
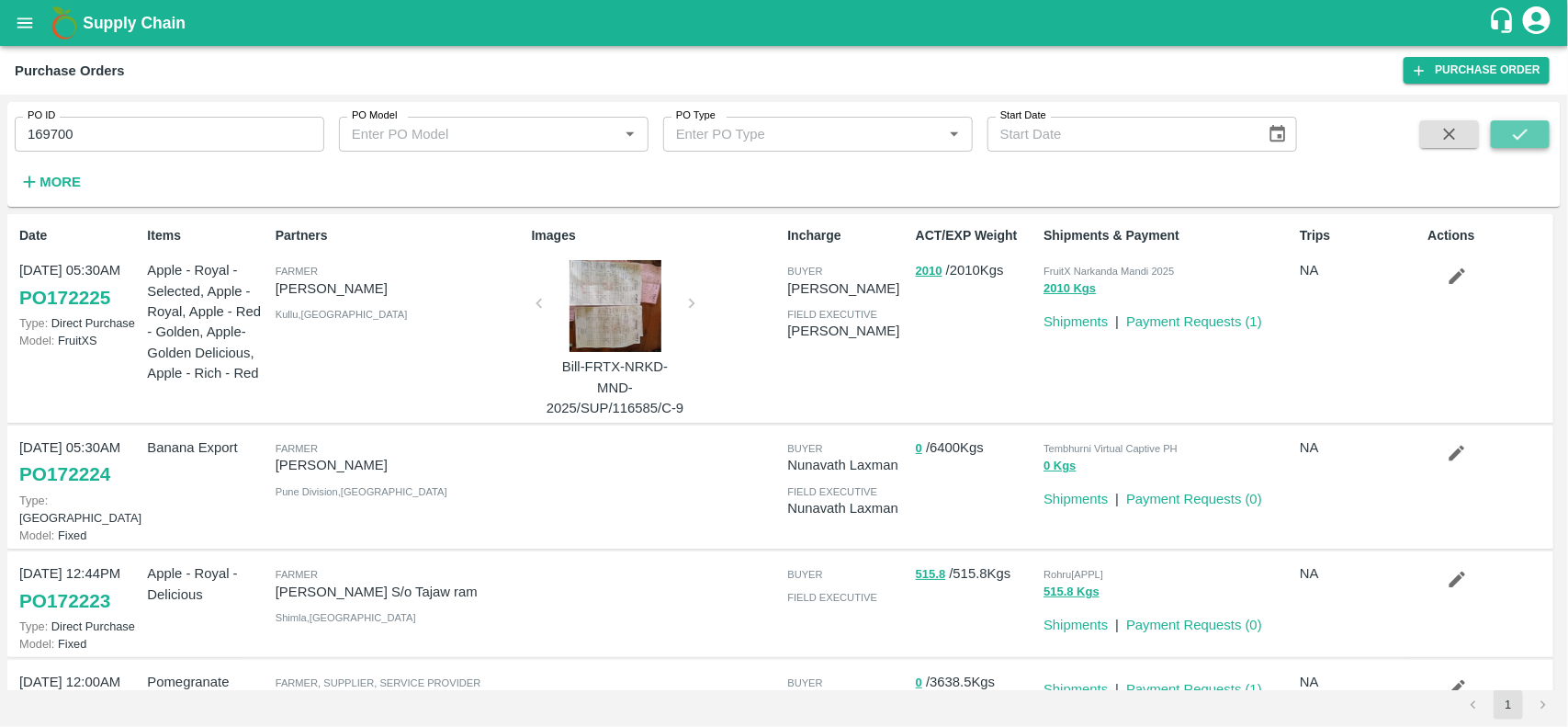
click at [1543, 136] on button "submit" at bounding box center [1519, 134] width 58 height 28
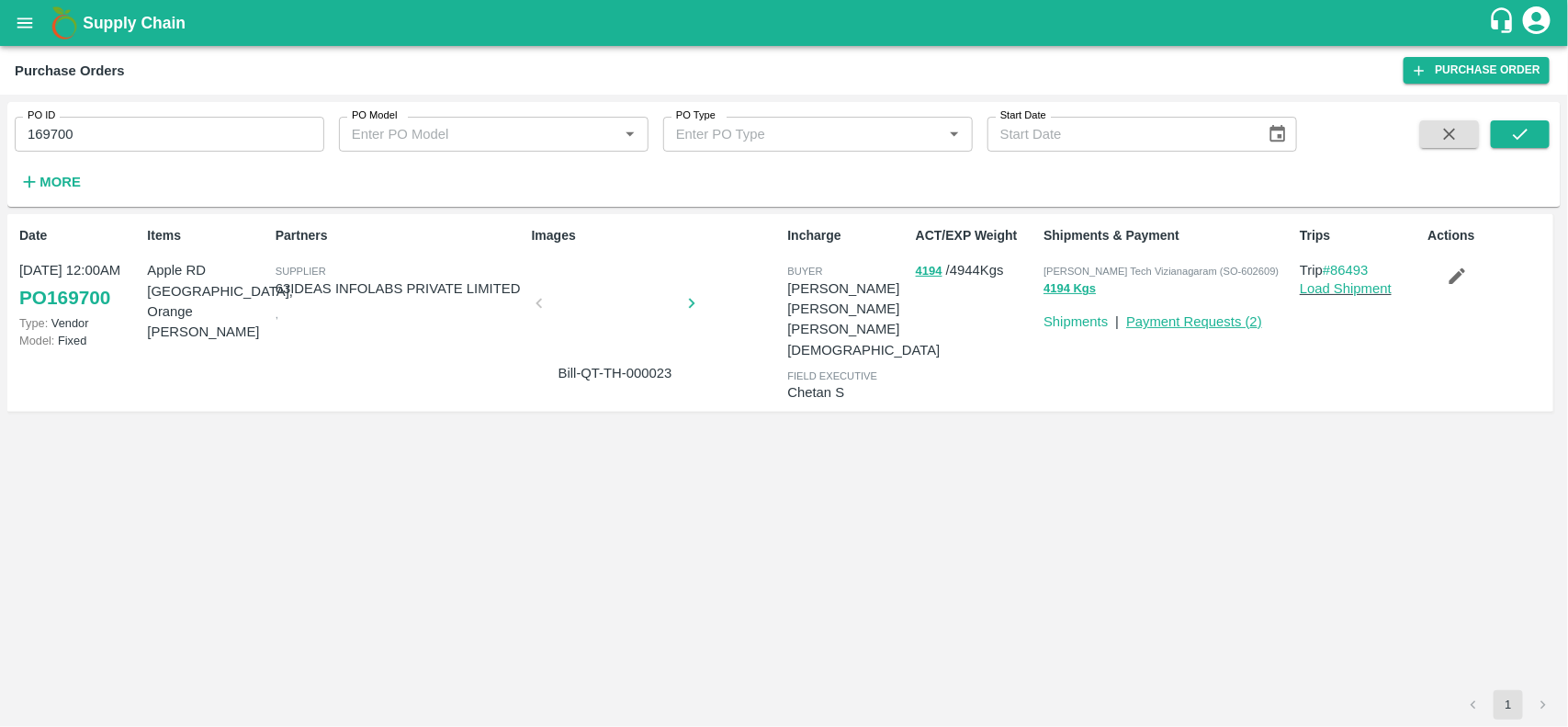
click at [1212, 314] on link "Payment Requests ( 2 )" at bounding box center [1193, 321] width 136 height 15
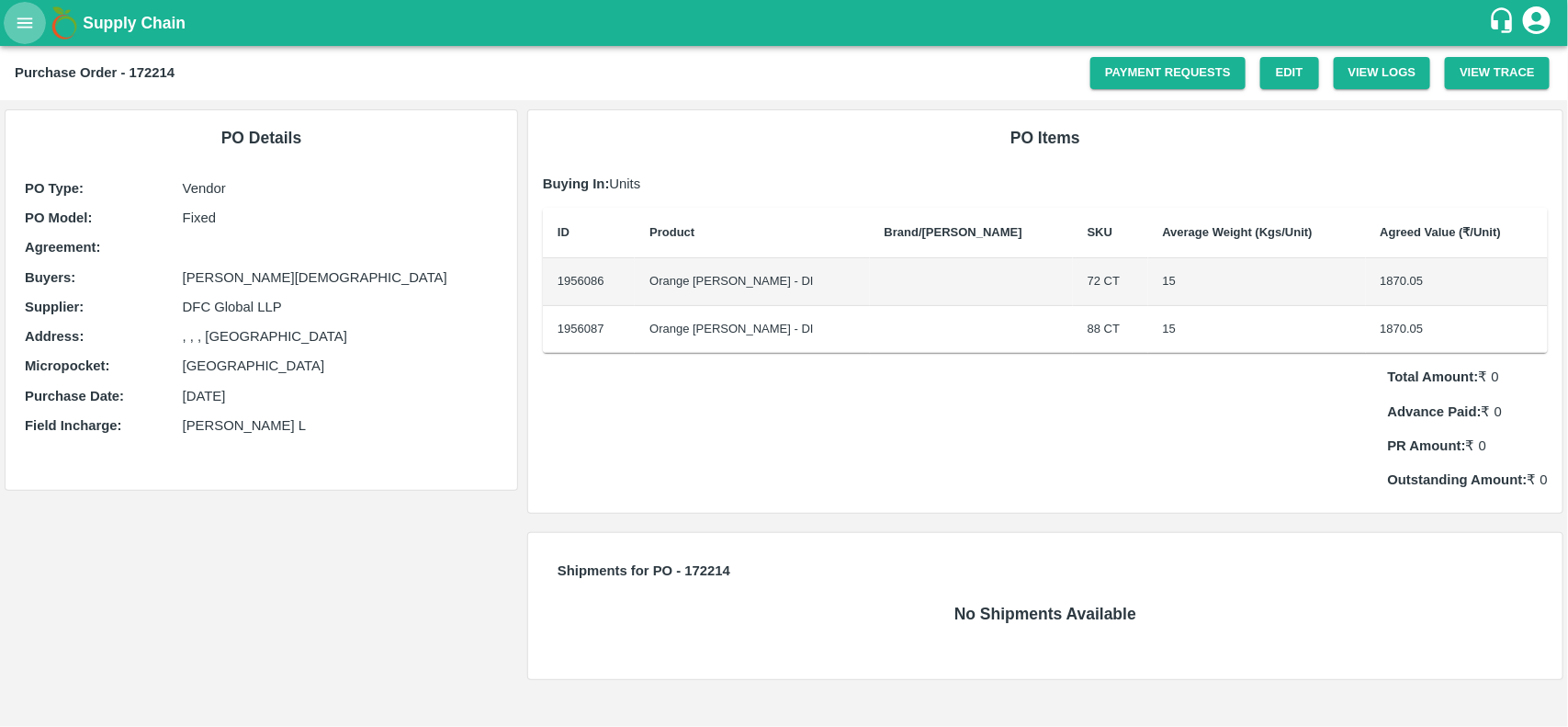
drag, startPoint x: 0, startPoint y: 0, endPoint x: 38, endPoint y: 15, distance: 40.9
click at [38, 15] on button "open drawer" at bounding box center [25, 23] width 43 height 43
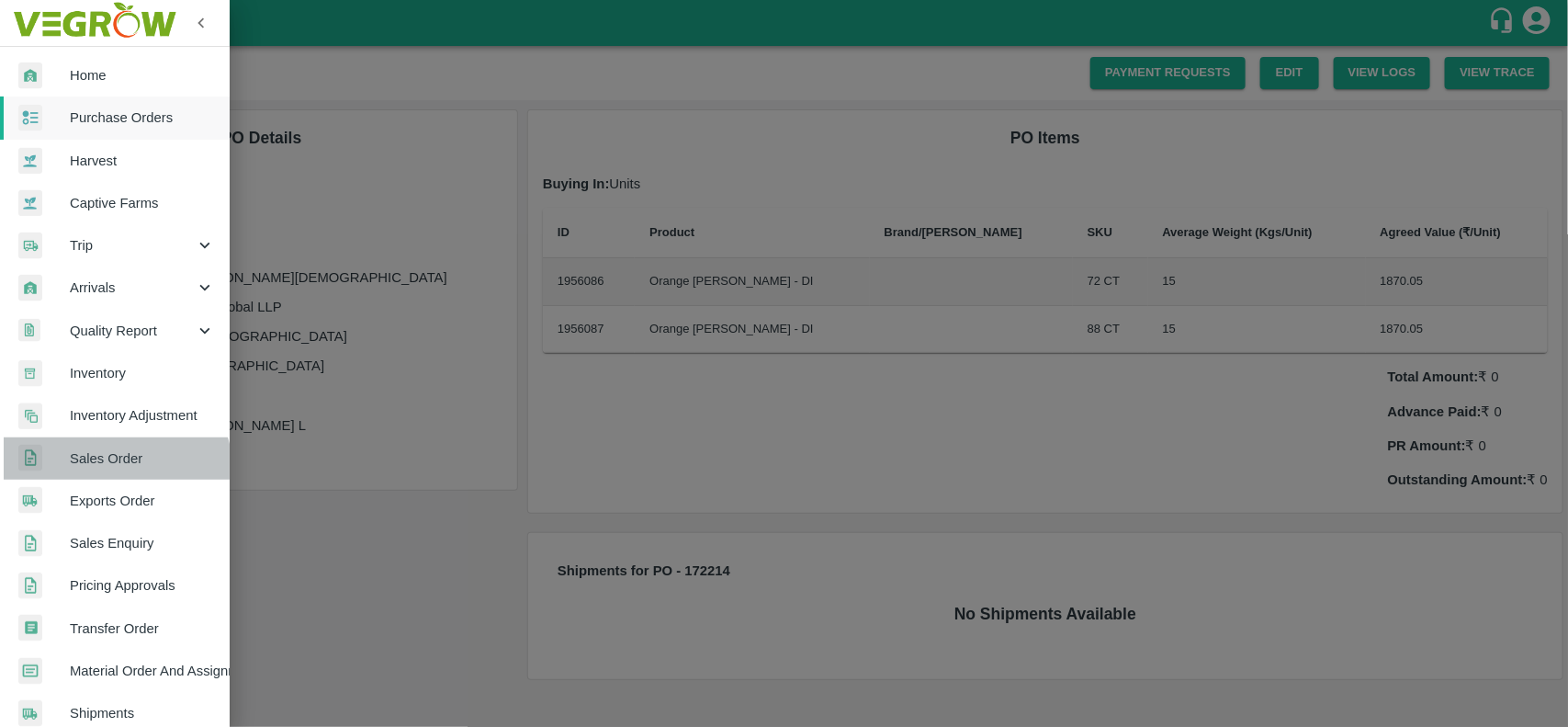
click at [106, 474] on link "Sales Order" at bounding box center [115, 458] width 230 height 43
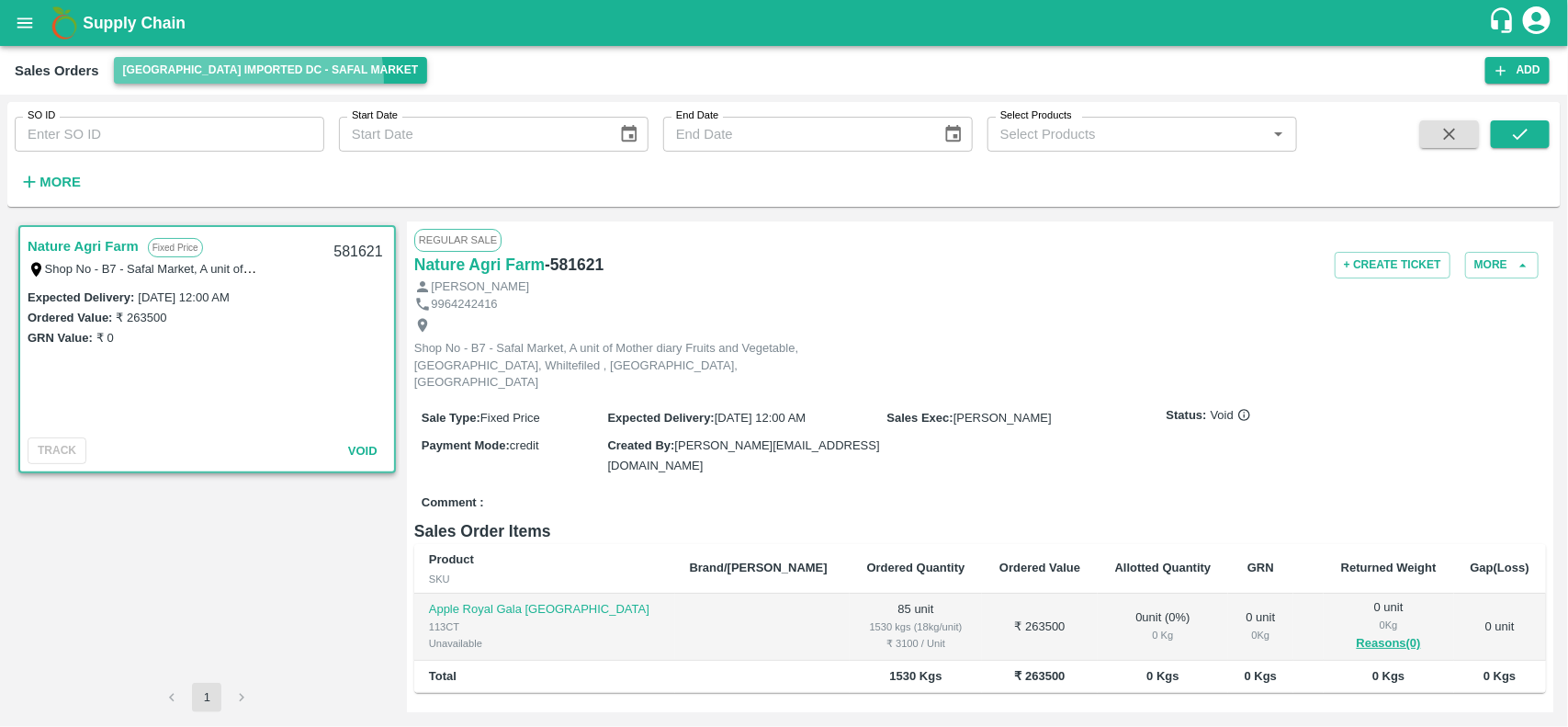
click at [246, 80] on button "[GEOGRAPHIC_DATA] Imported DC - Safal Market" at bounding box center [271, 69] width 314 height 27
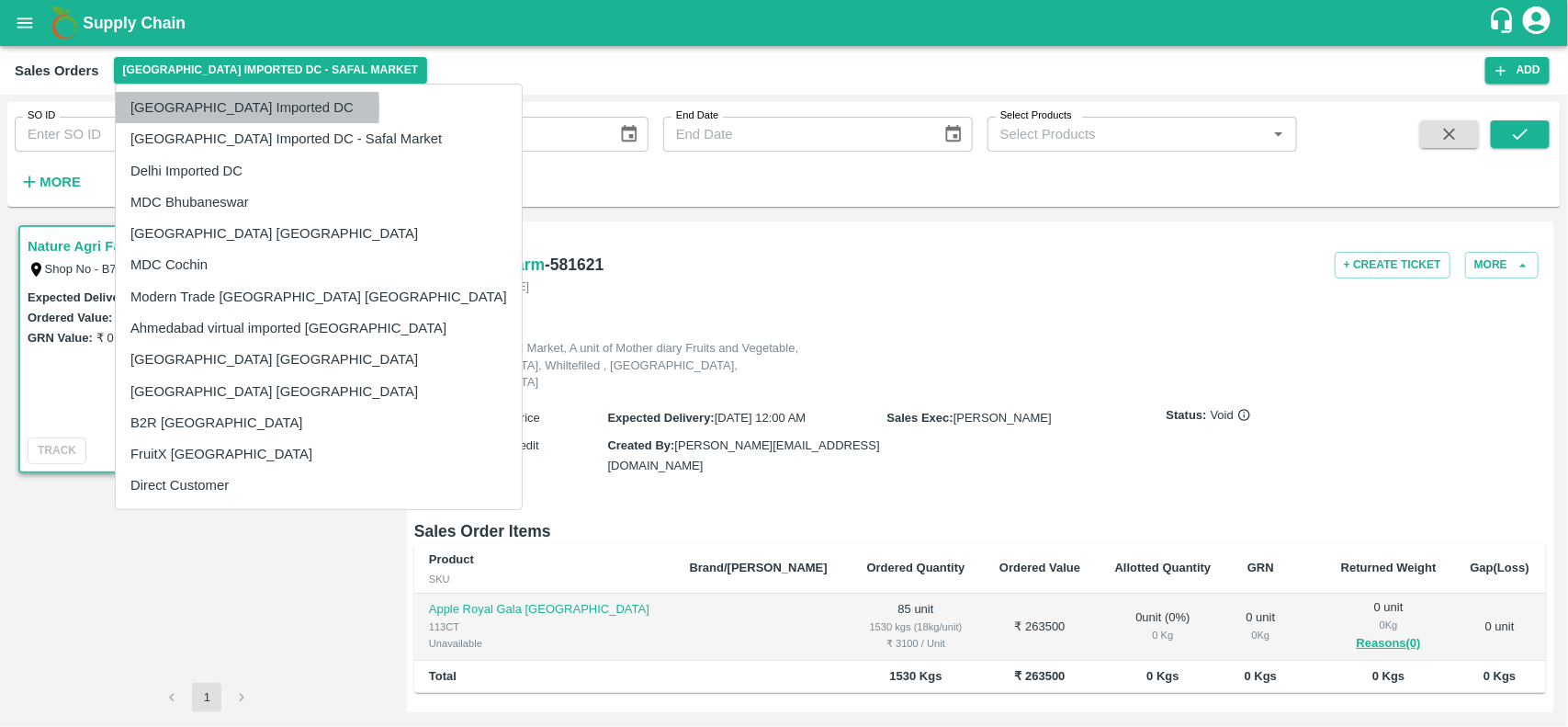
click at [169, 108] on li "[GEOGRAPHIC_DATA] Imported DC" at bounding box center [319, 108] width 406 height 32
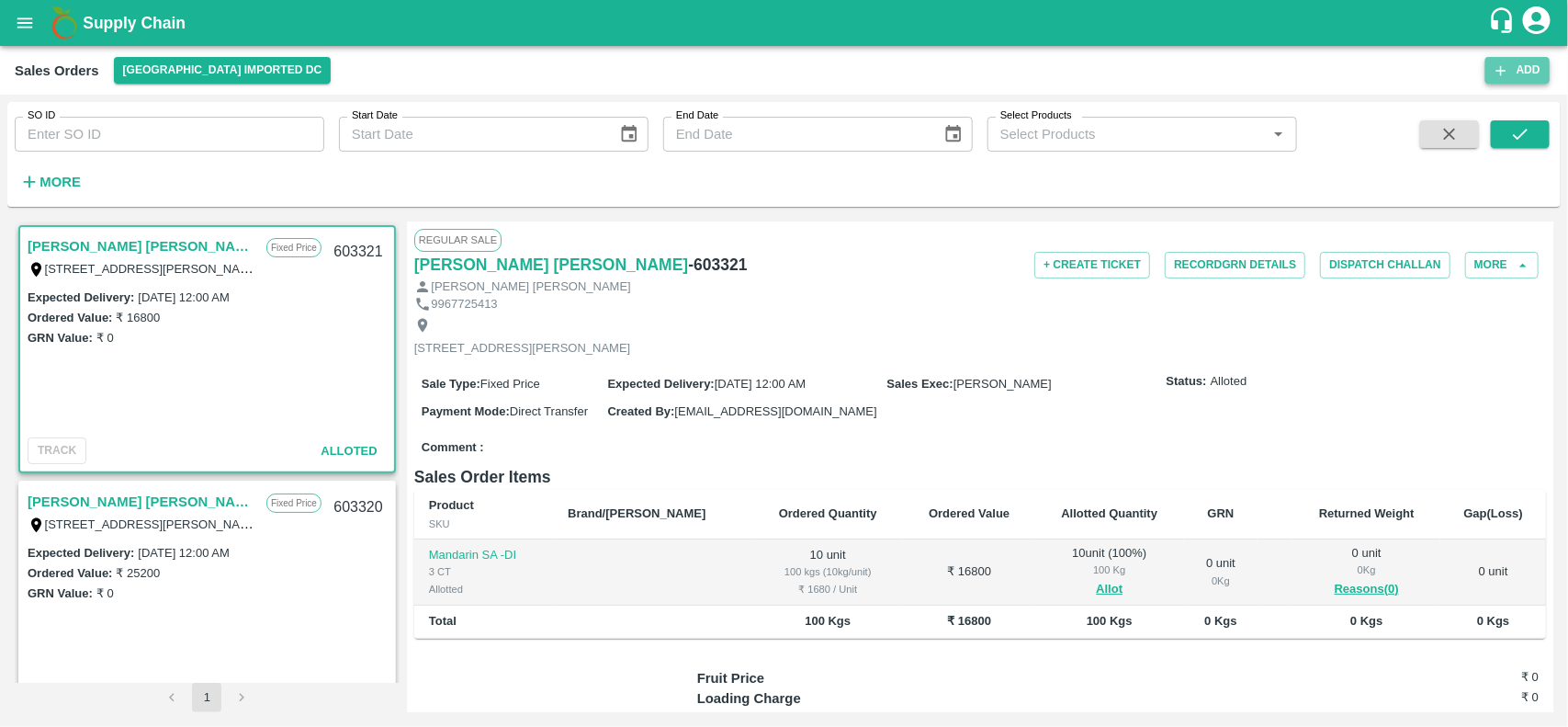
click at [1521, 71] on button "Add" at bounding box center [1516, 69] width 64 height 27
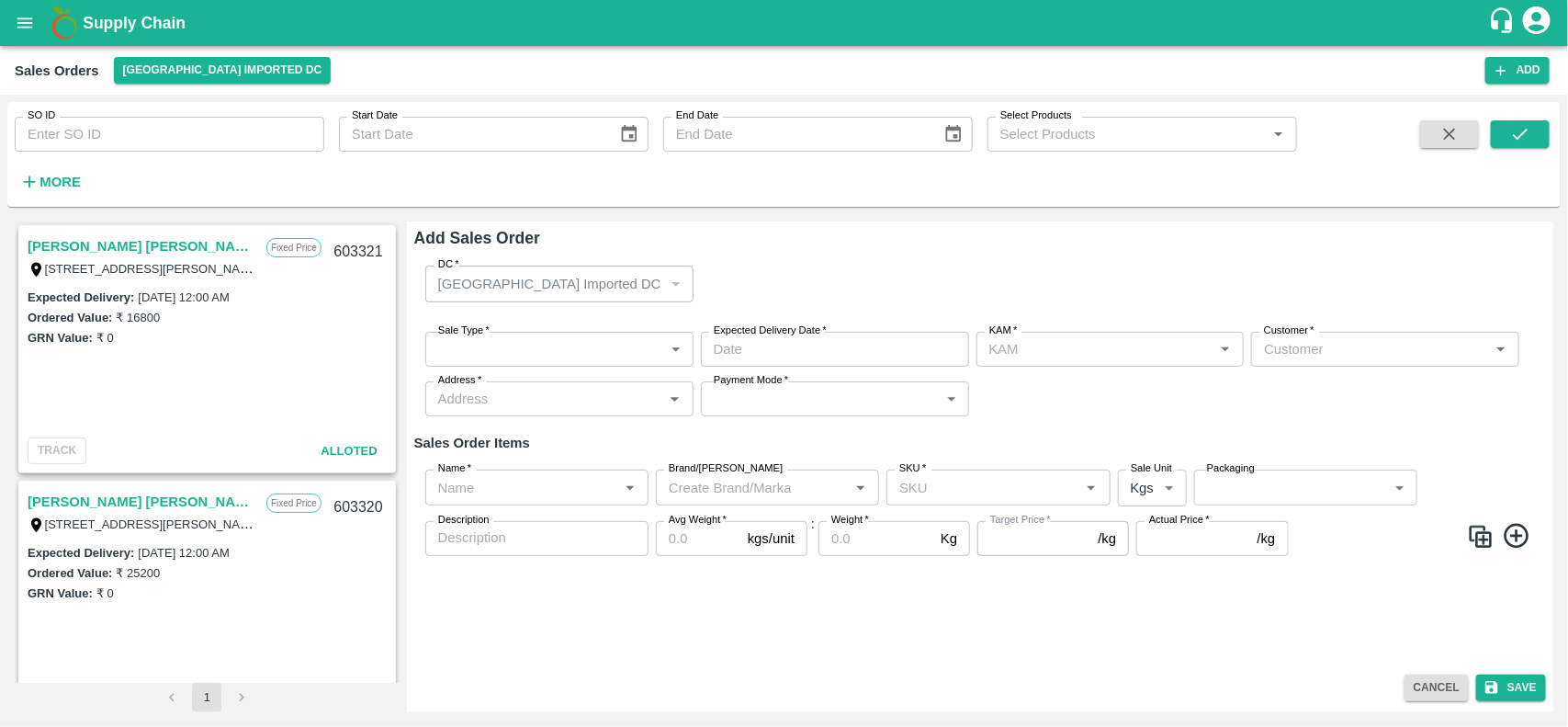
type input "[PERSON_NAME]"
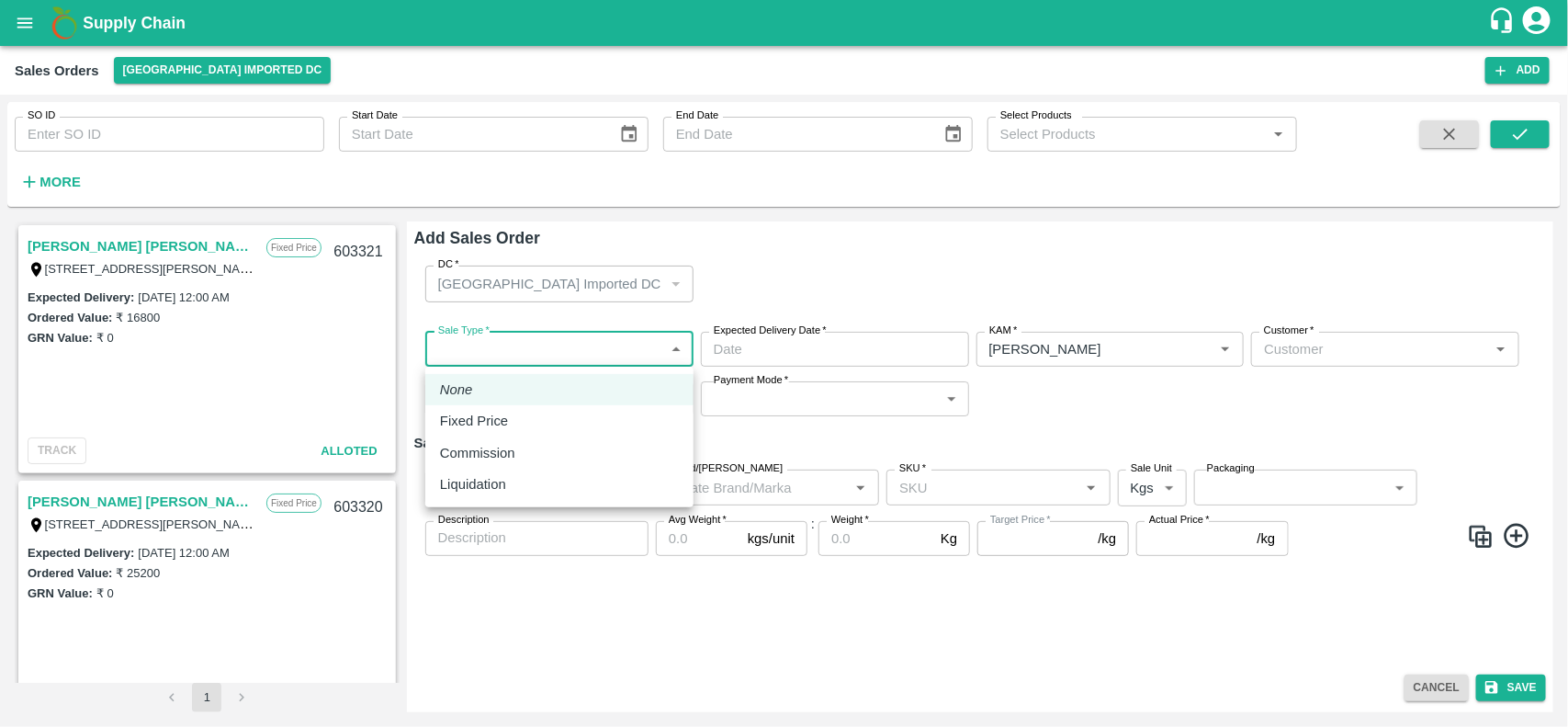
click at [534, 343] on body "Supply Chain Sales Orders [GEOGRAPHIC_DATA] Imported [GEOGRAPHIC_DATA] Add SO I…" at bounding box center [784, 363] width 1568 height 727
click at [475, 414] on p "Fixed Price" at bounding box center [474, 421] width 68 height 20
type input "1"
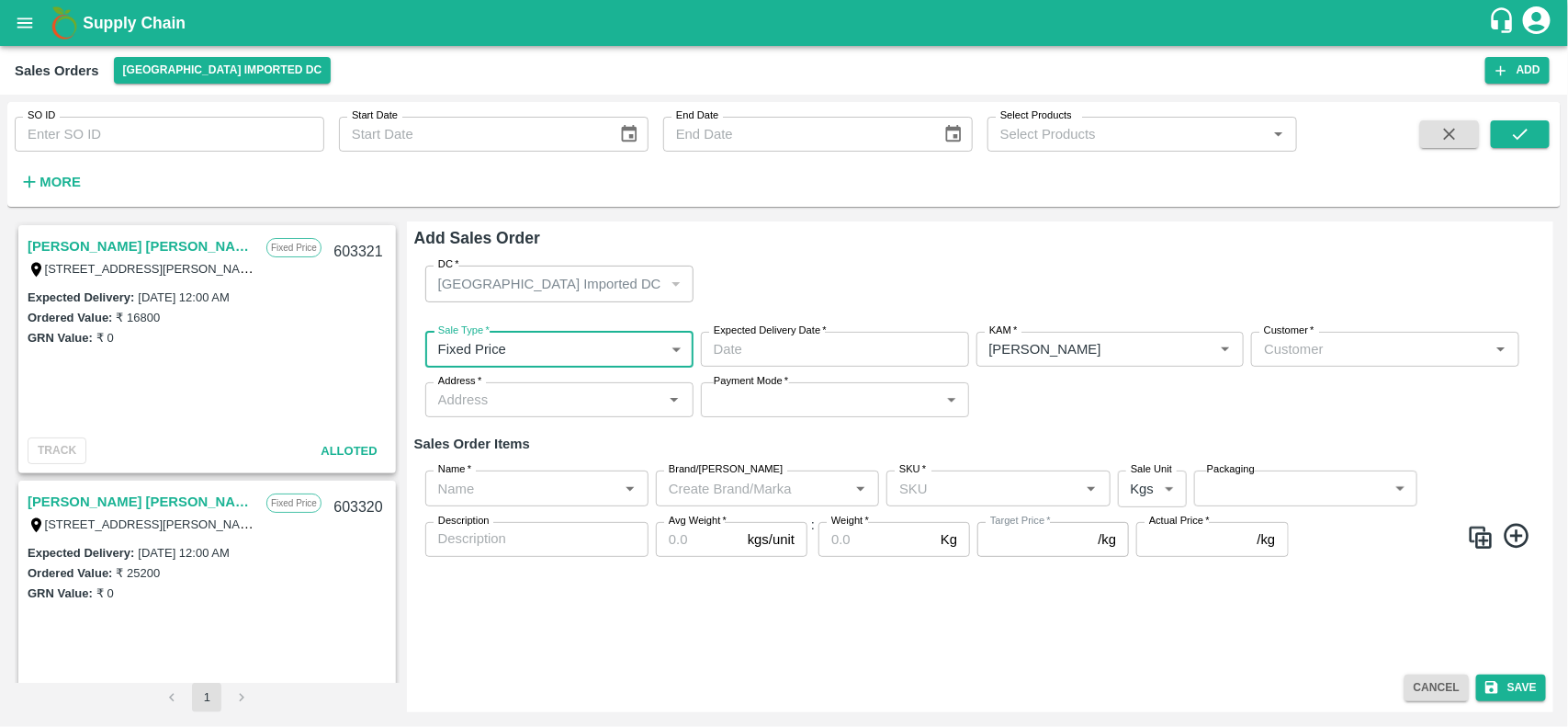
type input "DD/MM/YYYY hh:mm aa"
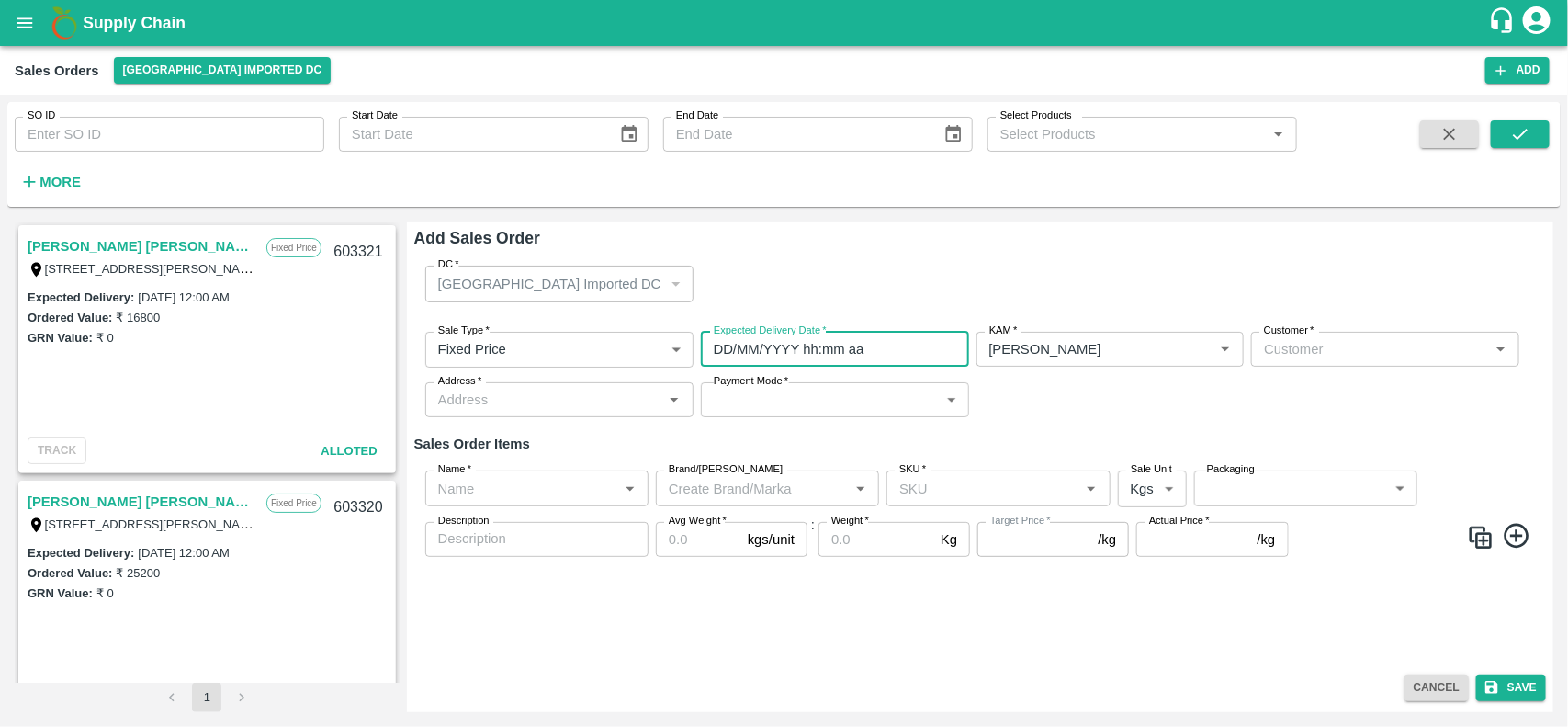
click at [929, 349] on input "DD/MM/YYYY hh:mm aa" at bounding box center [829, 349] width 256 height 35
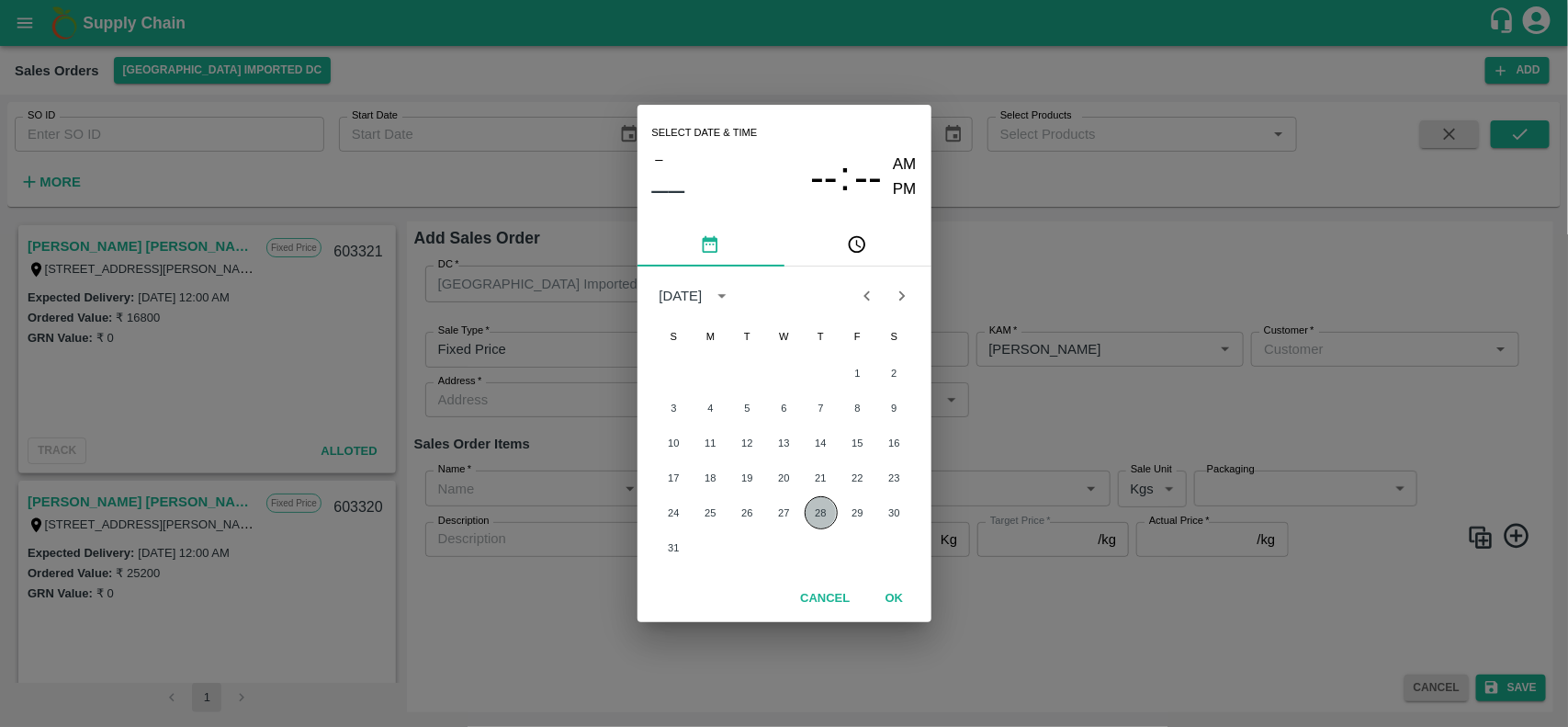
click at [819, 515] on button "28" at bounding box center [821, 512] width 33 height 33
type input "[DATE] 12:00 AM"
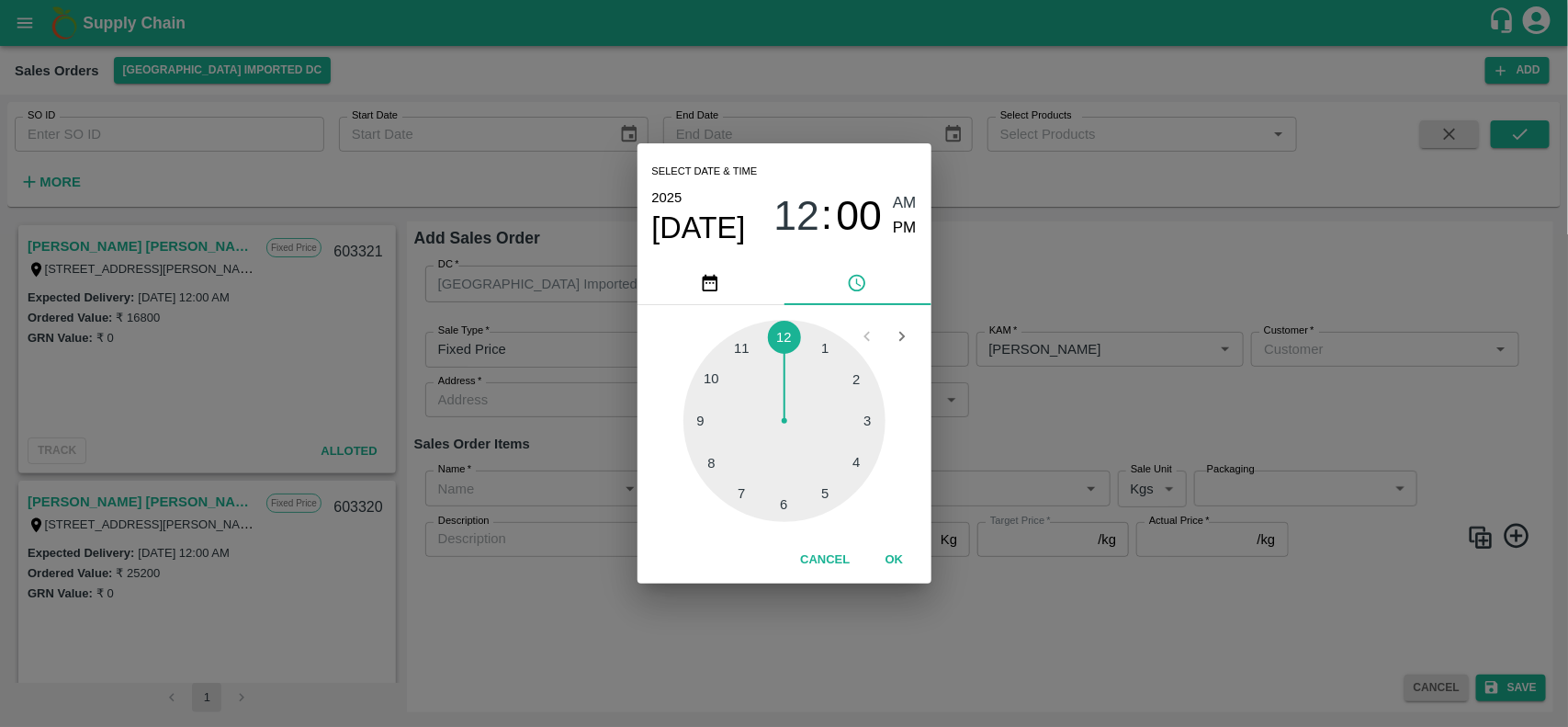
click at [1075, 338] on div "Select date & time [DATE] 12 : 00 AM PM 1 2 3 4 5 6 7 8 9 10 11 12 Cancel OK" at bounding box center [784, 363] width 1568 height 727
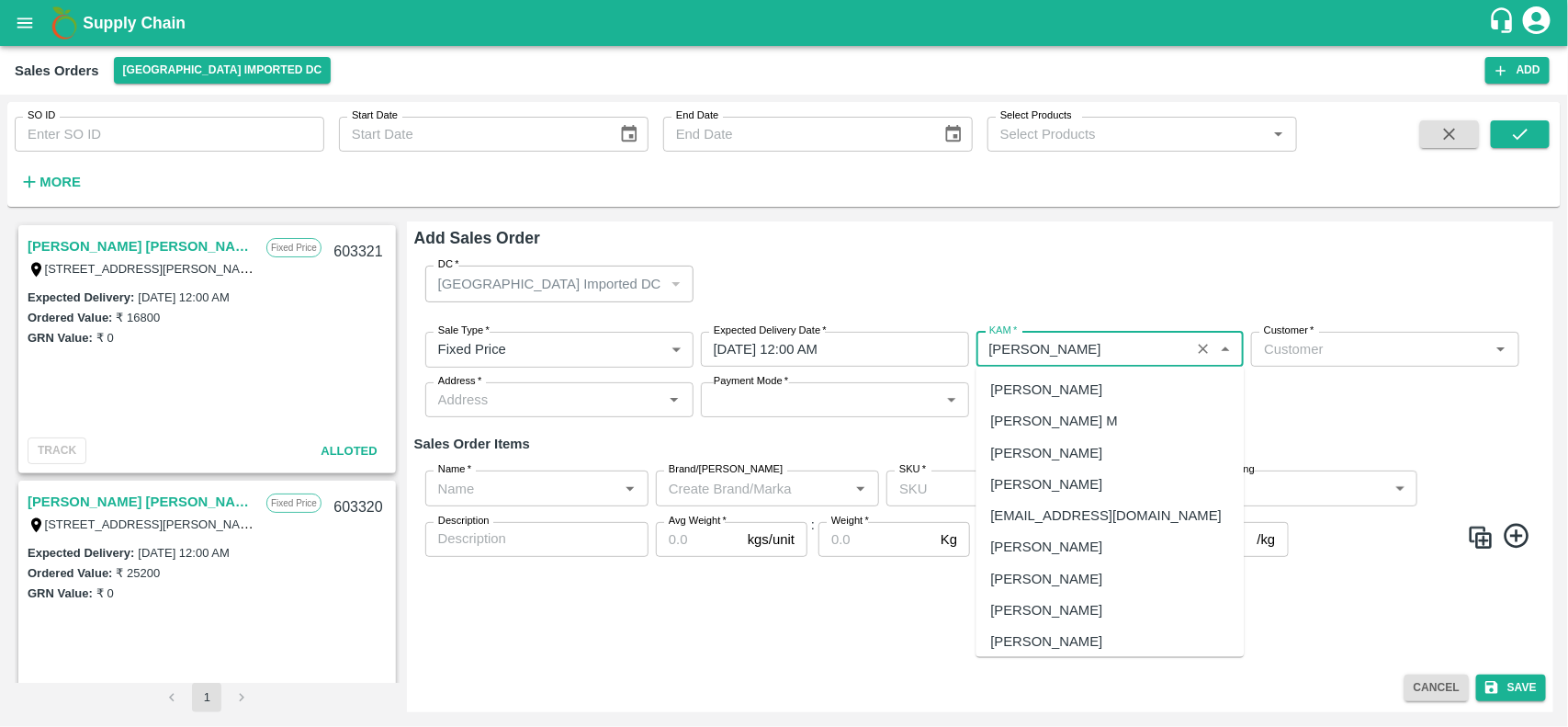
click at [1075, 338] on input "KAM   *" at bounding box center [1083, 349] width 203 height 24
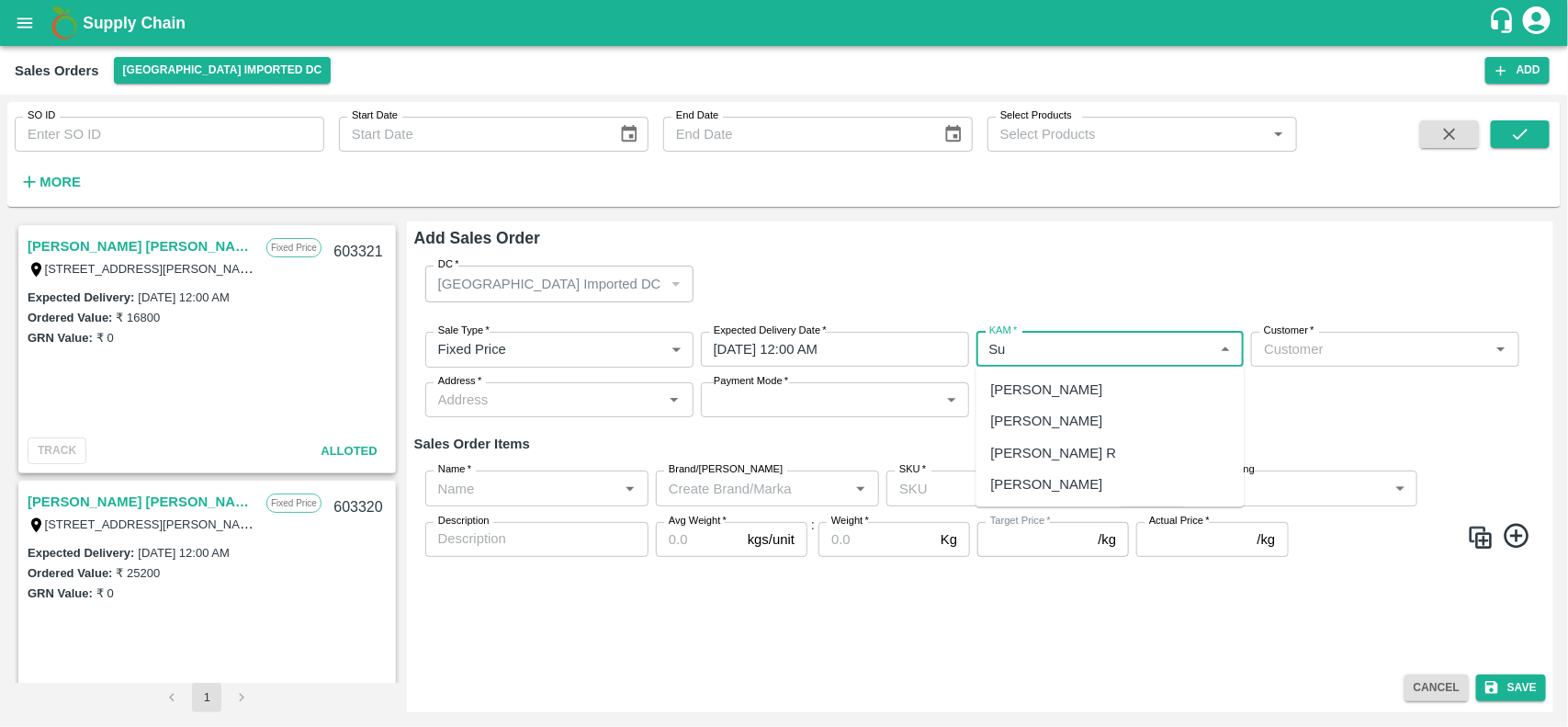
type input "S"
click at [1039, 349] on input "KAM   *" at bounding box center [1095, 349] width 227 height 24
type input "V"
click at [1049, 412] on div "[PERSON_NAME]" at bounding box center [1047, 421] width 112 height 20
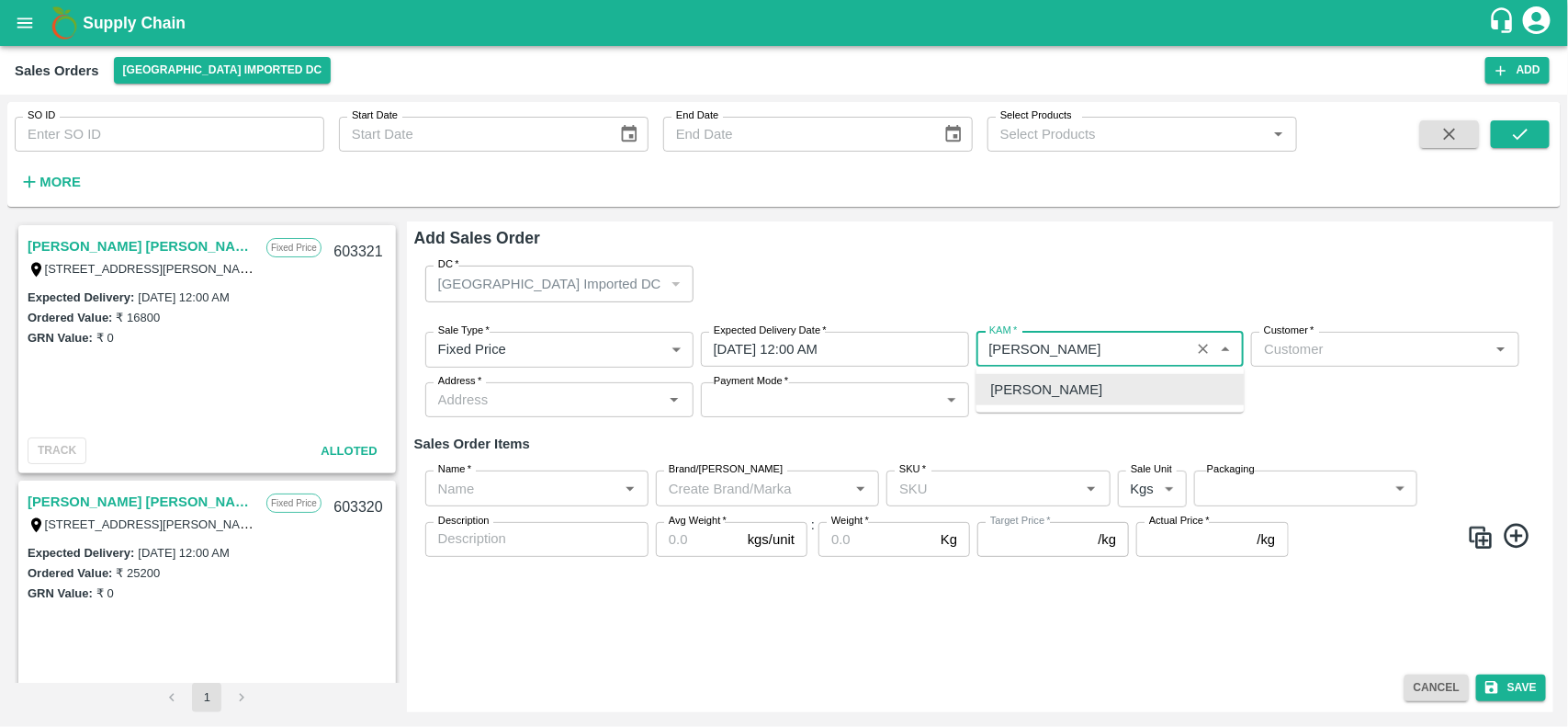
type input "[PERSON_NAME]"
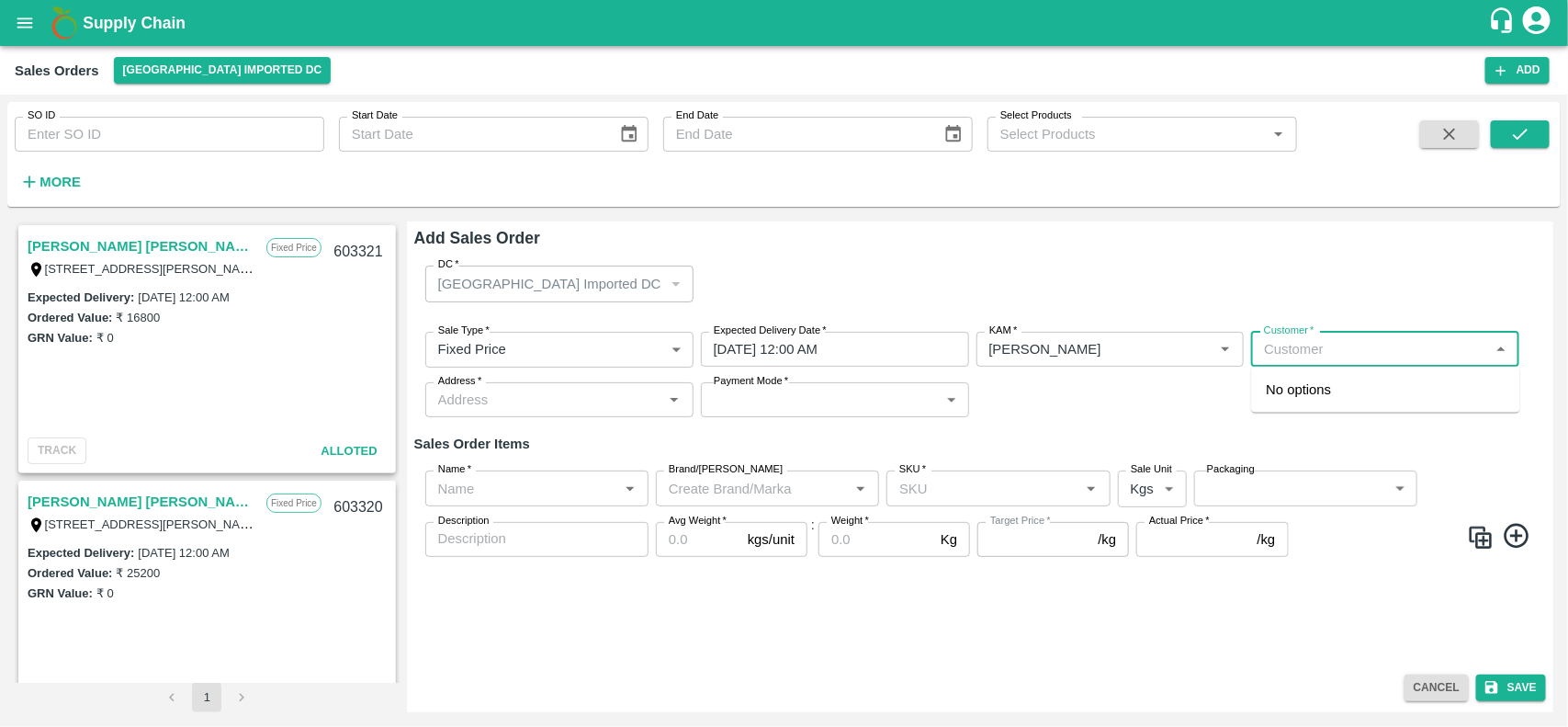
click at [1357, 355] on input "Customer   *" at bounding box center [1370, 349] width 227 height 24
click at [1342, 377] on div "[PERSON_NAME] [PERSON_NAME] Sugdare" at bounding box center [1386, 400] width 269 height 53
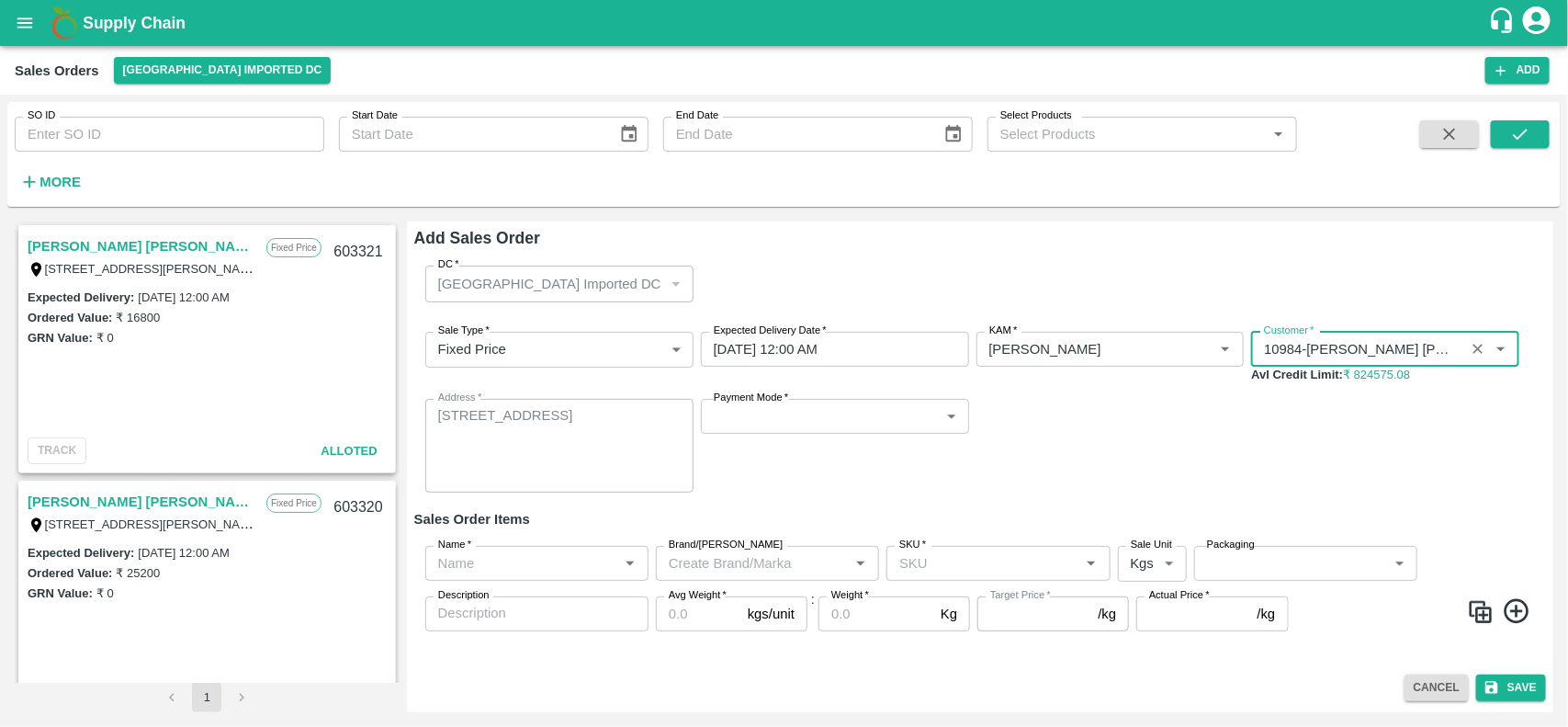
type input "10984-[PERSON_NAME] [PERSON_NAME] Sugdare"
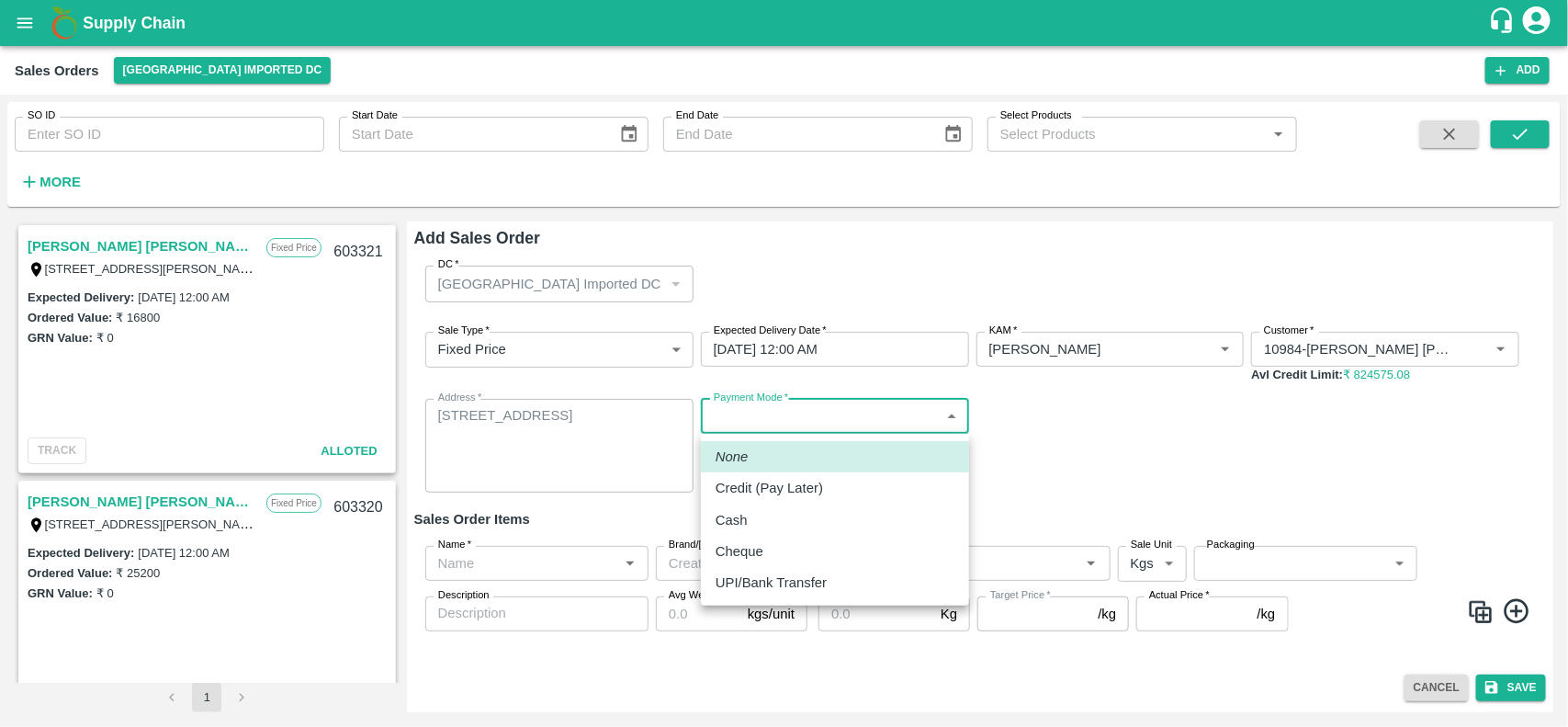
click at [783, 420] on body "Supply Chain Sales Orders [GEOGRAPHIC_DATA] Imported [GEOGRAPHIC_DATA] Add SO I…" at bounding box center [784, 363] width 1568 height 727
click at [762, 481] on p "Credit (Pay Later)" at bounding box center [769, 488] width 107 height 20
type input "credit"
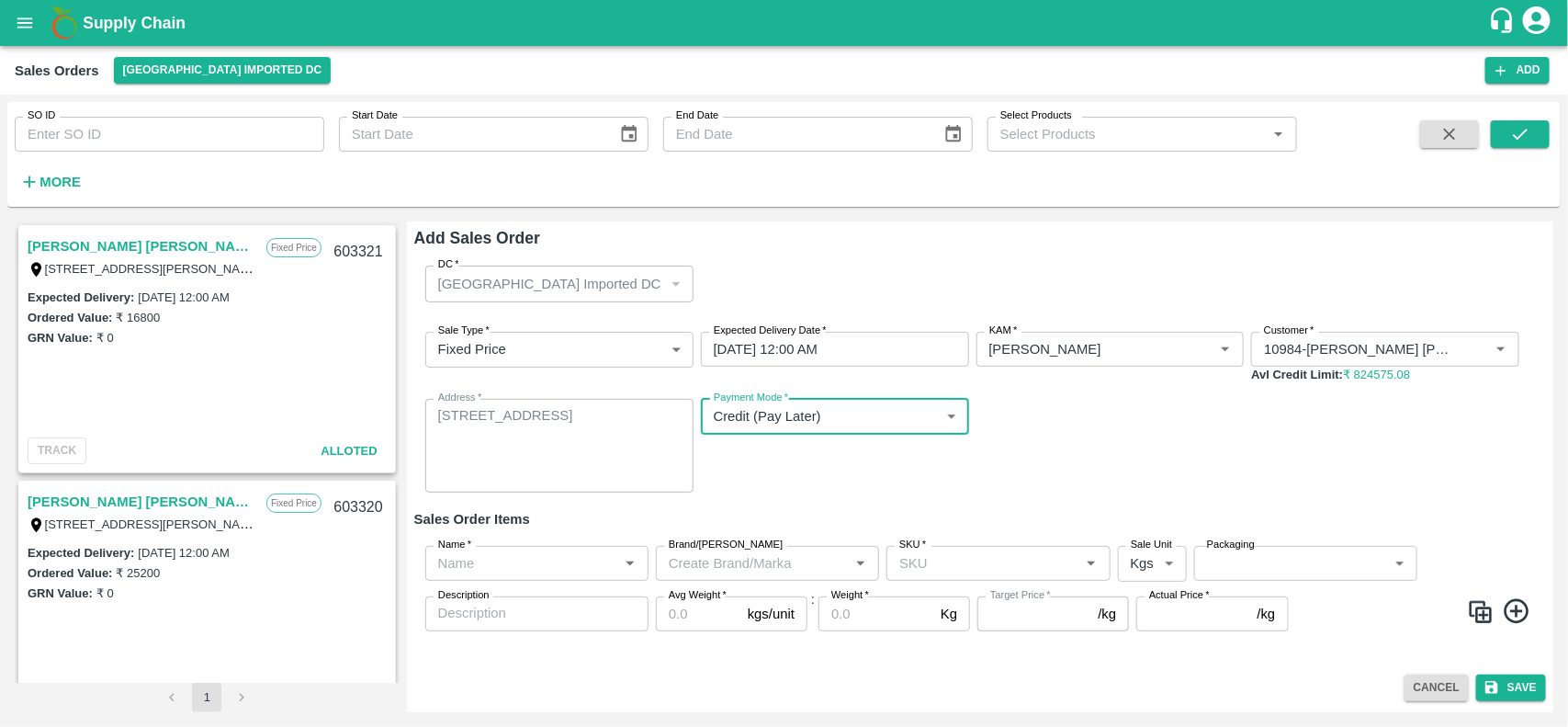
click at [530, 558] on input "Name   *" at bounding box center [521, 563] width 181 height 24
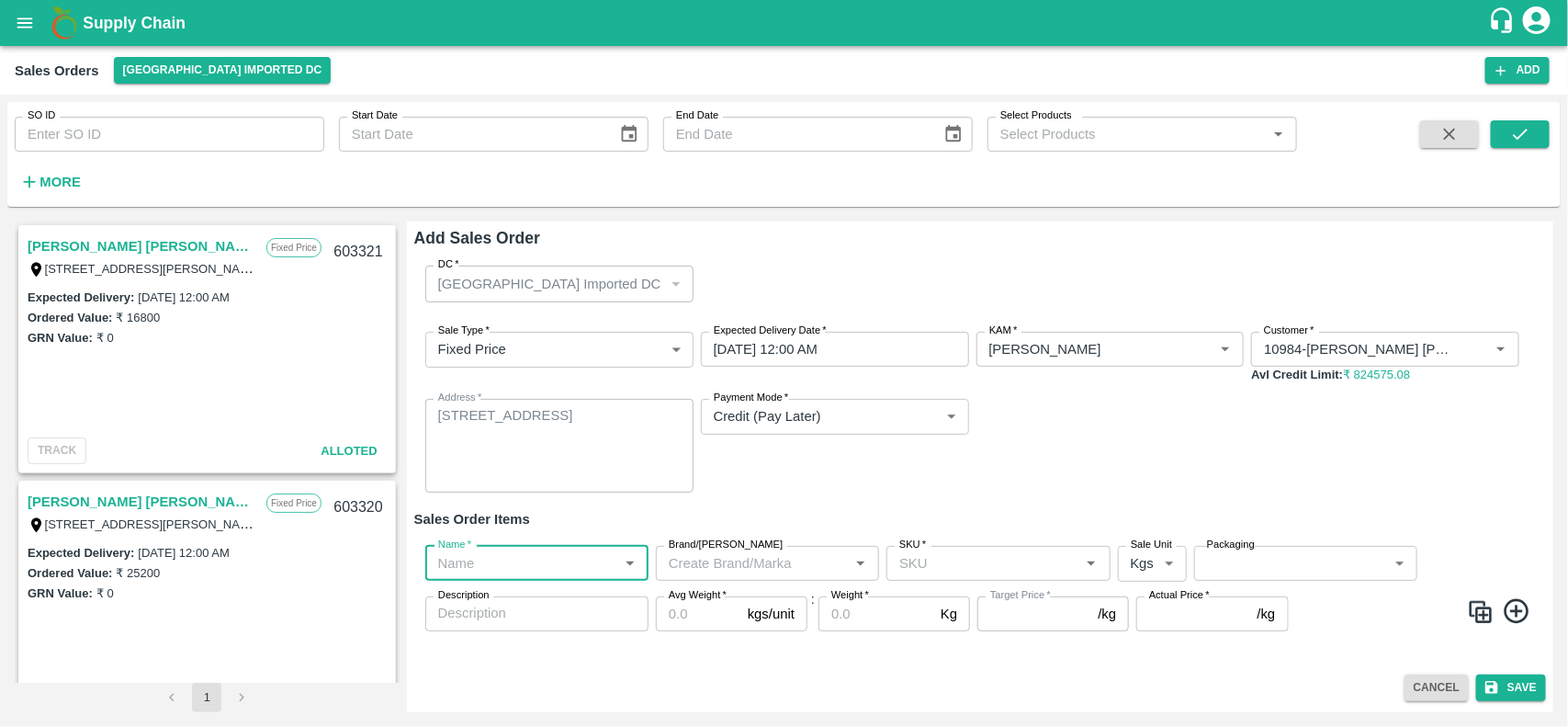
click at [530, 558] on input "Name   *" at bounding box center [521, 563] width 181 height 24
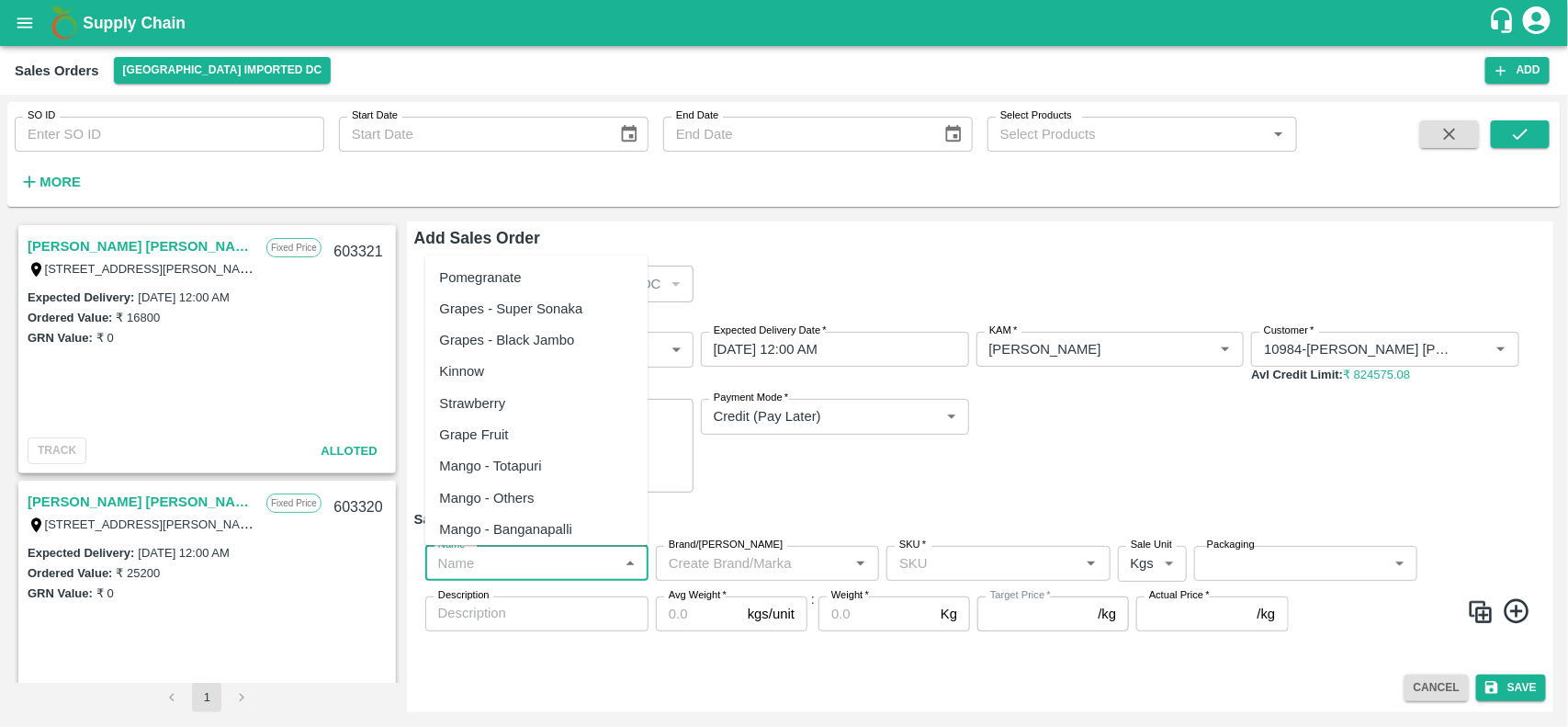
click at [530, 558] on input "Name   *" at bounding box center [521, 563] width 181 height 24
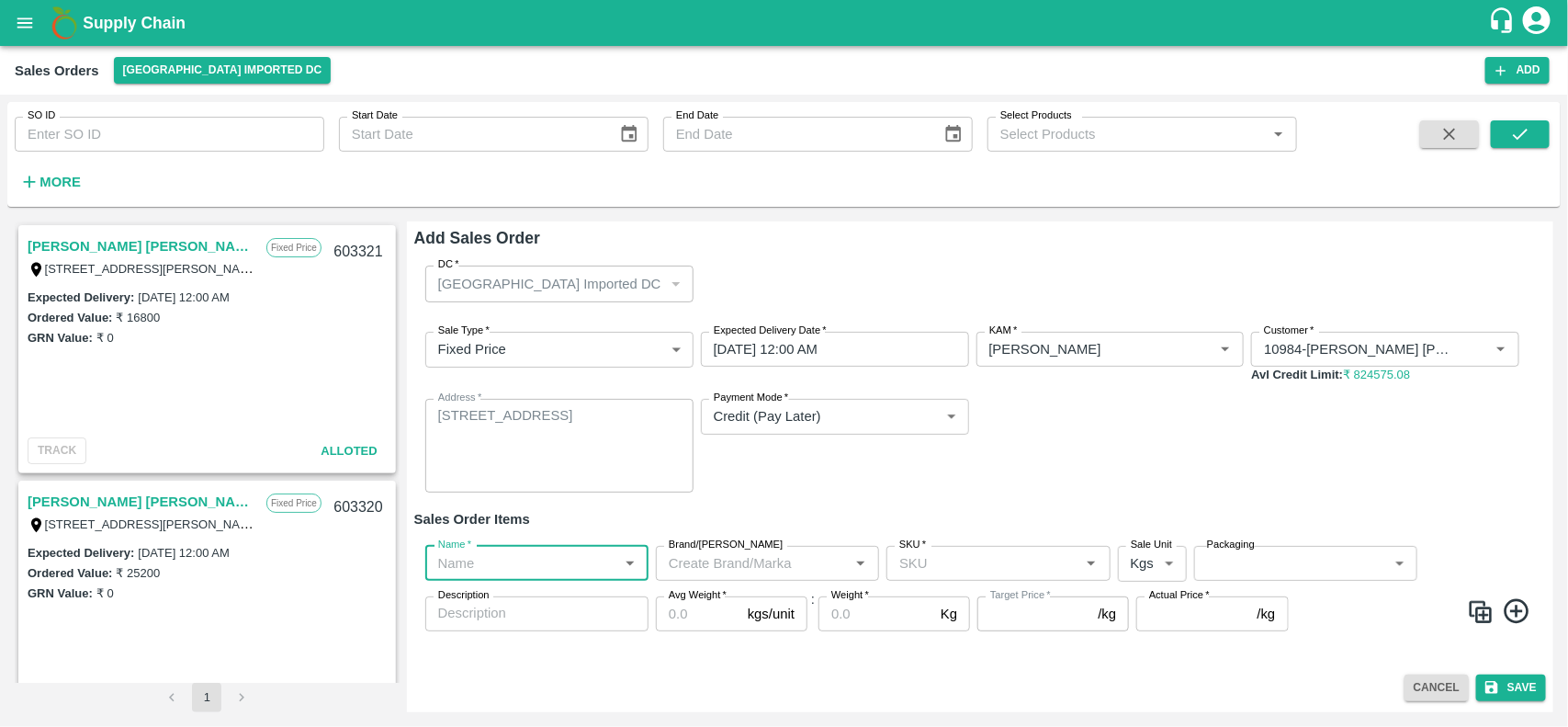
click at [521, 562] on input "Name   *" at bounding box center [521, 563] width 181 height 24
click at [544, 646] on div "Orange Valencia SA" at bounding box center [501, 656] width 122 height 20
type input "Orange Valencia SA"
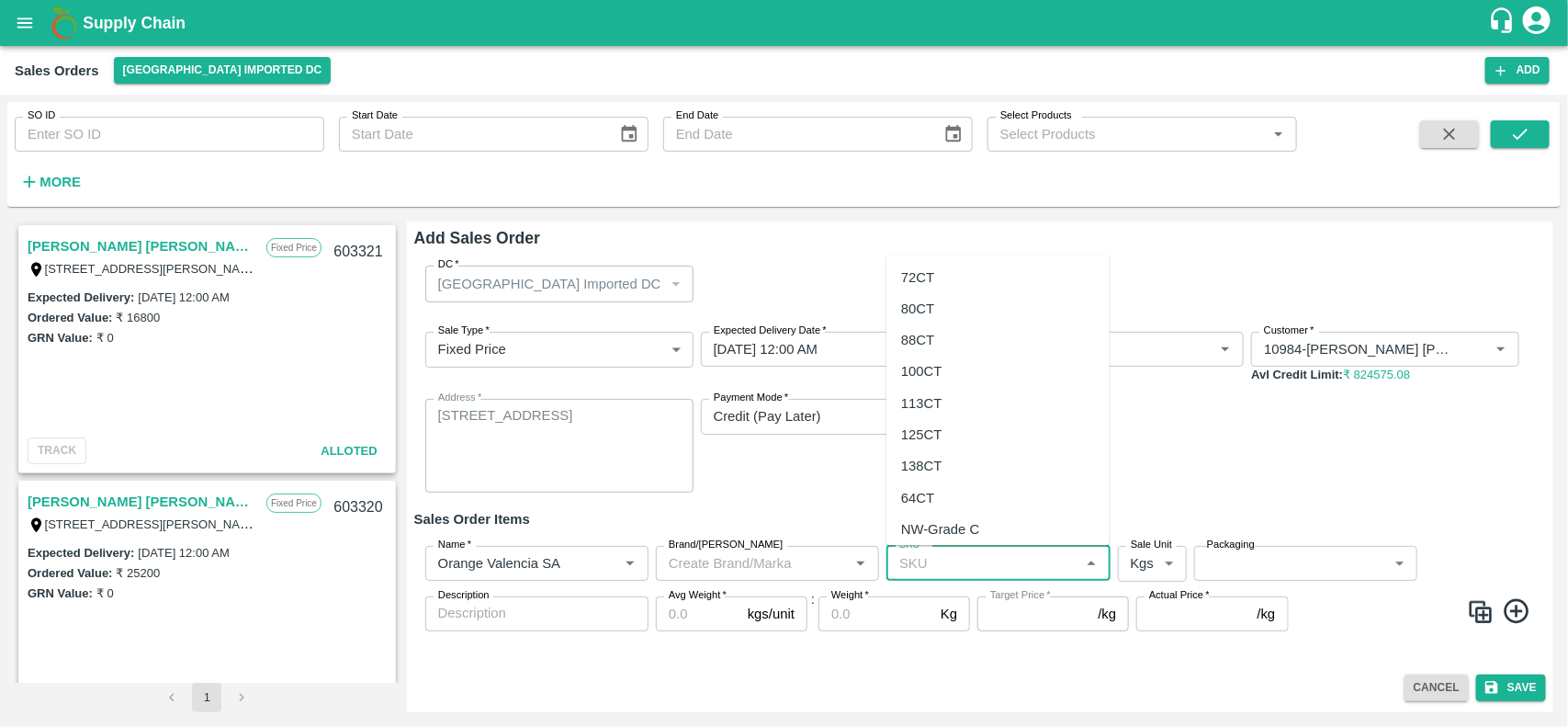
click at [997, 557] on input "SKU   *" at bounding box center [982, 563] width 181 height 24
click at [945, 269] on div "72CT" at bounding box center [997, 278] width 223 height 32
type input "72CT"
type input "NA"
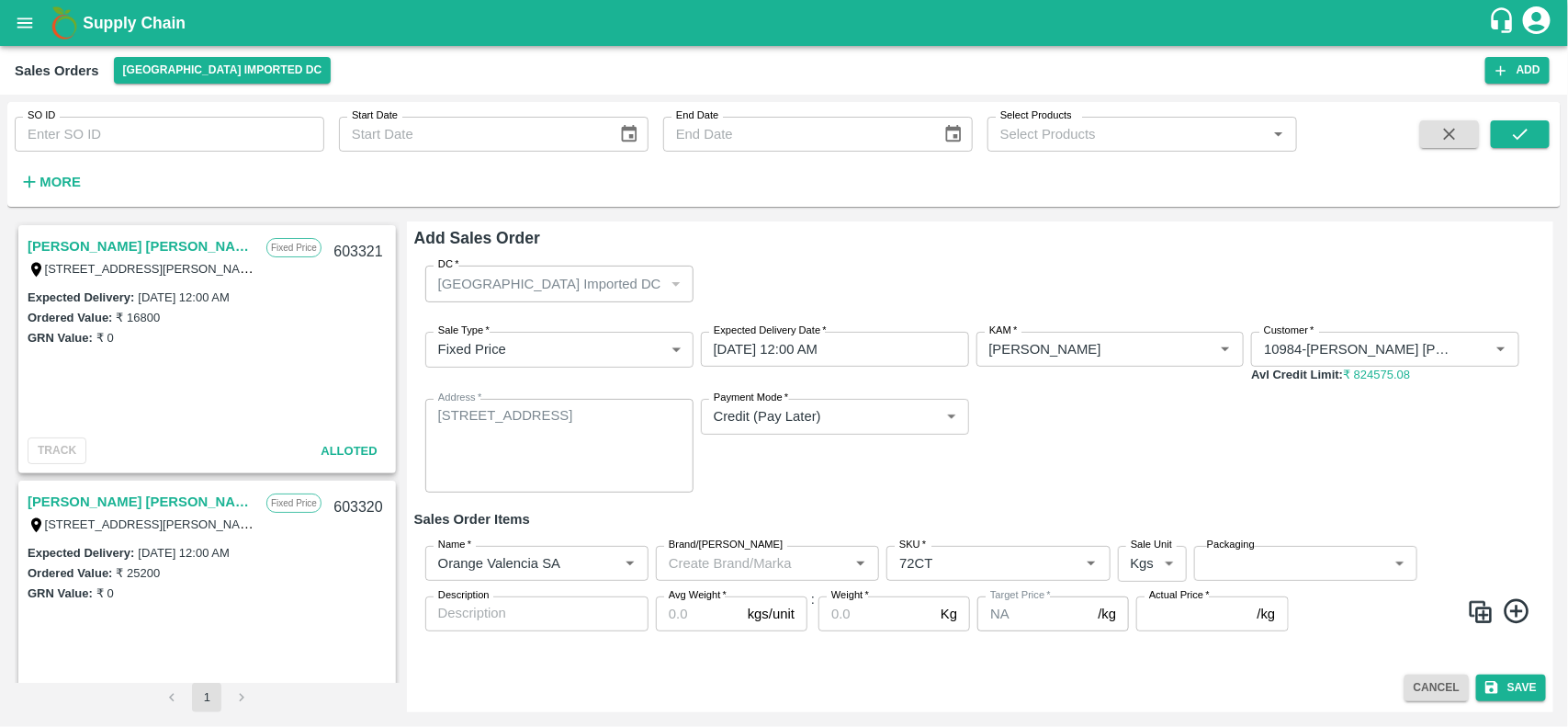
click at [1485, 613] on img at bounding box center [1481, 612] width 28 height 28
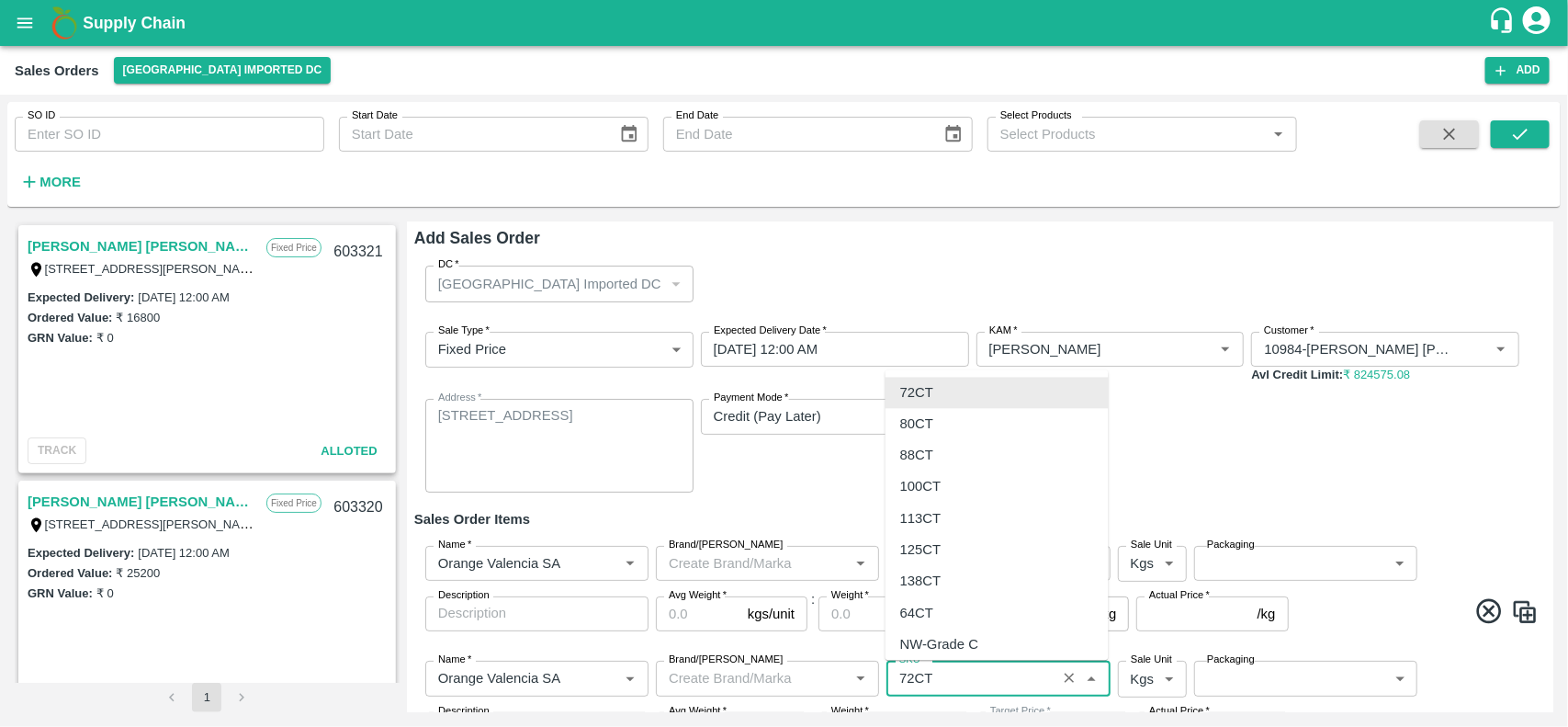
click at [970, 681] on input "SKU   *" at bounding box center [970, 678] width 158 height 24
click at [925, 452] on div "88CT" at bounding box center [916, 455] width 33 height 20
type input "88CT"
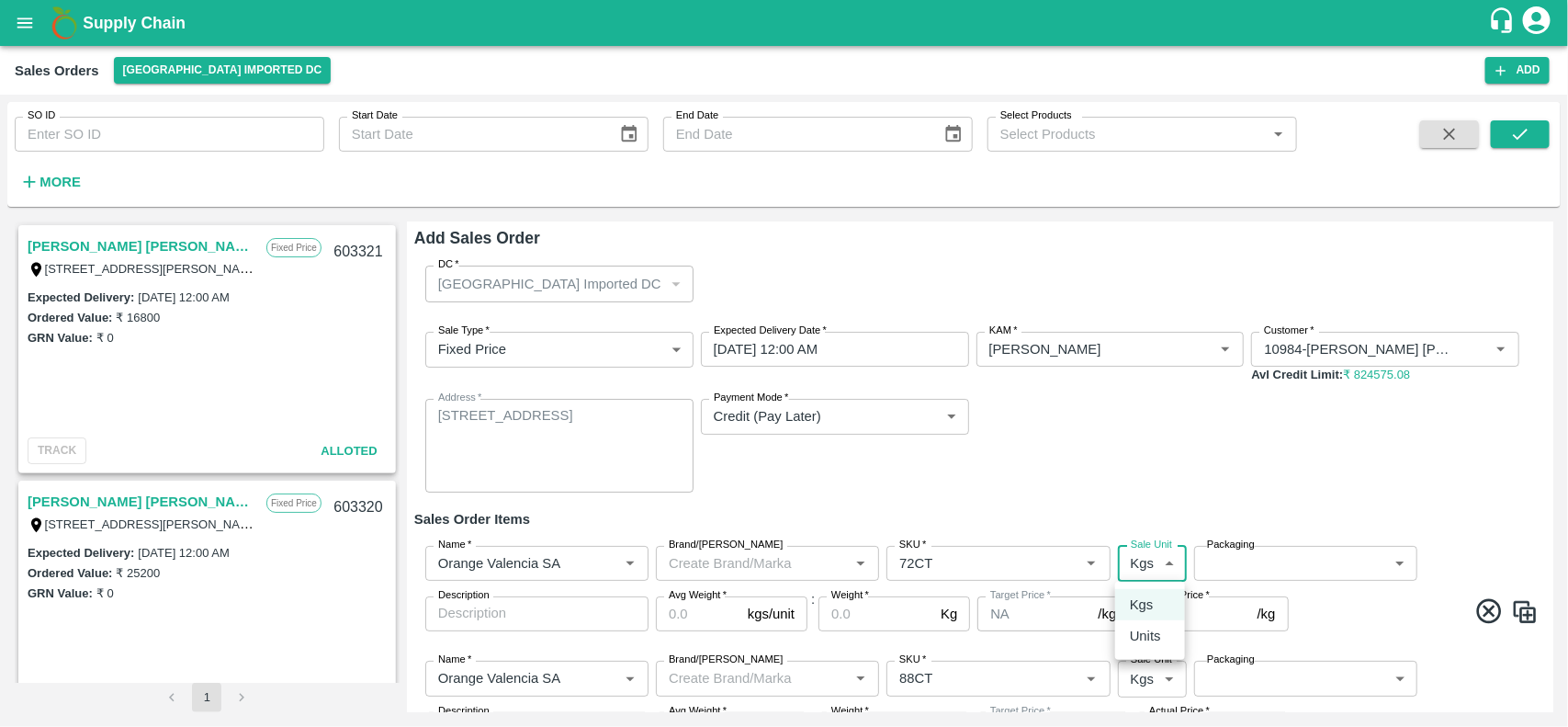
click at [1134, 554] on body "Supply Chain Sales Orders Mumbai Imported DC Add SO ID SO ID Start Date Start D…" at bounding box center [784, 363] width 1568 height 727
click at [1137, 639] on p "Units" at bounding box center [1146, 636] width 32 height 20
type input "2"
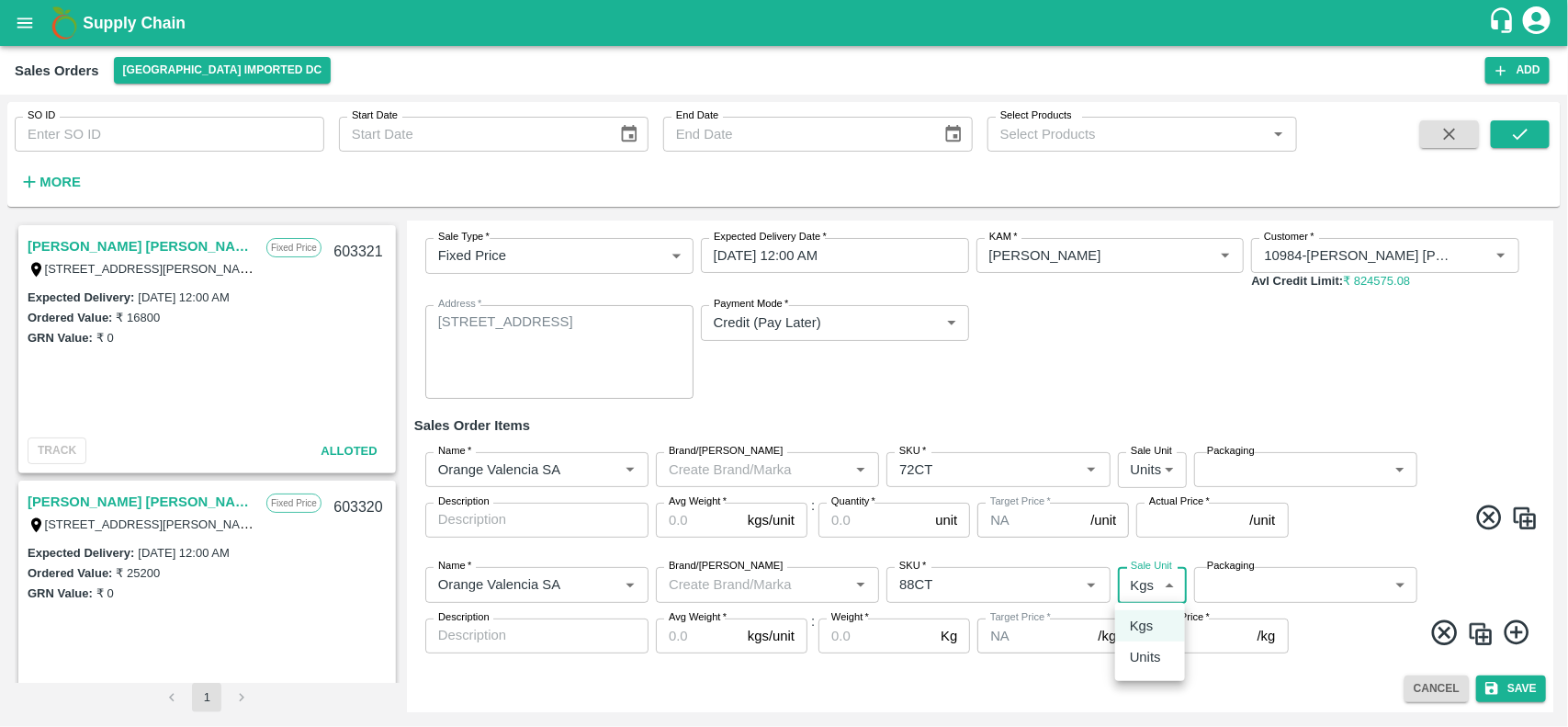
click at [1136, 583] on body "Supply Chain Sales Orders Mumbai Imported DC Add SO ID SO ID Start Date Start D…" at bounding box center [784, 363] width 1568 height 727
click at [1149, 646] on li "Units" at bounding box center [1150, 658] width 69 height 32
type input "2"
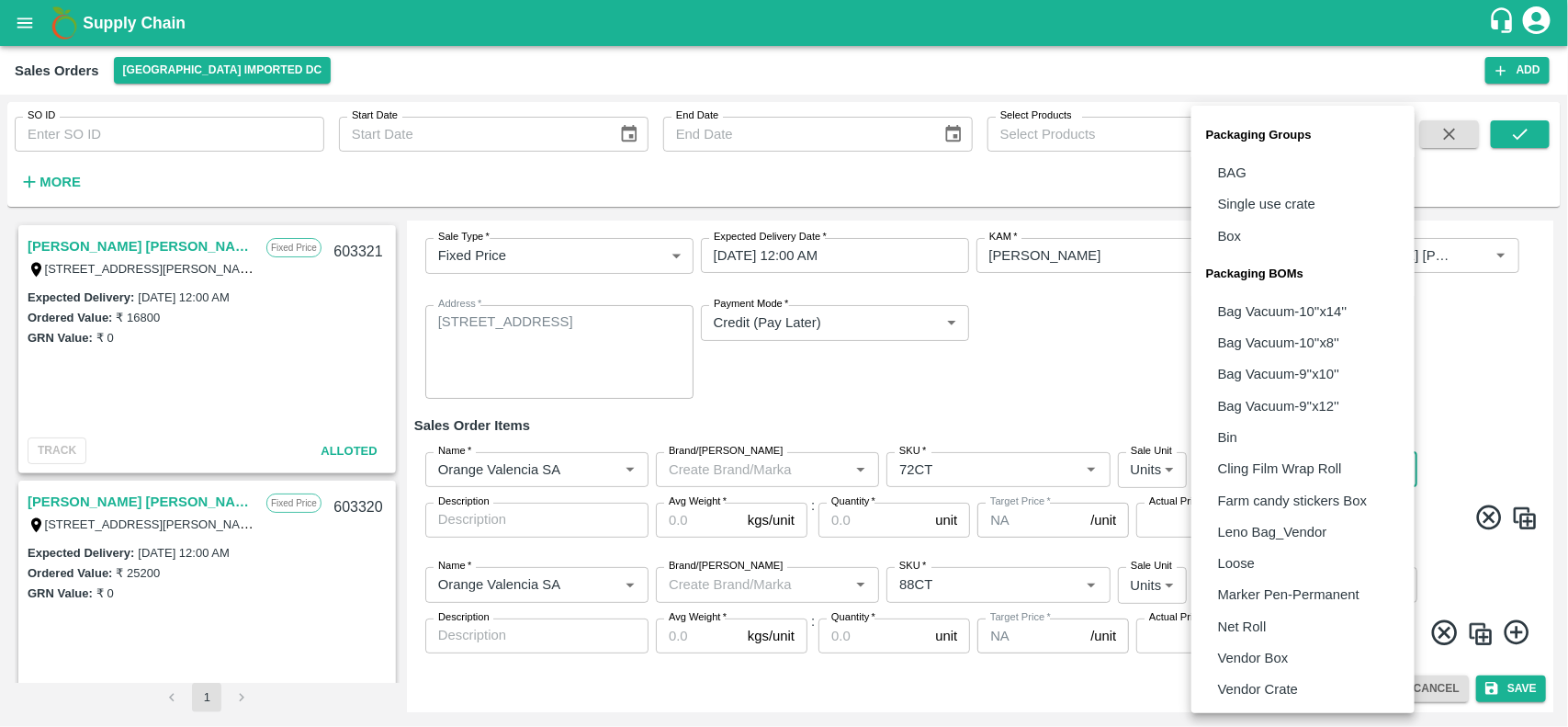
click at [1252, 479] on body "Supply Chain Sales Orders Mumbai Imported DC Add SO ID SO ID Start Date Start D…" at bounding box center [784, 363] width 1568 height 727
click at [1254, 658] on p "Vendor Box" at bounding box center [1253, 658] width 70 height 20
type input "BOM/276"
click at [1241, 580] on body "Supply Chain Sales Orders Mumbai Imported DC Add SO ID SO ID Start Date Start D…" at bounding box center [784, 363] width 1568 height 727
click at [1259, 655] on p "Vendor Box" at bounding box center [1253, 658] width 70 height 20
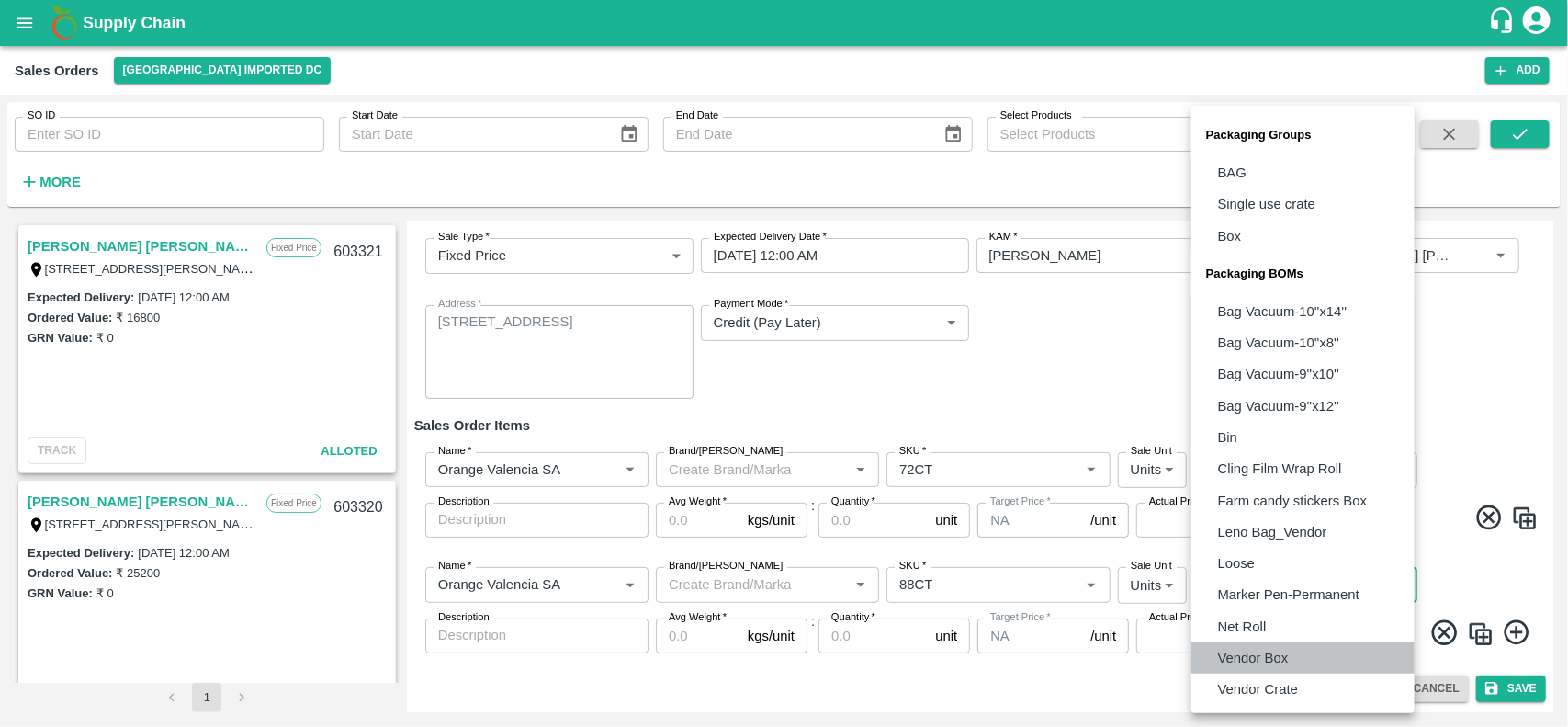
type input "BOM/276"
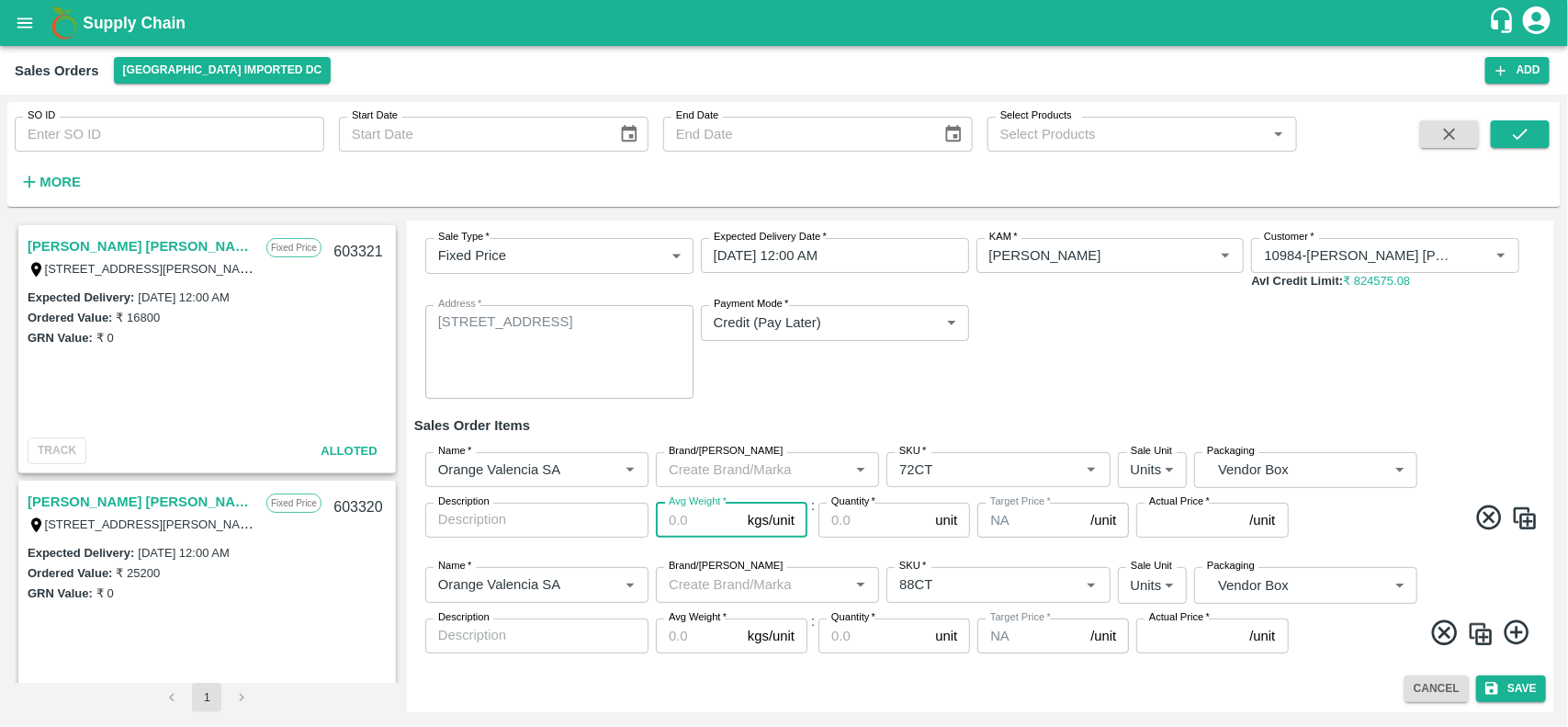
click at [687, 517] on input "Avg Weight   *" at bounding box center [698, 520] width 84 height 35
type input "15"
click at [698, 633] on input "Avg Weight   *" at bounding box center [698, 636] width 84 height 35
type input "15"
click at [863, 527] on input "Quantity   *" at bounding box center [873, 520] width 109 height 35
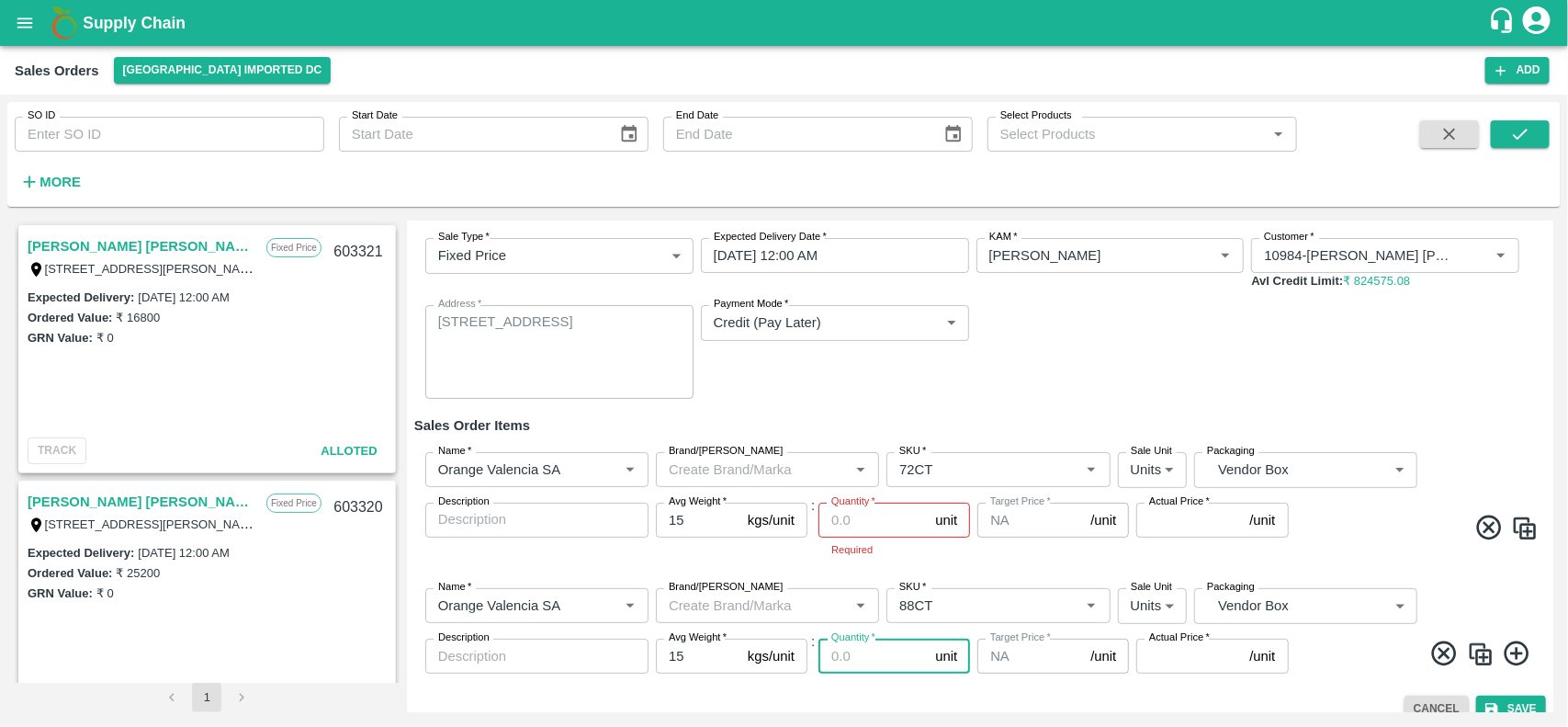
click at [888, 644] on input "Quantity   *" at bounding box center [873, 656] width 109 height 35
type input "160"
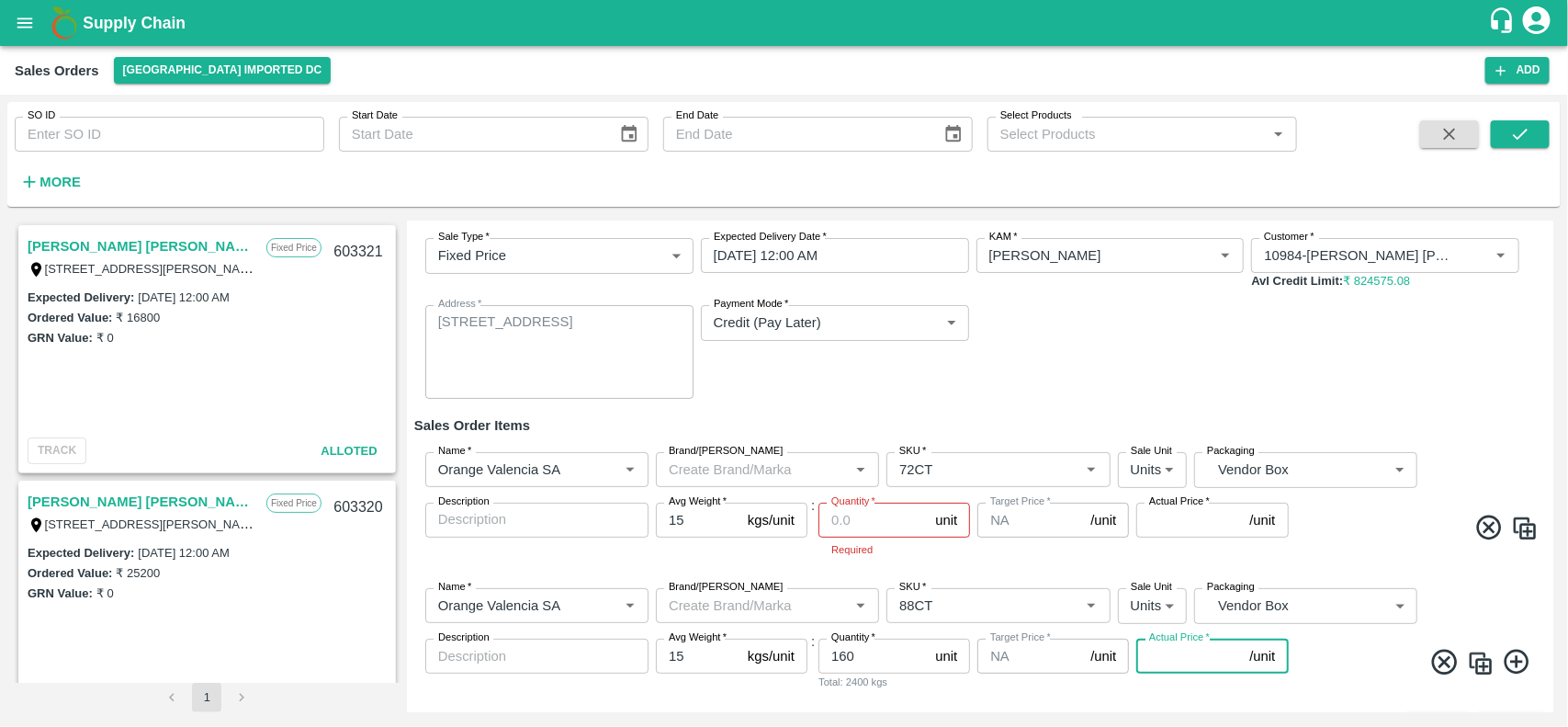
click at [1173, 654] on input "Actual Price   *" at bounding box center [1188, 656] width 106 height 35
type input "2200"
click at [870, 521] on input "Quantity   *" at bounding box center [873, 520] width 109 height 35
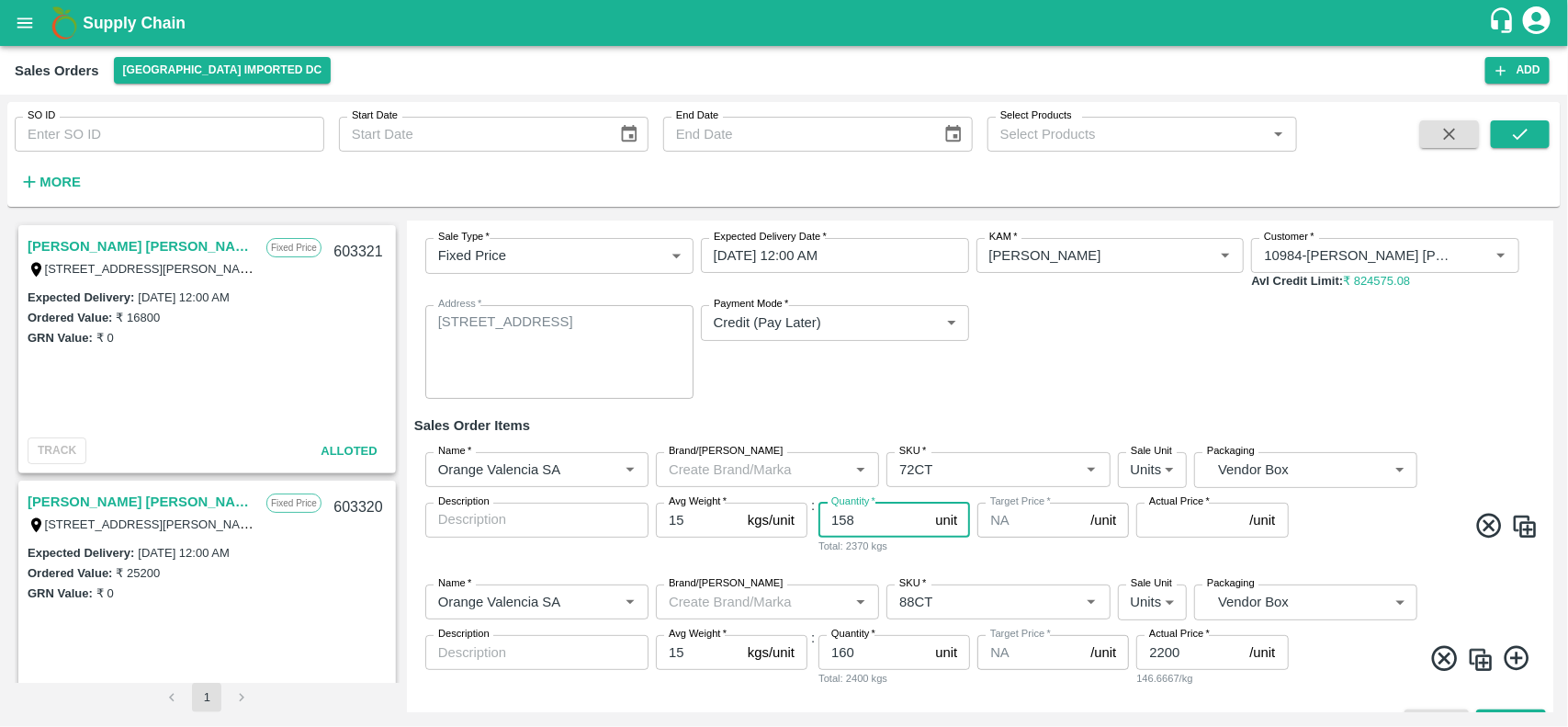
type input "158"
click at [1208, 510] on input "Actual Price   *" at bounding box center [1188, 520] width 106 height 35
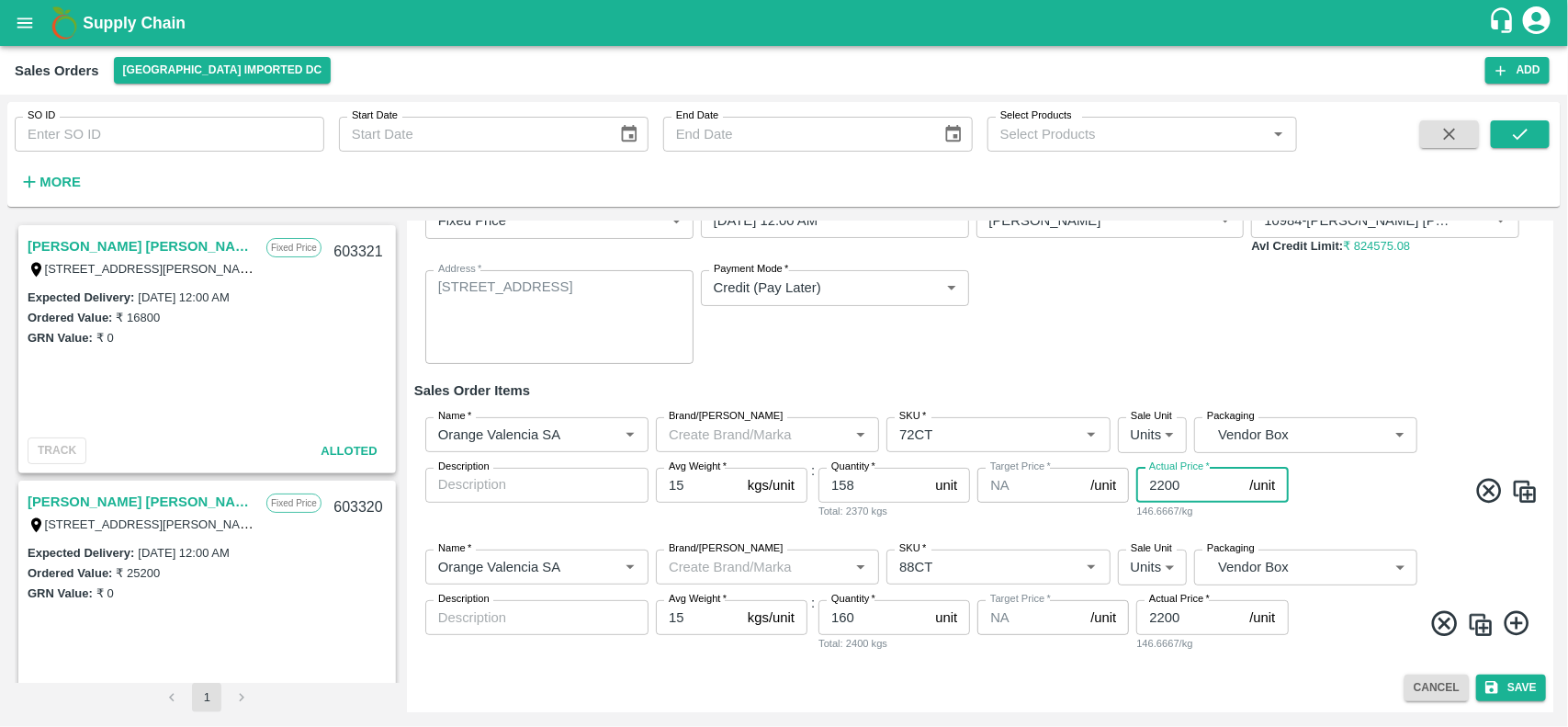
type input "2200"
click at [1484, 625] on img at bounding box center [1481, 625] width 28 height 28
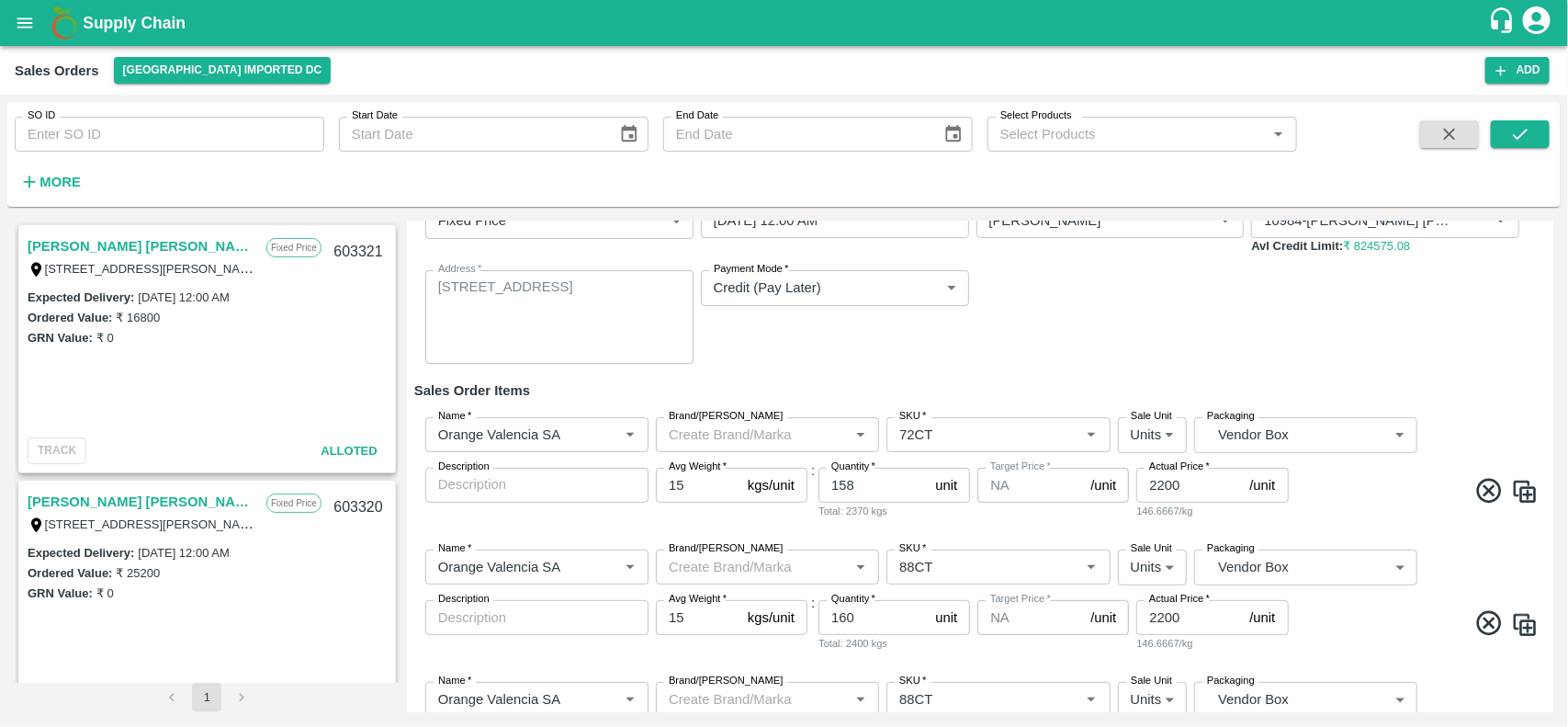
scroll to position [260, 0]
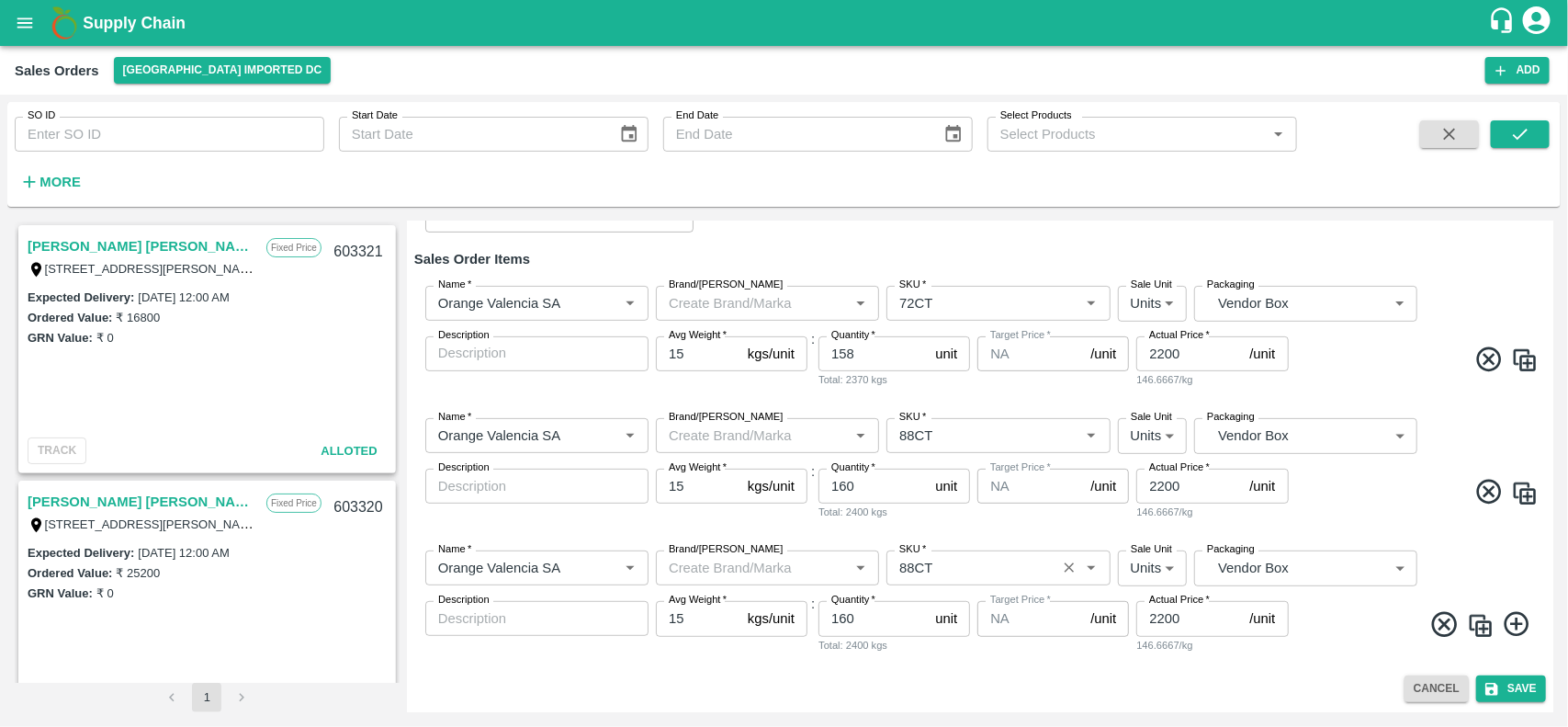
click at [970, 557] on input "SKU   *" at bounding box center [970, 568] width 158 height 24
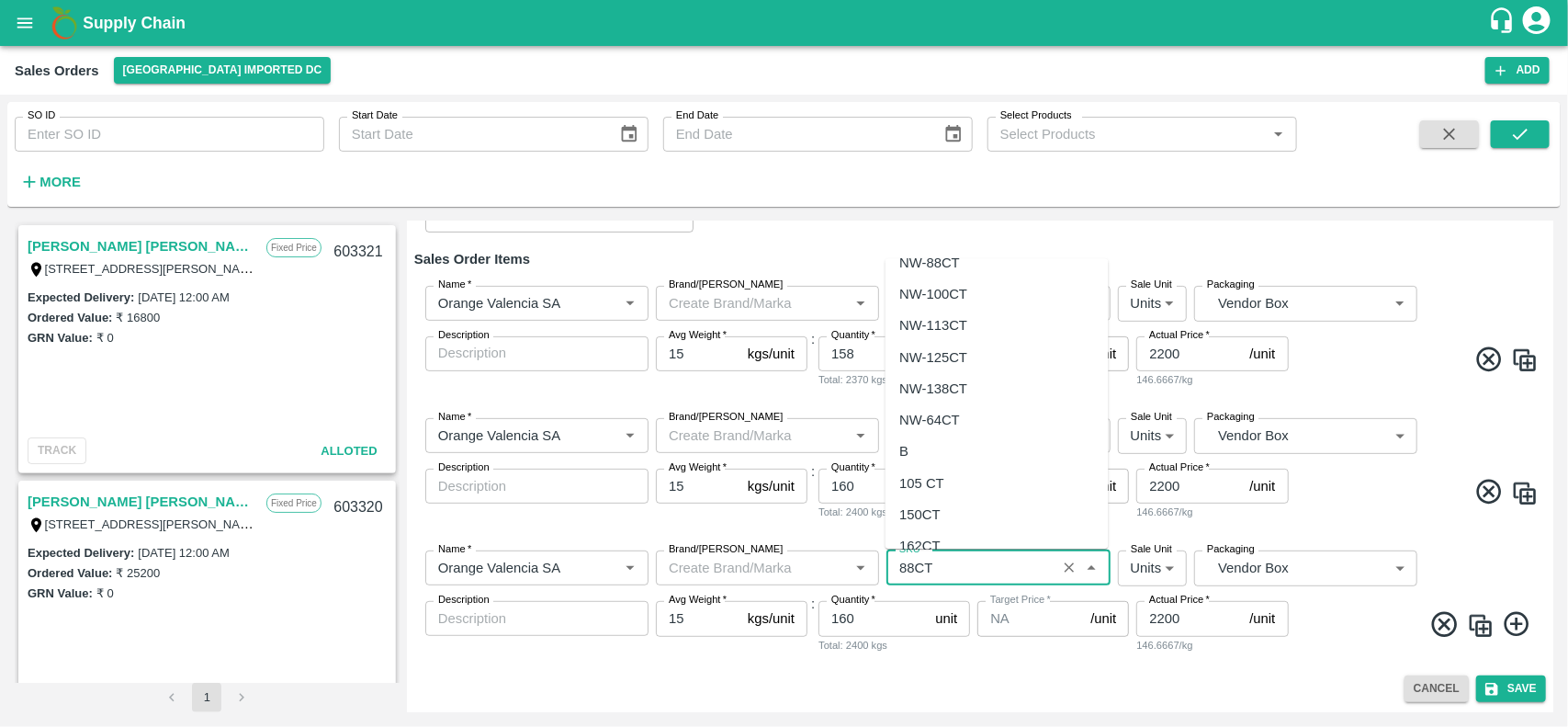
scroll to position [384, 0]
click at [930, 465] on div "105 CT" at bounding box center [922, 464] width 45 height 20
type input "105 CT"
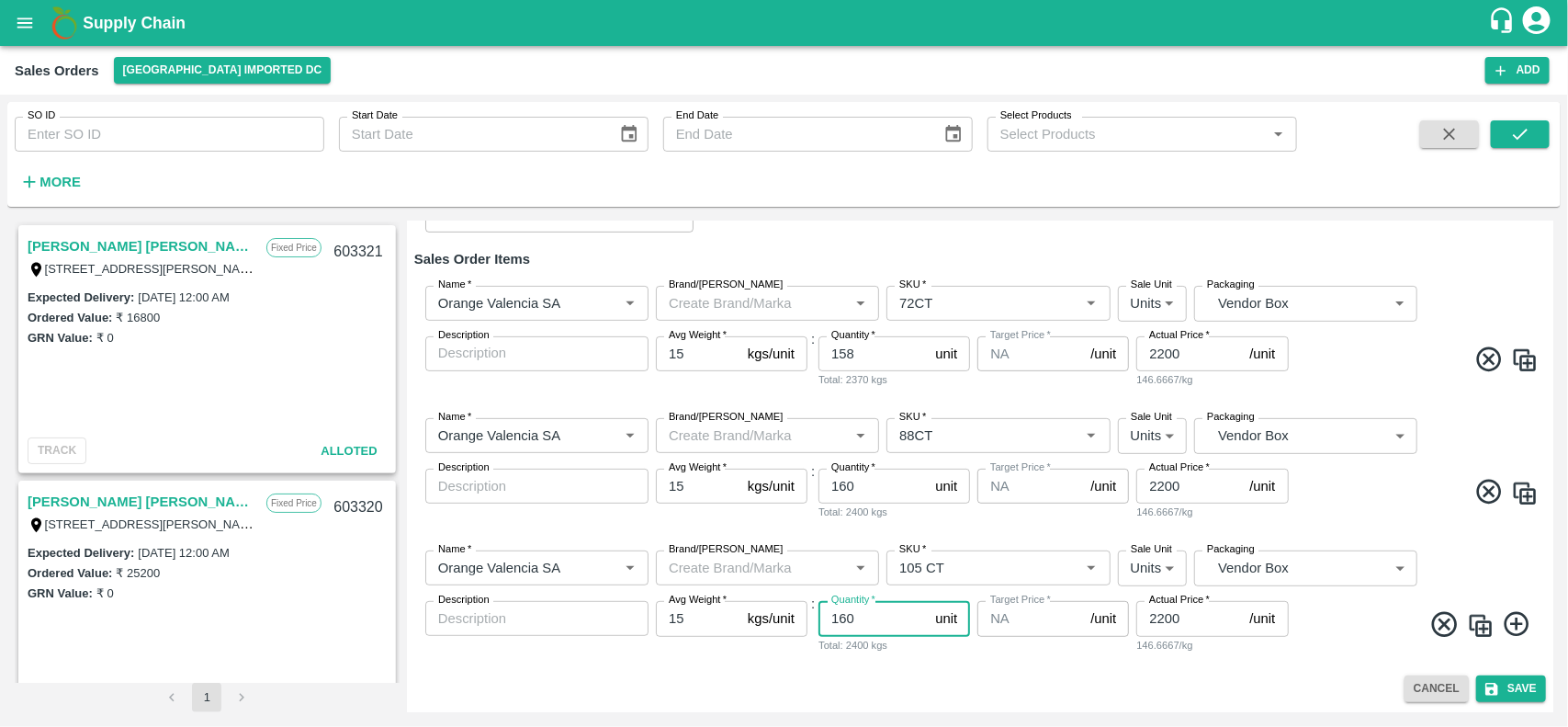
click at [861, 622] on input "160" at bounding box center [873, 618] width 109 height 35
type input "1"
type input "50"
click at [1227, 627] on input "2200" at bounding box center [1188, 618] width 106 height 35
type input "2150"
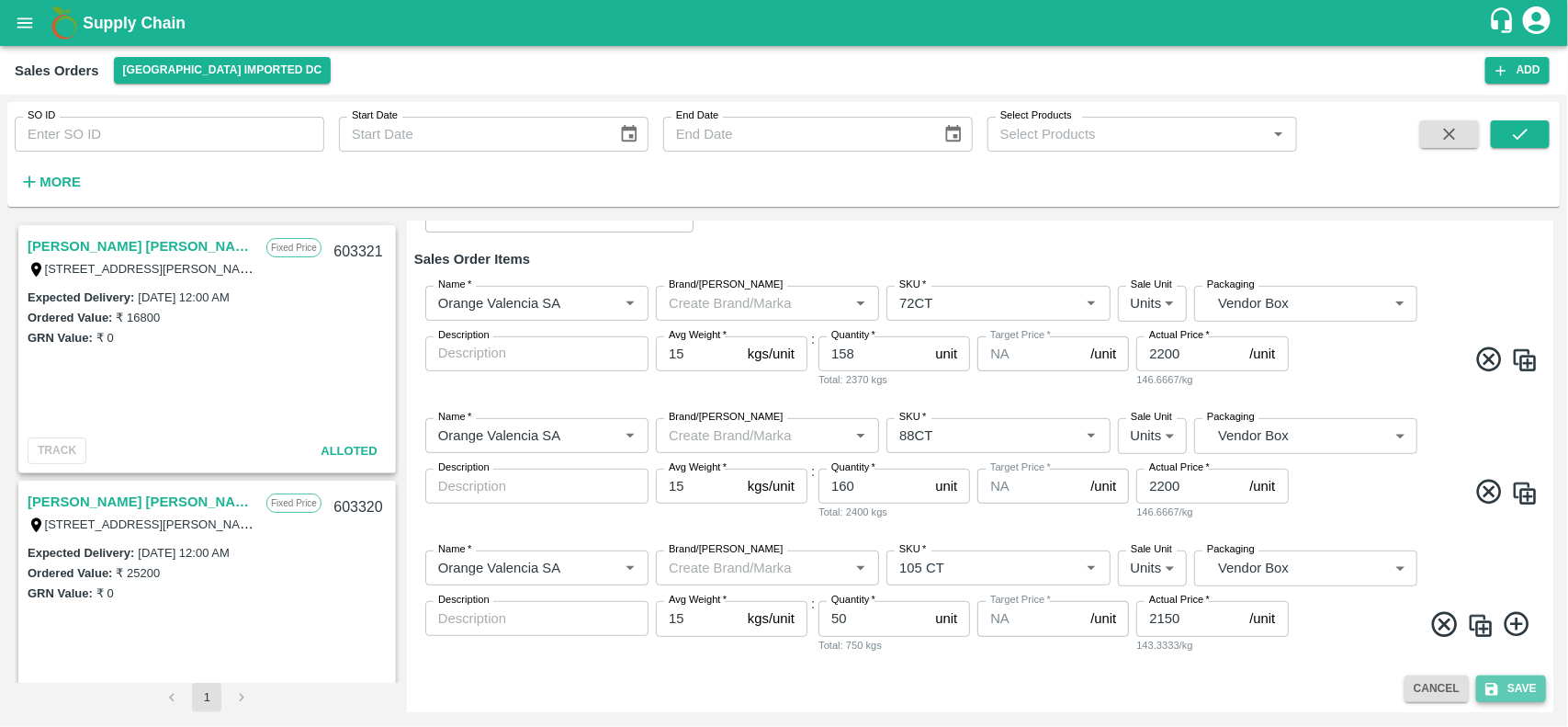
click at [1522, 691] on button "Save" at bounding box center [1511, 688] width 69 height 27
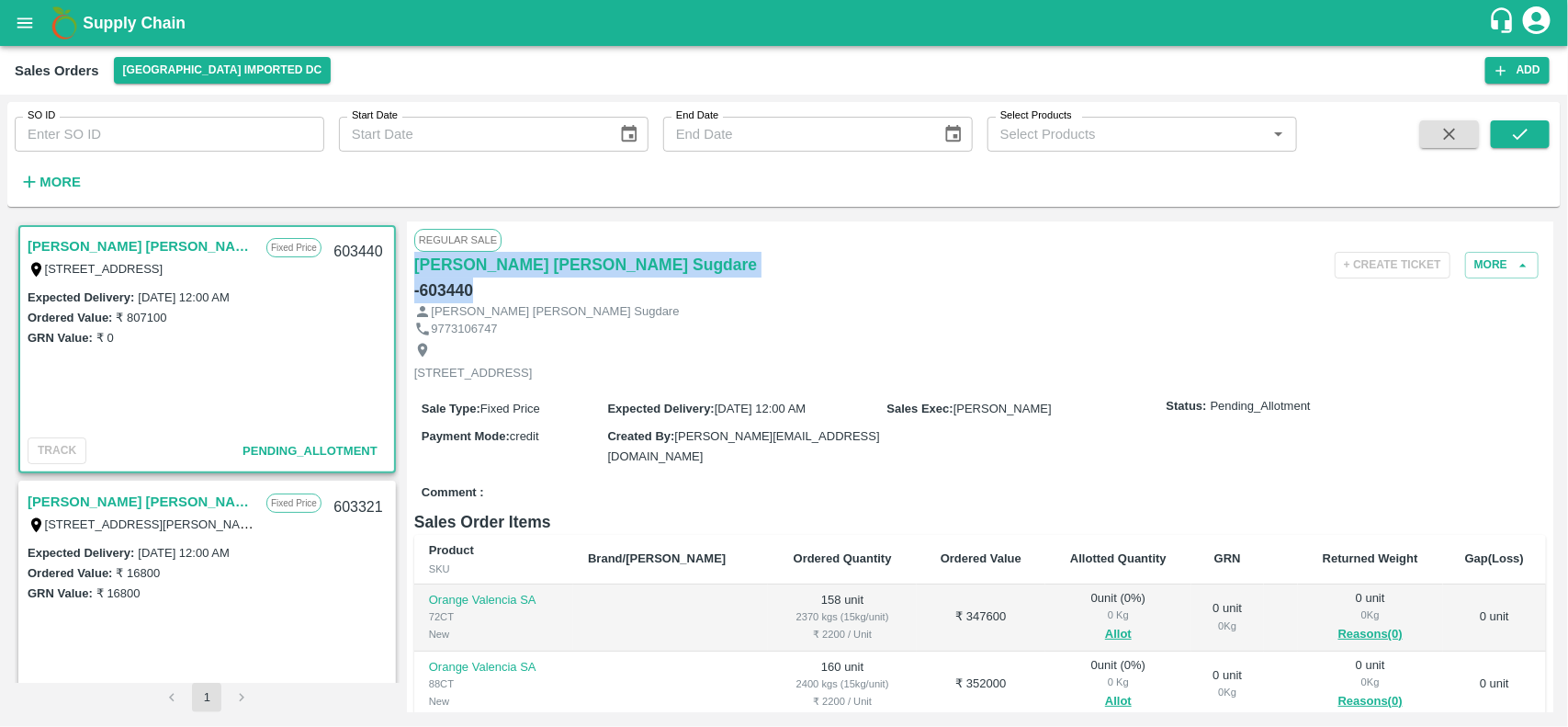
drag, startPoint x: 406, startPoint y: 256, endPoint x: 680, endPoint y: 274, distance: 274.6
click at [680, 274] on div "Regular Sale Nilesh Dinesh Sugdare - 603440 + Create Ticket More Nilesh Dinesh …" at bounding box center [980, 466] width 1146 height 491
copy div "Nilesh Dinesh Sugdare - 603440"
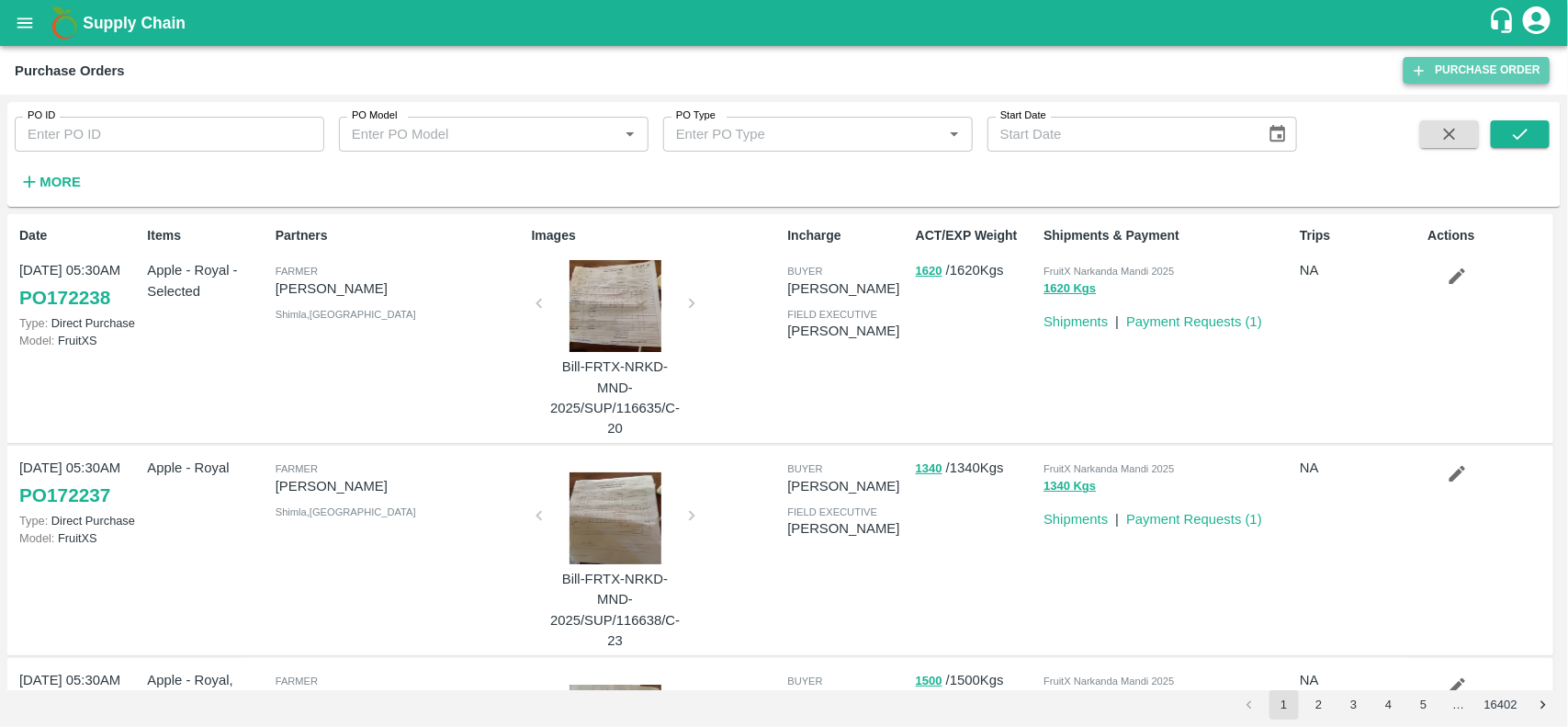
click at [1515, 70] on link "Purchase Order" at bounding box center [1476, 69] width 146 height 27
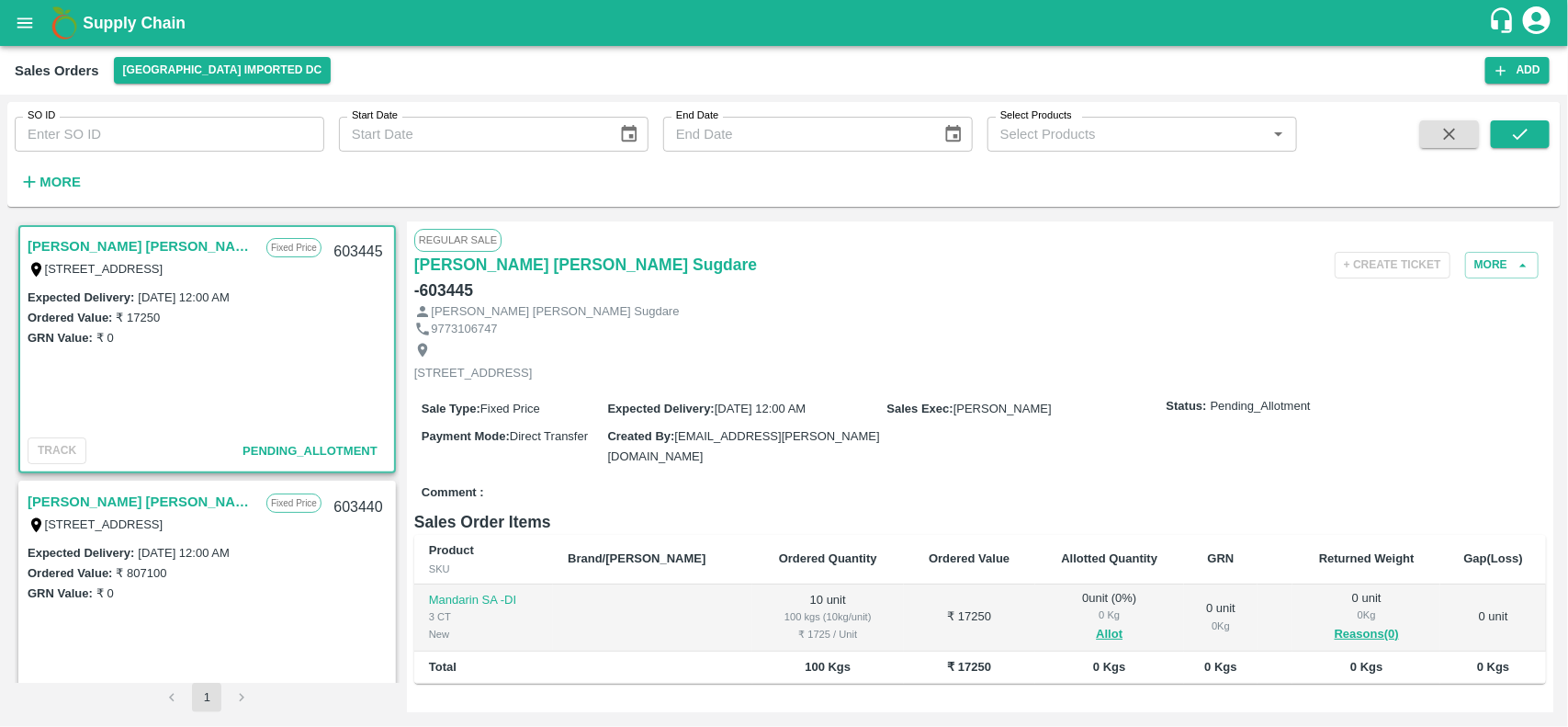
click at [117, 246] on link "[PERSON_NAME] [PERSON_NAME] Sugdare" at bounding box center [143, 246] width 230 height 24
click at [129, 504] on link "[PERSON_NAME] [PERSON_NAME] Sugdare" at bounding box center [143, 502] width 230 height 24
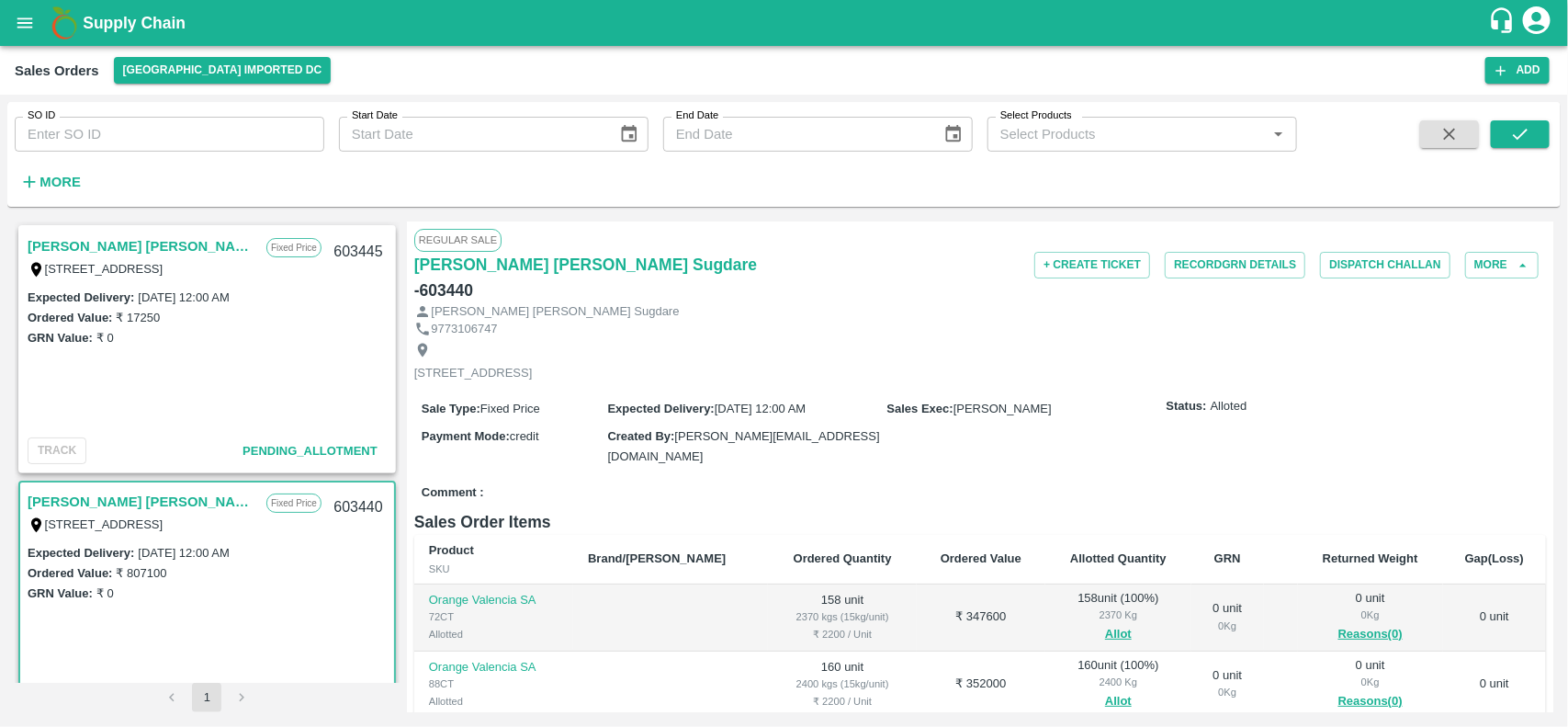
click at [1212, 303] on div "[PERSON_NAME] [PERSON_NAME] Sugdare" at bounding box center [980, 312] width 1132 height 18
click at [1206, 272] on button "Record GRN Details" at bounding box center [1235, 265] width 141 height 27
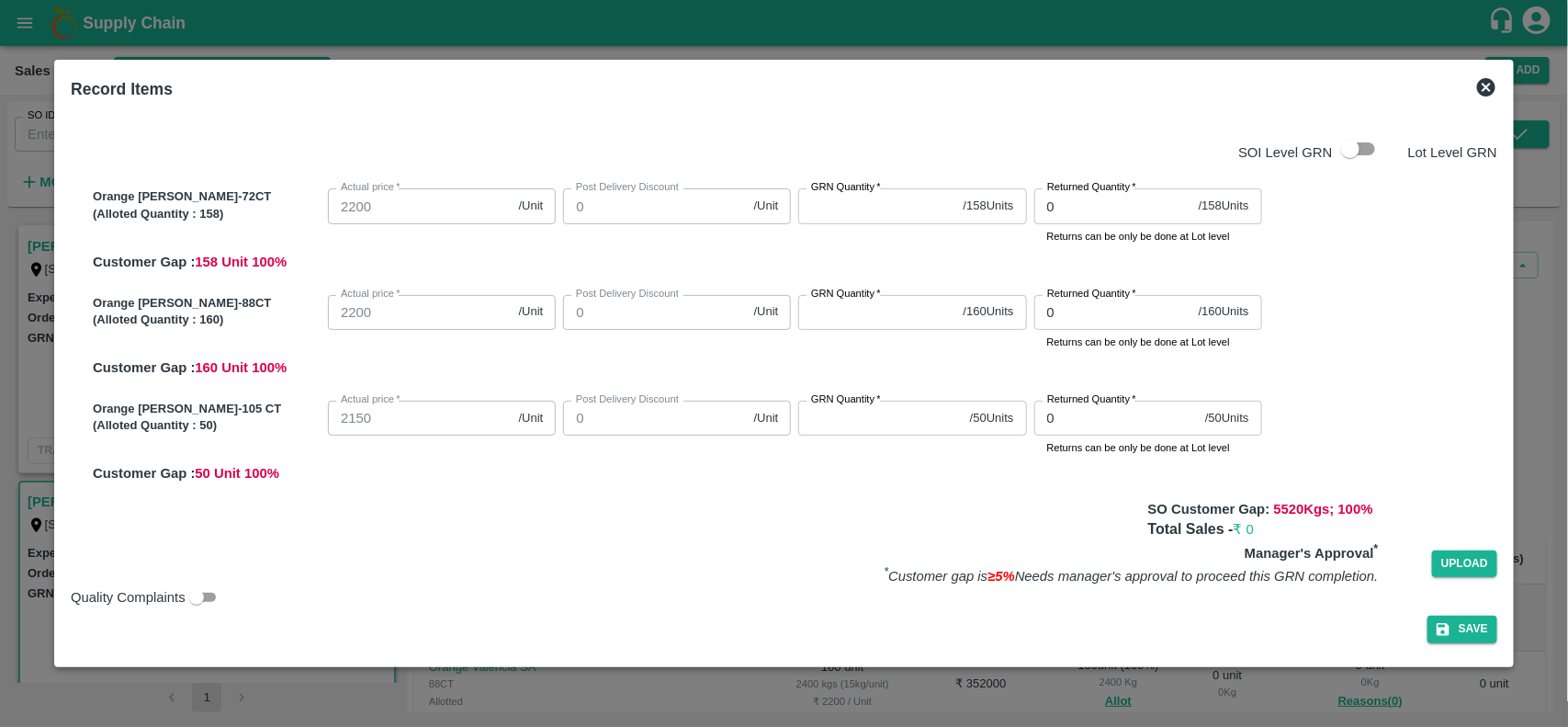
click at [888, 208] on input "GRN Quantity   *" at bounding box center [876, 205] width 157 height 35
type input "158"
click at [870, 305] on input "GRN Quantity   *" at bounding box center [876, 311] width 157 height 35
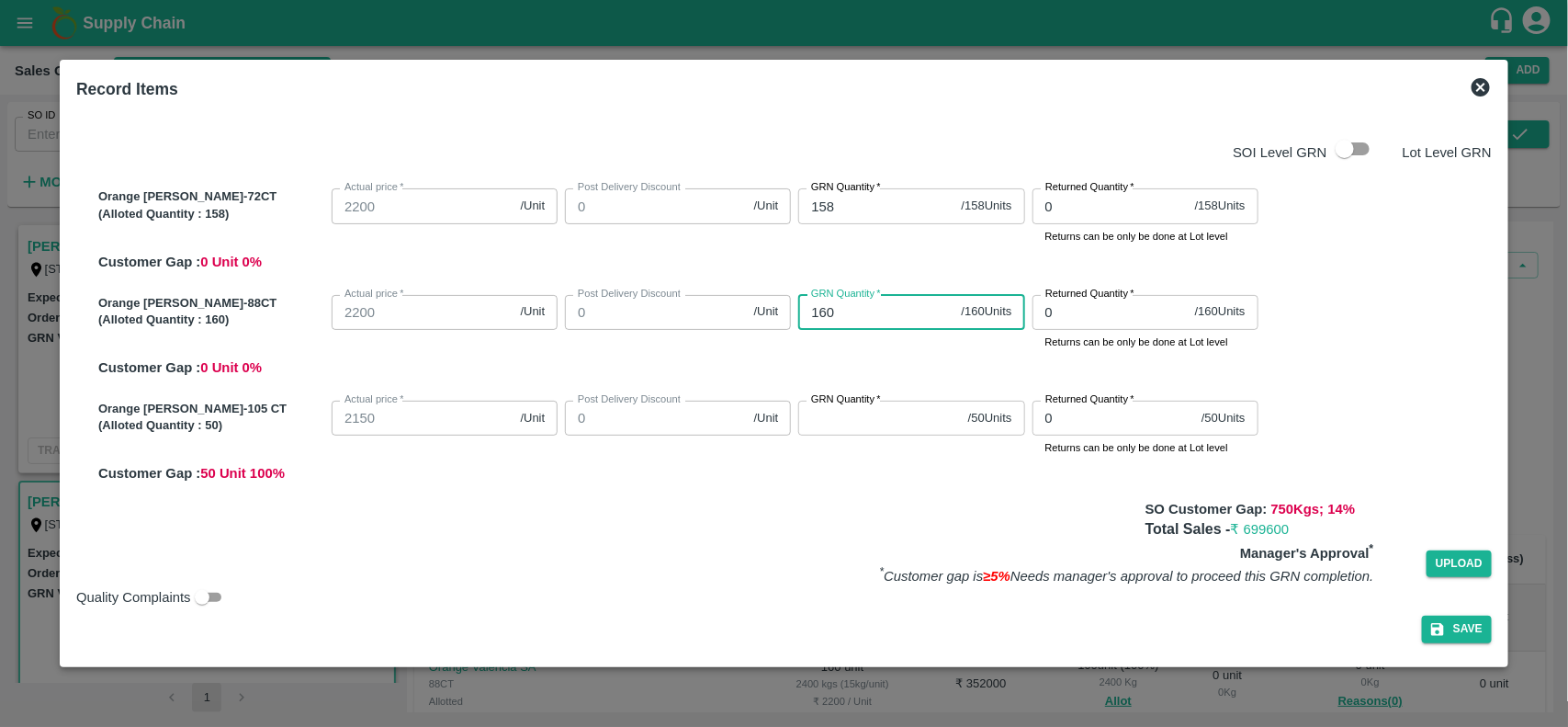
type input "160"
drag, startPoint x: 870, startPoint y: 406, endPoint x: 858, endPoint y: 420, distance: 18.4
click at [858, 420] on div "GRN Quantity   * / 50 Units GRN Quantity" at bounding box center [911, 418] width 226 height 35
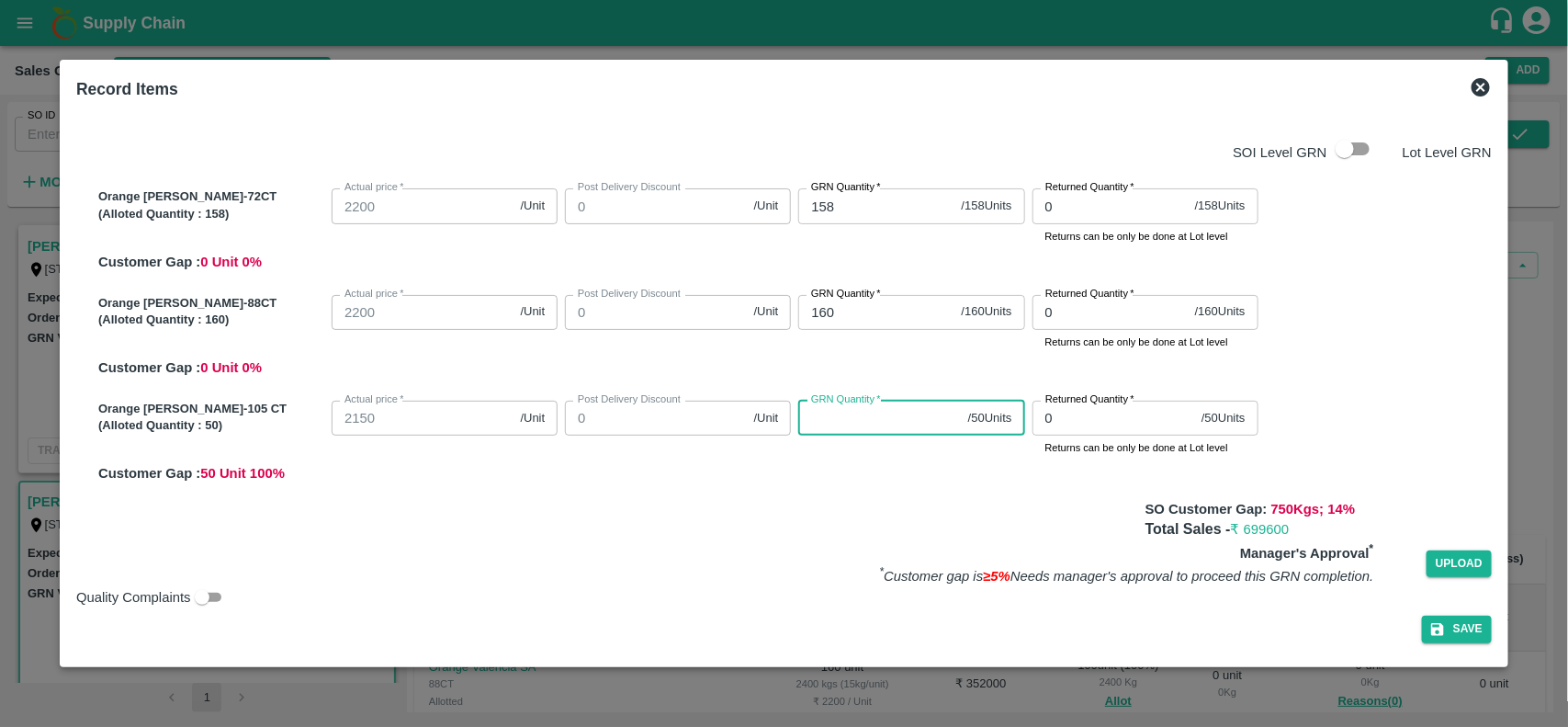
click at [858, 420] on input "GRN Quantity   *" at bounding box center [878, 418] width 162 height 35
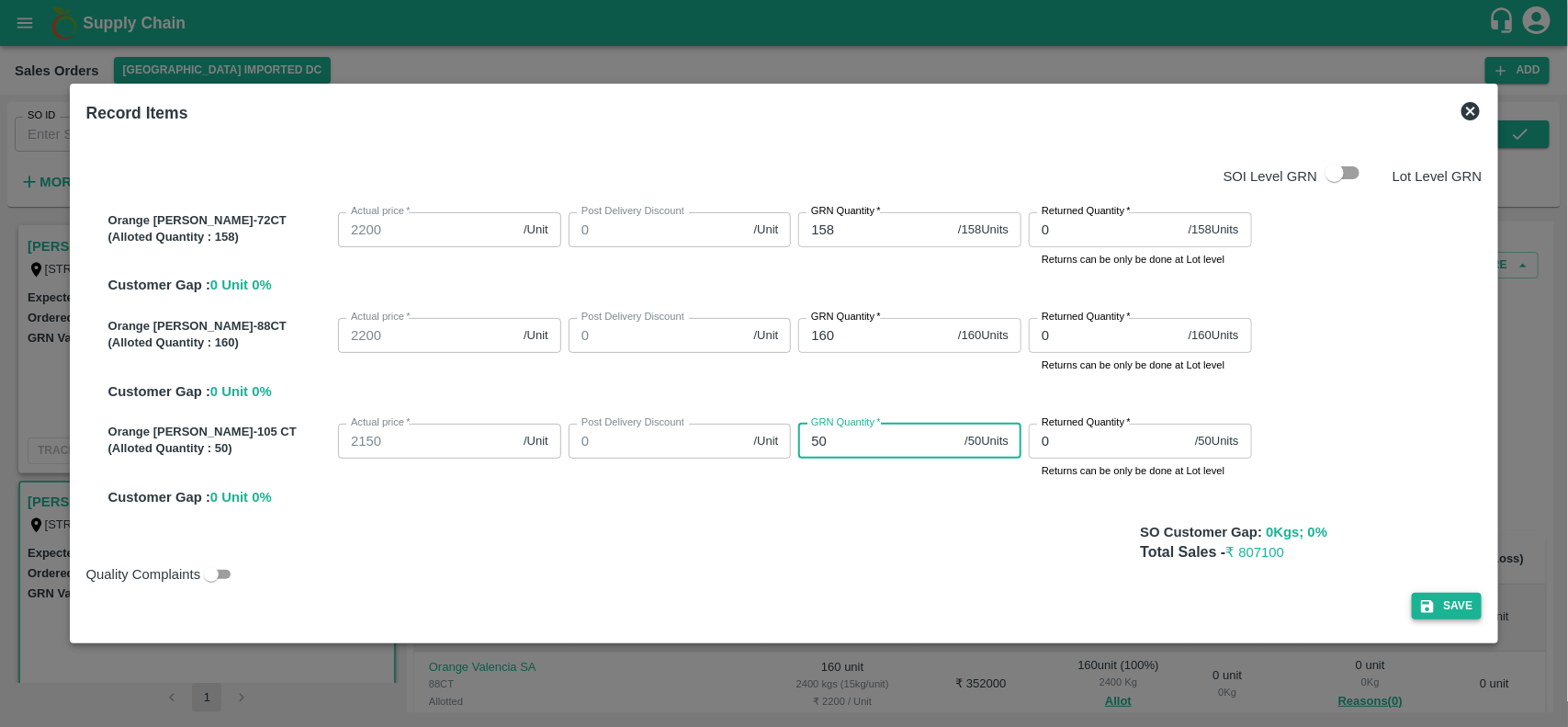
type input "50"
click at [1421, 603] on icon "button" at bounding box center [1427, 606] width 13 height 13
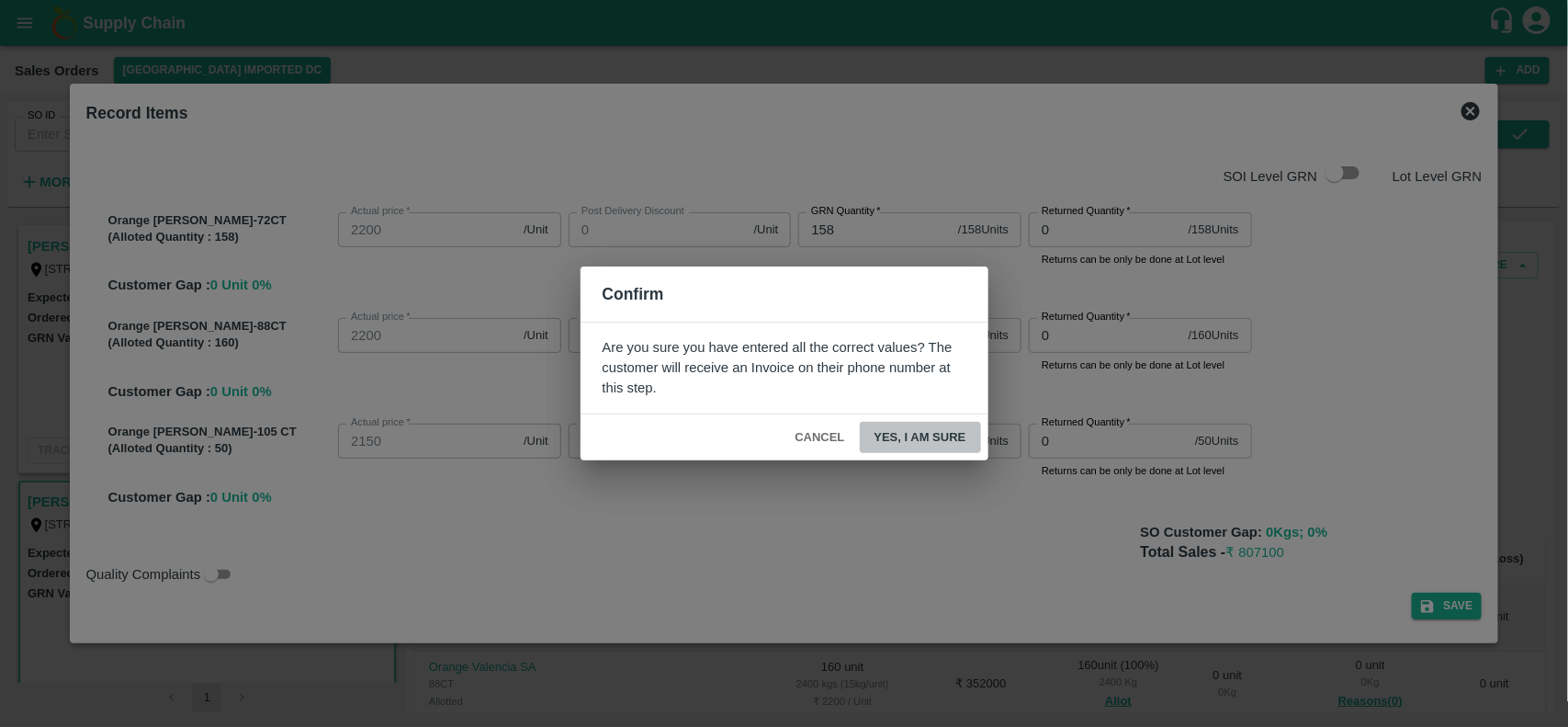
click at [925, 436] on button "Yes, I am sure" at bounding box center [920, 437] width 121 height 32
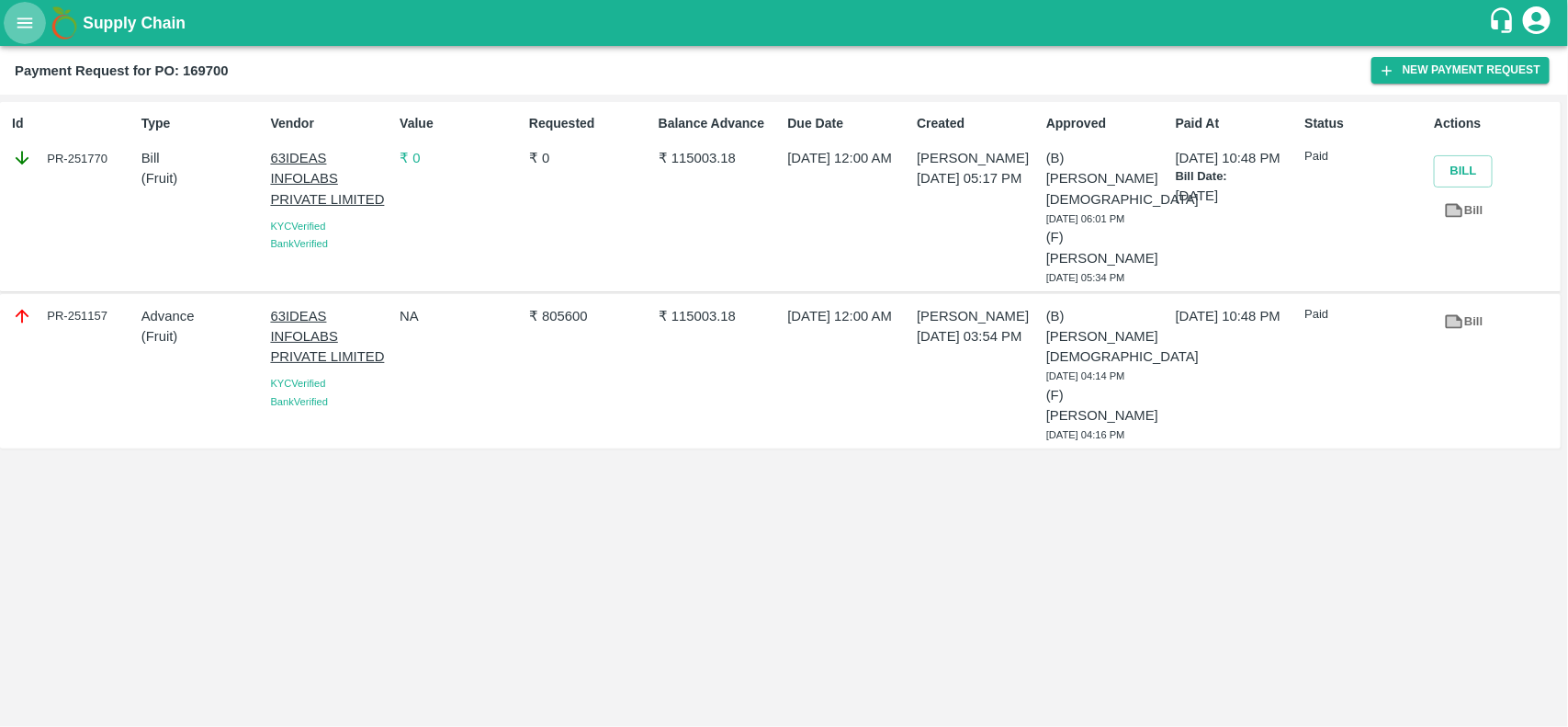
click at [20, 33] on button "open drawer" at bounding box center [25, 23] width 43 height 43
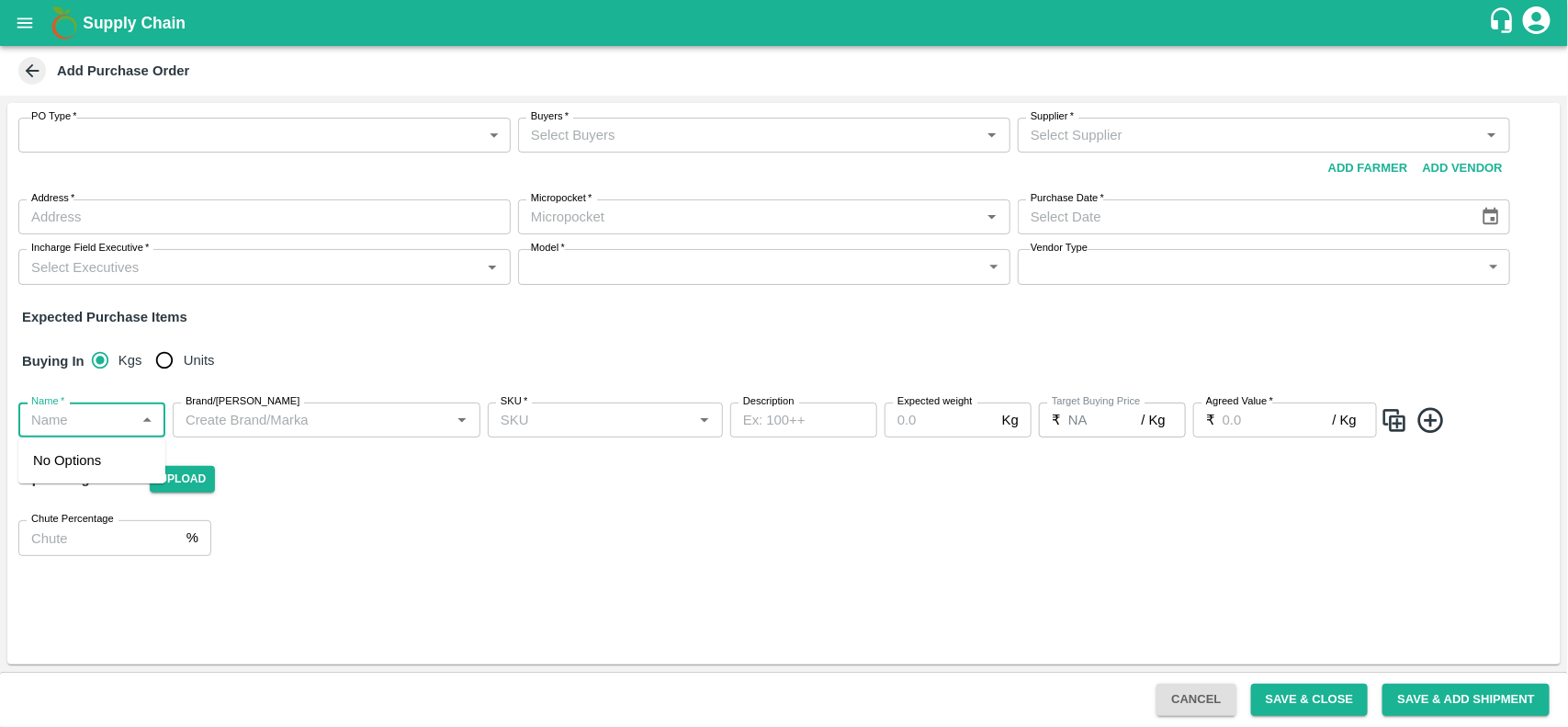
click at [75, 421] on input "Name   *" at bounding box center [76, 420] width 106 height 24
click at [64, 419] on input "Name   *" at bounding box center [76, 420] width 106 height 24
type input "m"
click at [78, 504] on div "Mandarin SA -DI" at bounding box center [82, 513] width 100 height 20
click at [87, 416] on input "Name   *" at bounding box center [64, 420] width 81 height 24
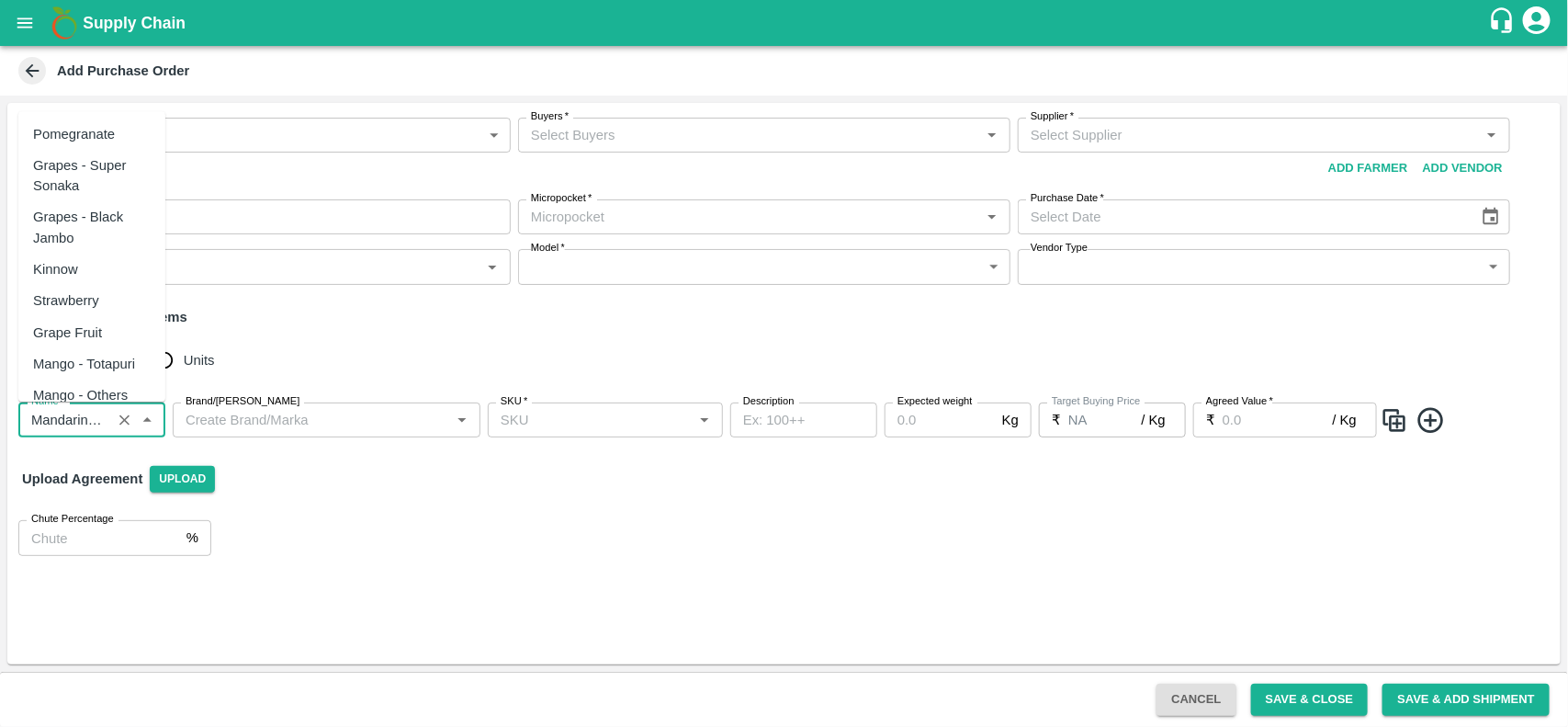
scroll to position [7635, 0]
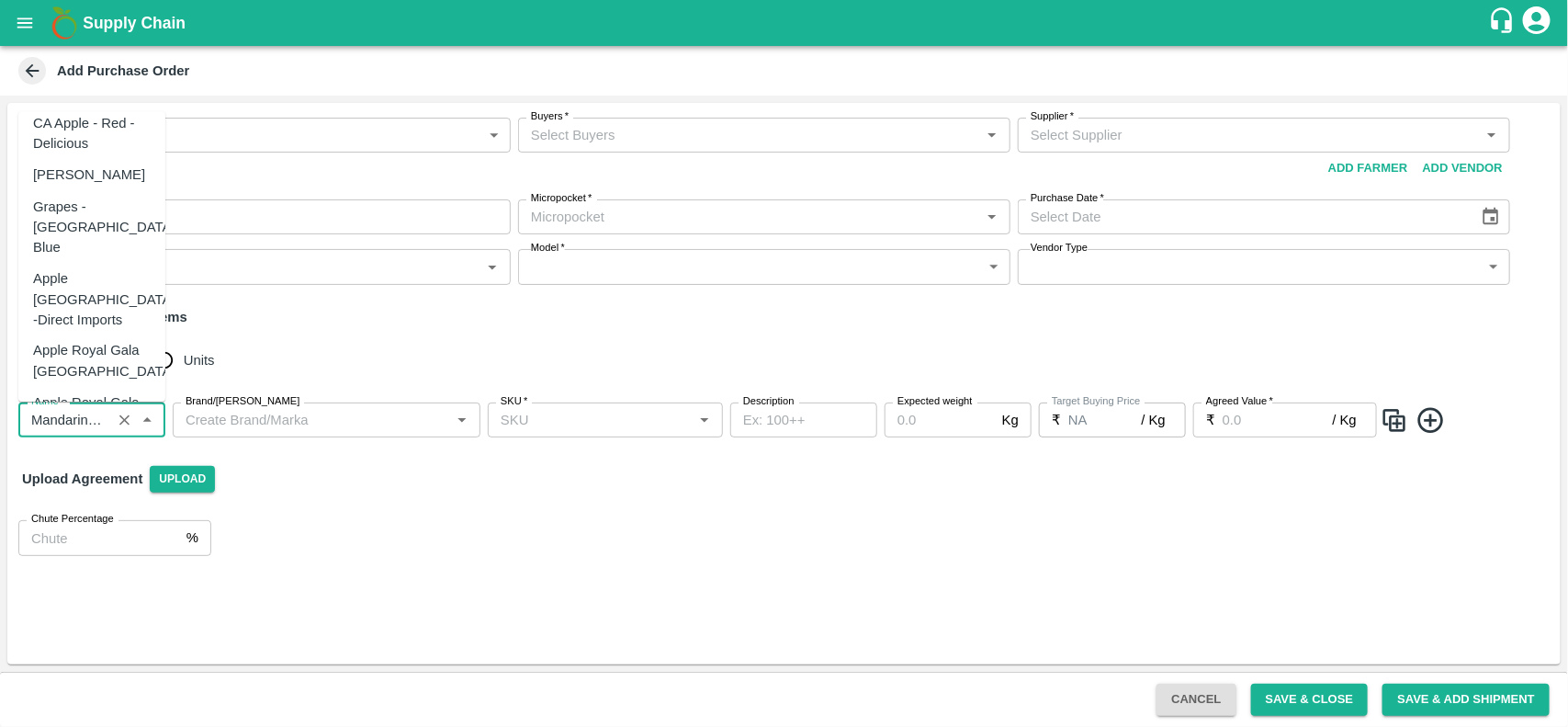
click at [46, 416] on input "Name   *" at bounding box center [64, 420] width 81 height 24
type input "Mandarin SA -DI"
